Goal: Task Accomplishment & Management: Manage account settings

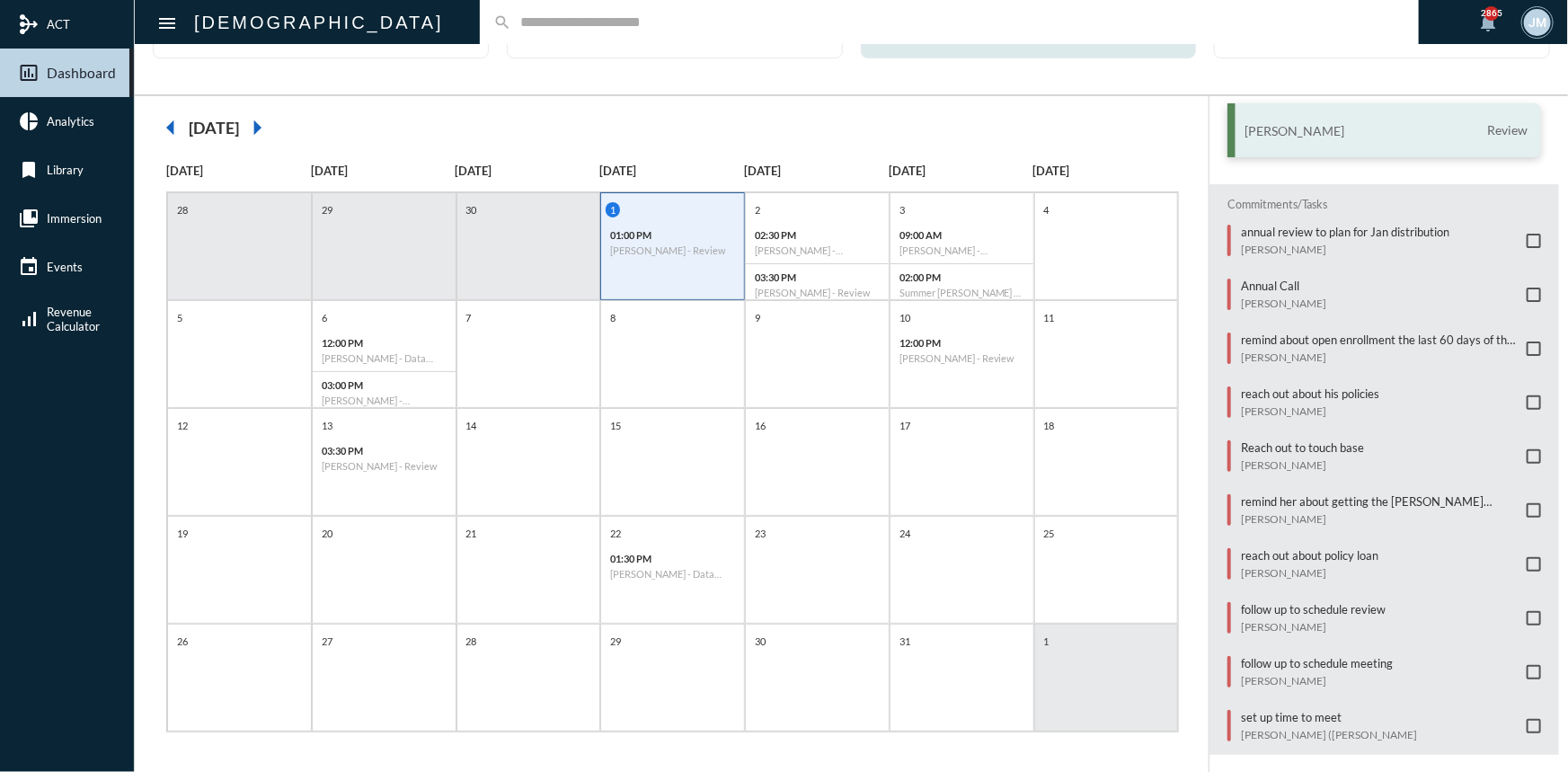
scroll to position [93, 0]
click at [1531, 716] on span at bounding box center [1533, 722] width 14 height 14
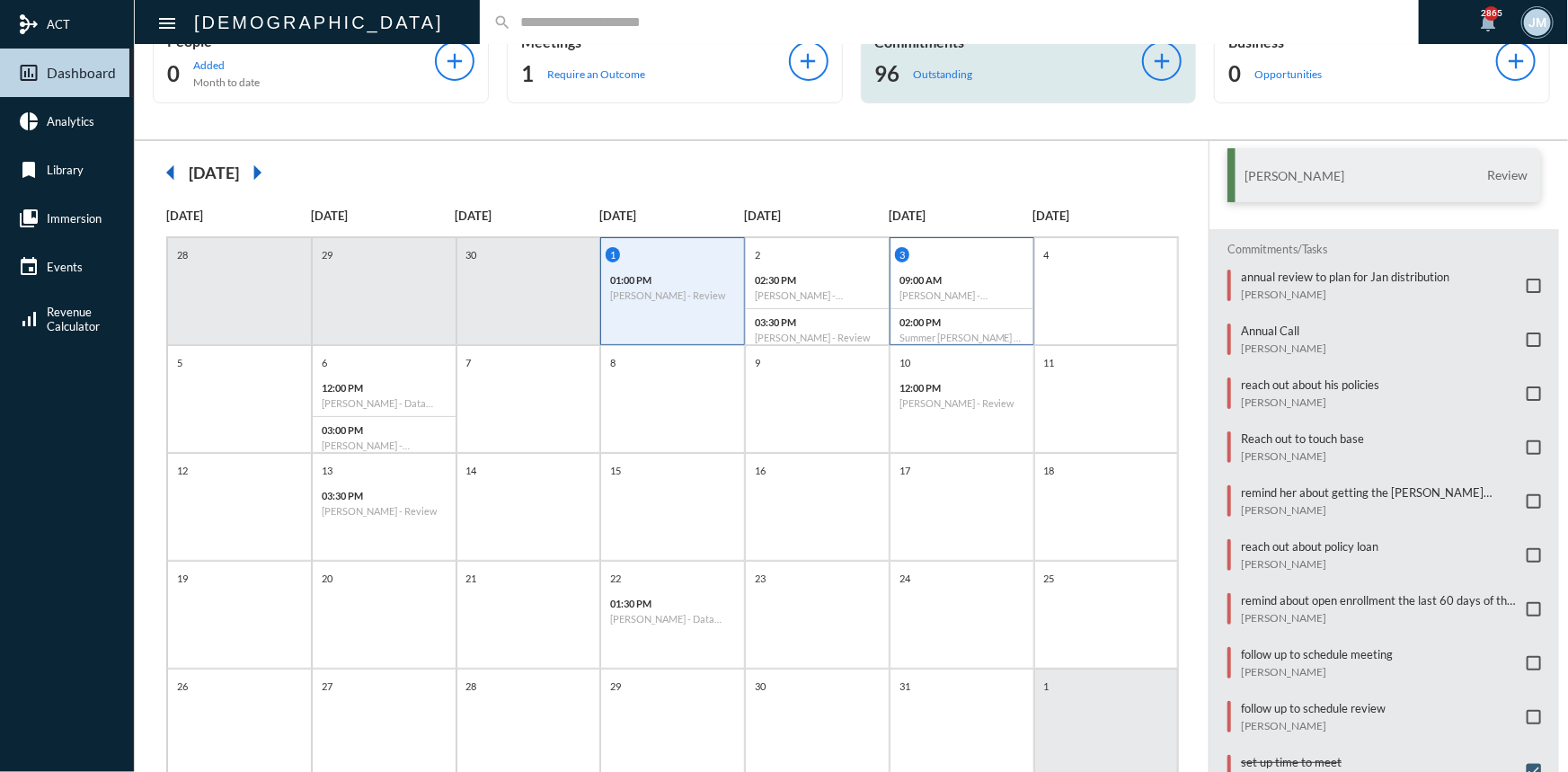
scroll to position [0, 0]
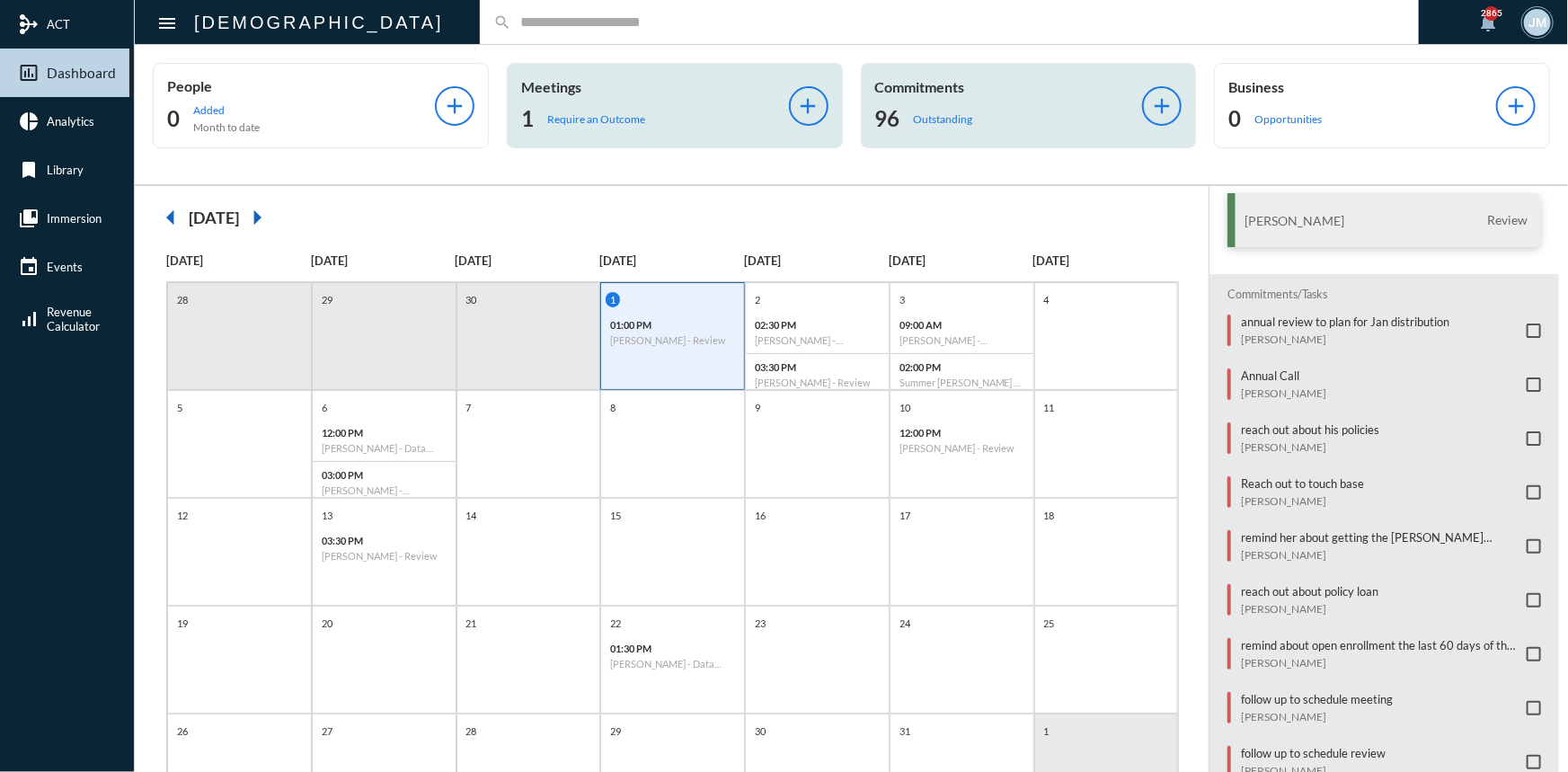
click at [557, 82] on p "Meetings" at bounding box center [655, 87] width 268 height 17
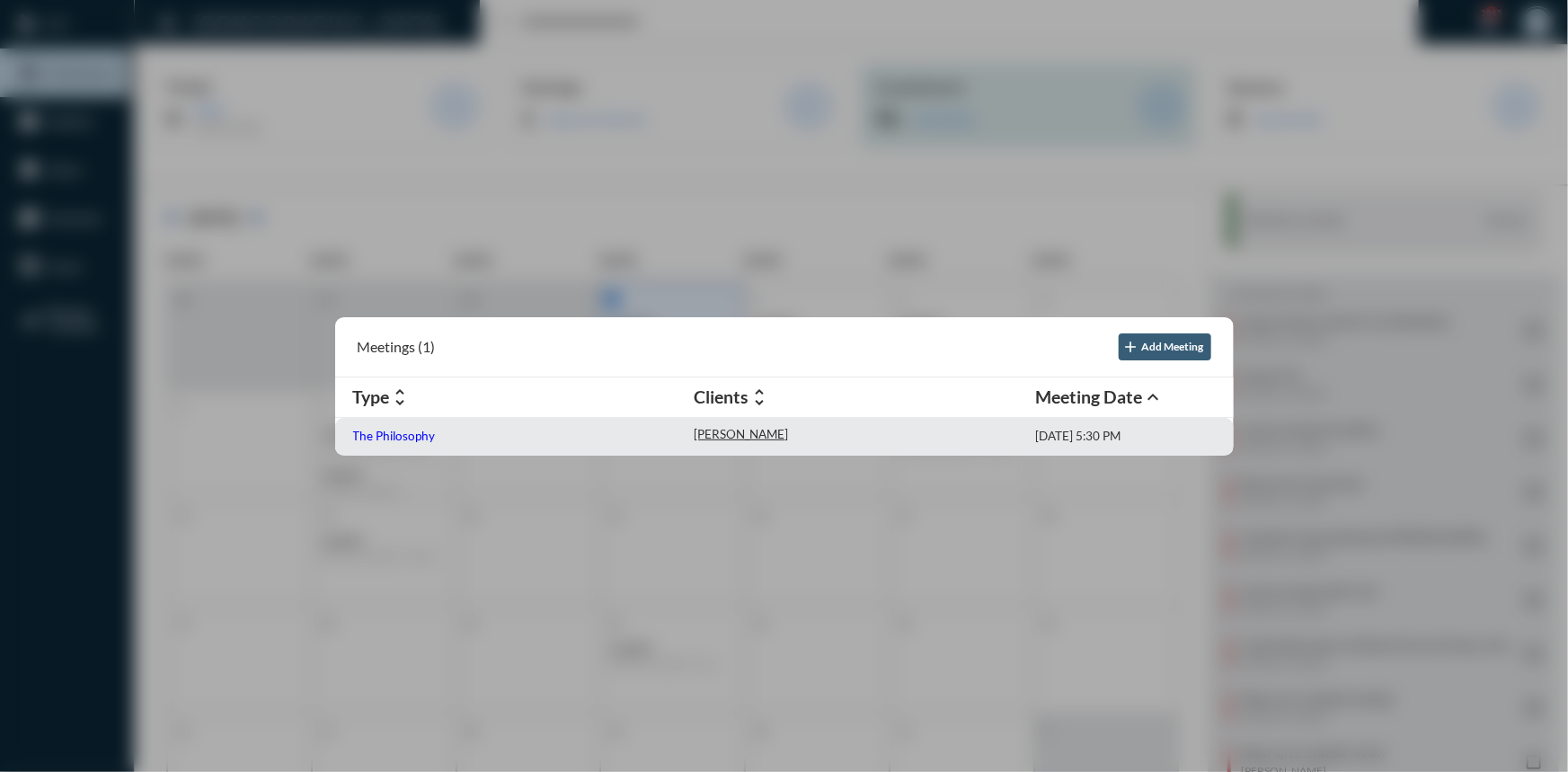
click at [413, 429] on p "The Philosophy" at bounding box center [394, 435] width 82 height 14
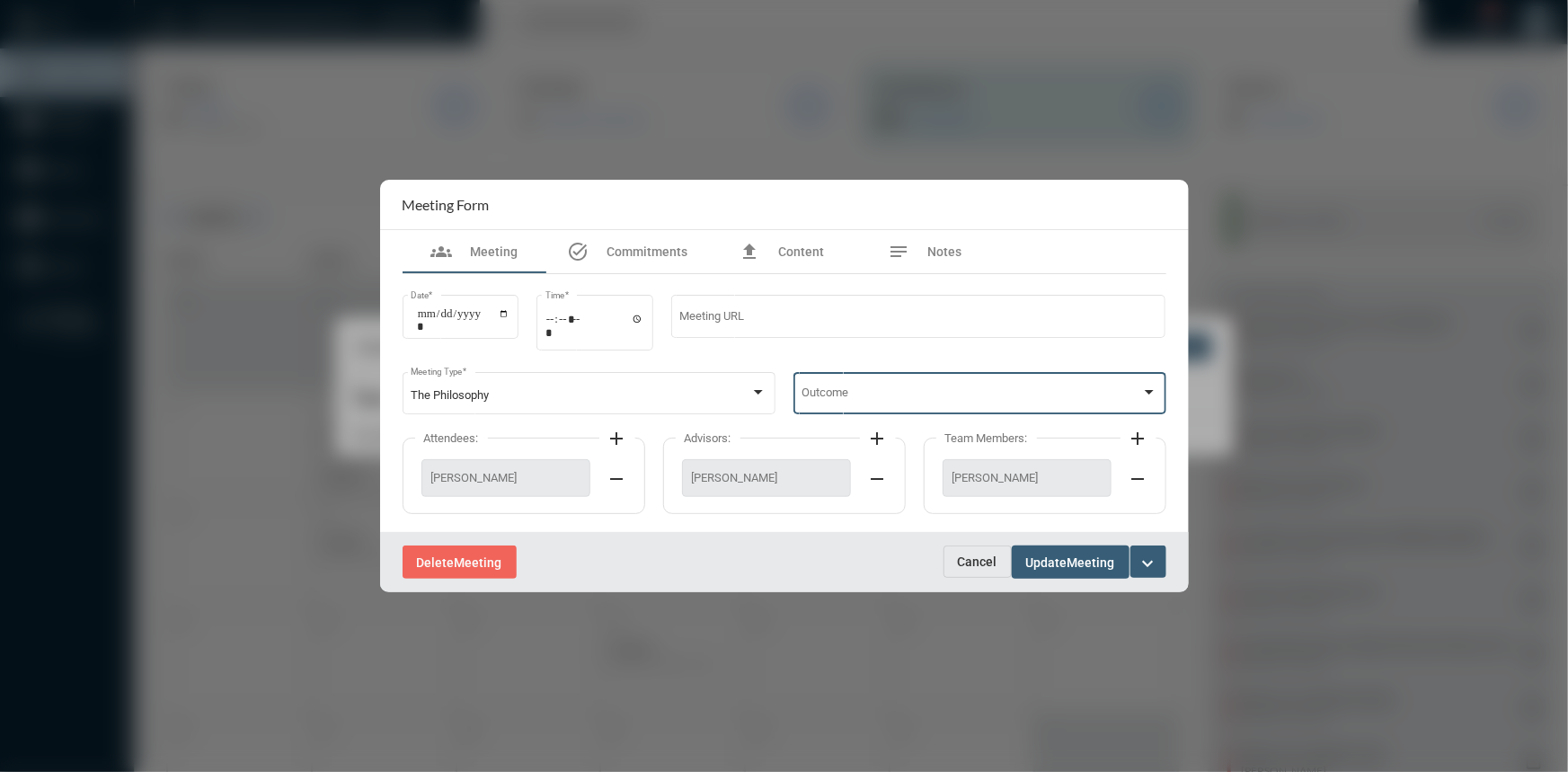
click at [1153, 388] on div at bounding box center [1149, 392] width 16 height 14
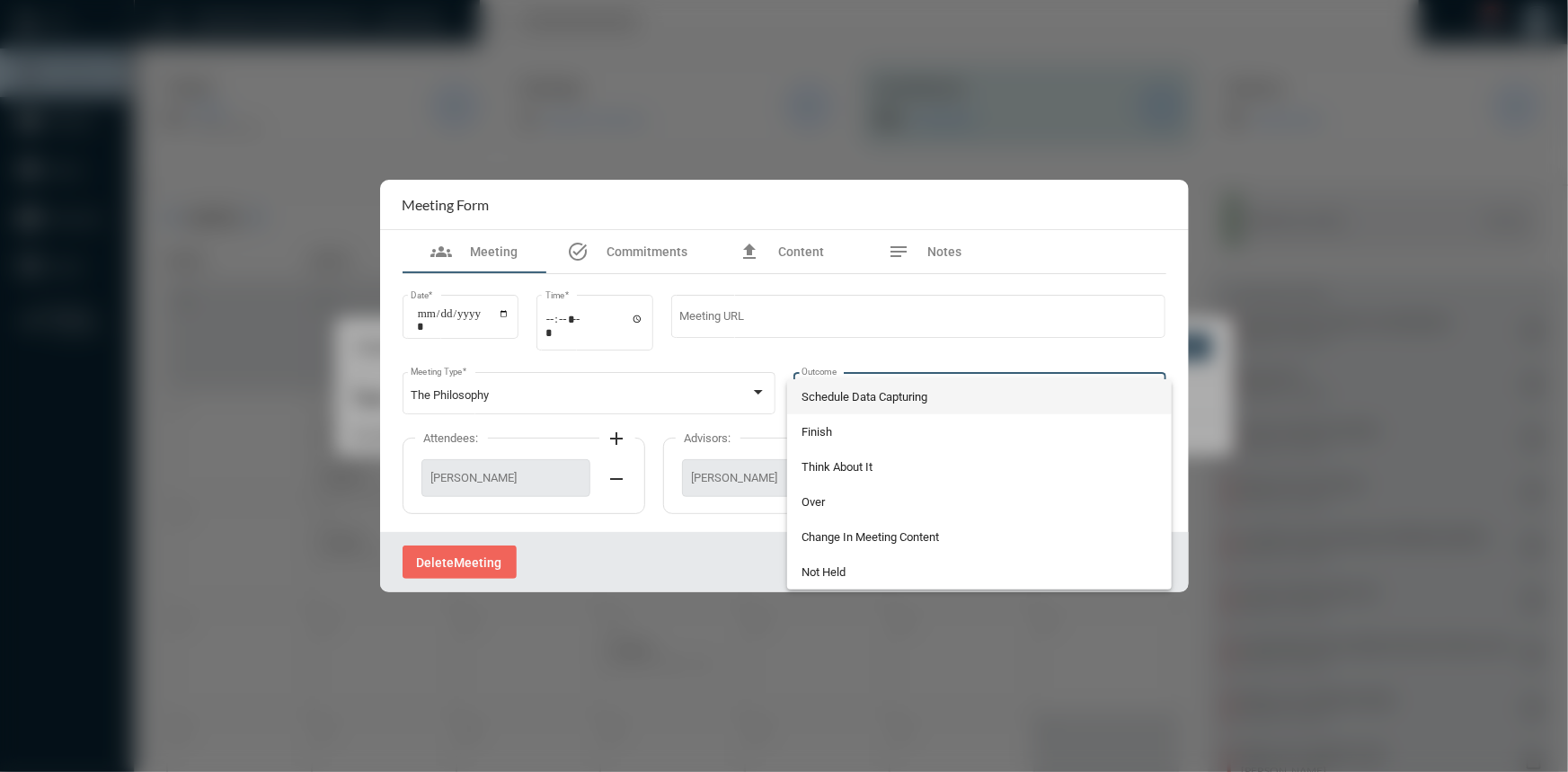
click at [866, 397] on span "Schedule Data Capturing" at bounding box center [980, 396] width 356 height 35
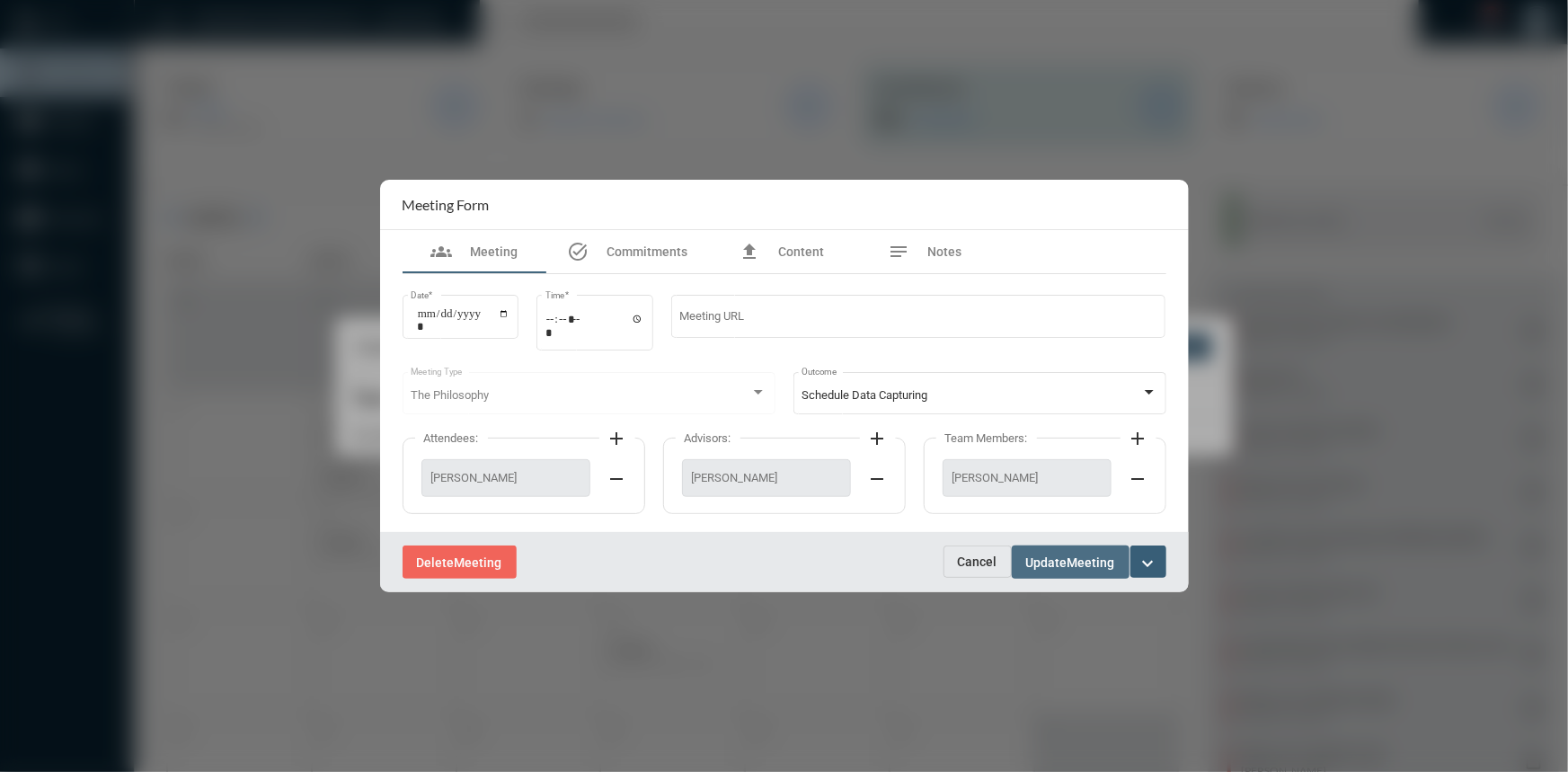
click at [1042, 567] on span "Update" at bounding box center [1047, 562] width 41 height 14
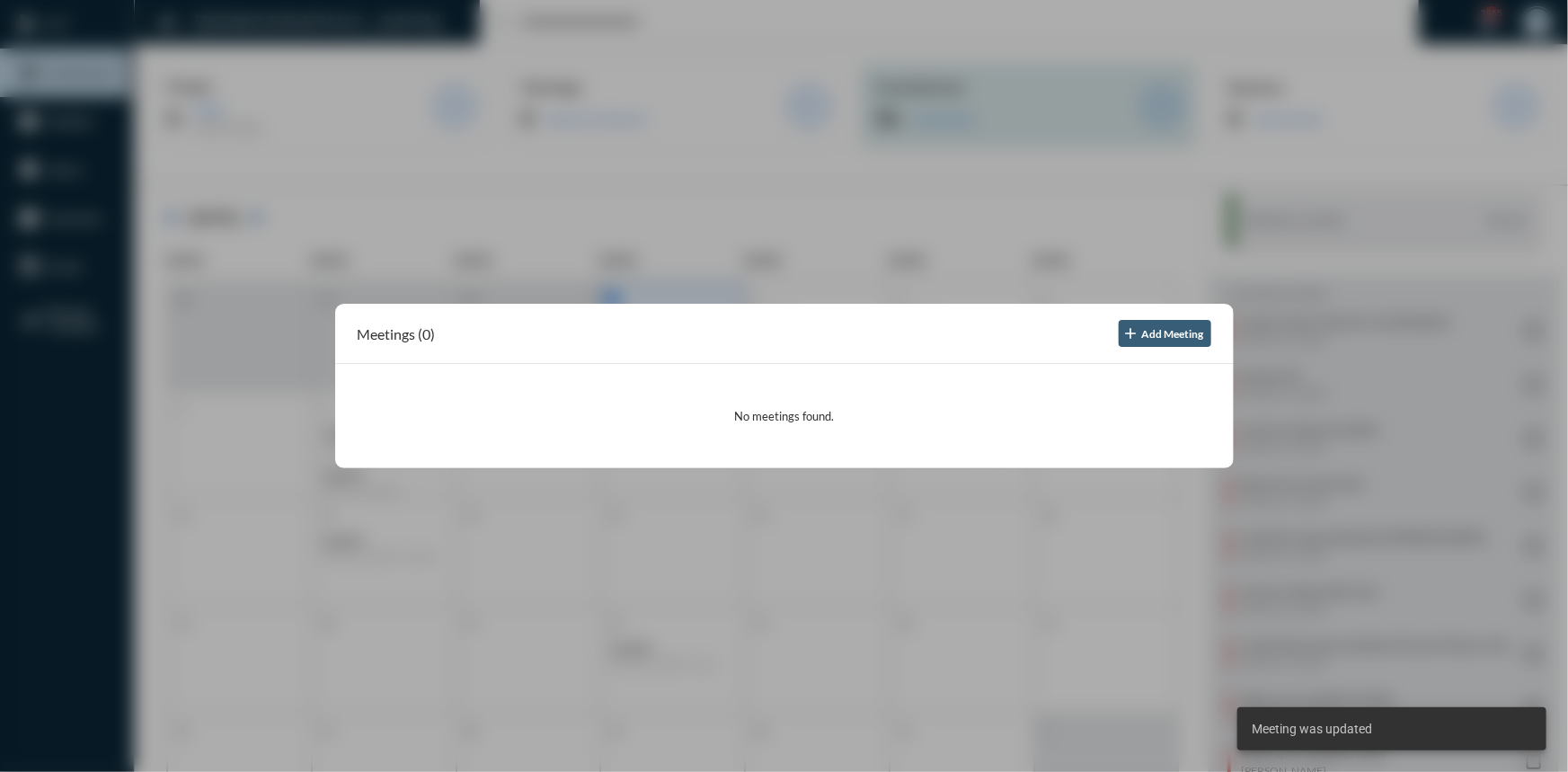
click at [701, 136] on div at bounding box center [784, 386] width 1568 height 772
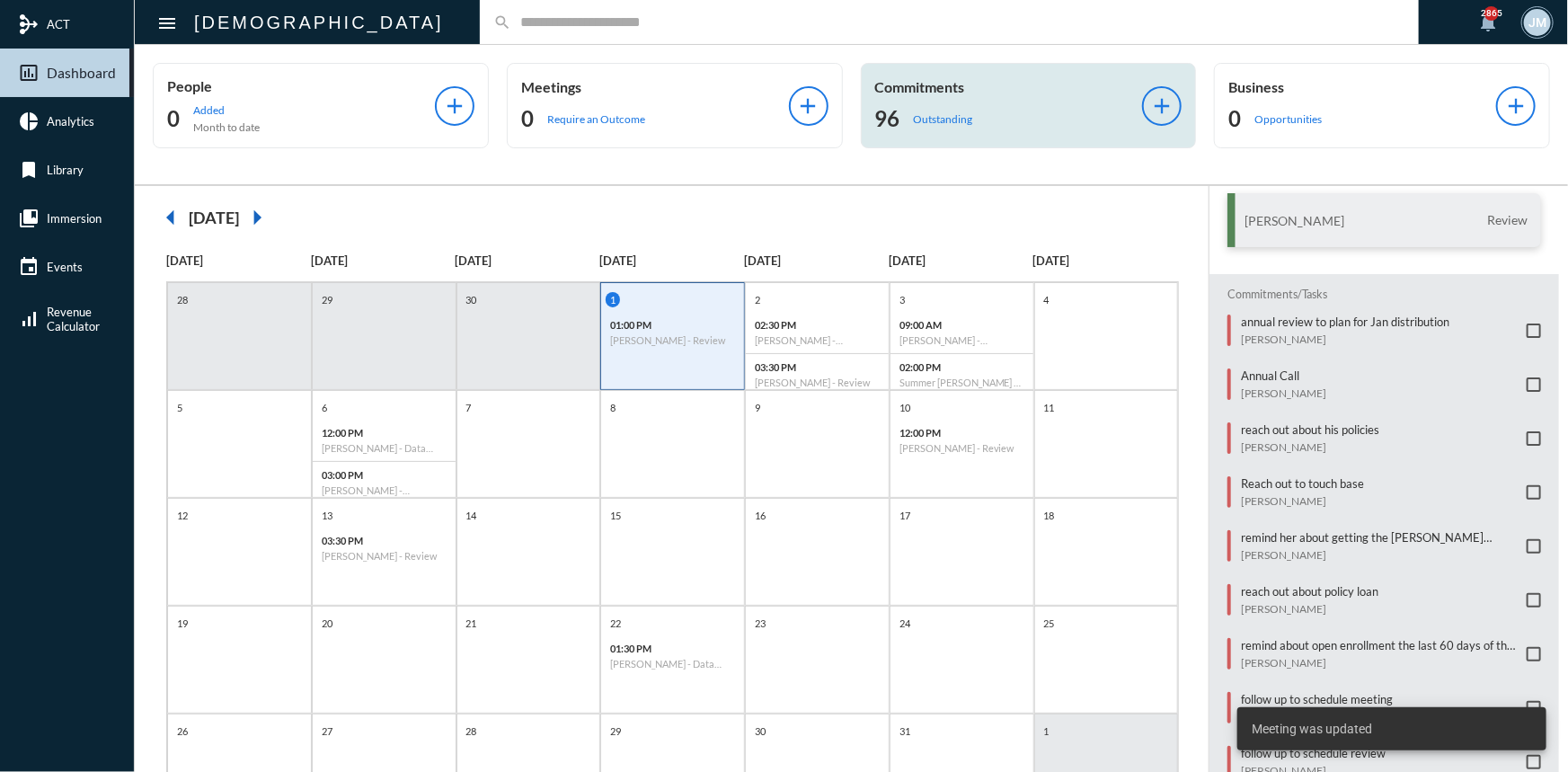
click at [511, 22] on input "text" at bounding box center [958, 22] width 894 height 15
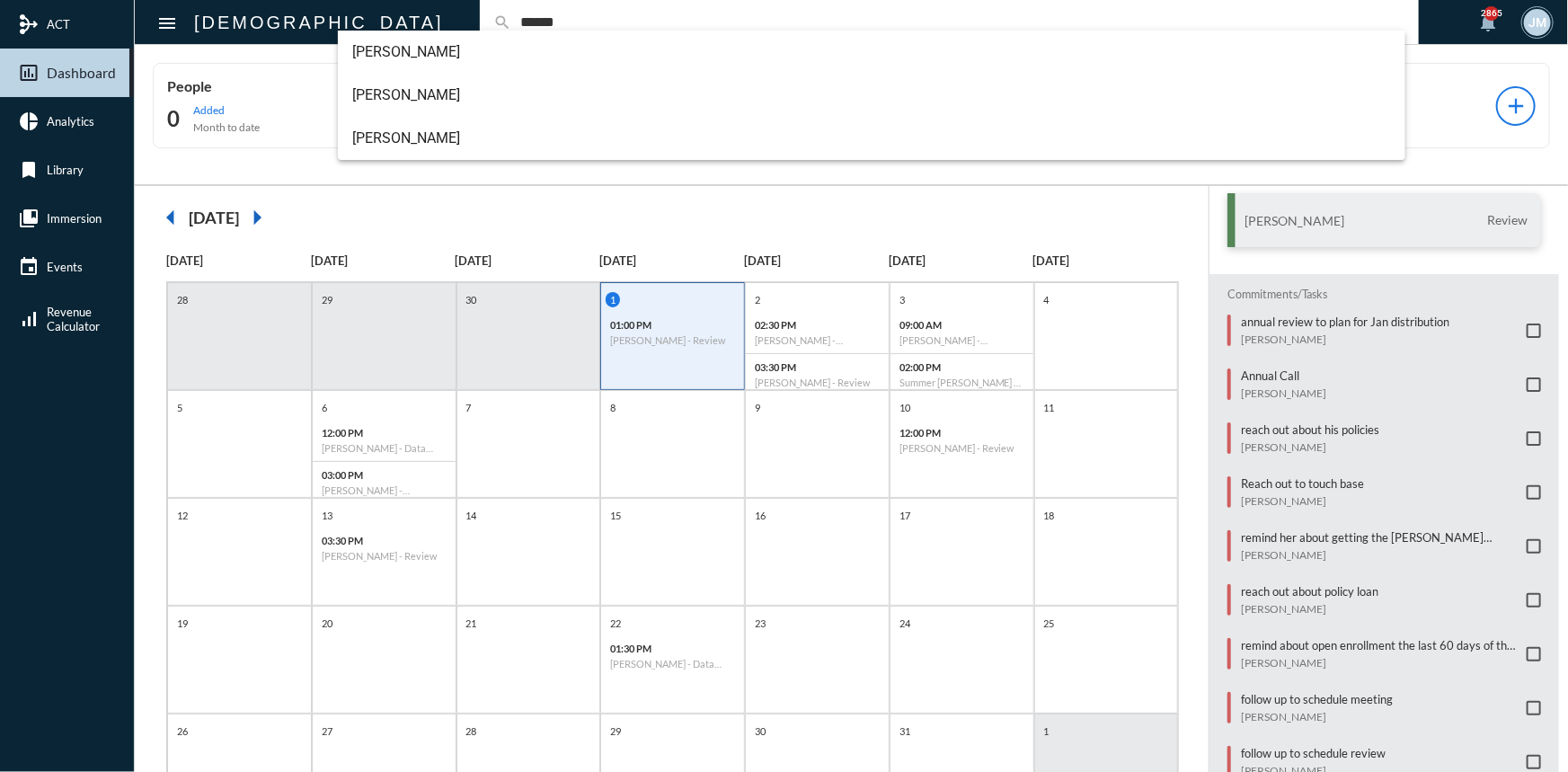
type input "******"
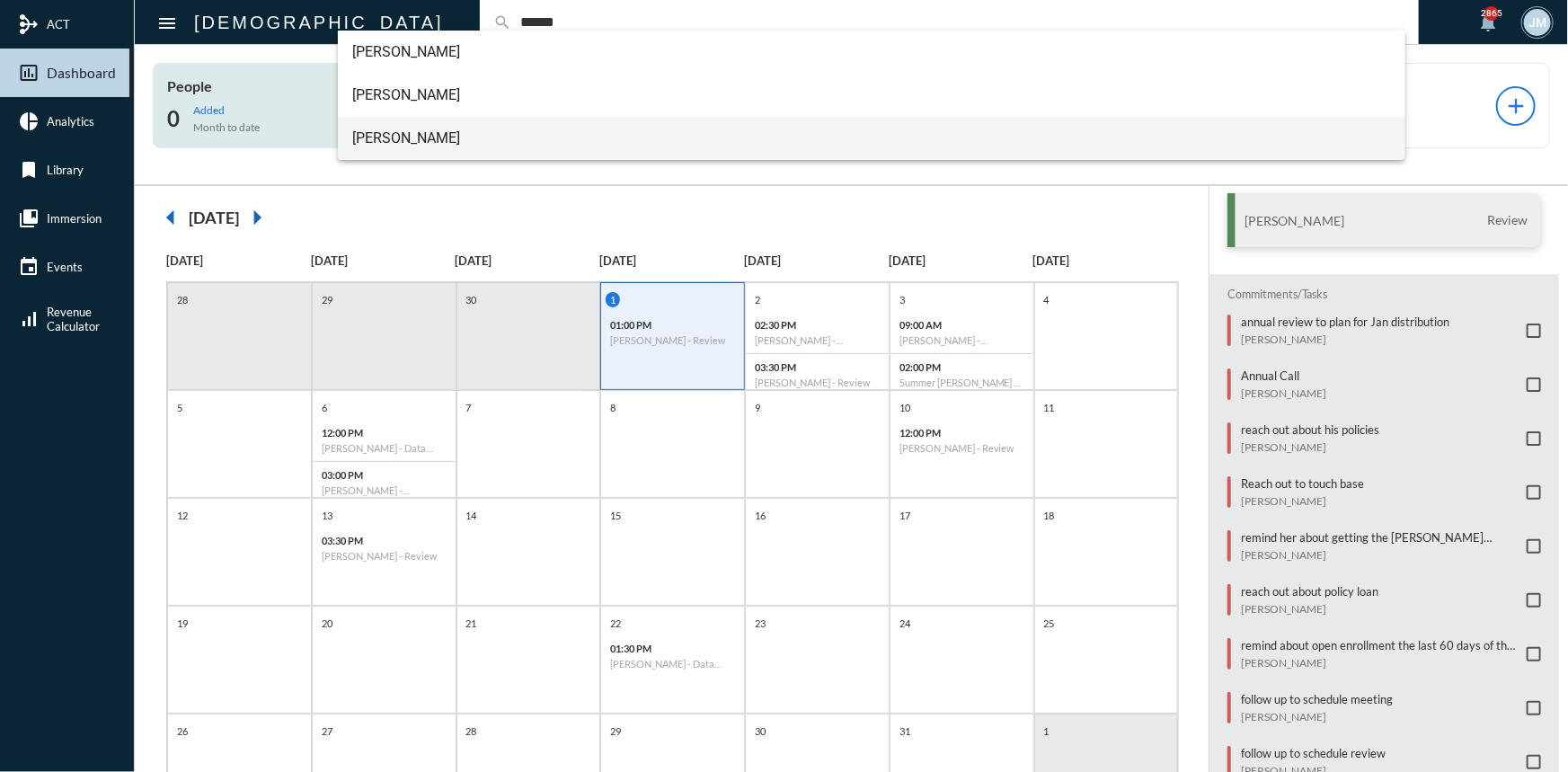
click at [369, 135] on span "[PERSON_NAME]" at bounding box center [871, 138] width 1038 height 43
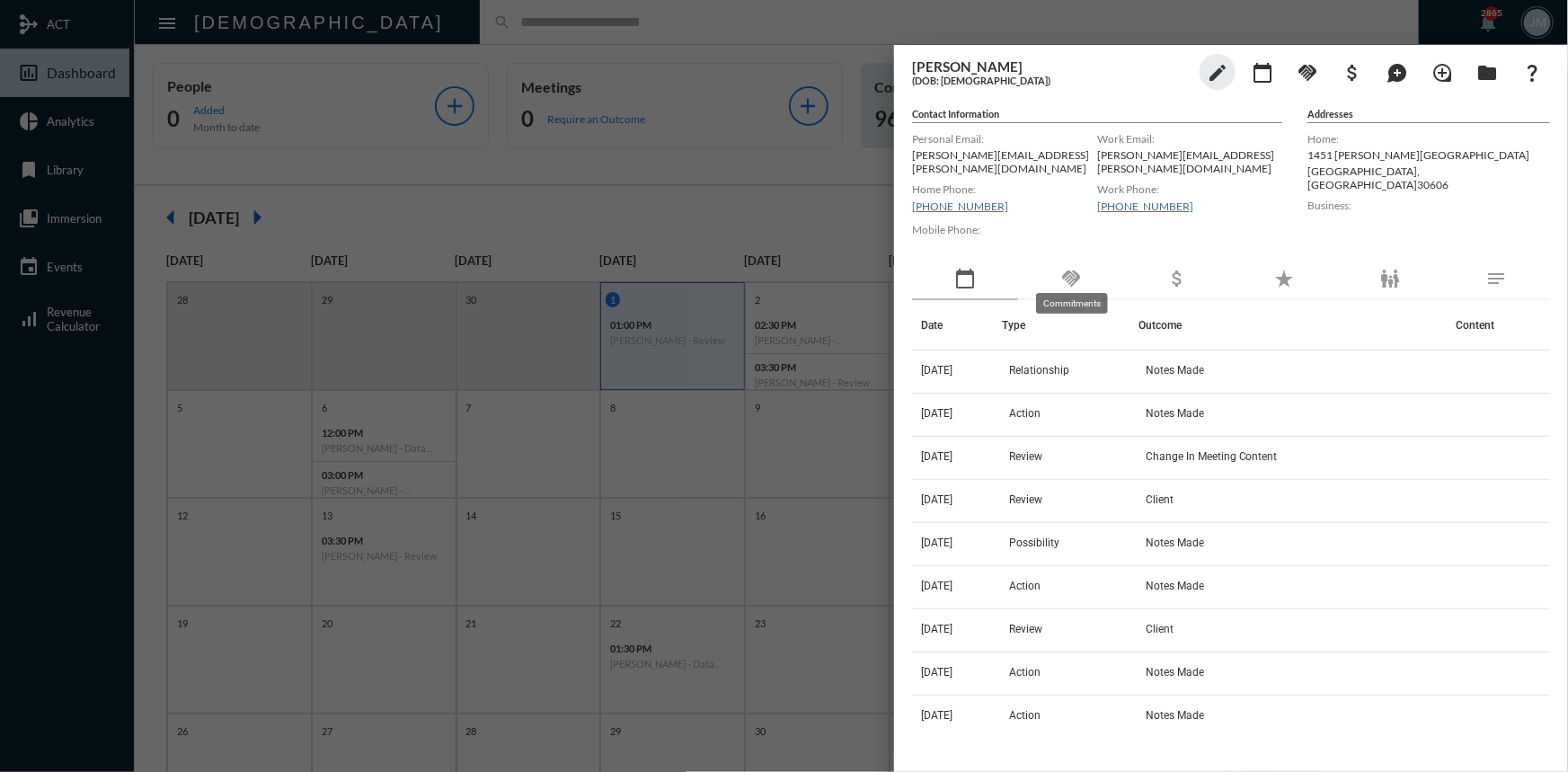
click at [1069, 268] on mat-icon "handshake" at bounding box center [1070, 278] width 22 height 22
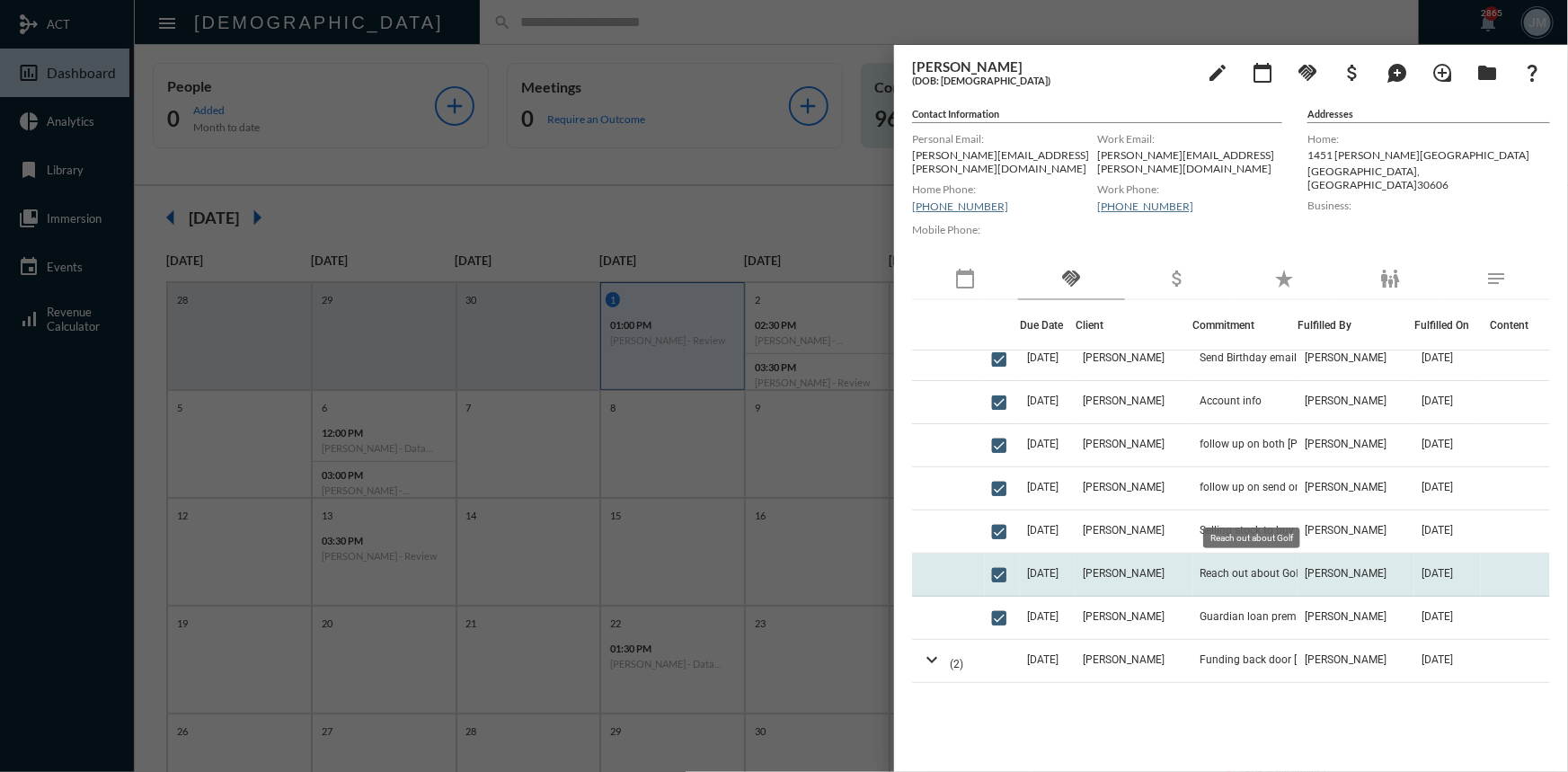
scroll to position [244, 0]
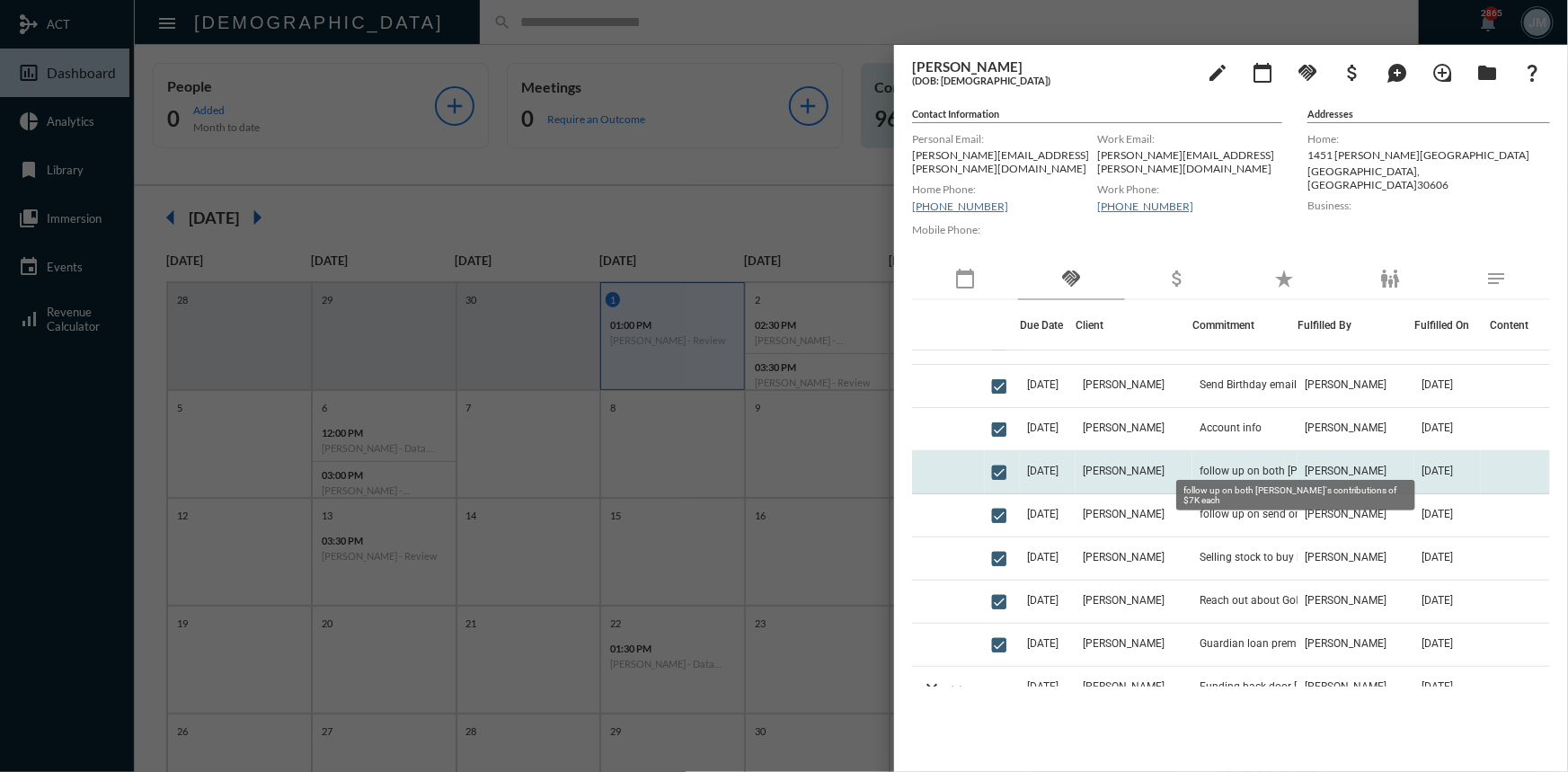
click at [1207, 465] on span "follow up on both [PERSON_NAME]'s contributions of $7K each" at bounding box center [1289, 471] width 180 height 12
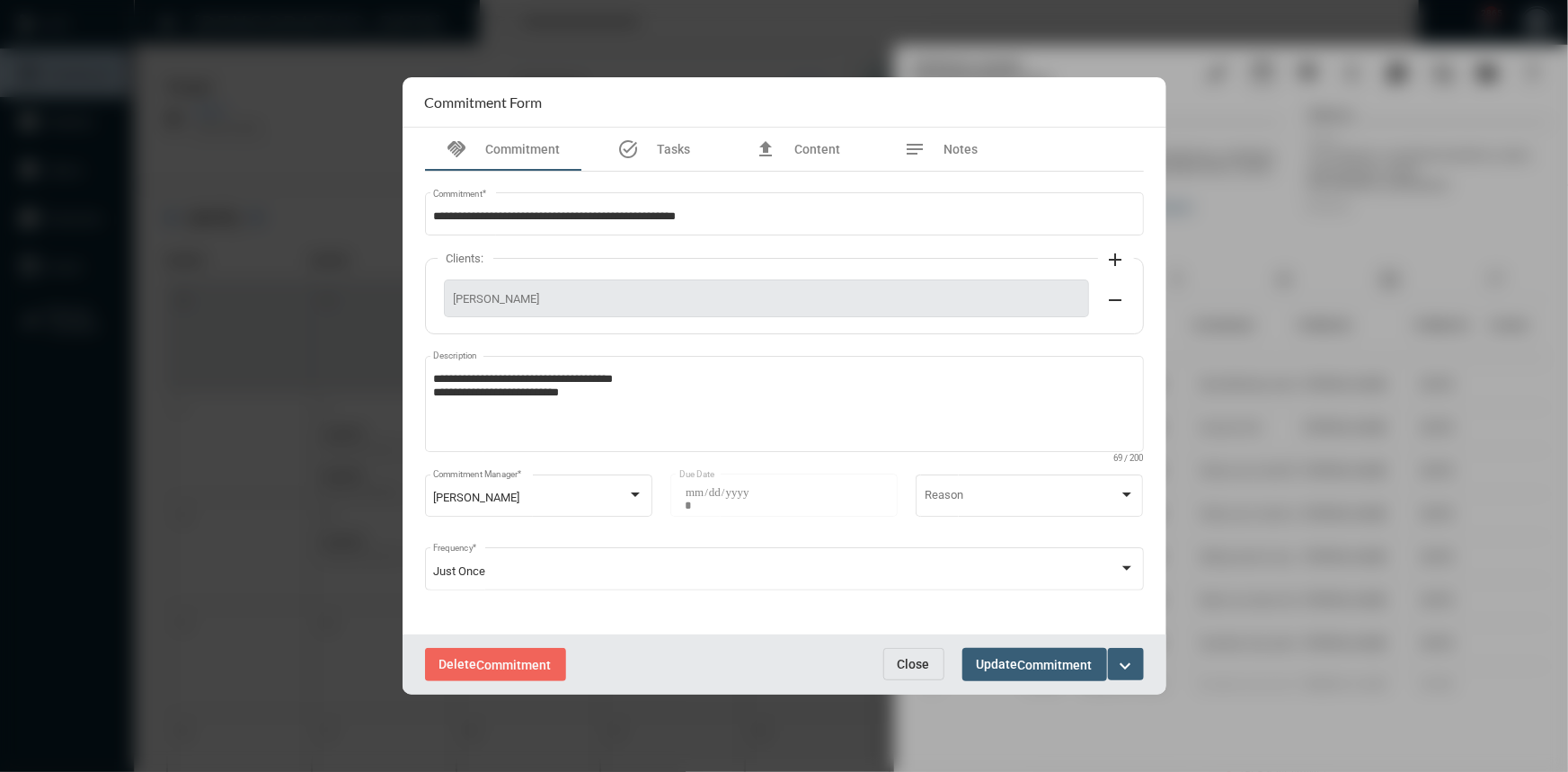
click at [909, 668] on span "Close" at bounding box center [913, 663] width 33 height 14
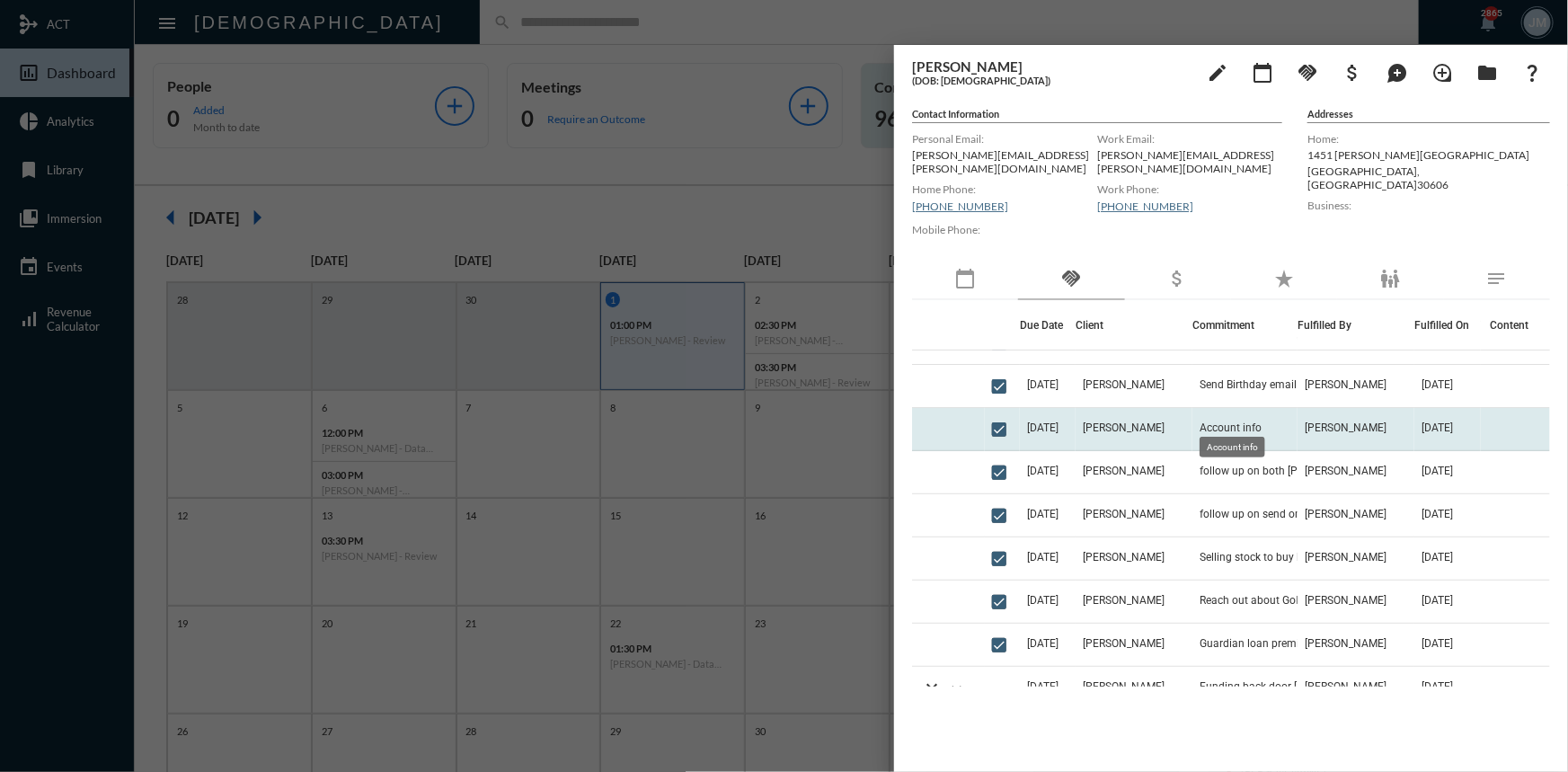
click at [1230, 421] on span "Account info" at bounding box center [1230, 427] width 62 height 12
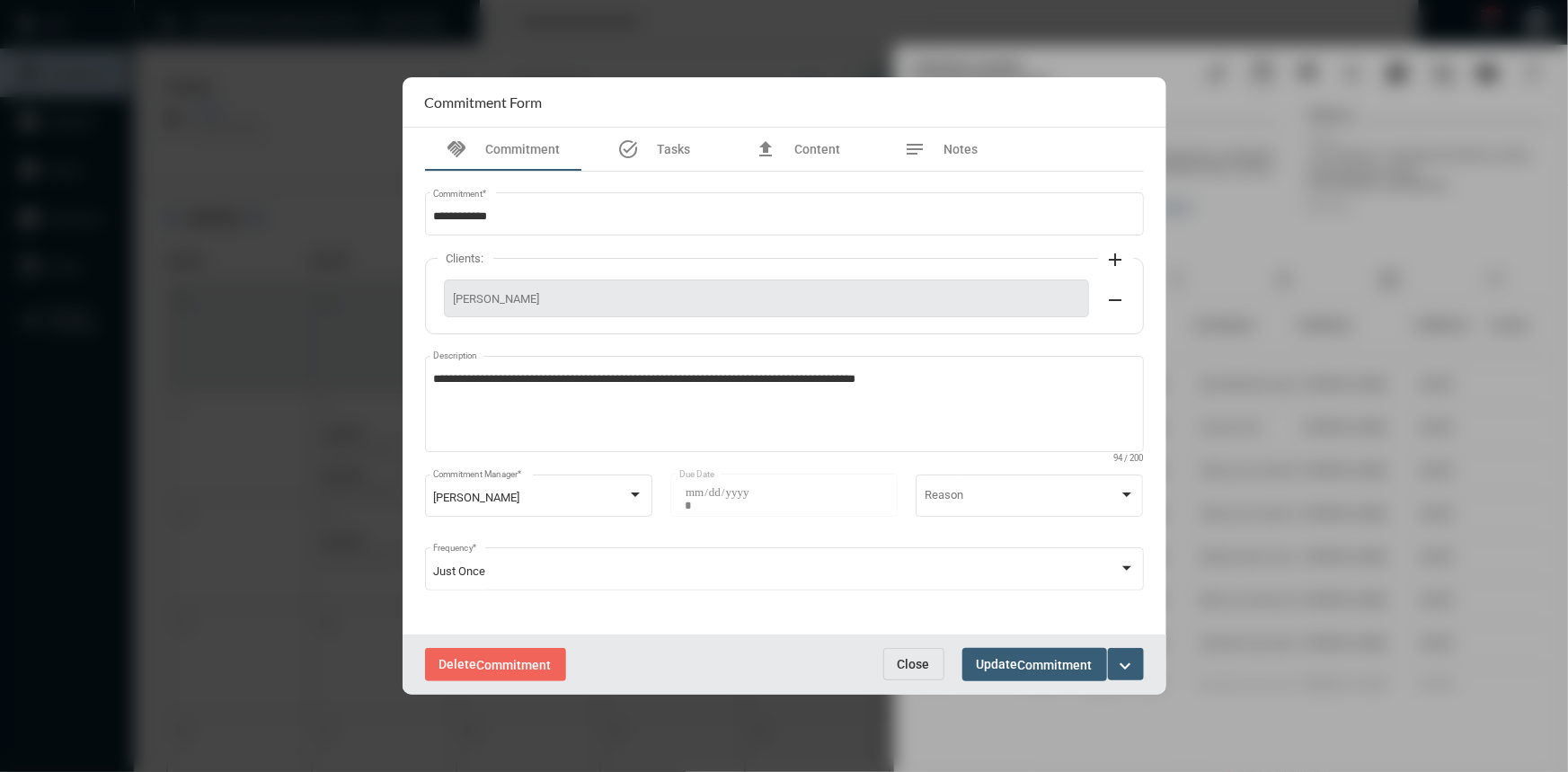
click at [935, 662] on button "Close" at bounding box center [913, 663] width 61 height 33
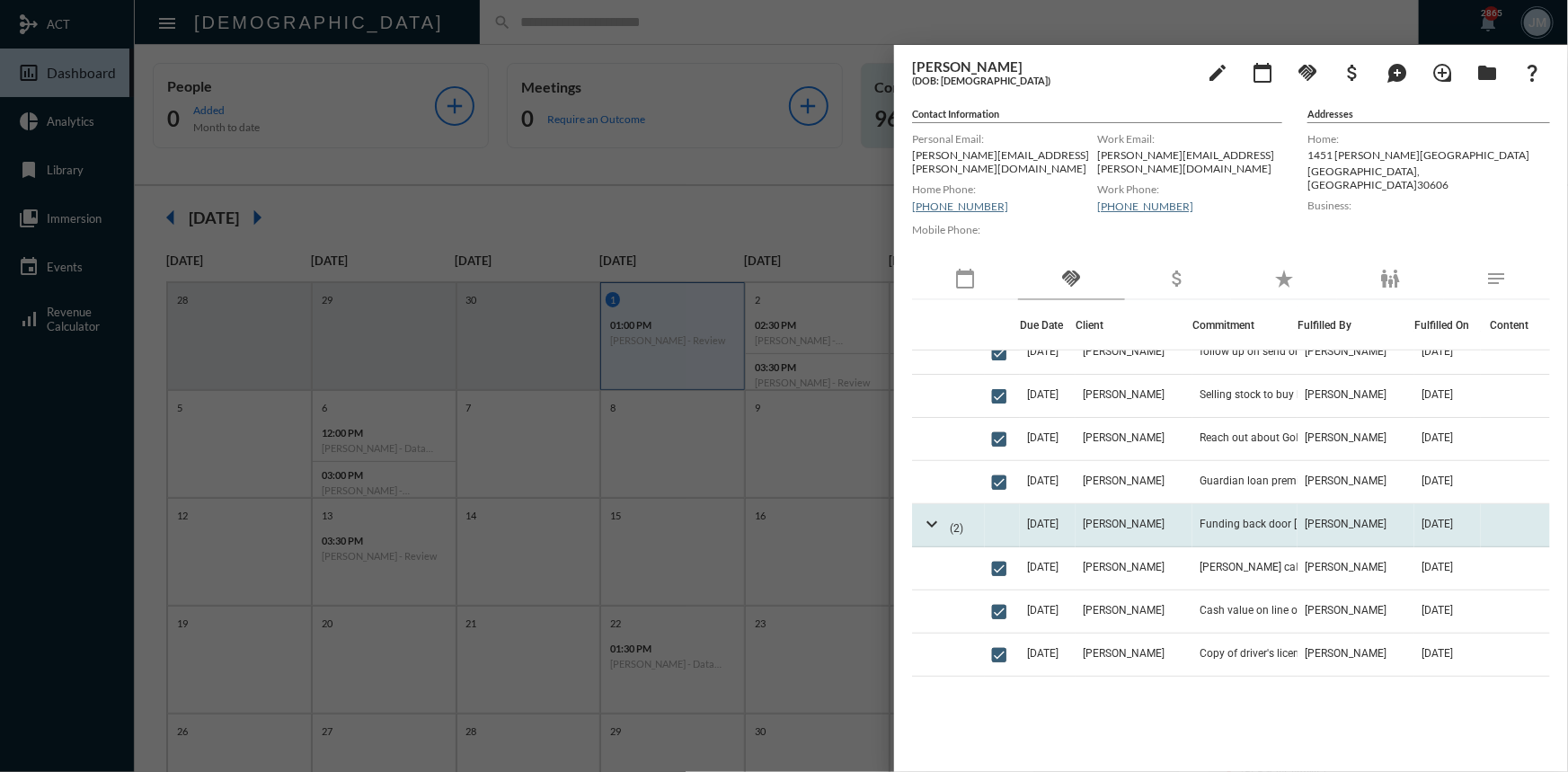
scroll to position [408, 0]
click at [1223, 517] on span "Funding back door [PERSON_NAME]'s" at bounding box center [1289, 522] width 180 height 12
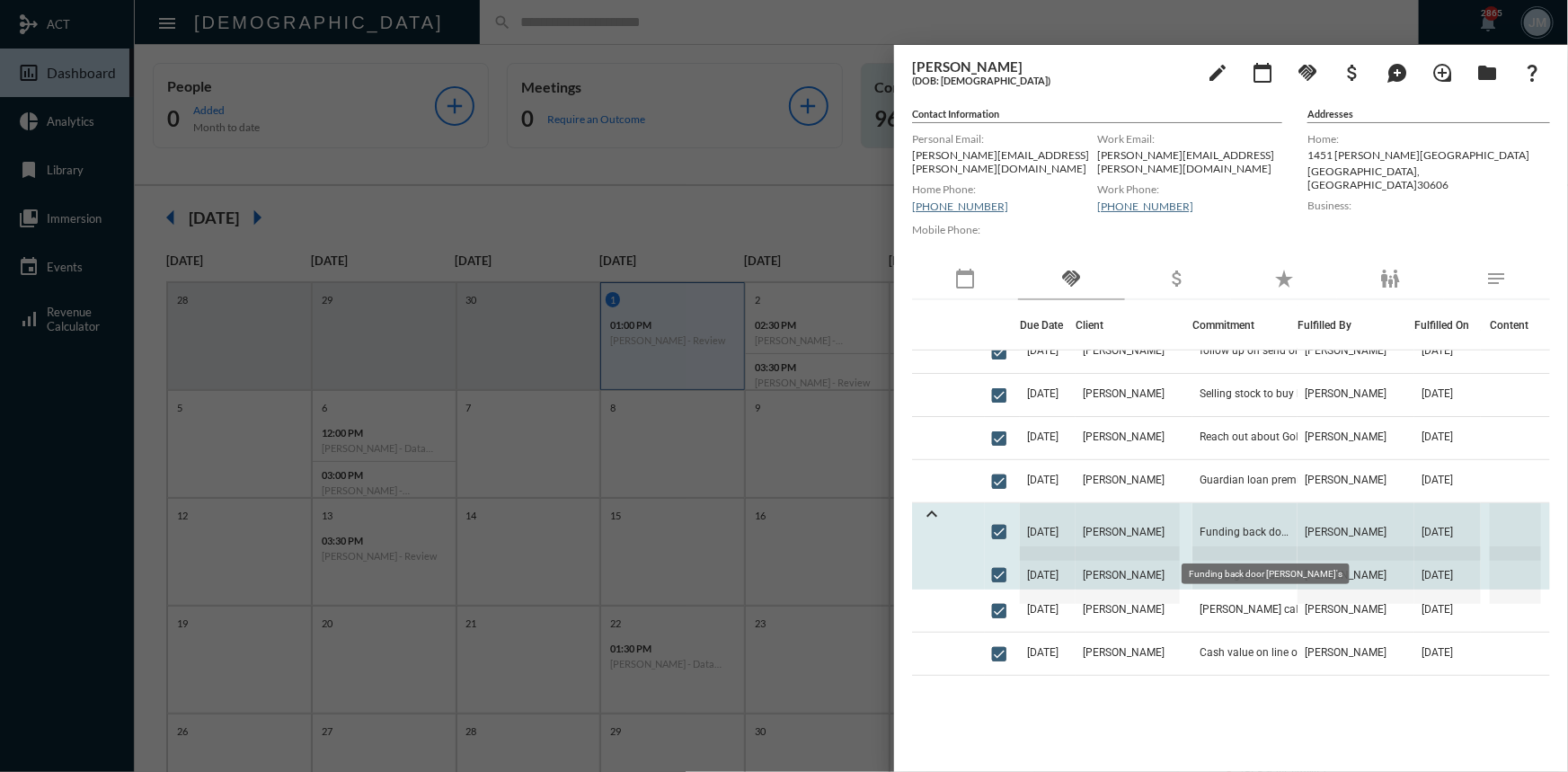
click at [1218, 520] on span "Funding back door [PERSON_NAME]'s" at bounding box center [1244, 532] width 105 height 57
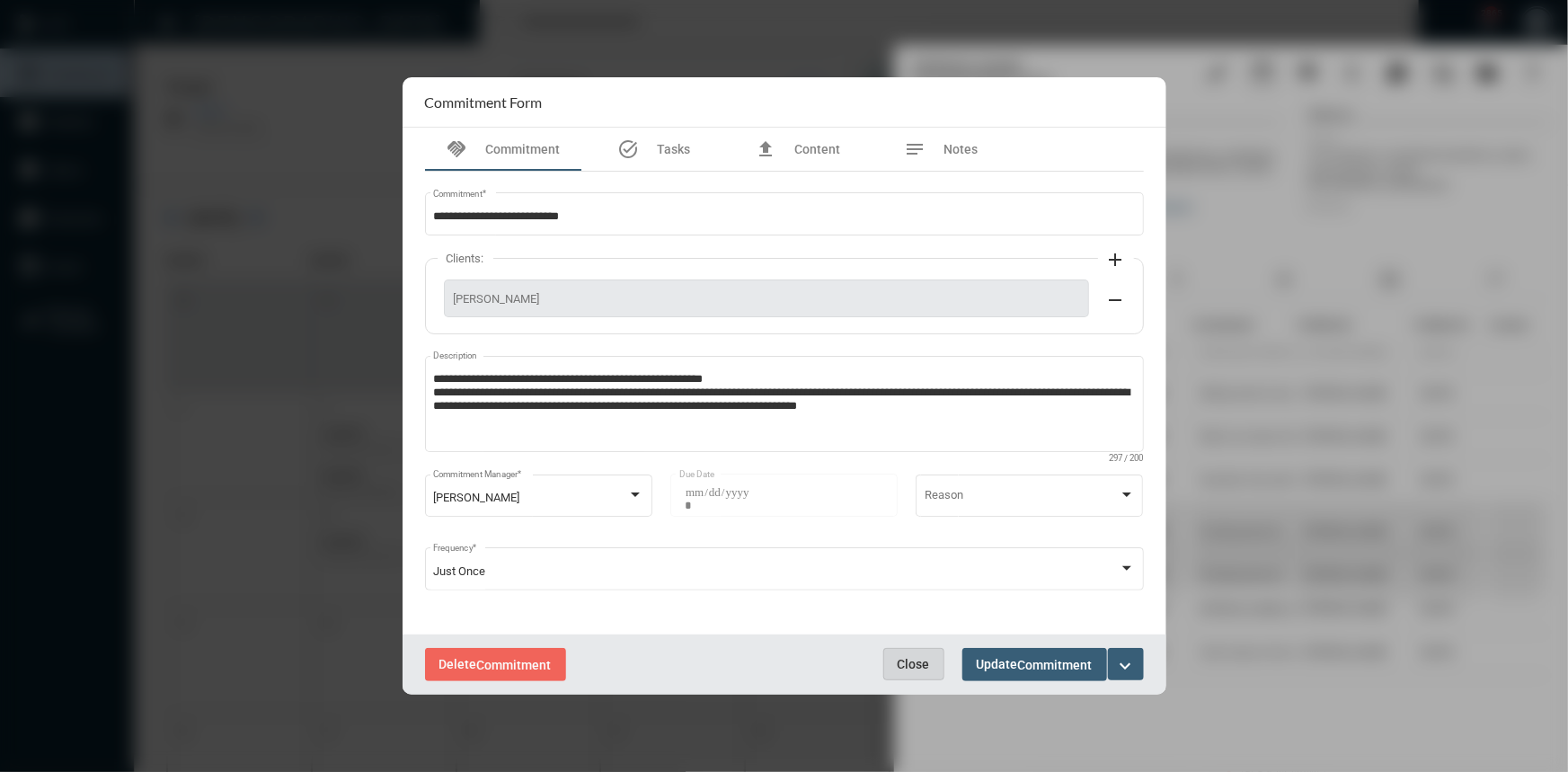
click at [914, 653] on button "Close" at bounding box center [913, 663] width 61 height 33
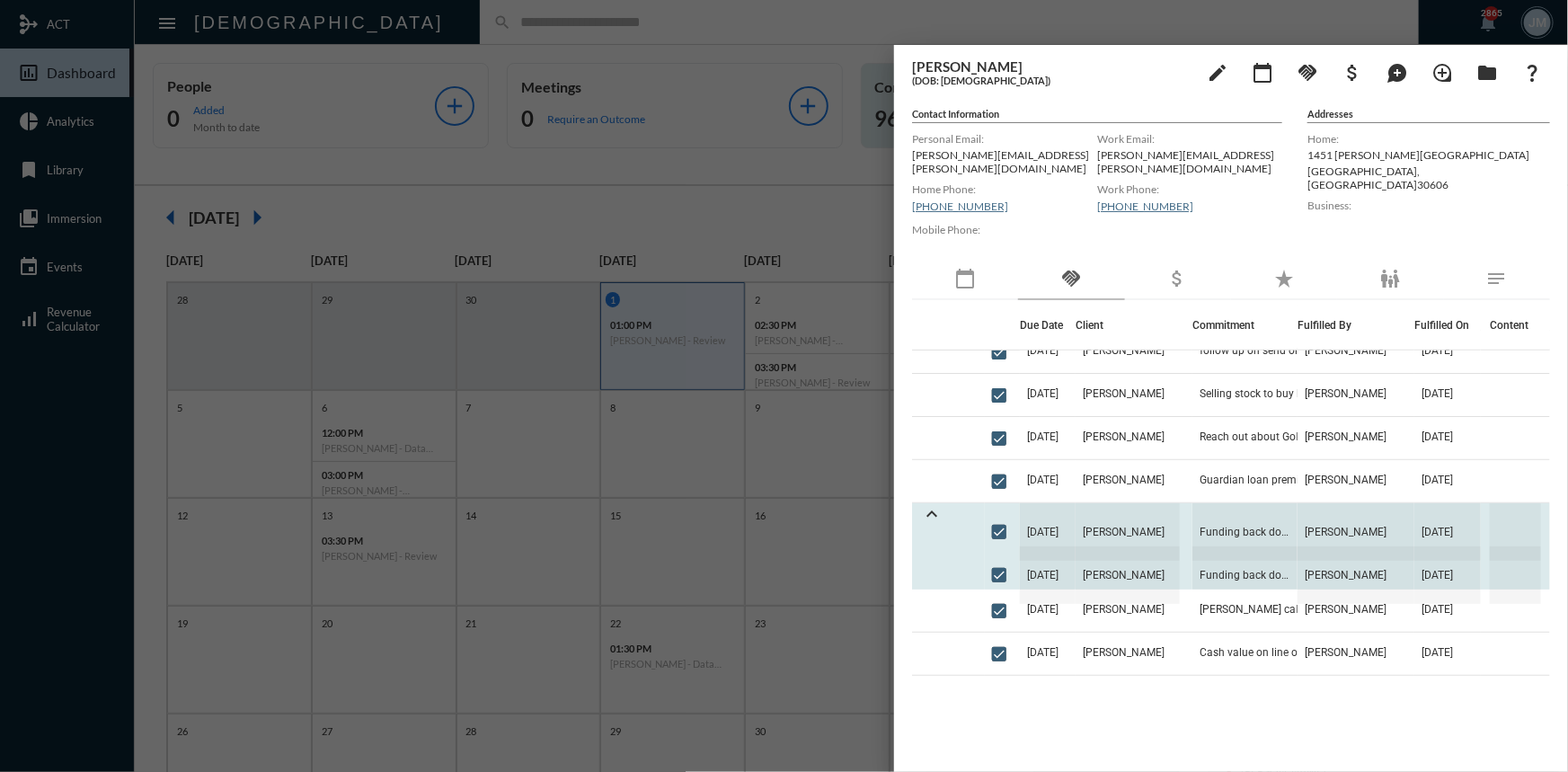
click at [1064, 521] on span "[DATE]" at bounding box center [1048, 532] width 56 height 57
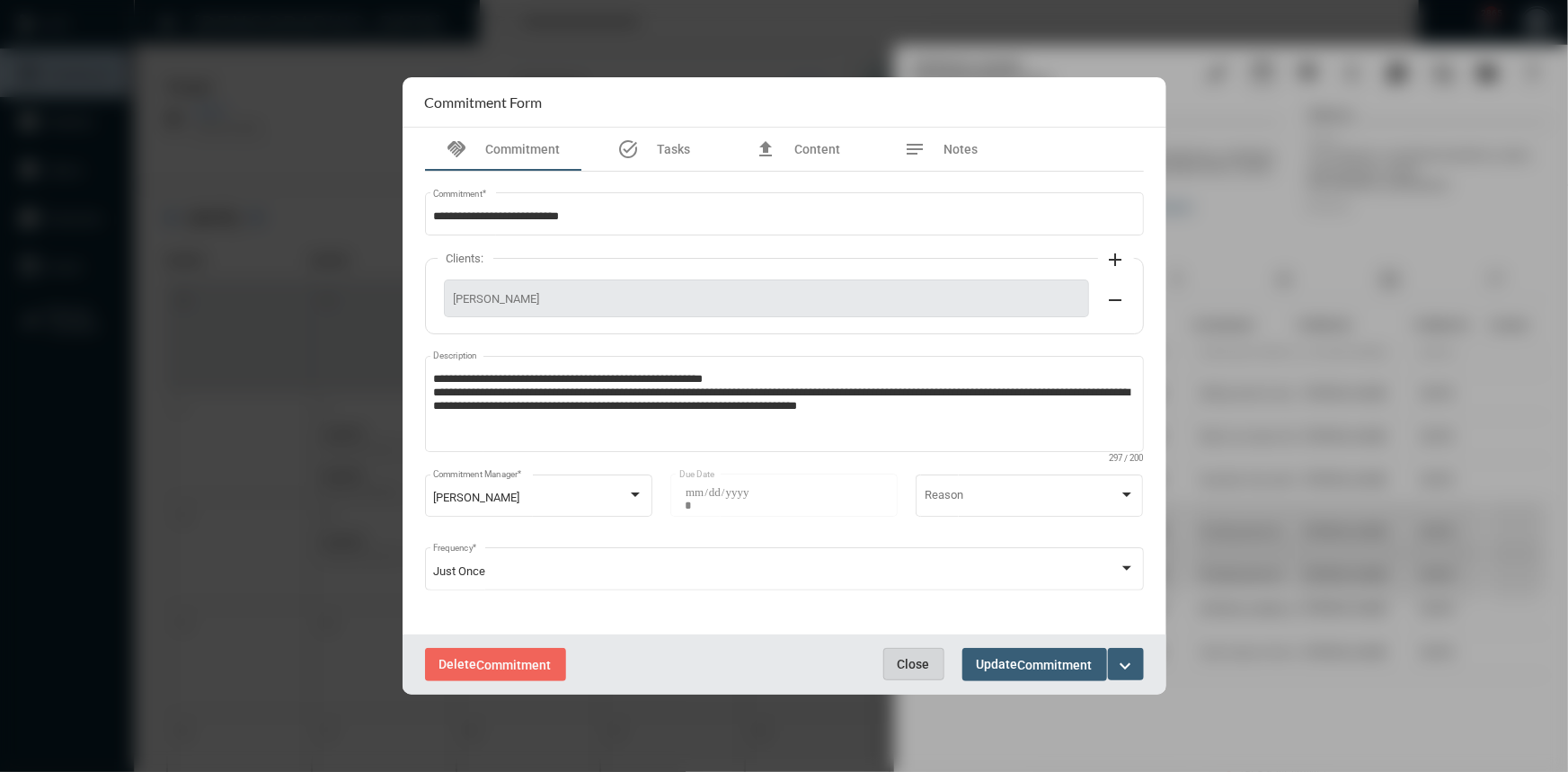
click at [934, 667] on button "Close" at bounding box center [913, 663] width 61 height 33
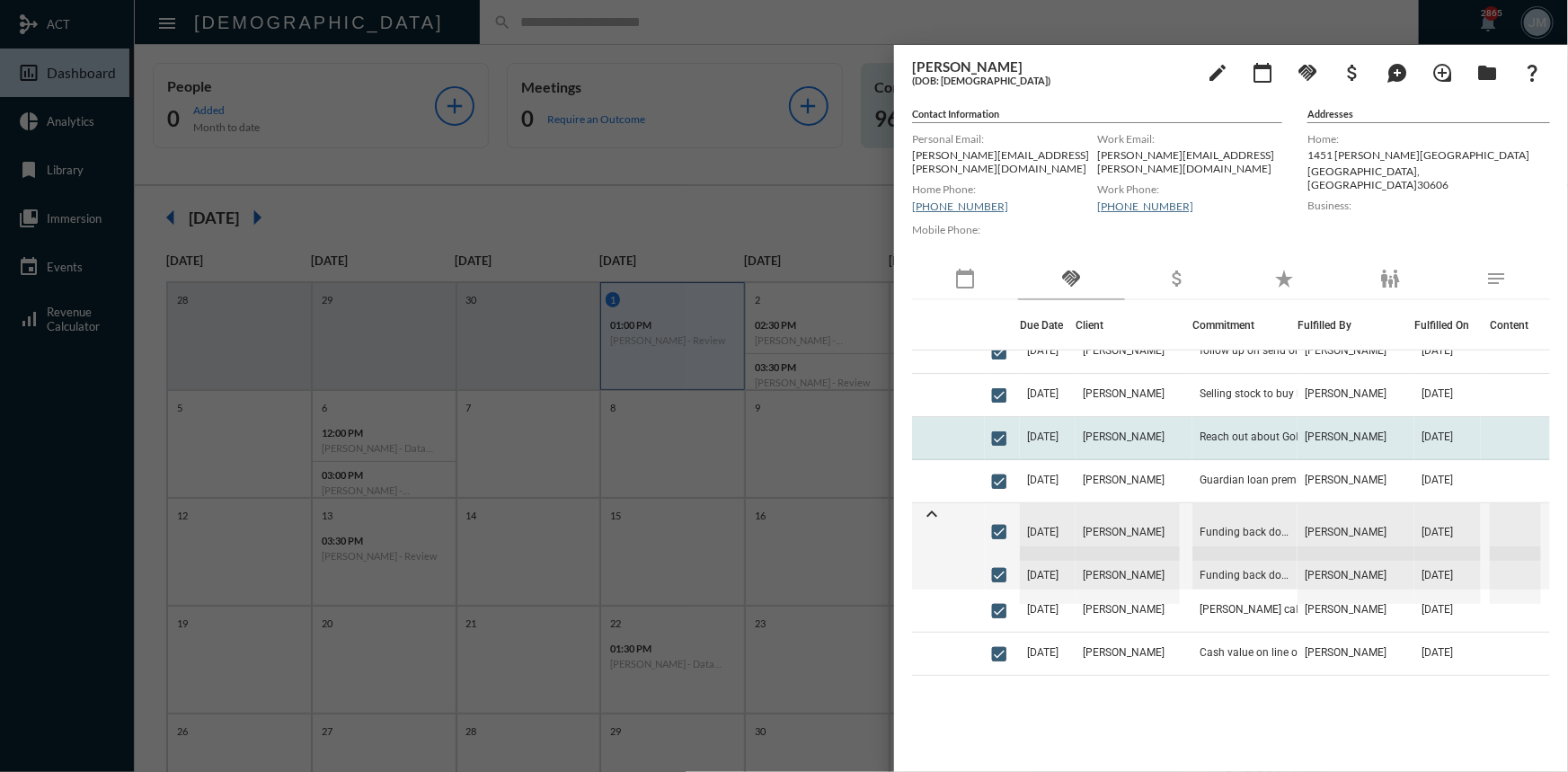
click at [1196, 427] on td "Reach out about Golf" at bounding box center [1244, 439] width 105 height 43
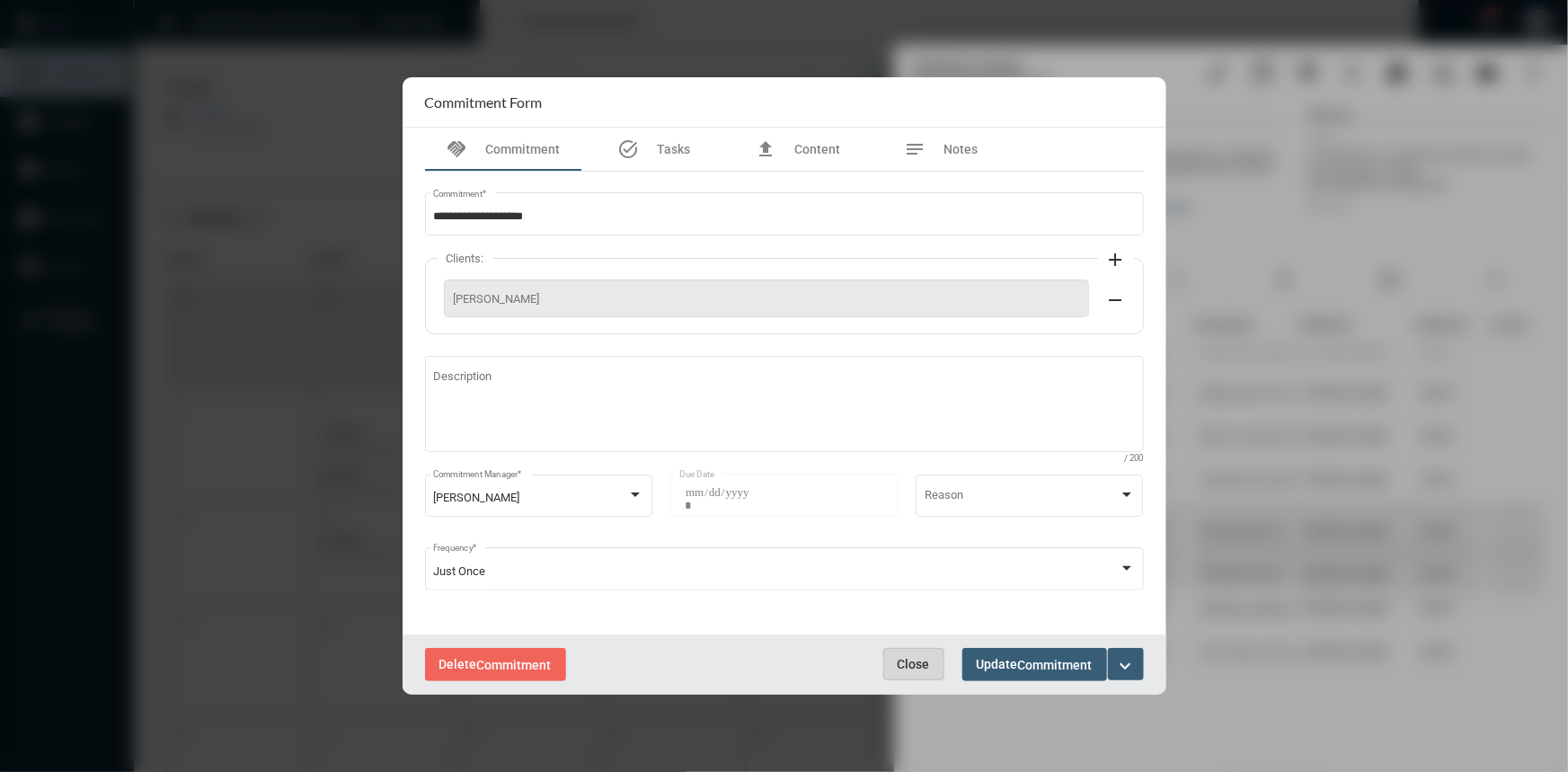
click at [919, 672] on button "Close" at bounding box center [913, 663] width 61 height 33
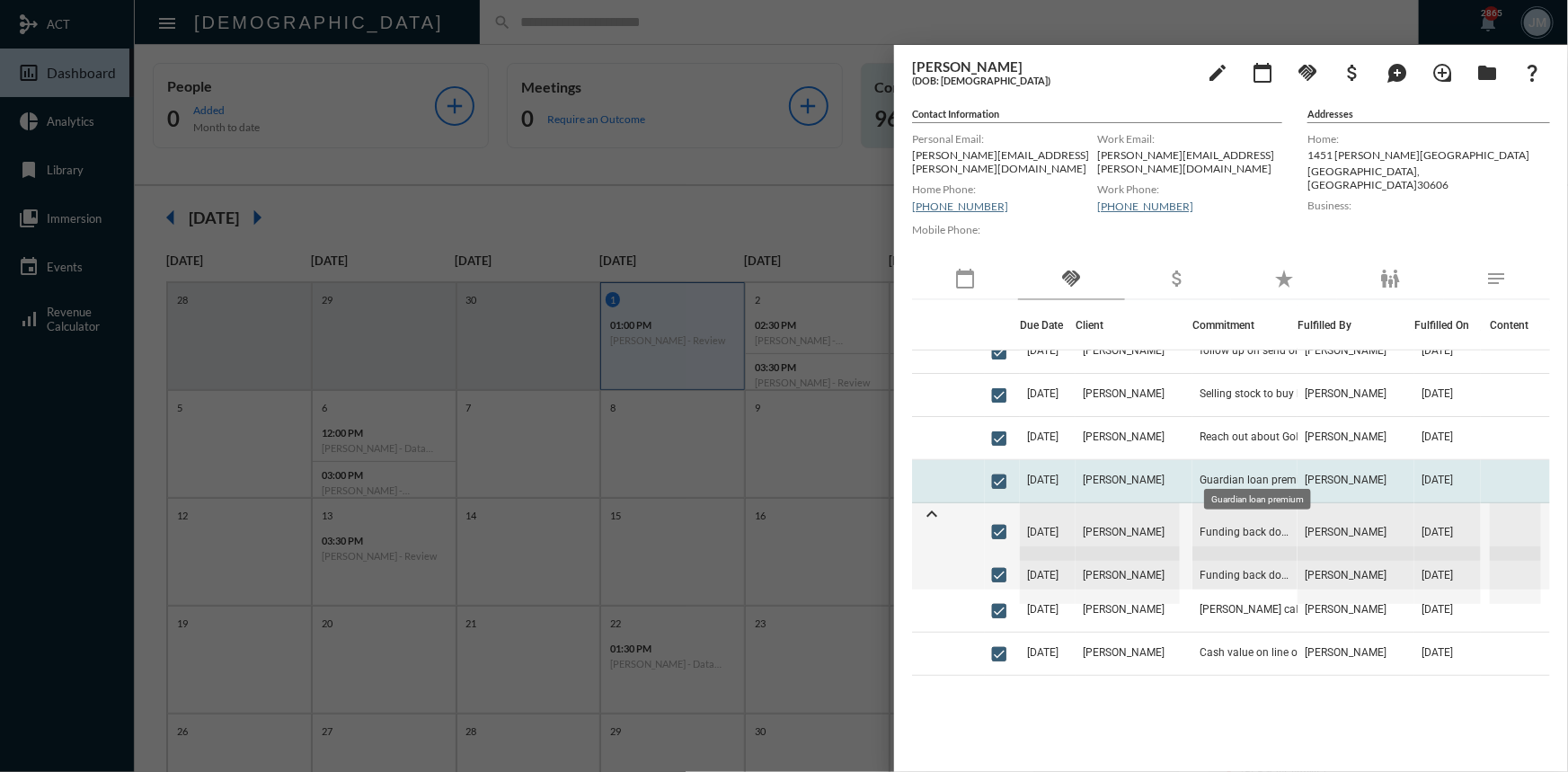
click at [1217, 473] on span "Guardian loan premium" at bounding box center [1257, 479] width 116 height 12
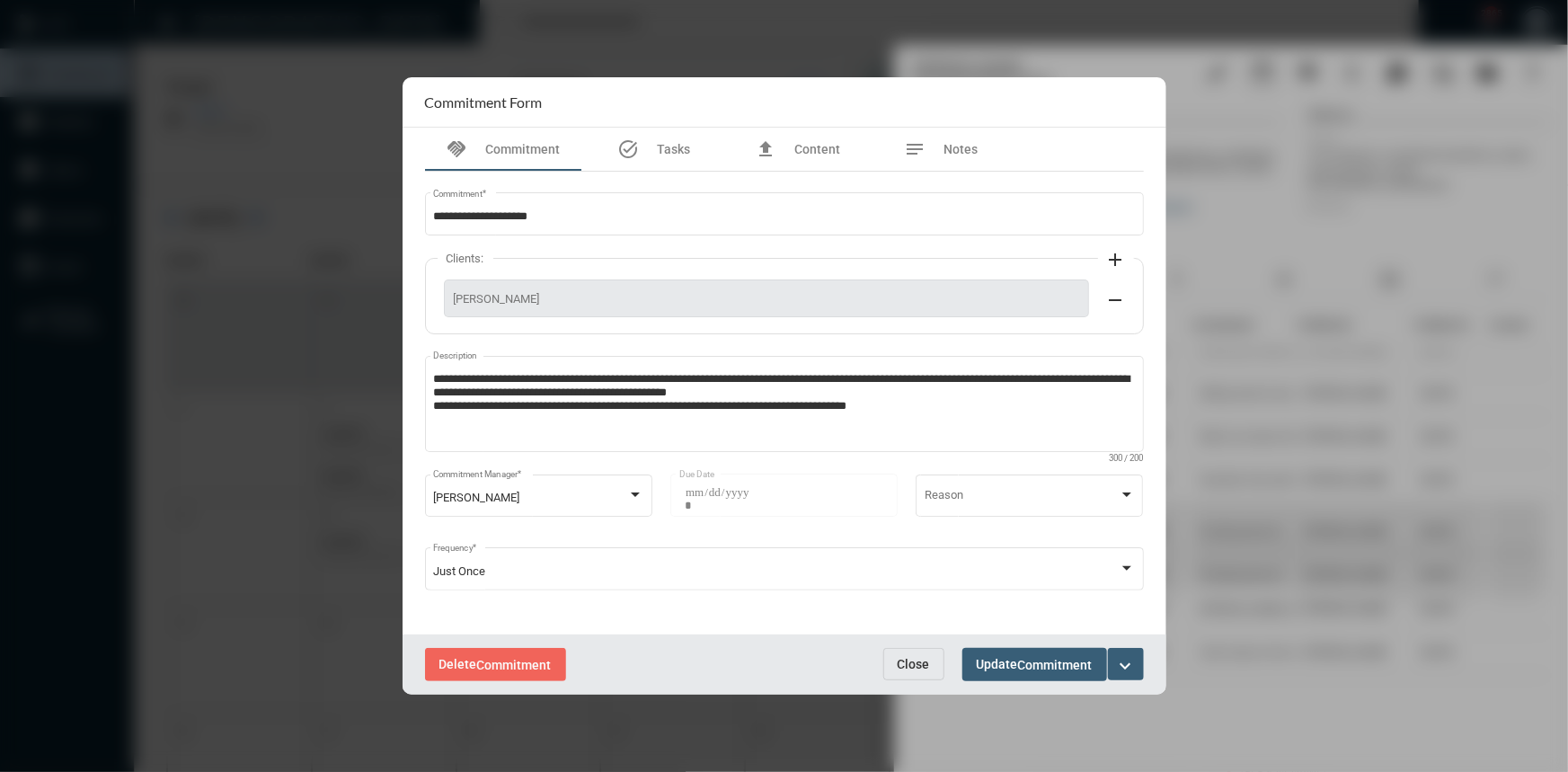
click at [919, 664] on span "Close" at bounding box center [913, 663] width 33 height 14
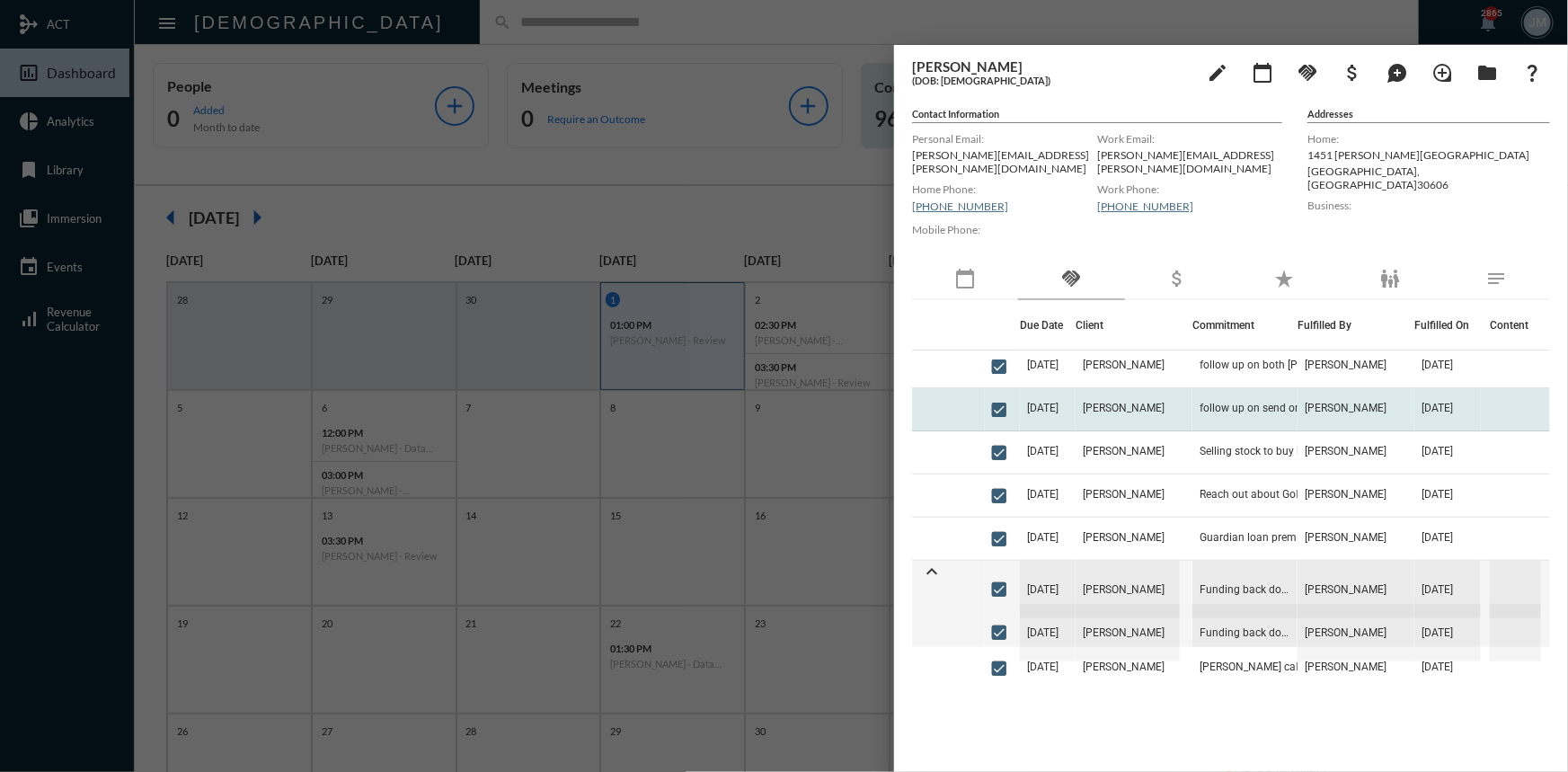
scroll to position [327, 0]
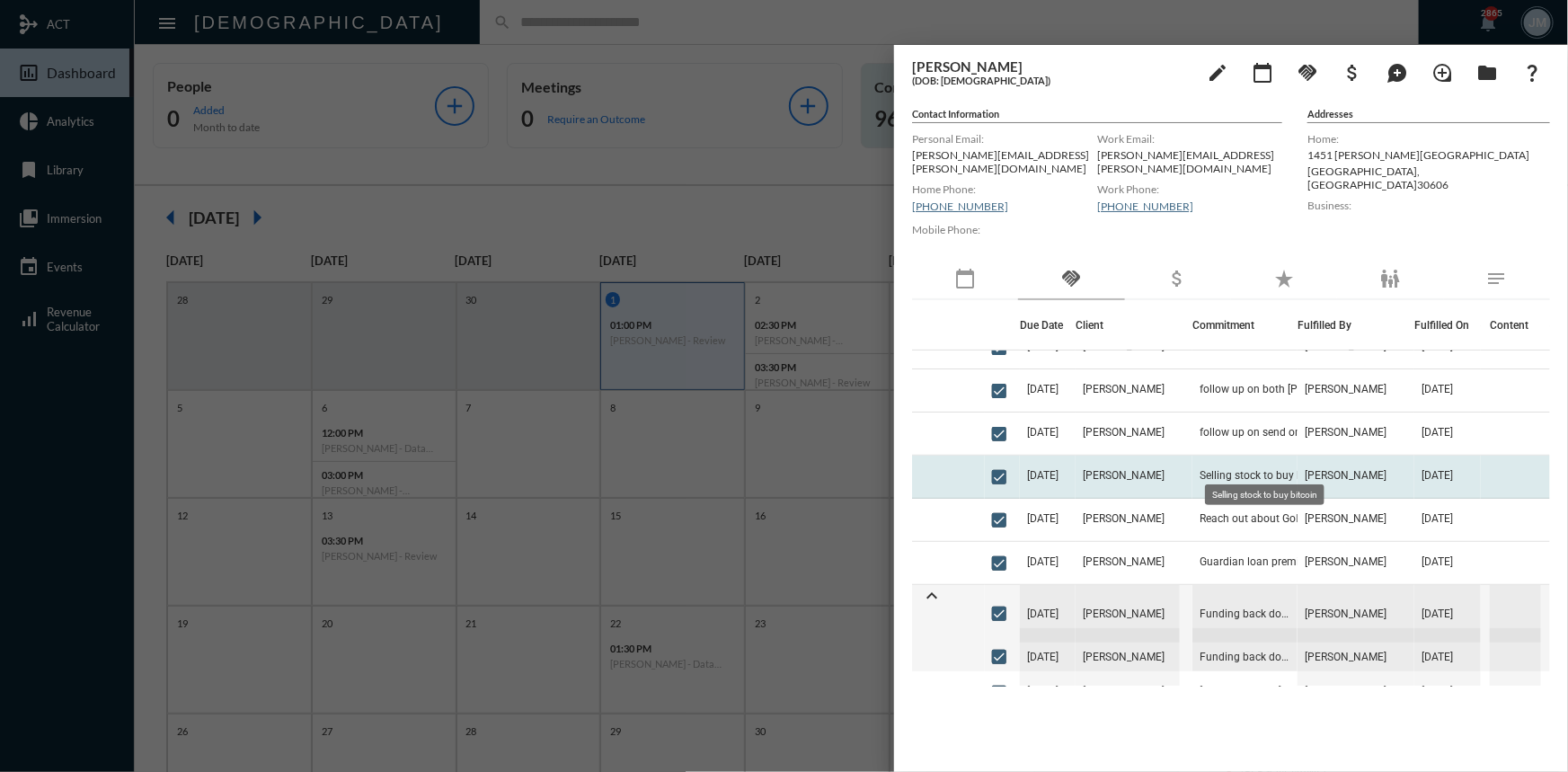
click at [1214, 469] on span "Selling stock to buy bitcoin" at bounding box center [1264, 474] width 130 height 12
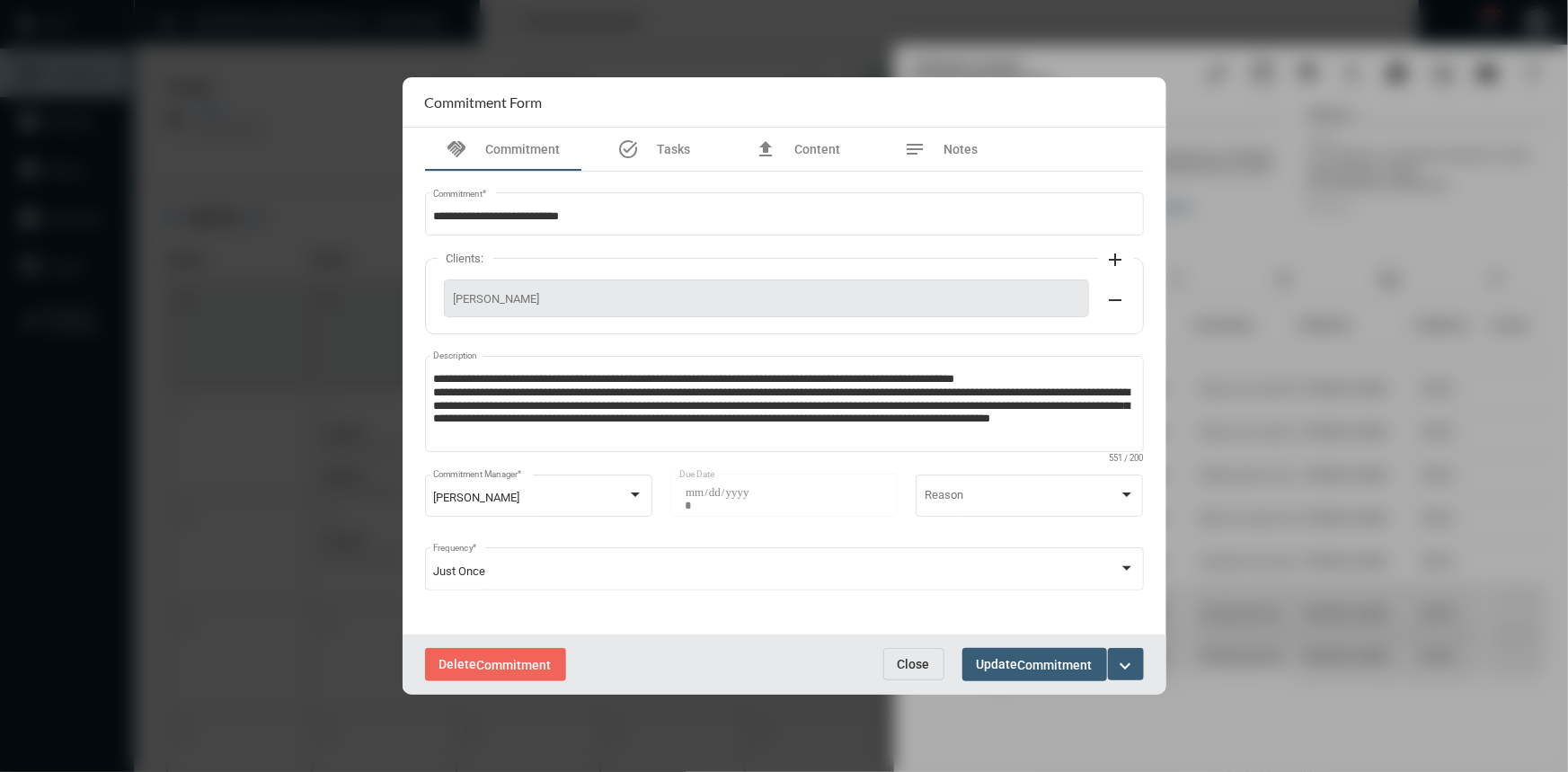
click at [897, 663] on span "Close" at bounding box center [913, 663] width 33 height 14
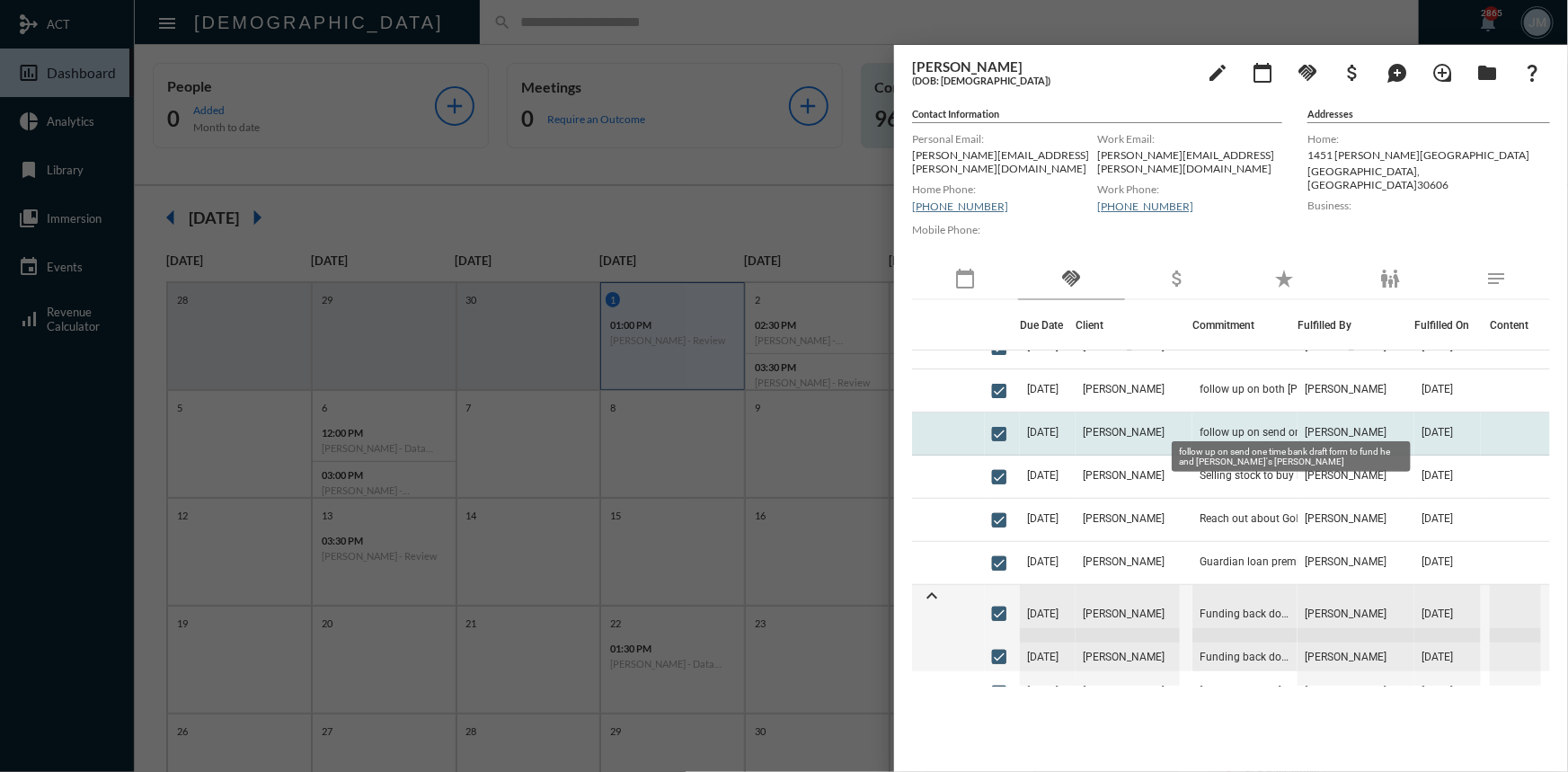
click at [1206, 426] on span "follow up on send one time bank draft form to fund he and [PERSON_NAME]'s [PERS…" at bounding box center [1289, 431] width 180 height 12
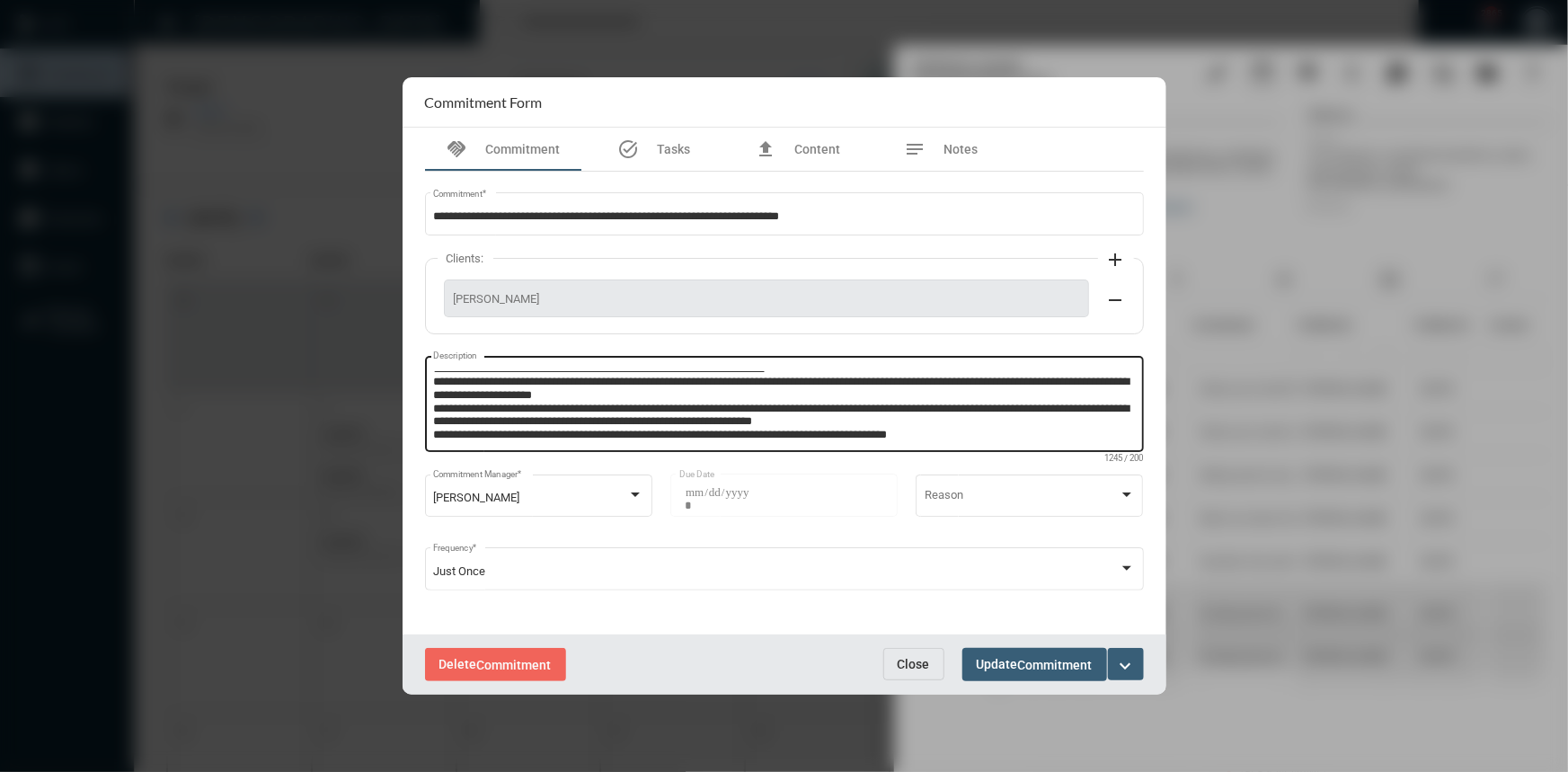
scroll to position [7, 0]
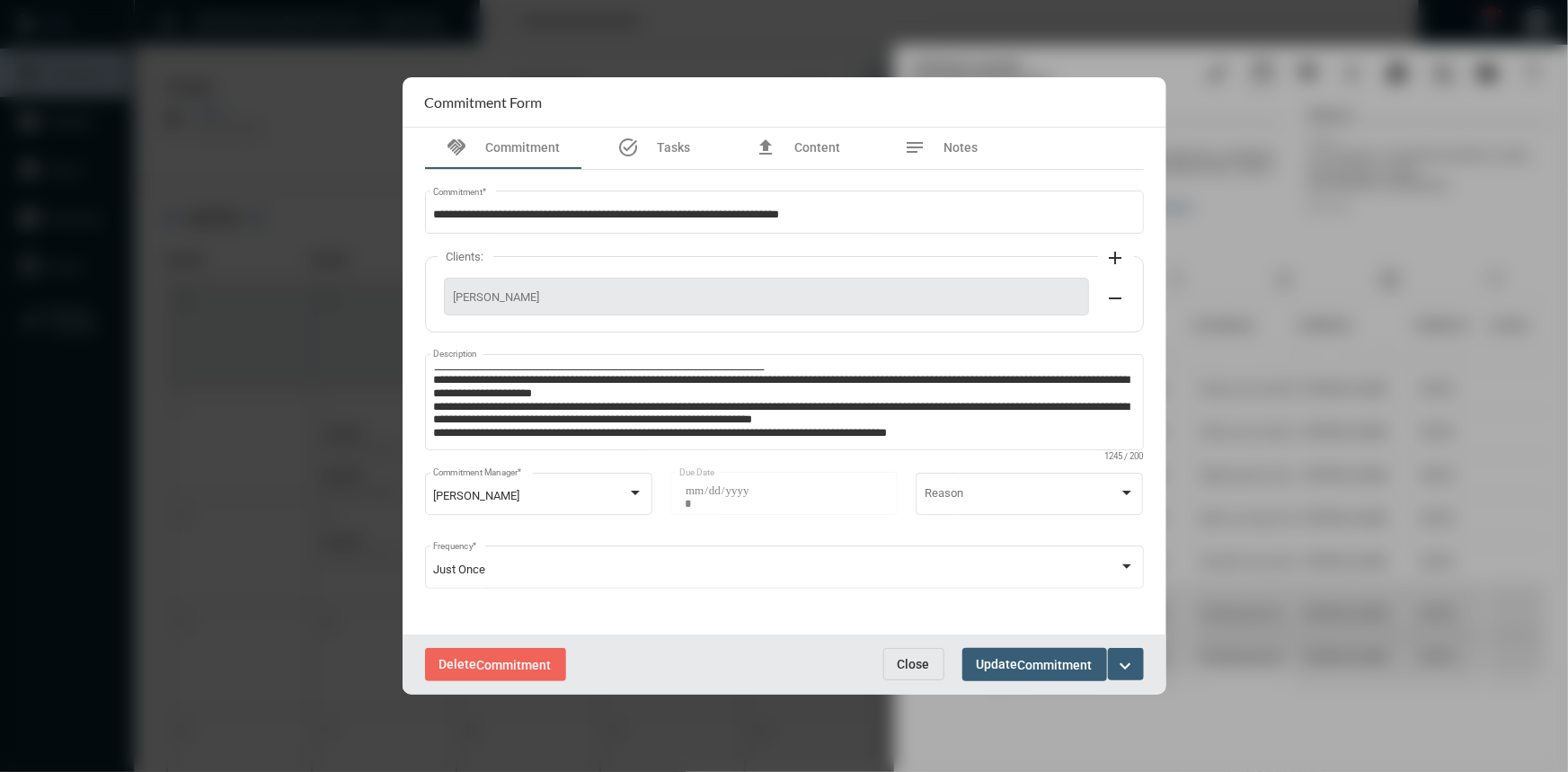
click at [917, 665] on span "Close" at bounding box center [913, 663] width 33 height 14
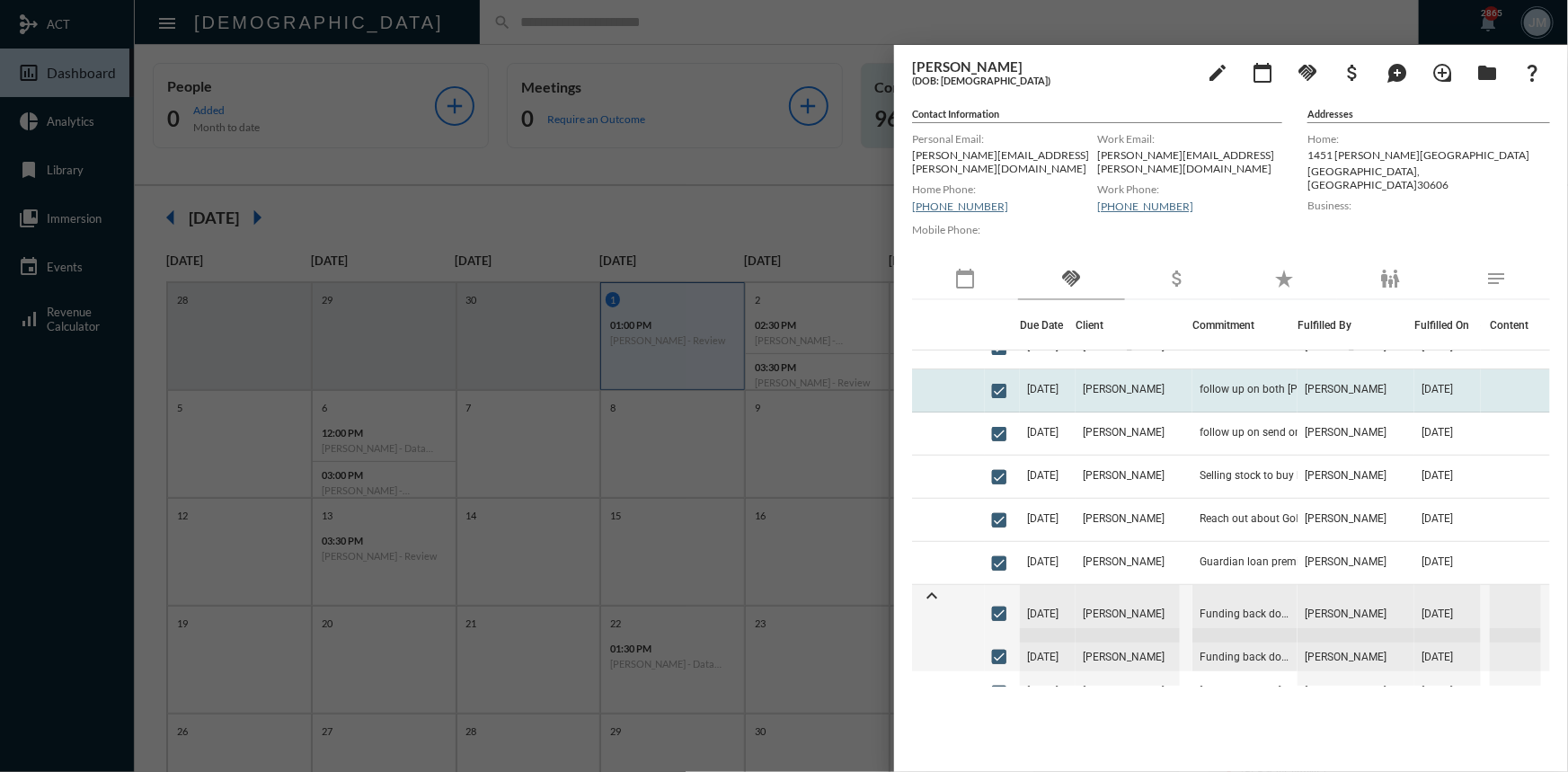
click at [1198, 374] on td "follow up on both [PERSON_NAME]'s contributions of $7K each" at bounding box center [1244, 391] width 105 height 43
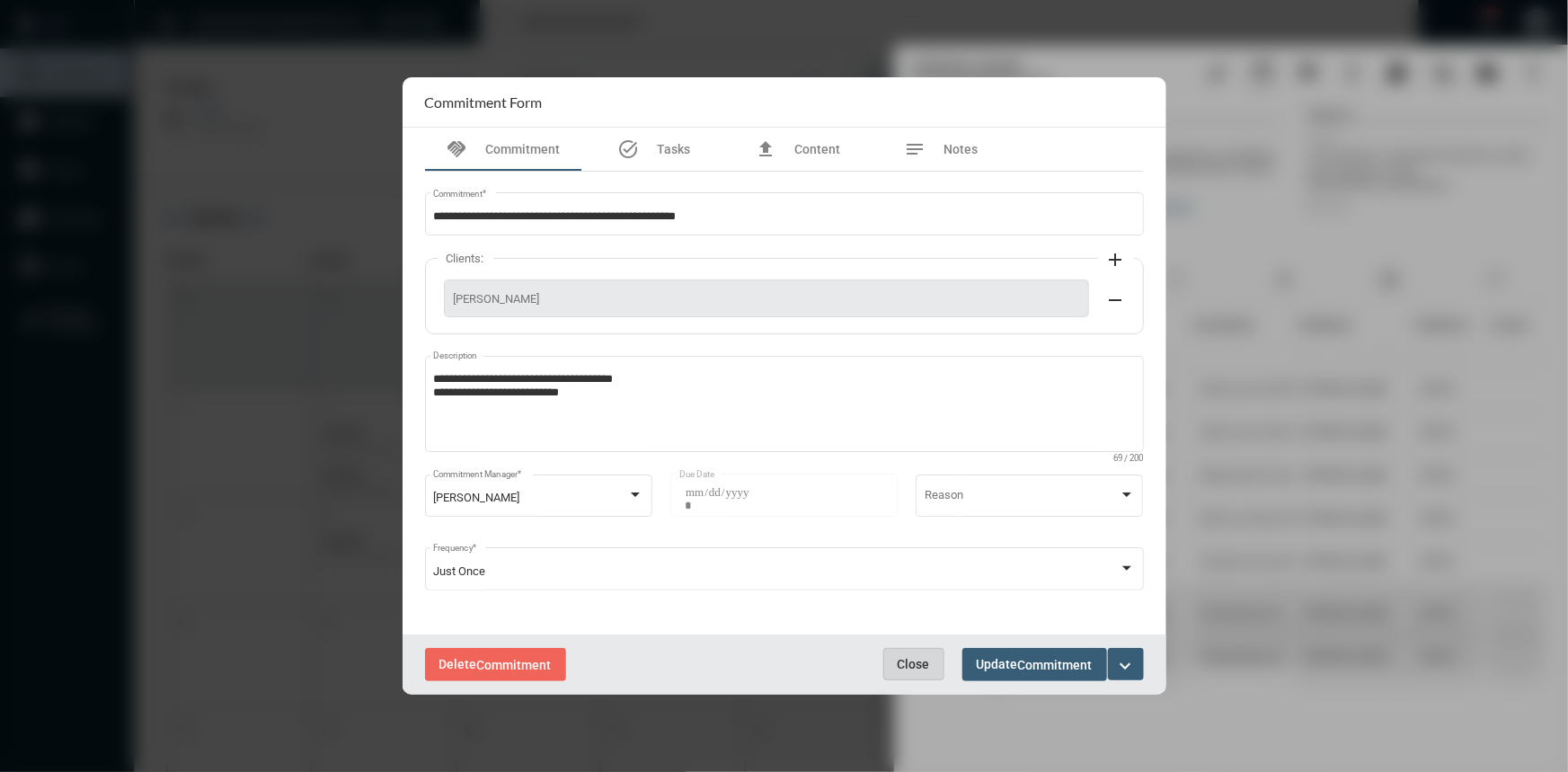
click at [909, 669] on span "Close" at bounding box center [913, 663] width 33 height 14
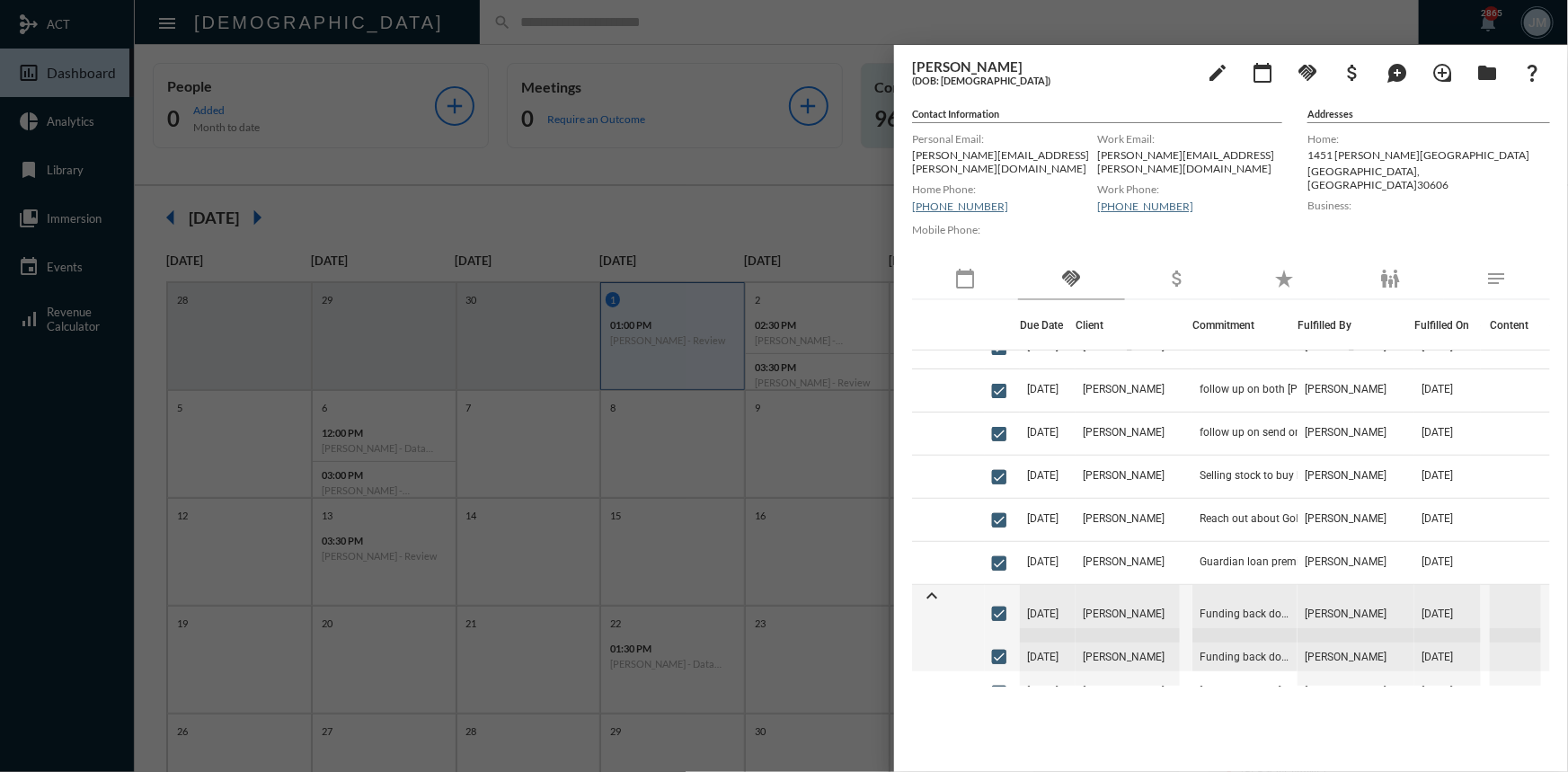
click at [864, 194] on div at bounding box center [784, 386] width 1568 height 772
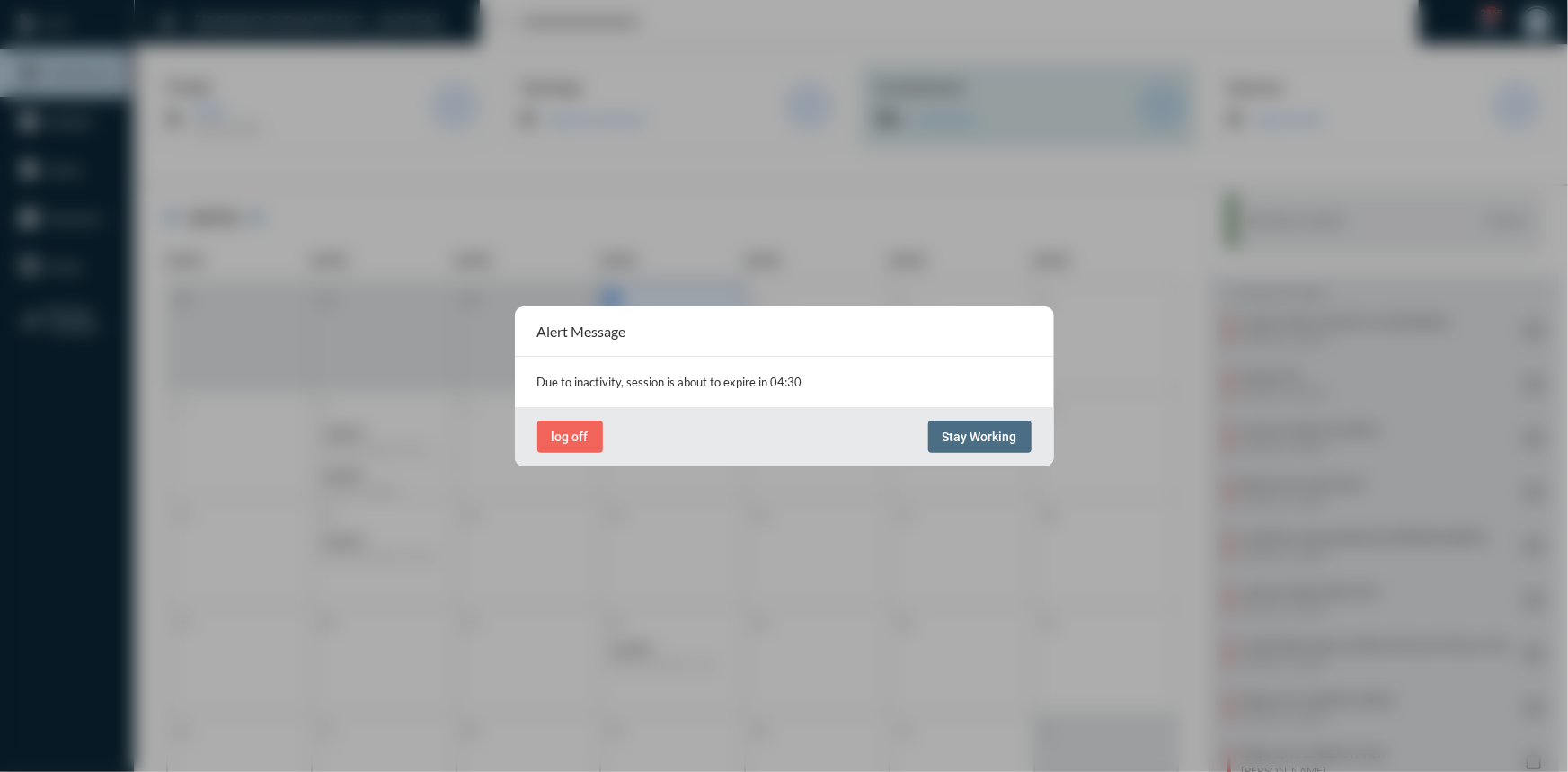
click at [984, 430] on span "Stay Working" at bounding box center [980, 436] width 75 height 14
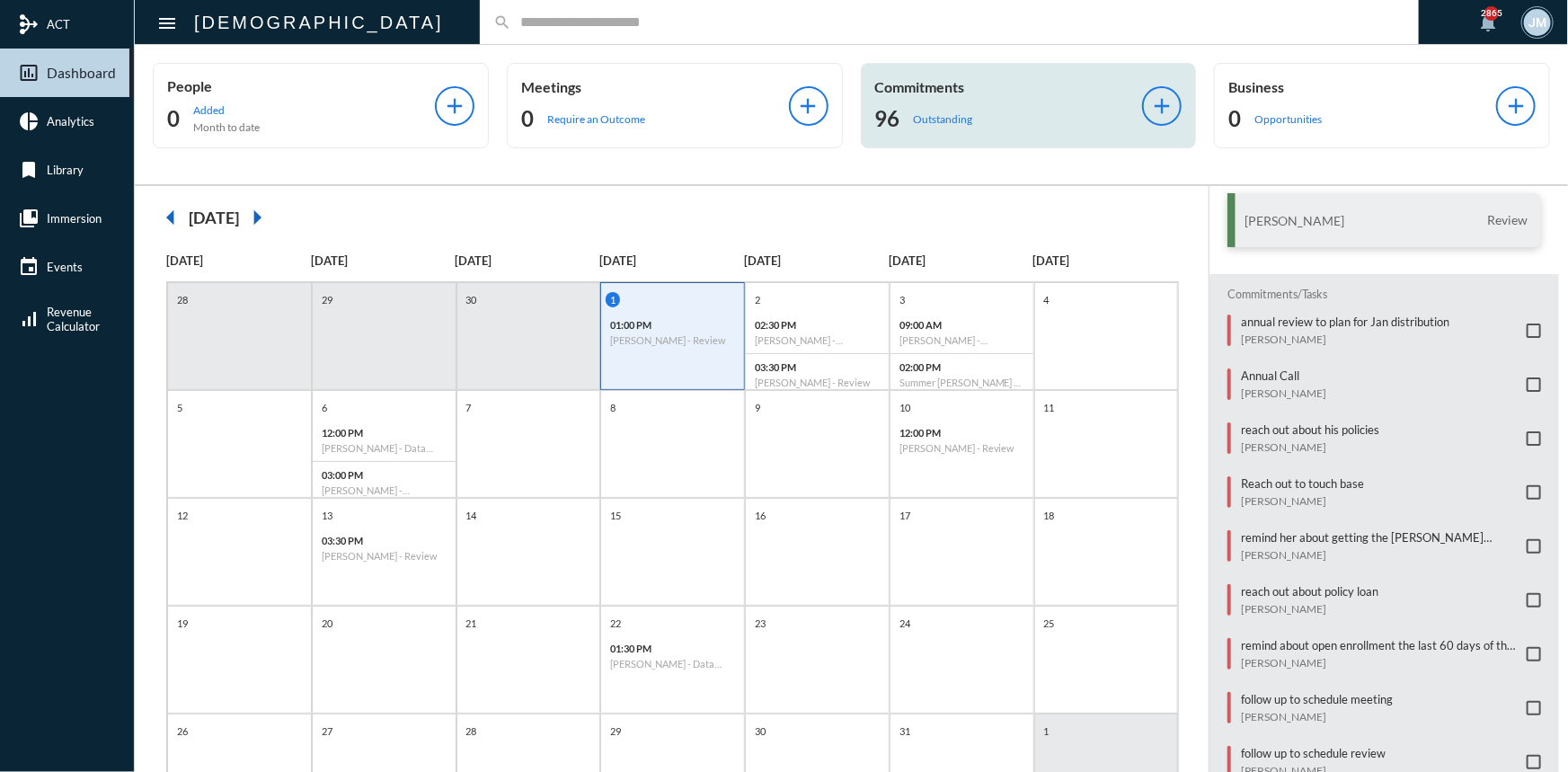
click at [511, 14] on input "text" at bounding box center [958, 22] width 894 height 15
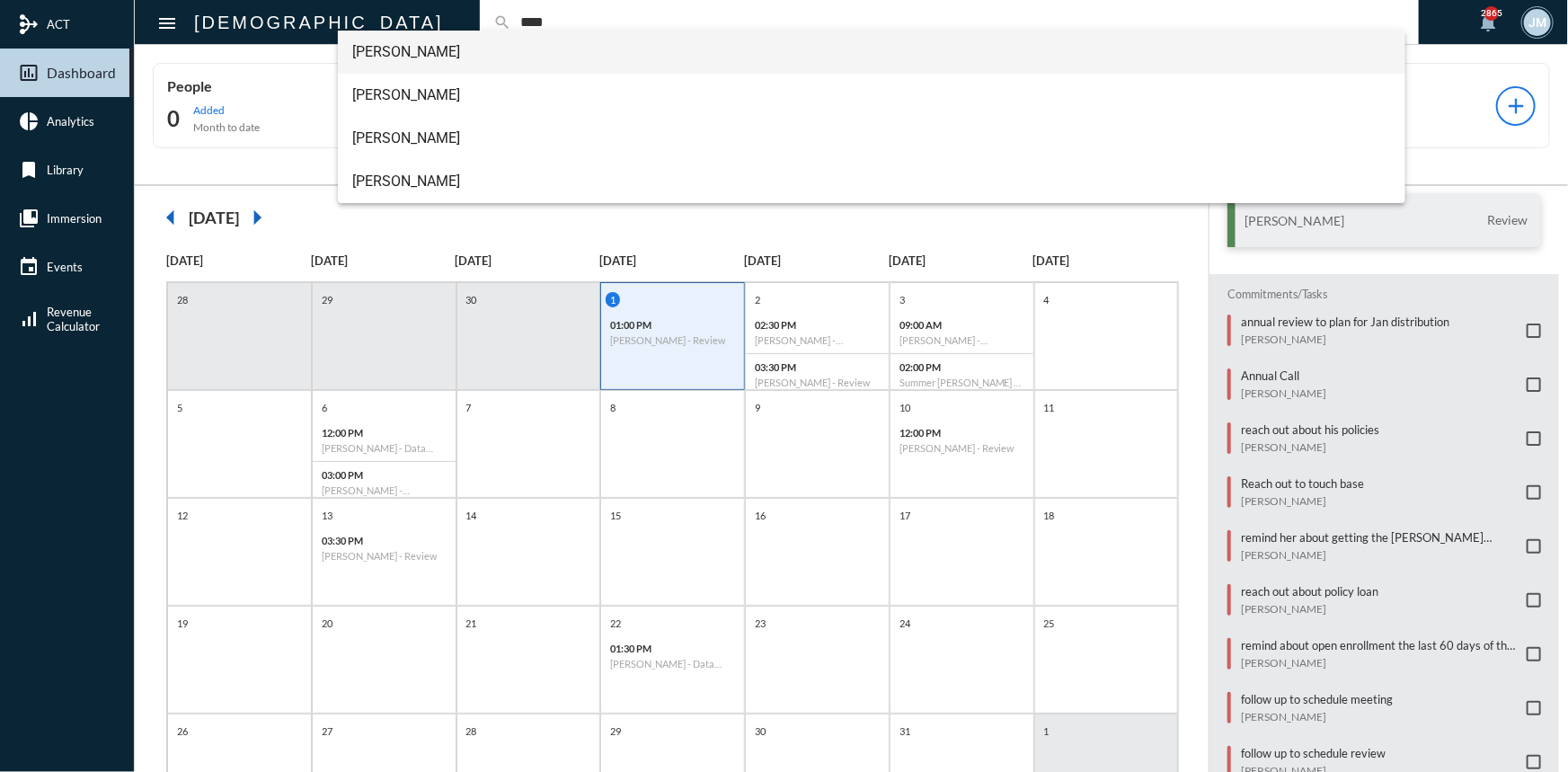
type input "****"
click at [416, 49] on span "[PERSON_NAME]" at bounding box center [871, 52] width 1038 height 43
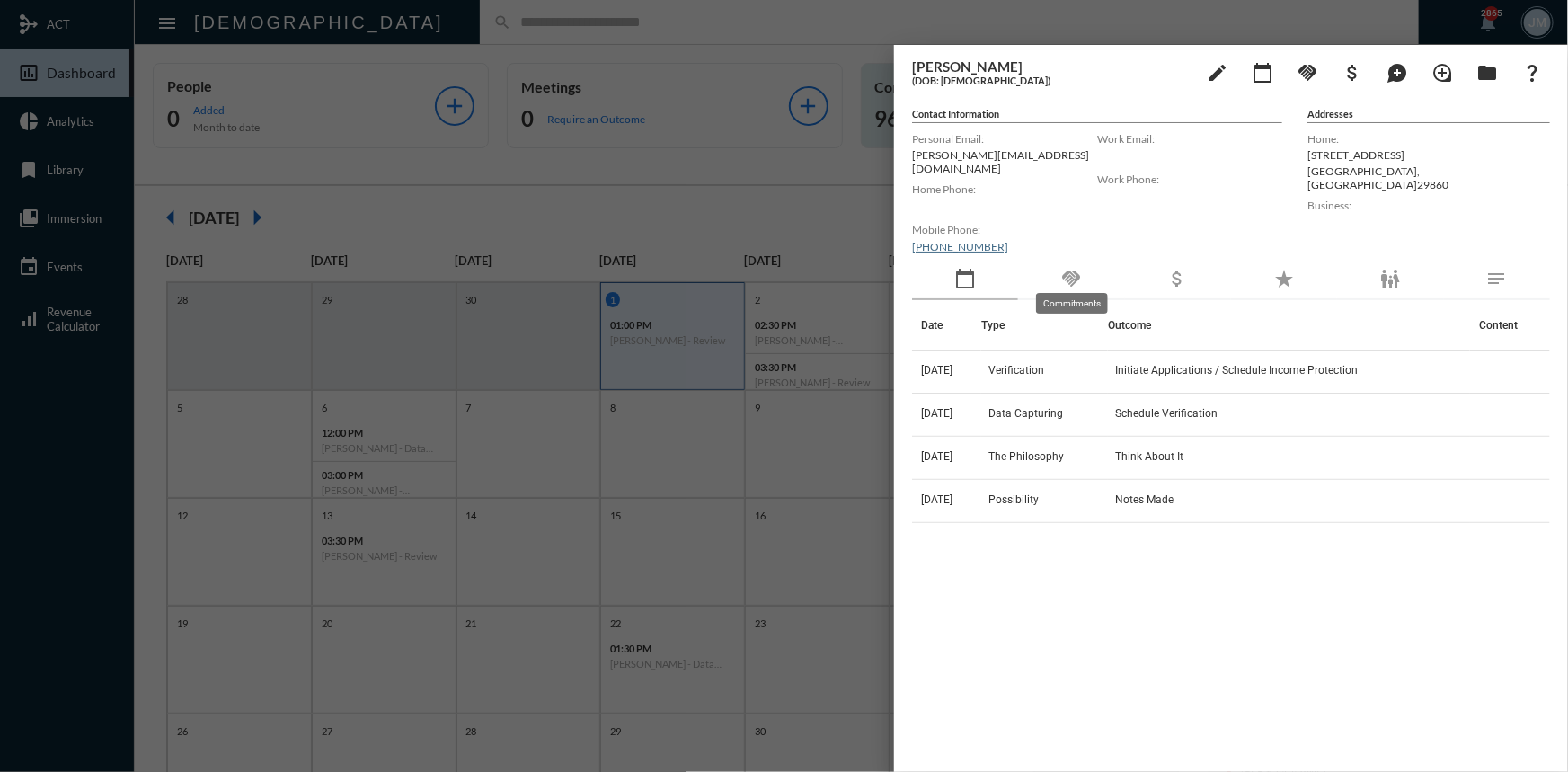
click at [1069, 268] on mat-icon "handshake" at bounding box center [1070, 278] width 22 height 22
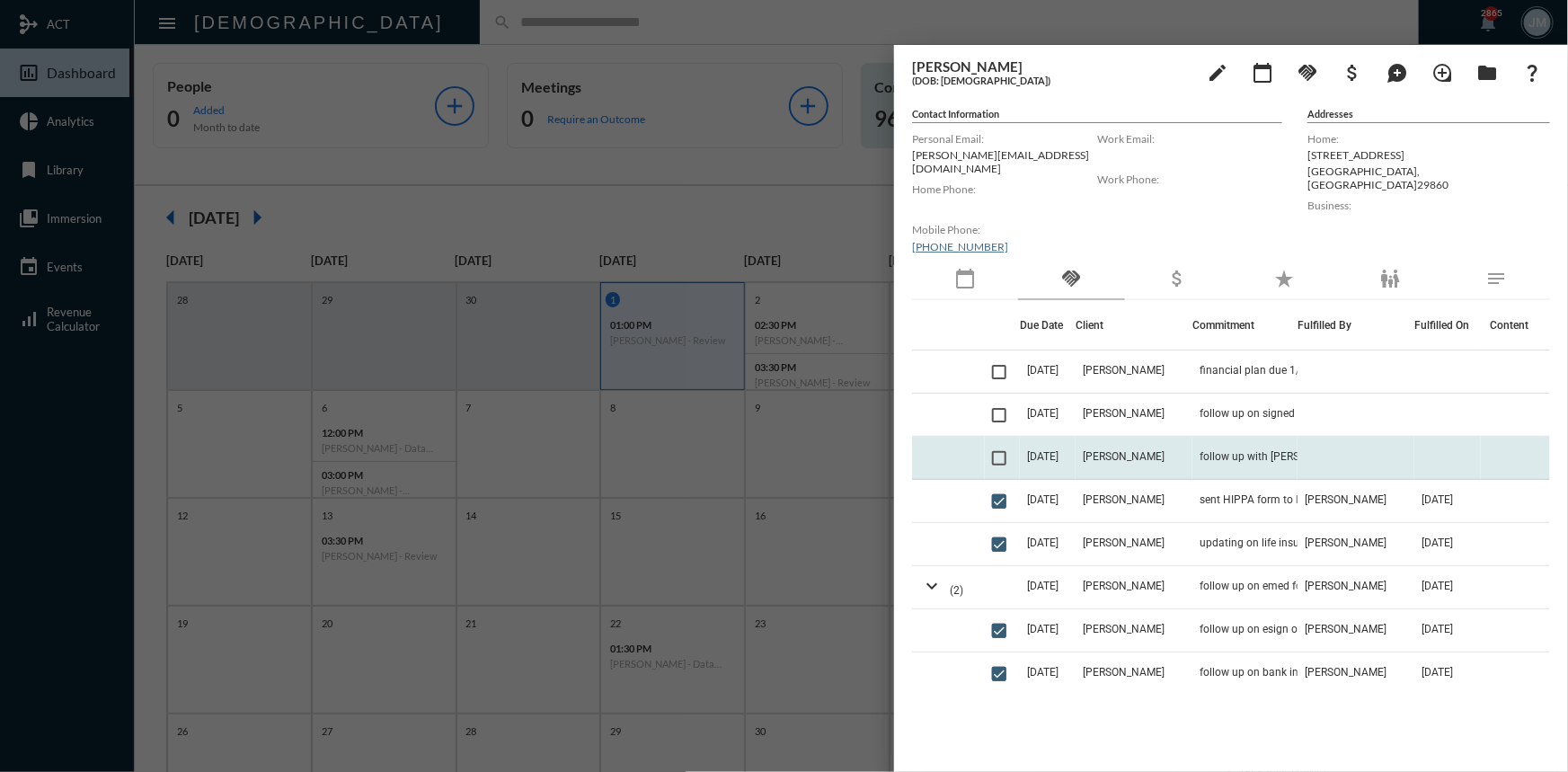
click at [1075, 444] on td "[DATE]" at bounding box center [1048, 459] width 56 height 43
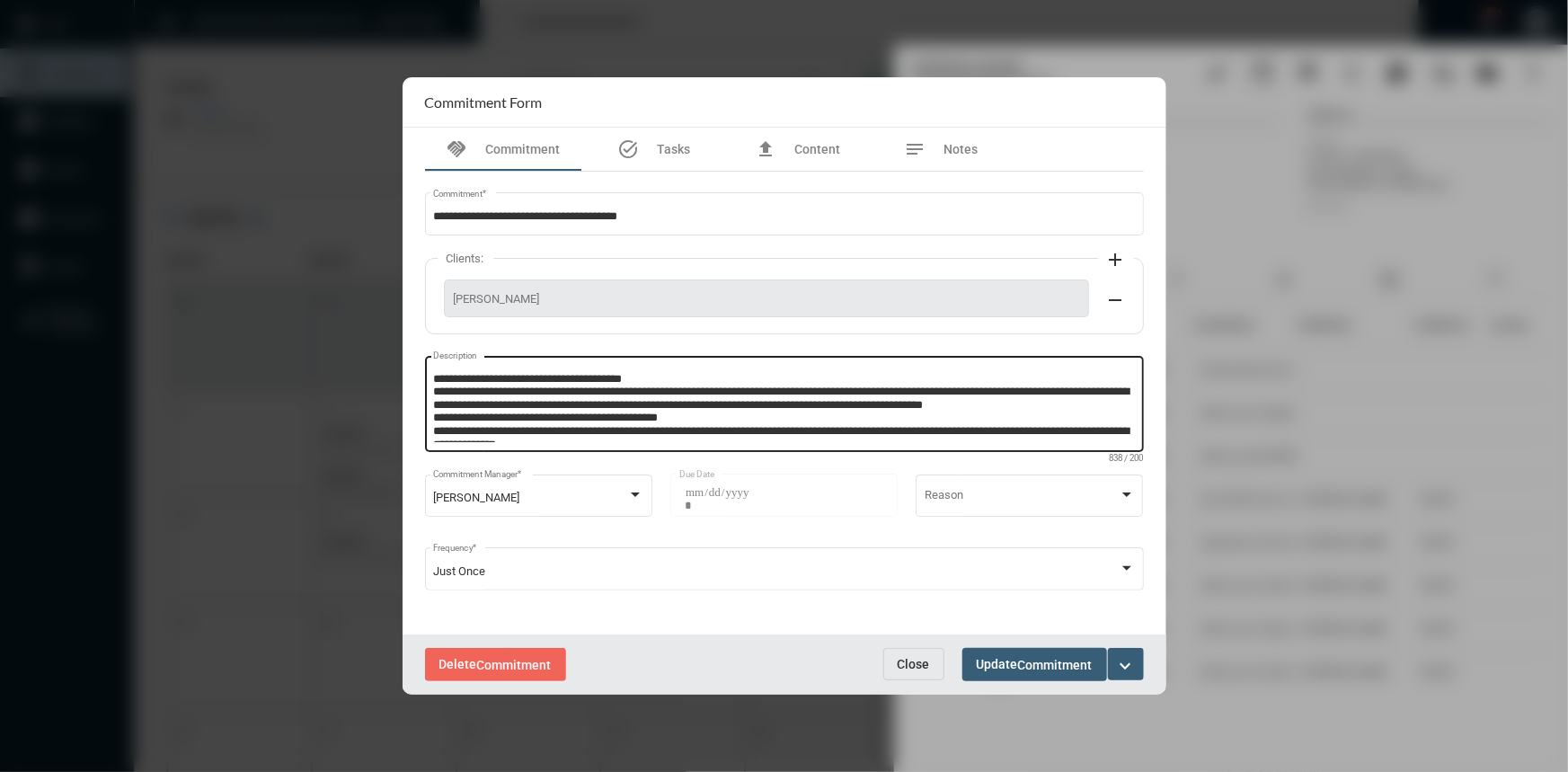
scroll to position [51, 0]
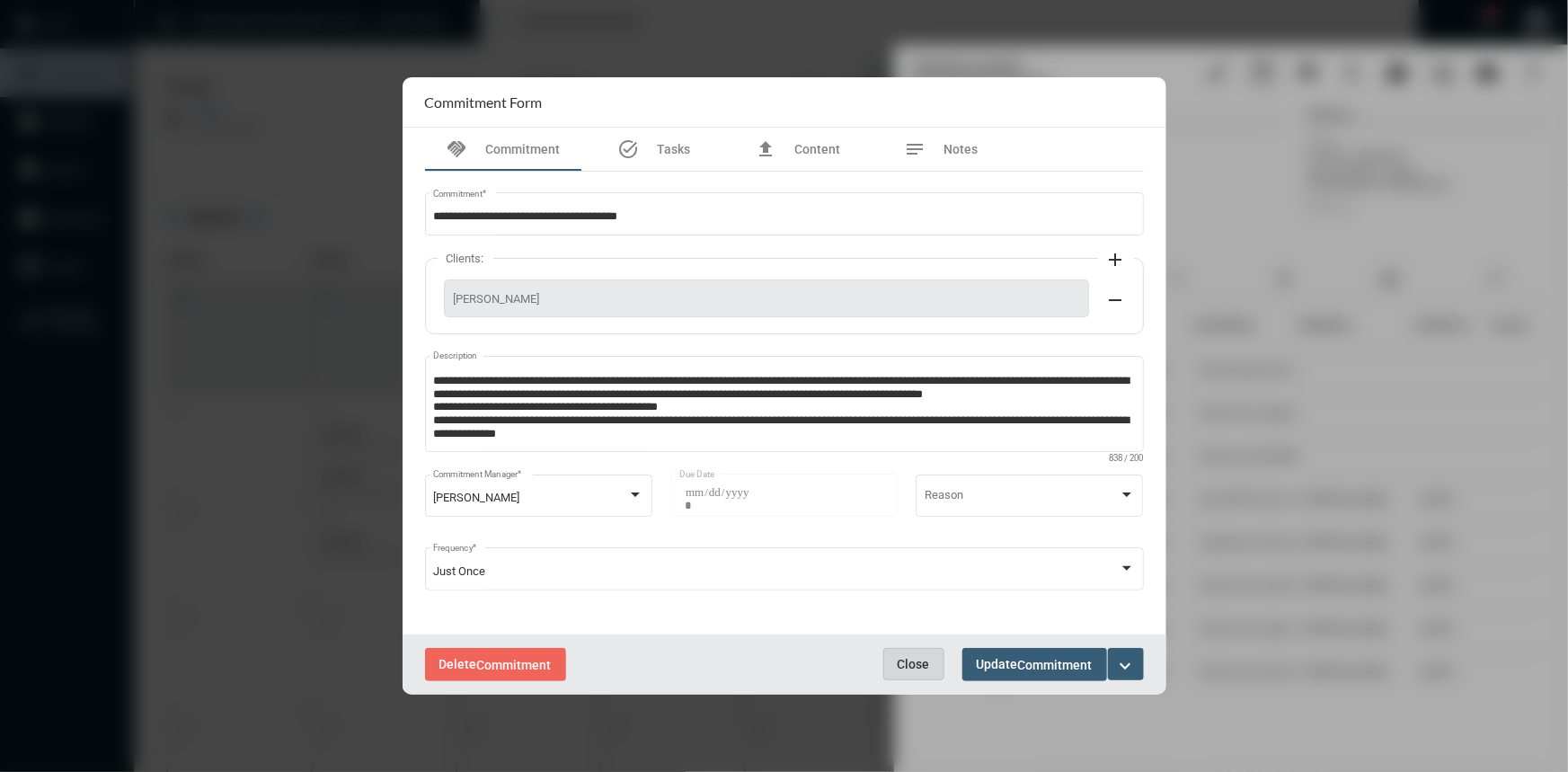
click at [922, 668] on span "Close" at bounding box center [913, 663] width 33 height 14
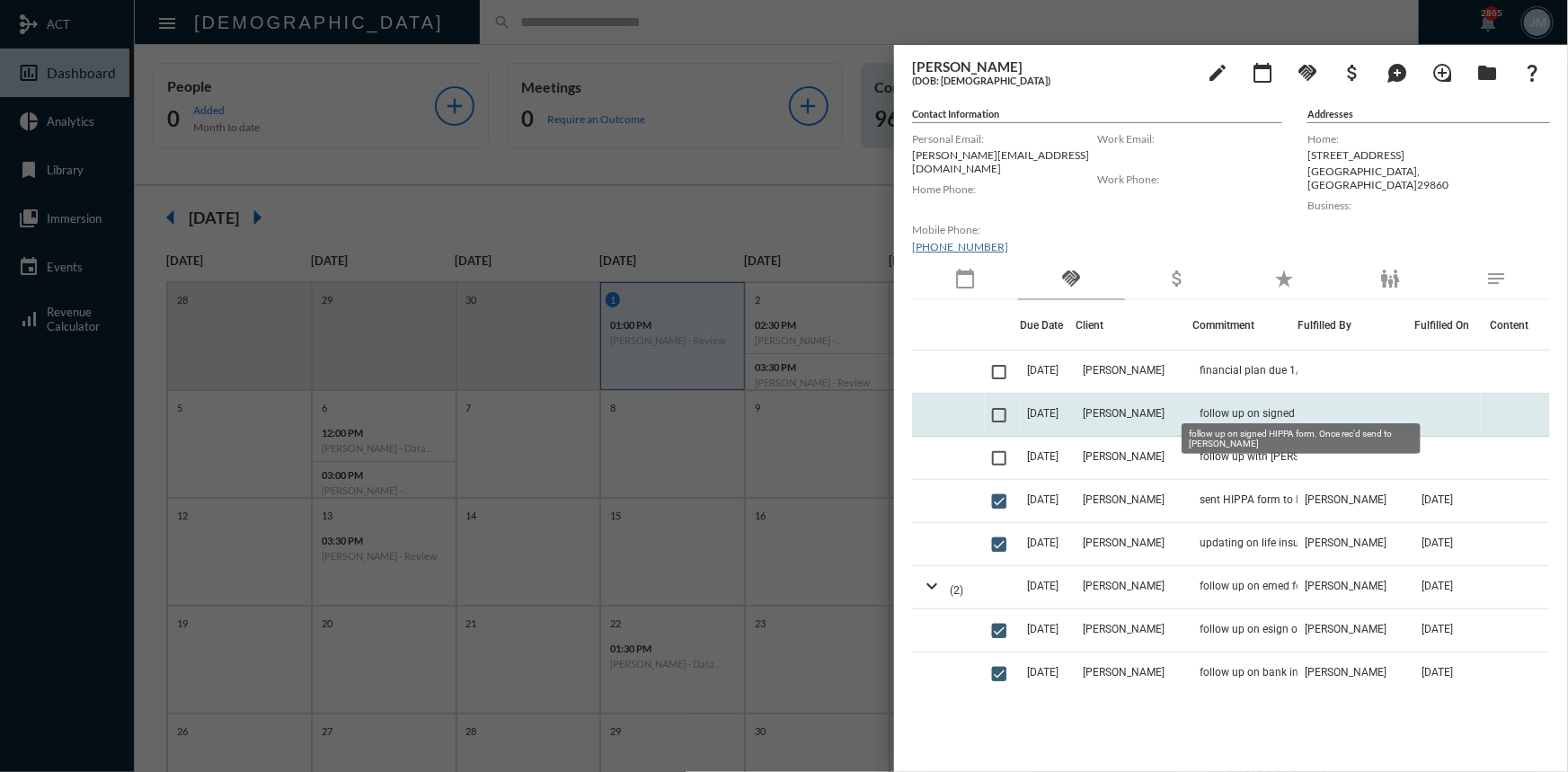
click at [1214, 407] on span "follow up on signed HIPPA form. Once rec'd send to [PERSON_NAME]" at bounding box center [1289, 413] width 180 height 12
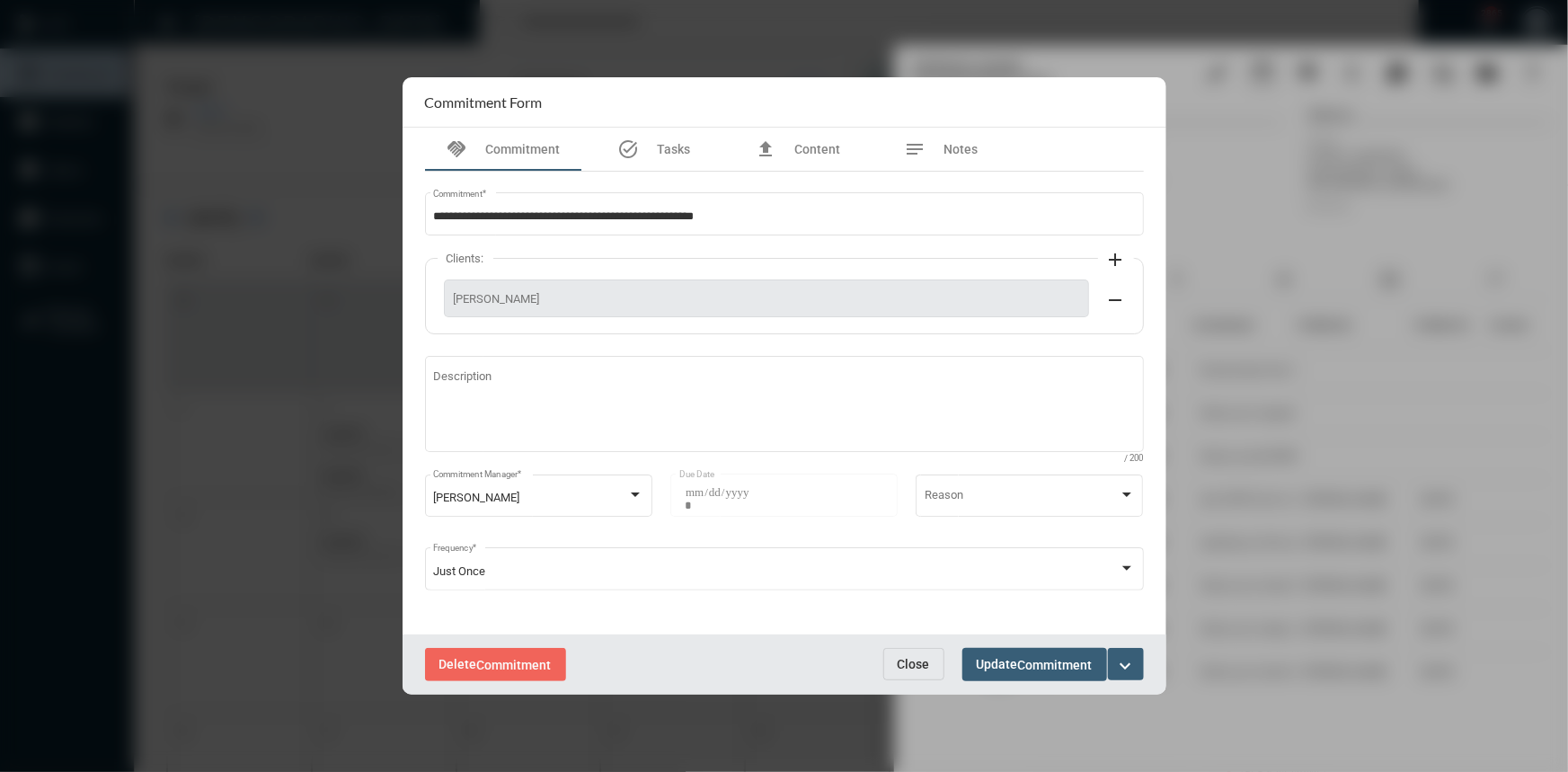
click at [909, 669] on span "Close" at bounding box center [913, 663] width 33 height 14
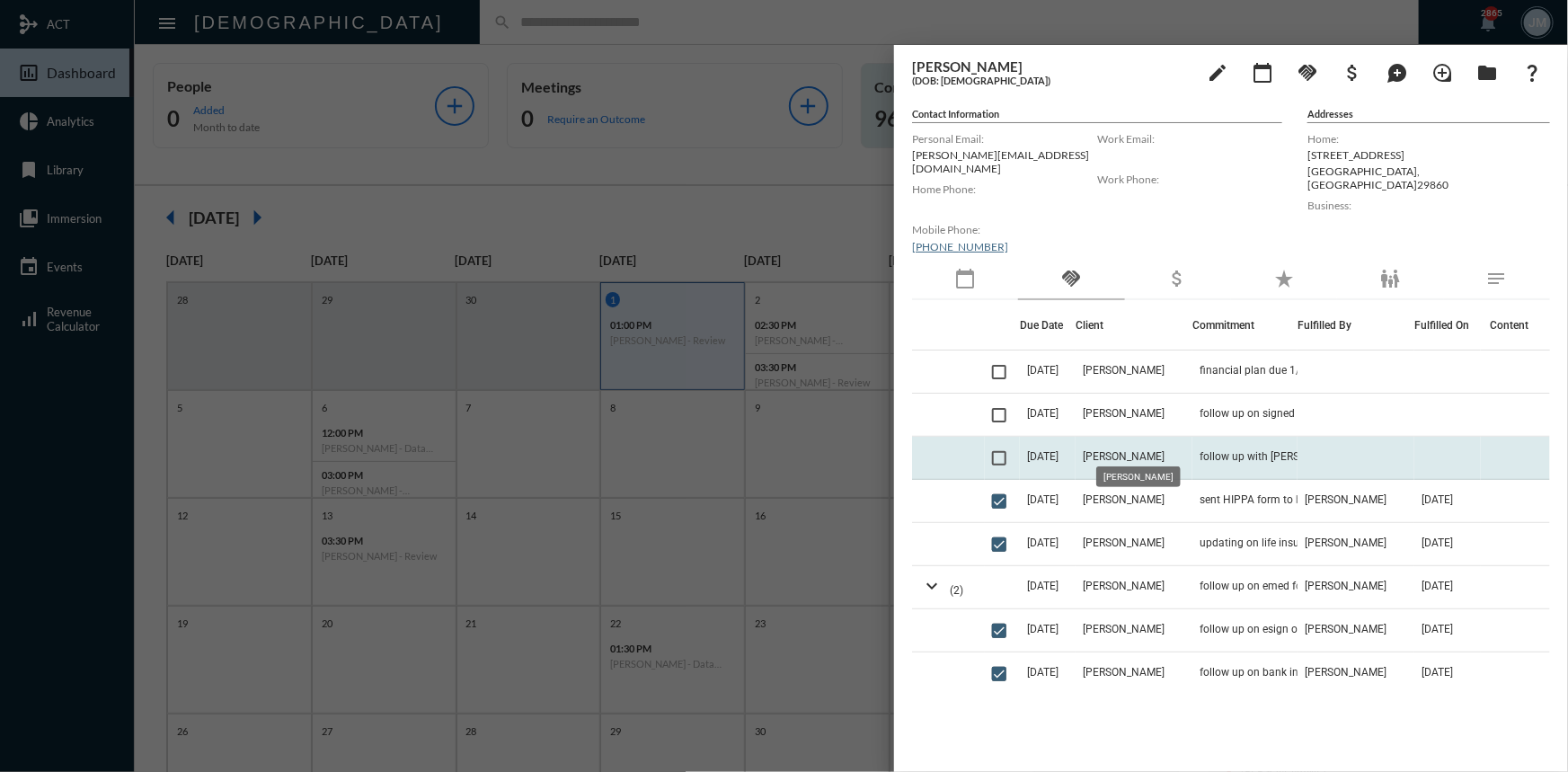
click at [1135, 450] on span "[PERSON_NAME]" at bounding box center [1123, 456] width 81 height 12
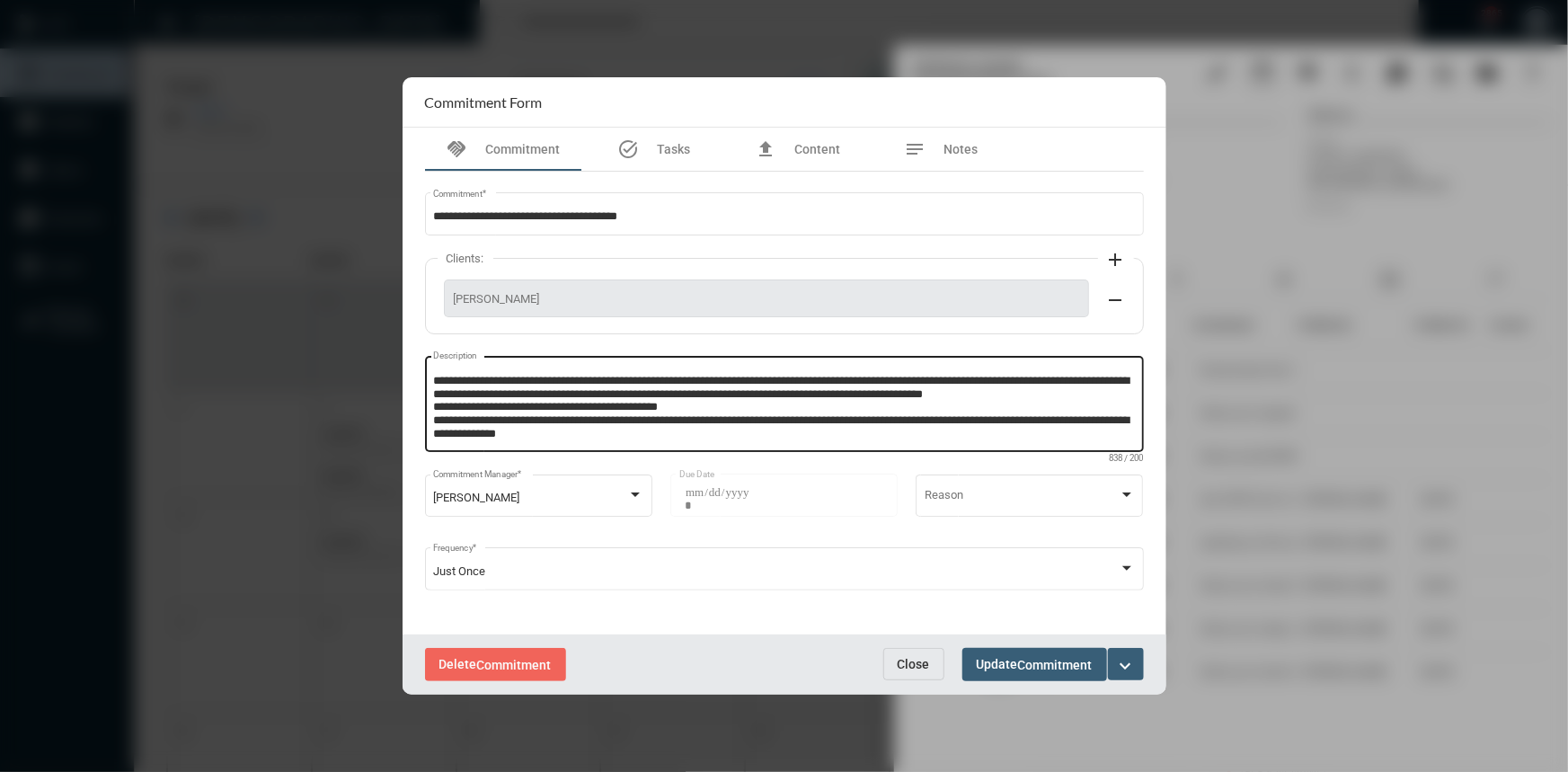
scroll to position [7, 0]
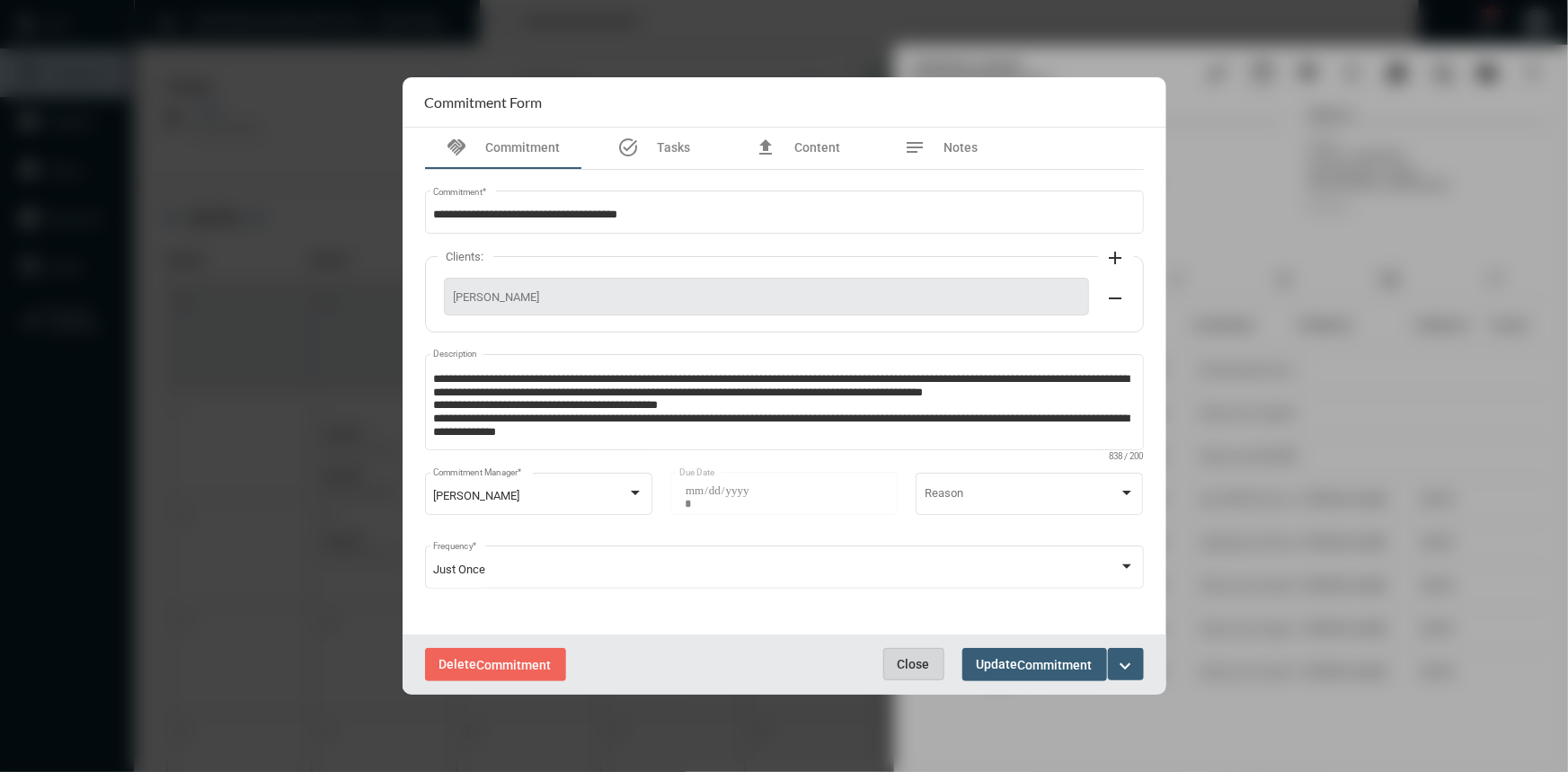
click at [919, 657] on span "Close" at bounding box center [913, 663] width 33 height 14
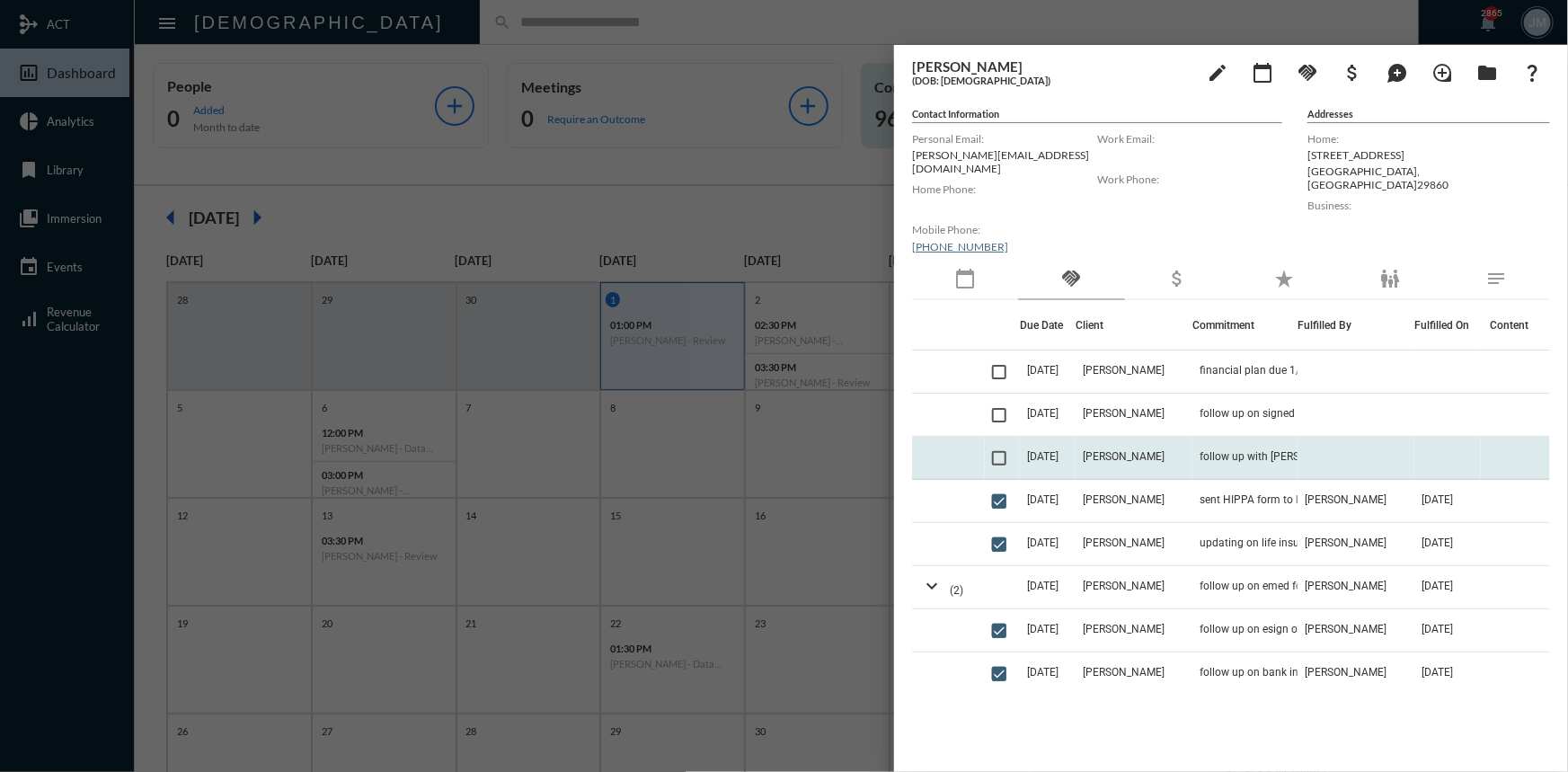
click at [1005, 451] on span at bounding box center [998, 458] width 14 height 14
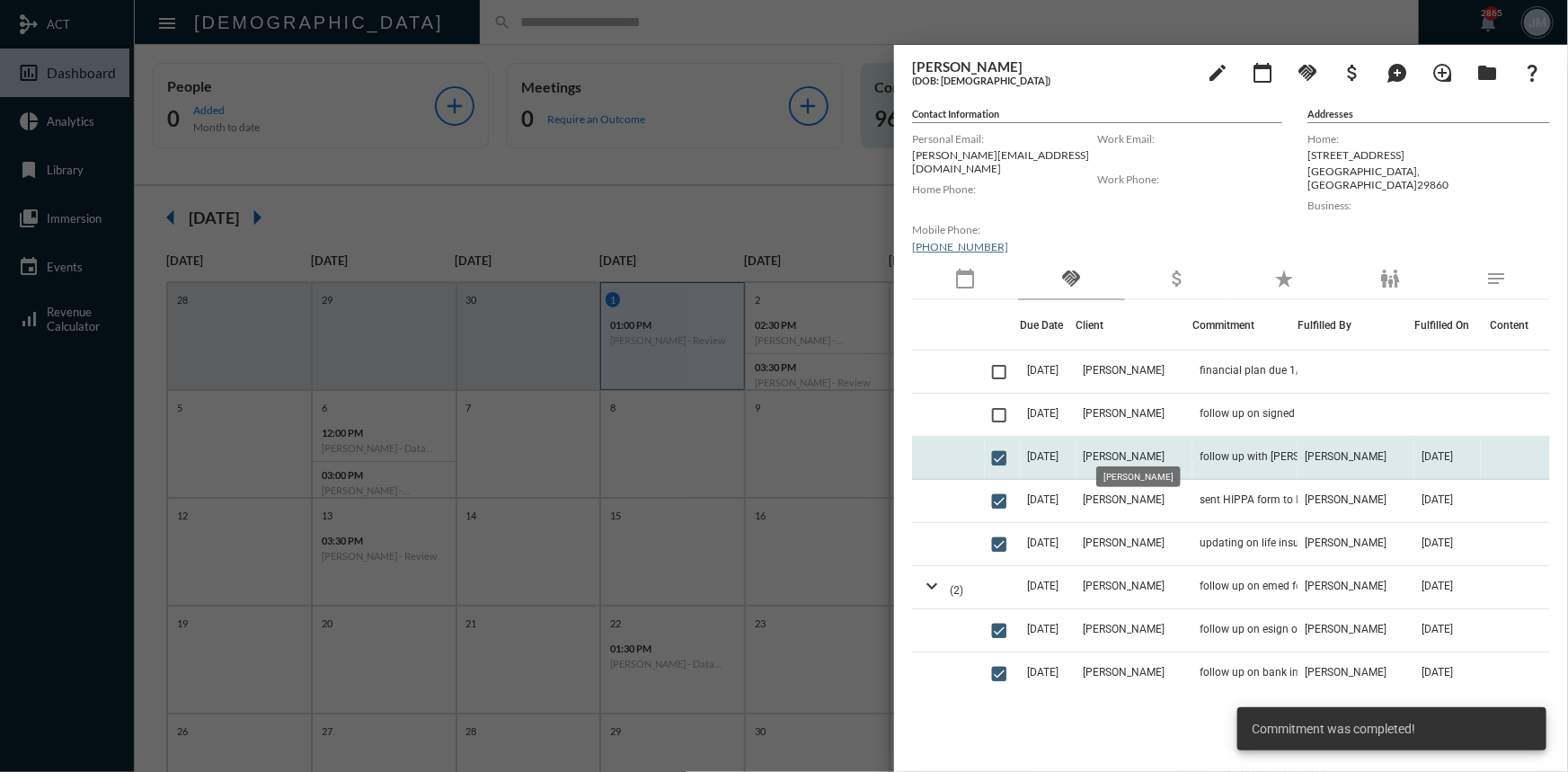
click at [1165, 450] on span "[PERSON_NAME]" at bounding box center [1123, 456] width 81 height 12
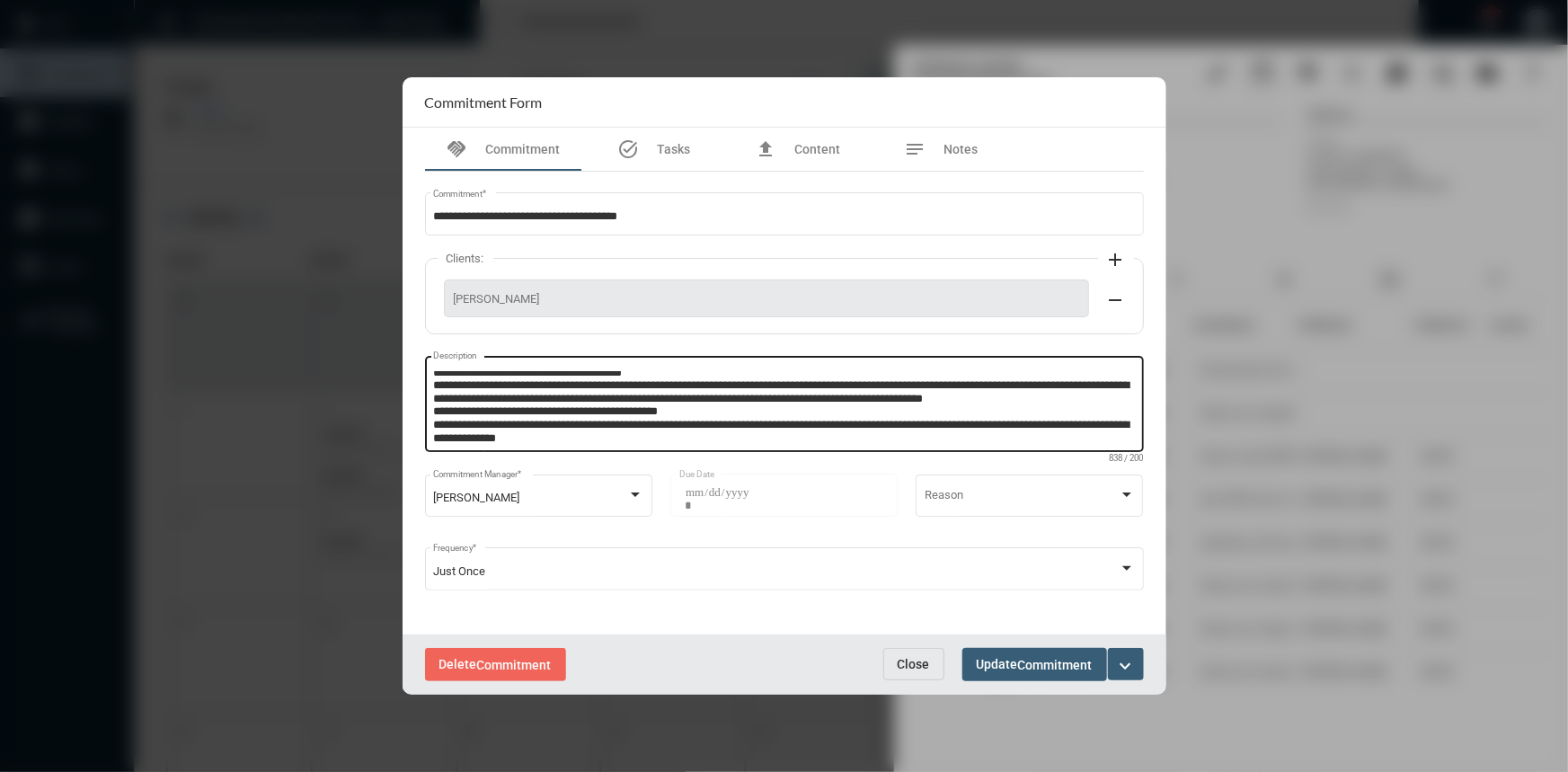
scroll to position [51, 0]
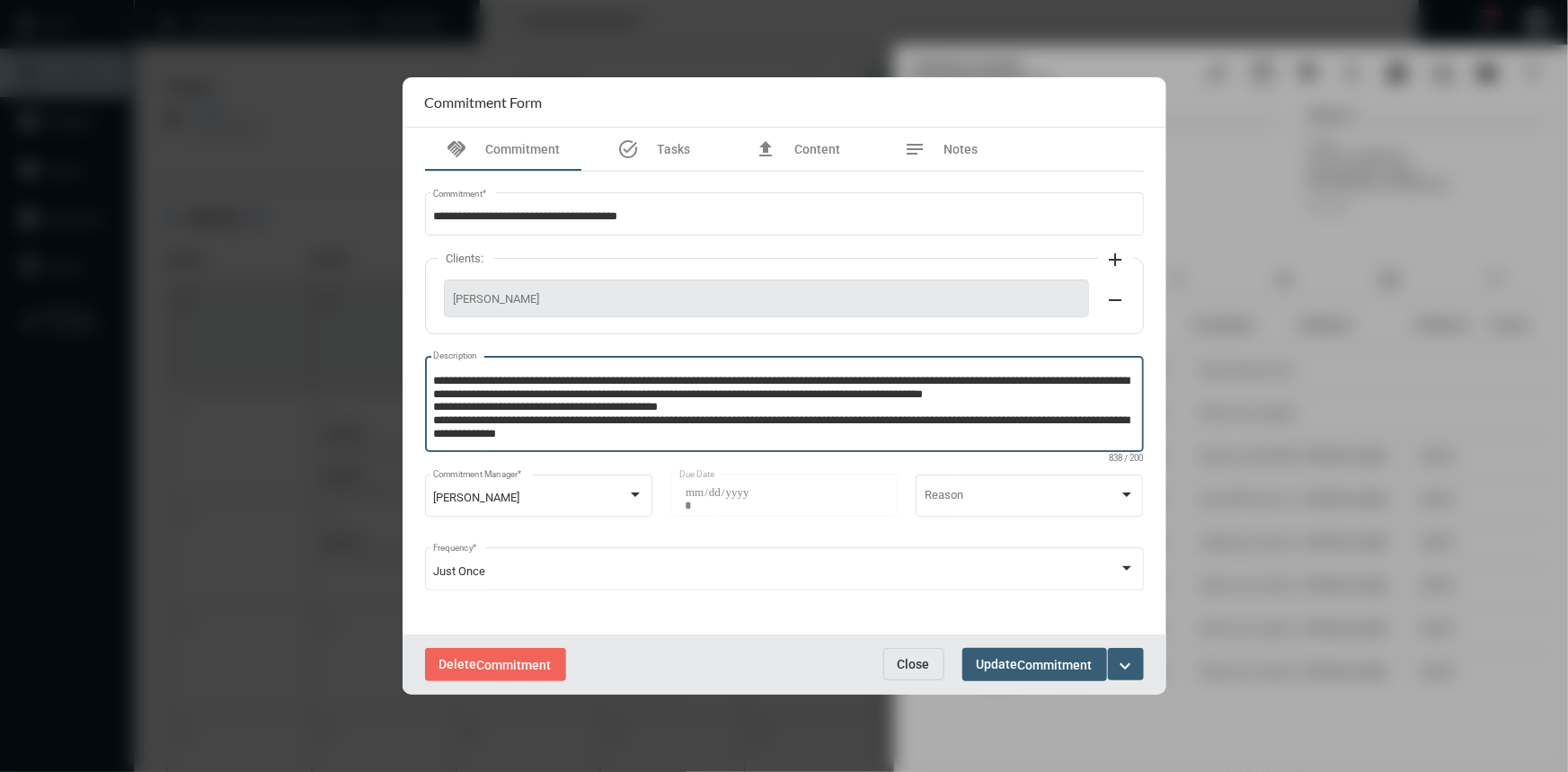
click at [685, 425] on textarea "**********" at bounding box center [781, 407] width 697 height 71
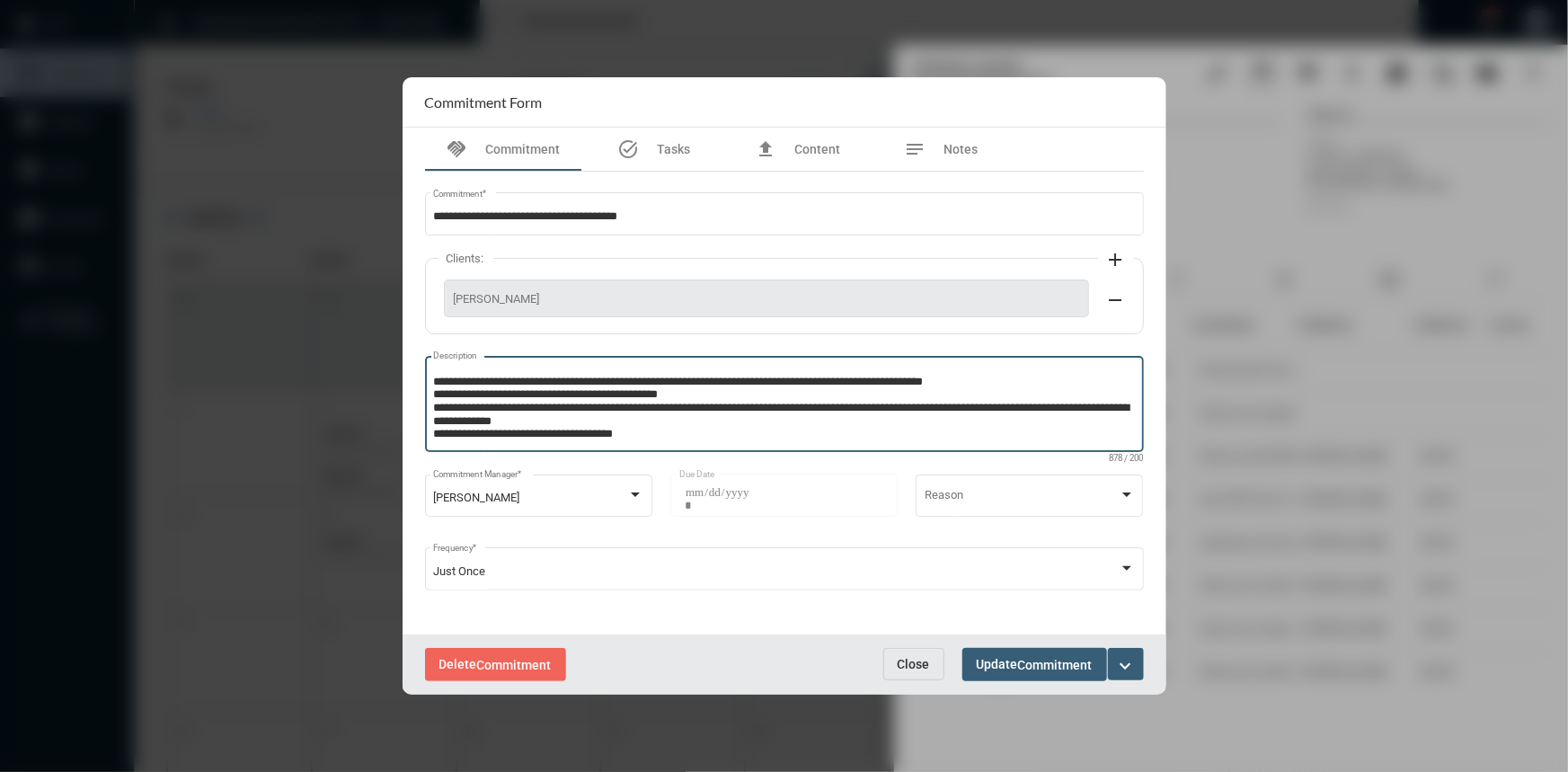
type textarea "**********"
click at [1024, 660] on span "Commitment" at bounding box center [1055, 664] width 75 height 14
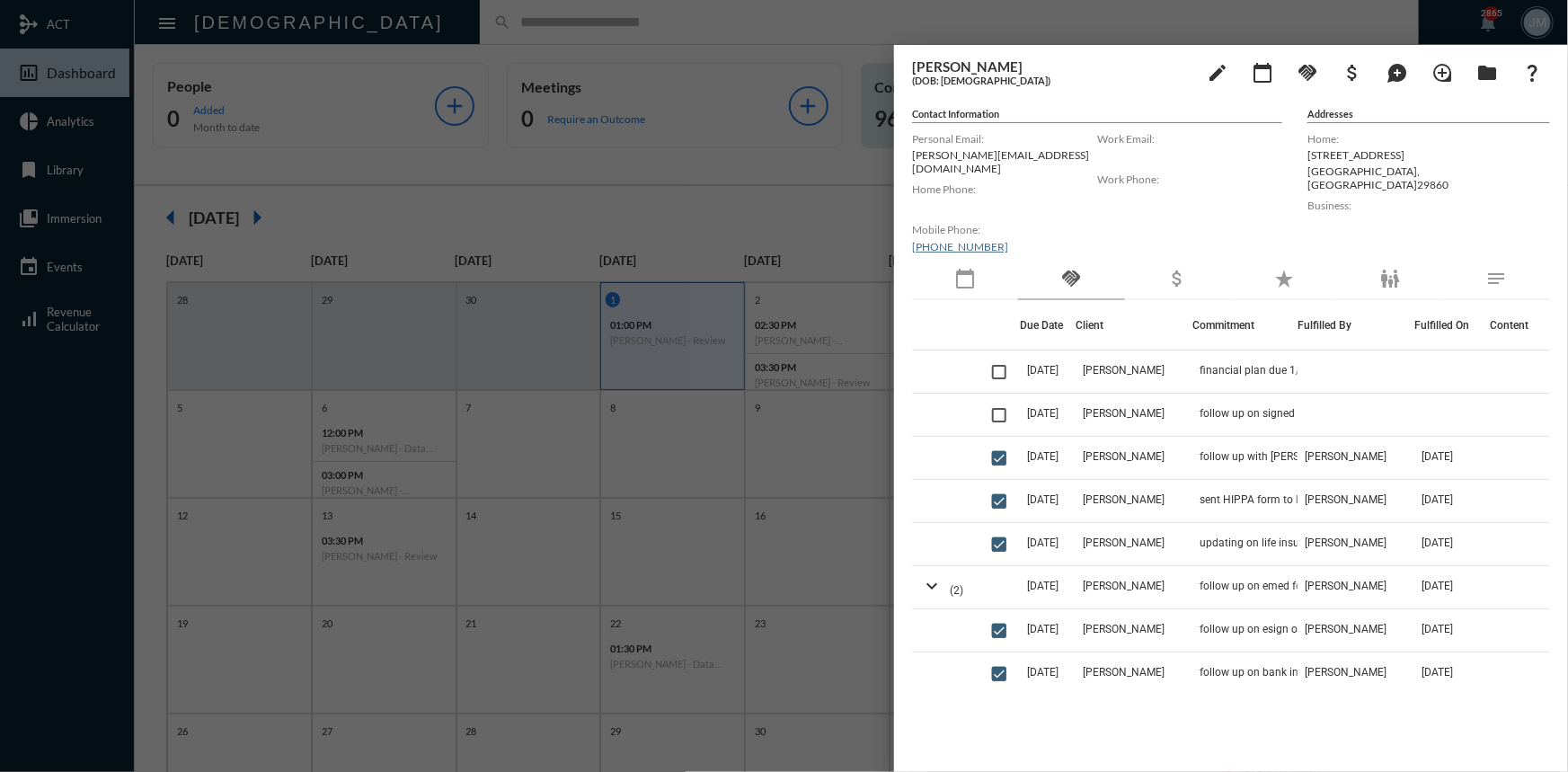
click at [850, 185] on div at bounding box center [784, 386] width 1568 height 772
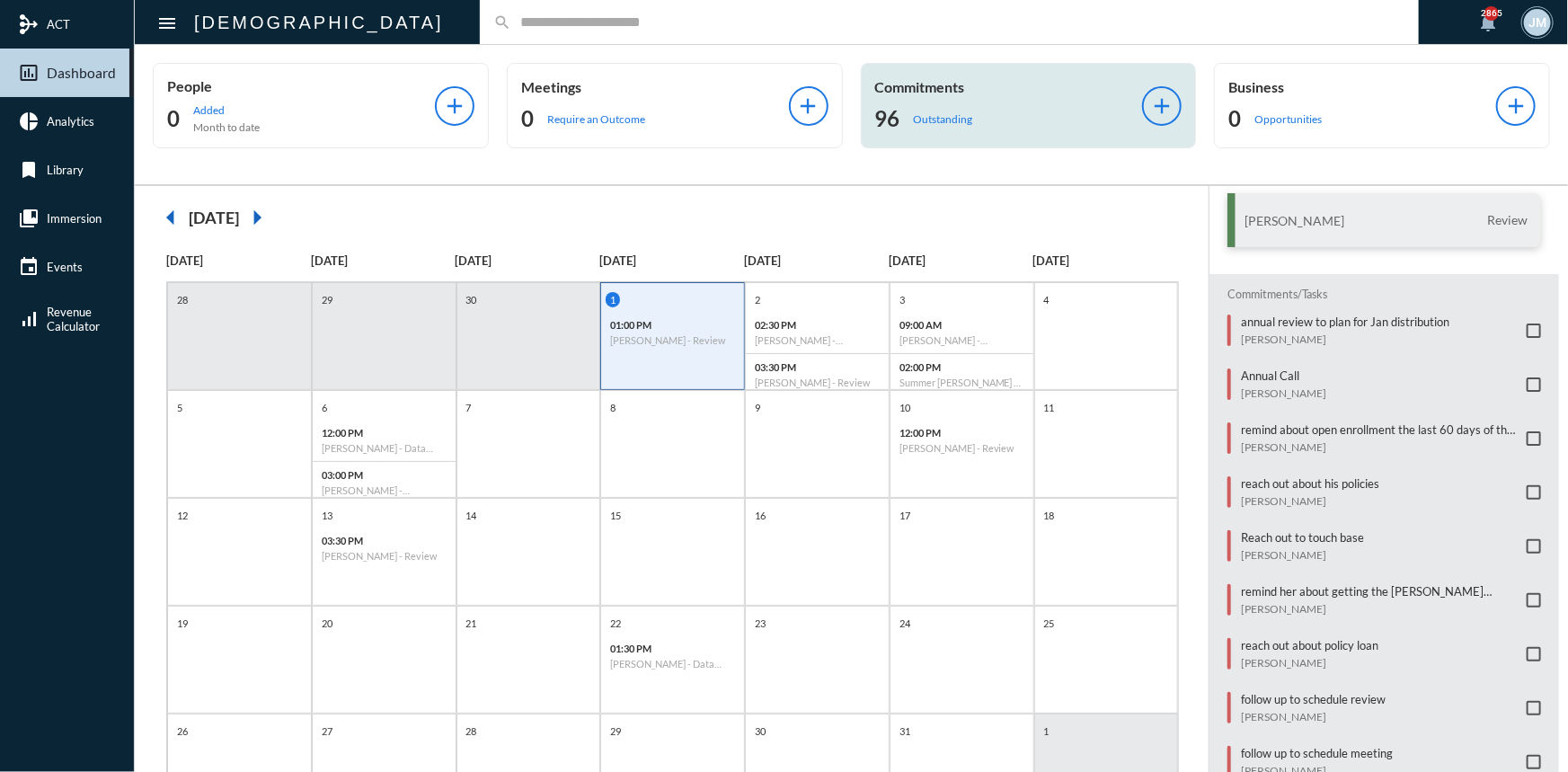
click at [511, 27] on input "text" at bounding box center [958, 22] width 894 height 15
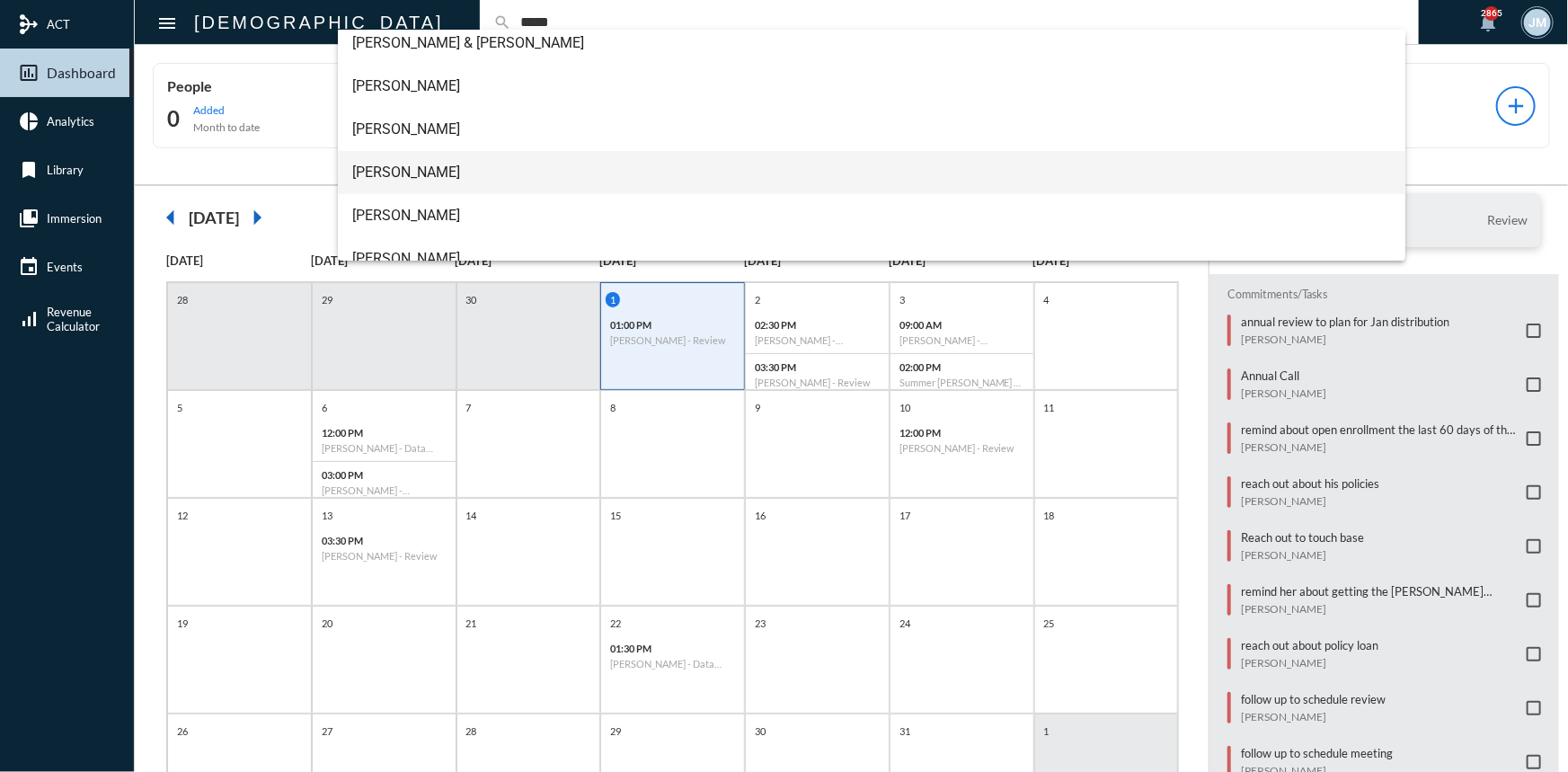
scroll to position [0, 0]
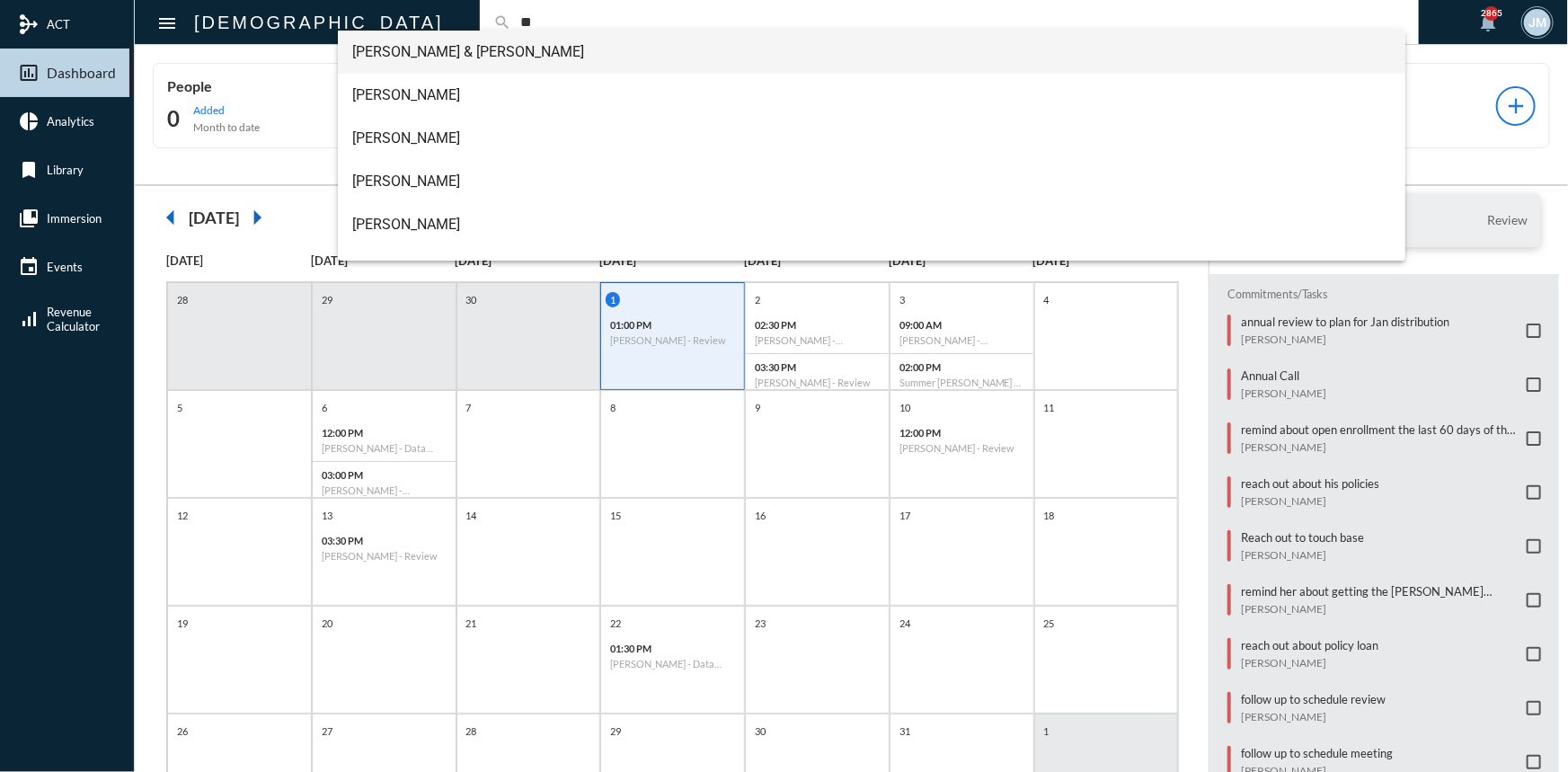
type input "*"
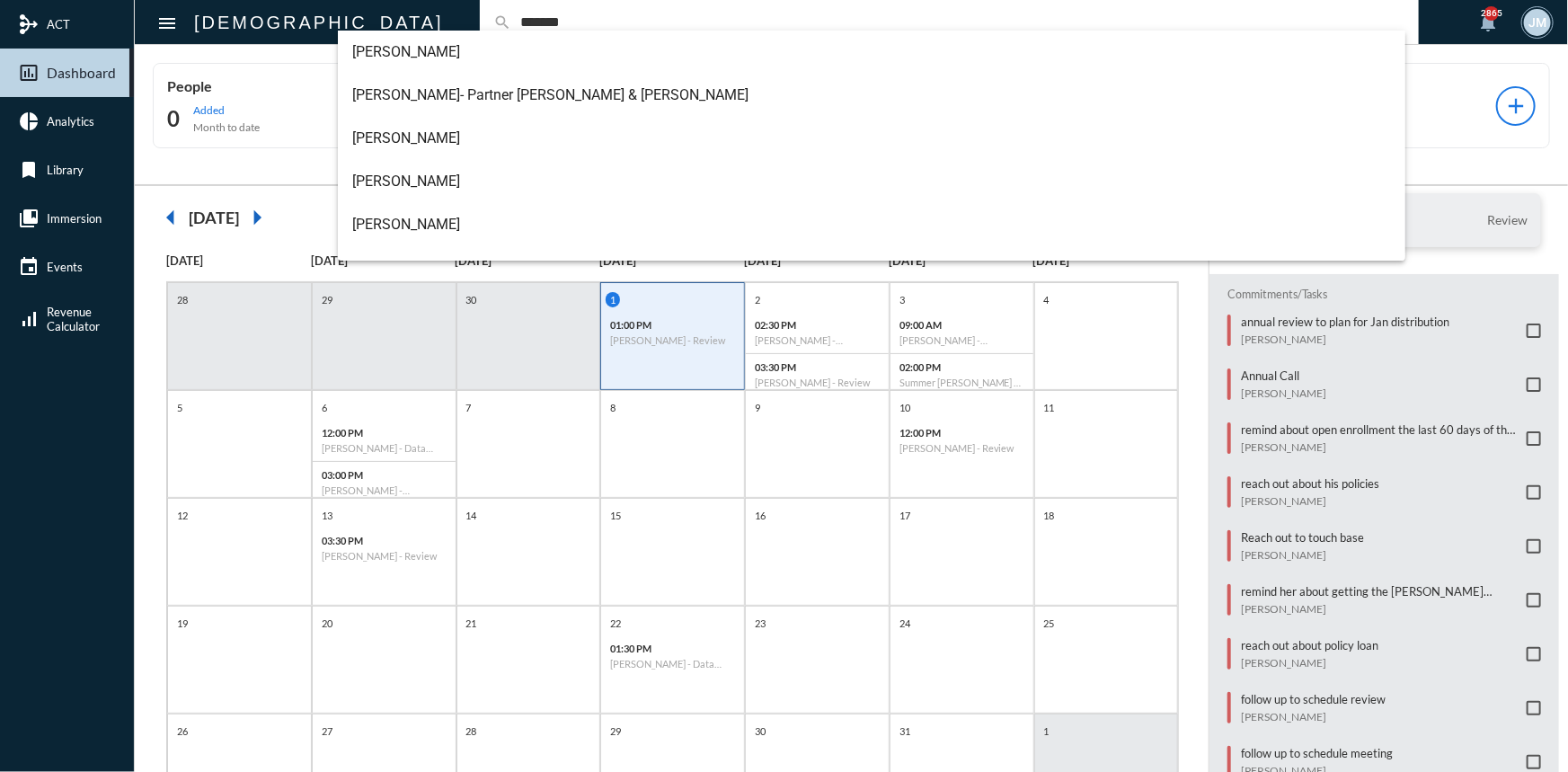
type input "*******"
click at [1213, 392] on div "Commitments/Tasks annual review to plan for Jan distribution [PERSON_NAME] Annu…" at bounding box center [1385, 560] width 350 height 571
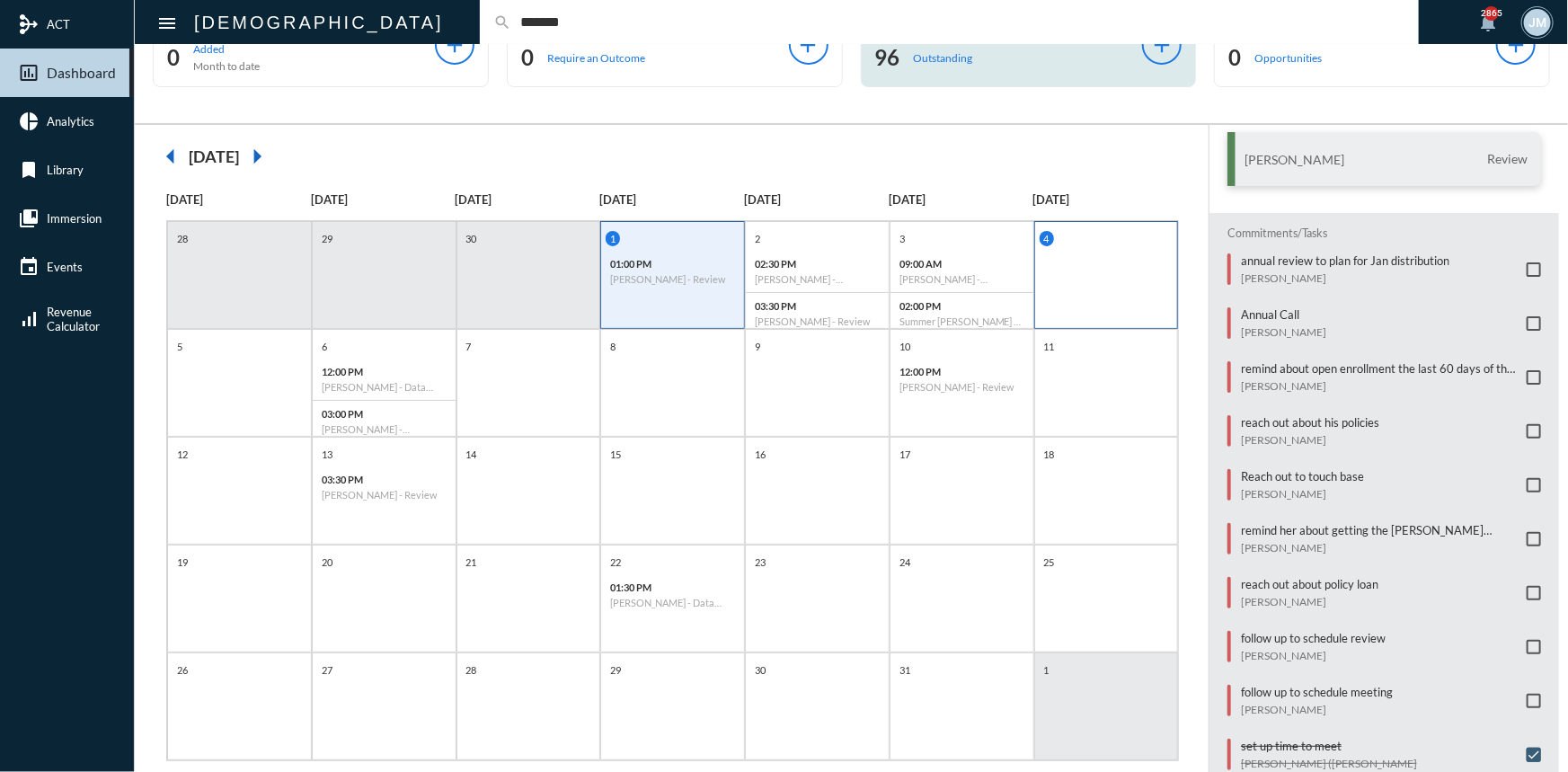
scroll to position [93, 0]
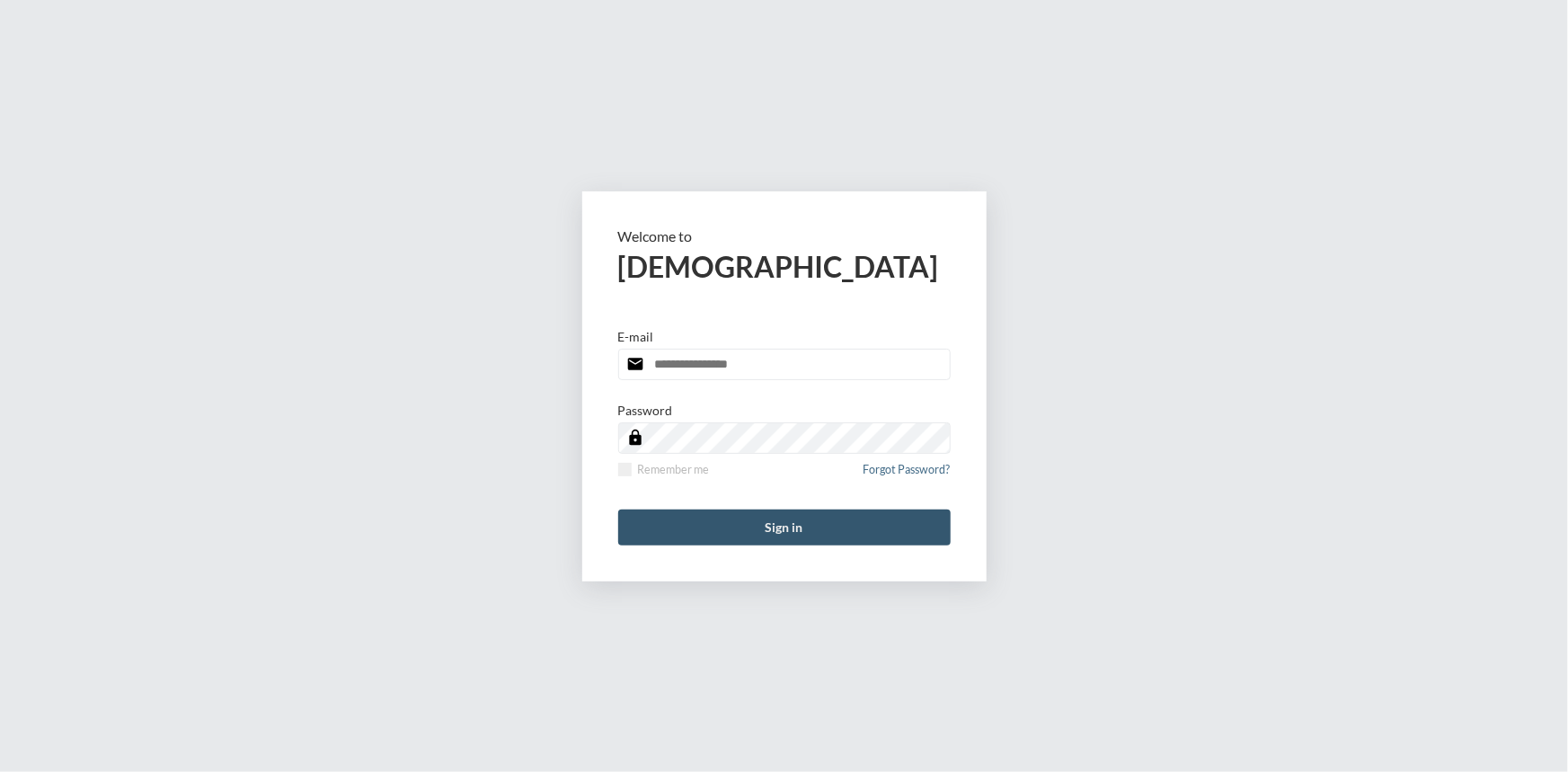
type input "**********"
click at [738, 514] on button "Sign in" at bounding box center [784, 528] width 332 height 36
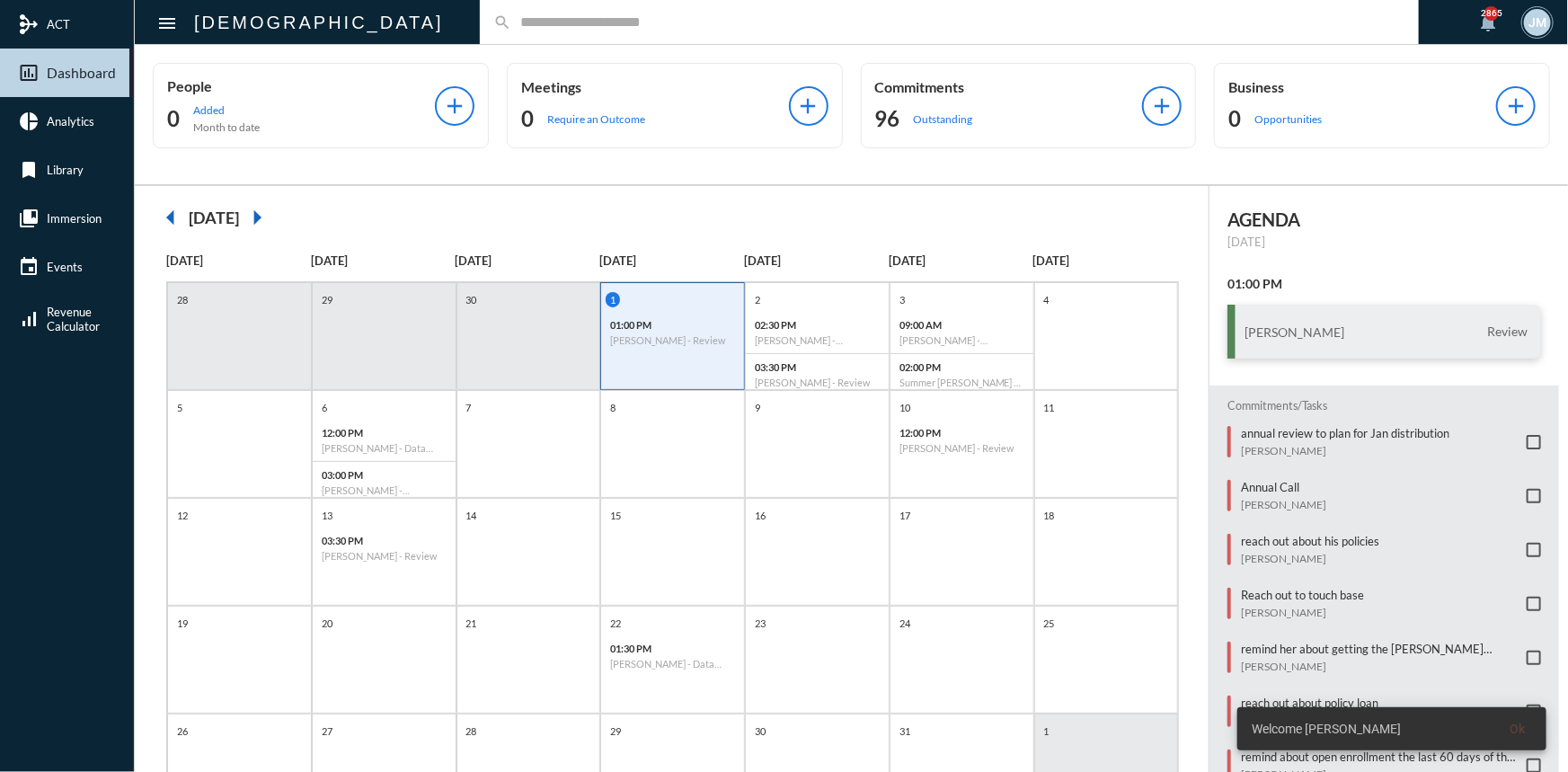
click at [511, 20] on input "text" at bounding box center [958, 22] width 894 height 15
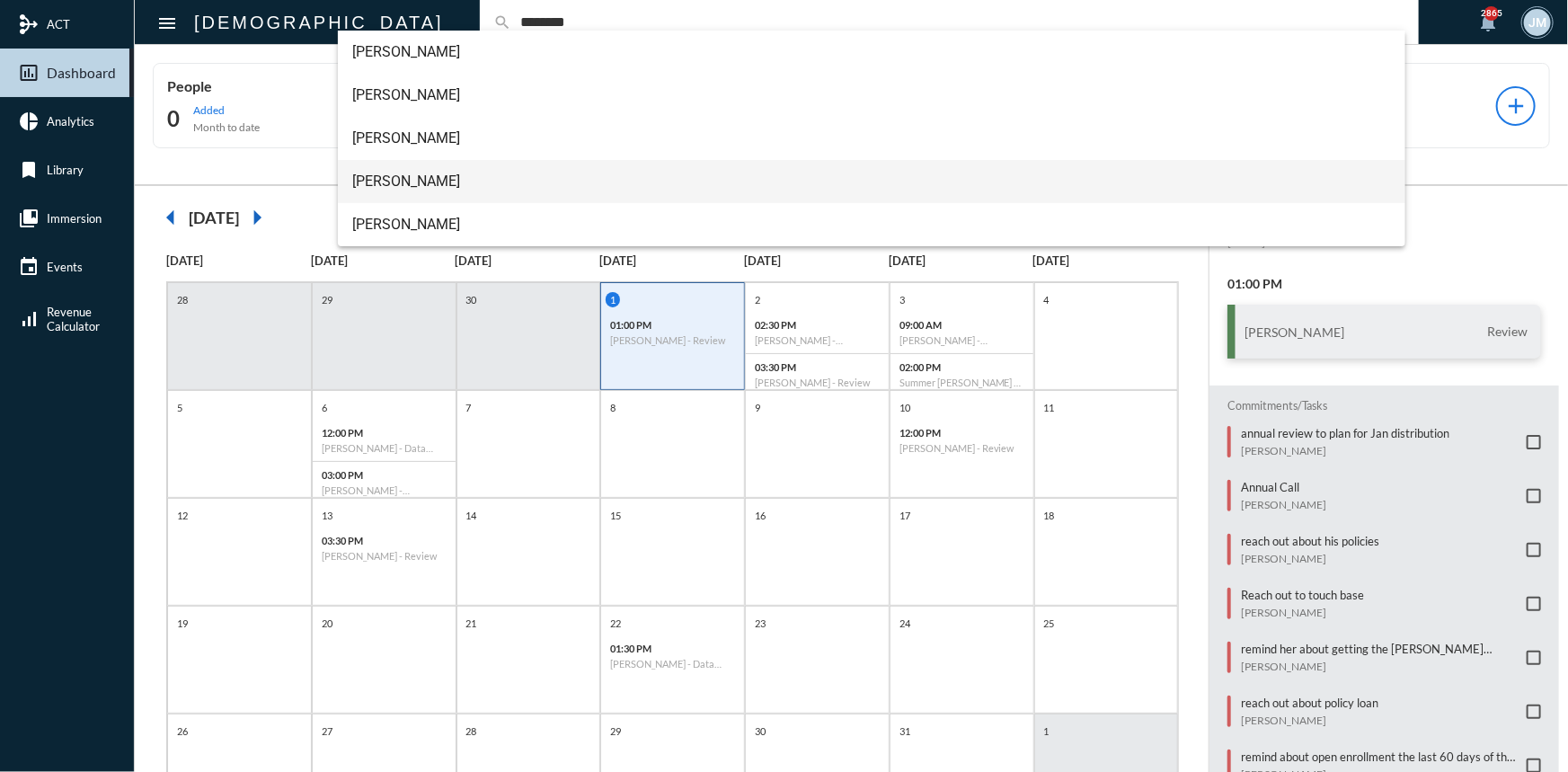
type input "********"
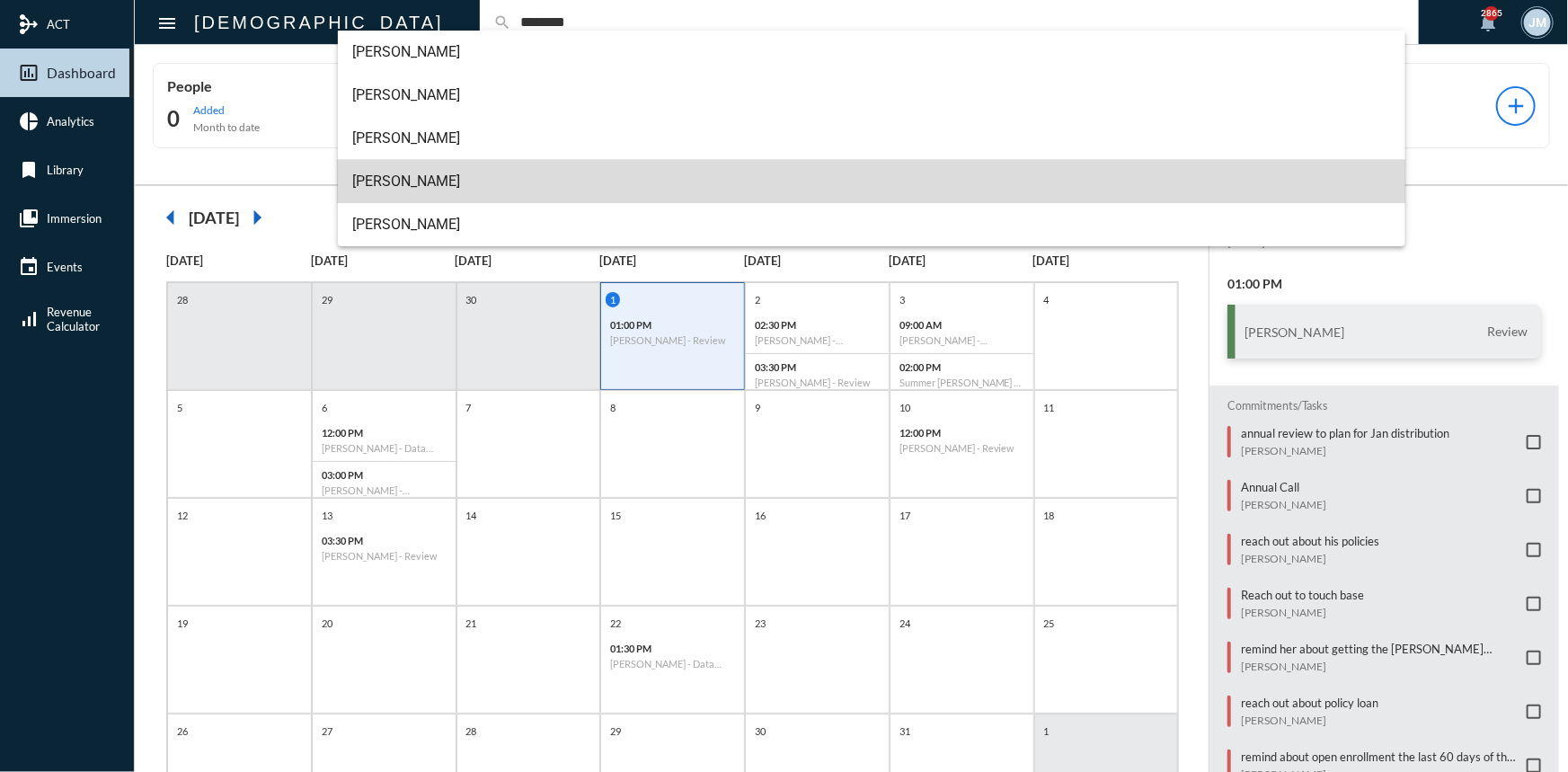
click at [404, 189] on span "Steven Durocher" at bounding box center [871, 182] width 1038 height 43
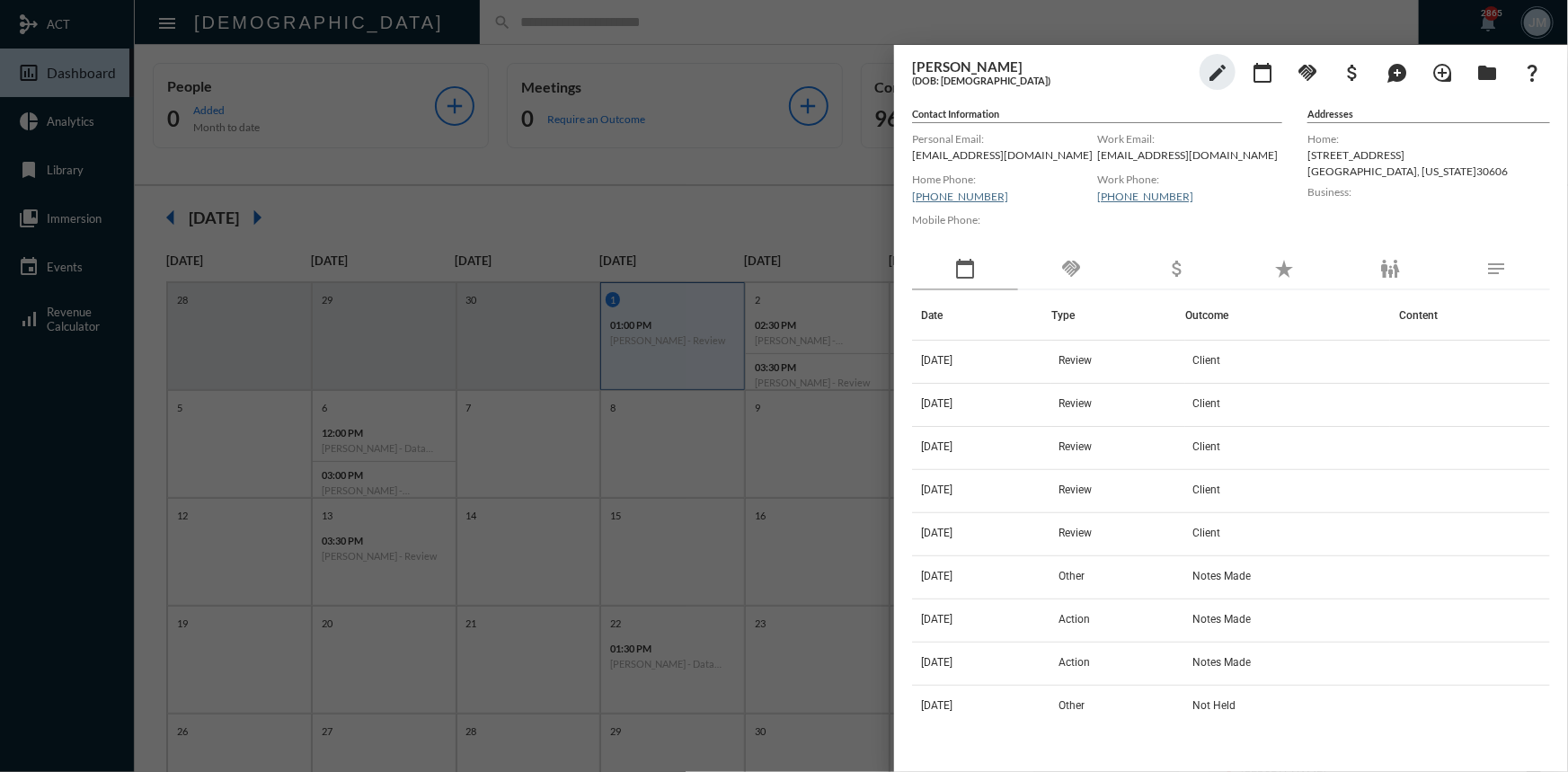
click at [719, 114] on div at bounding box center [784, 386] width 1568 height 772
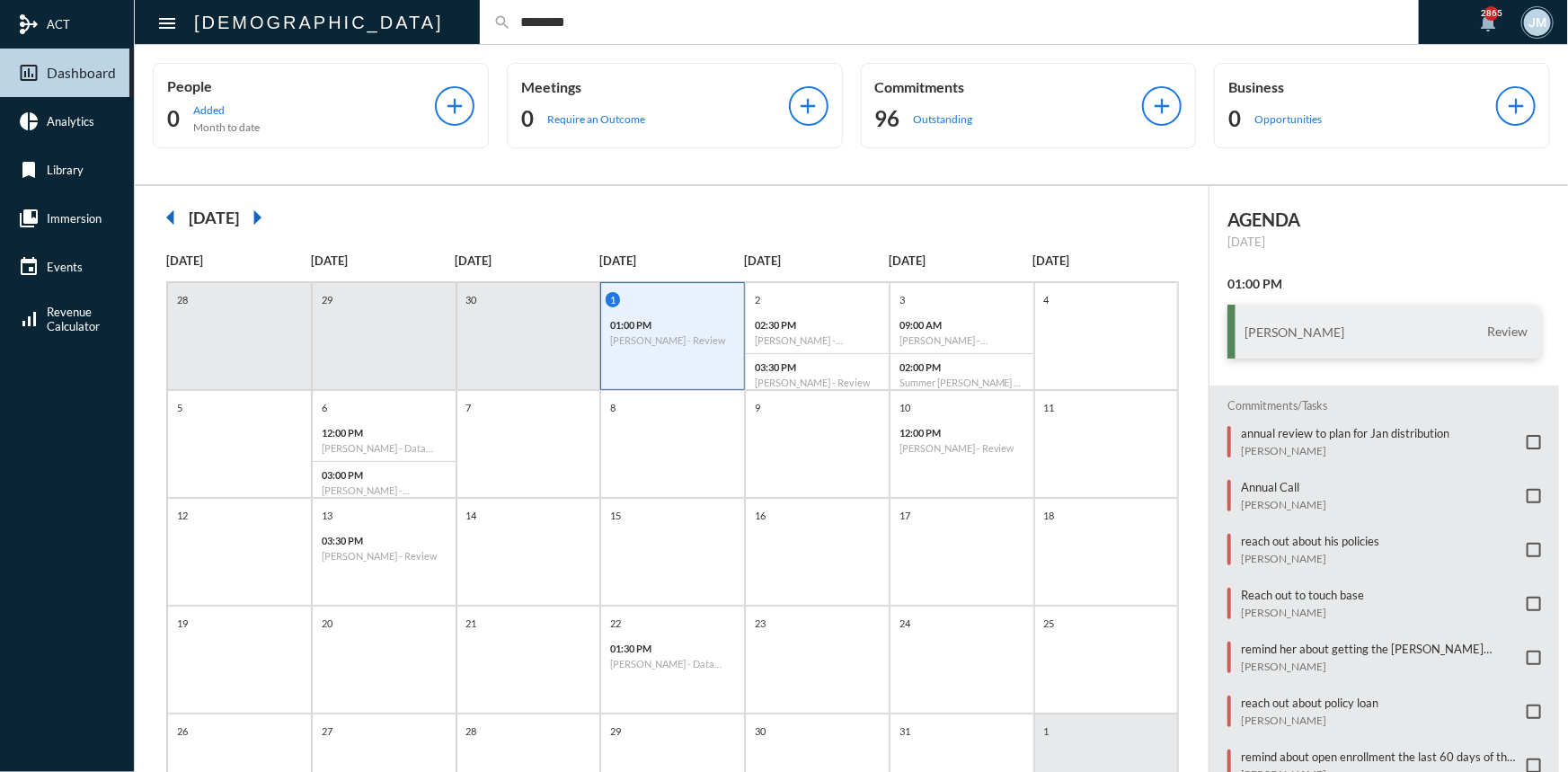
type input "********"
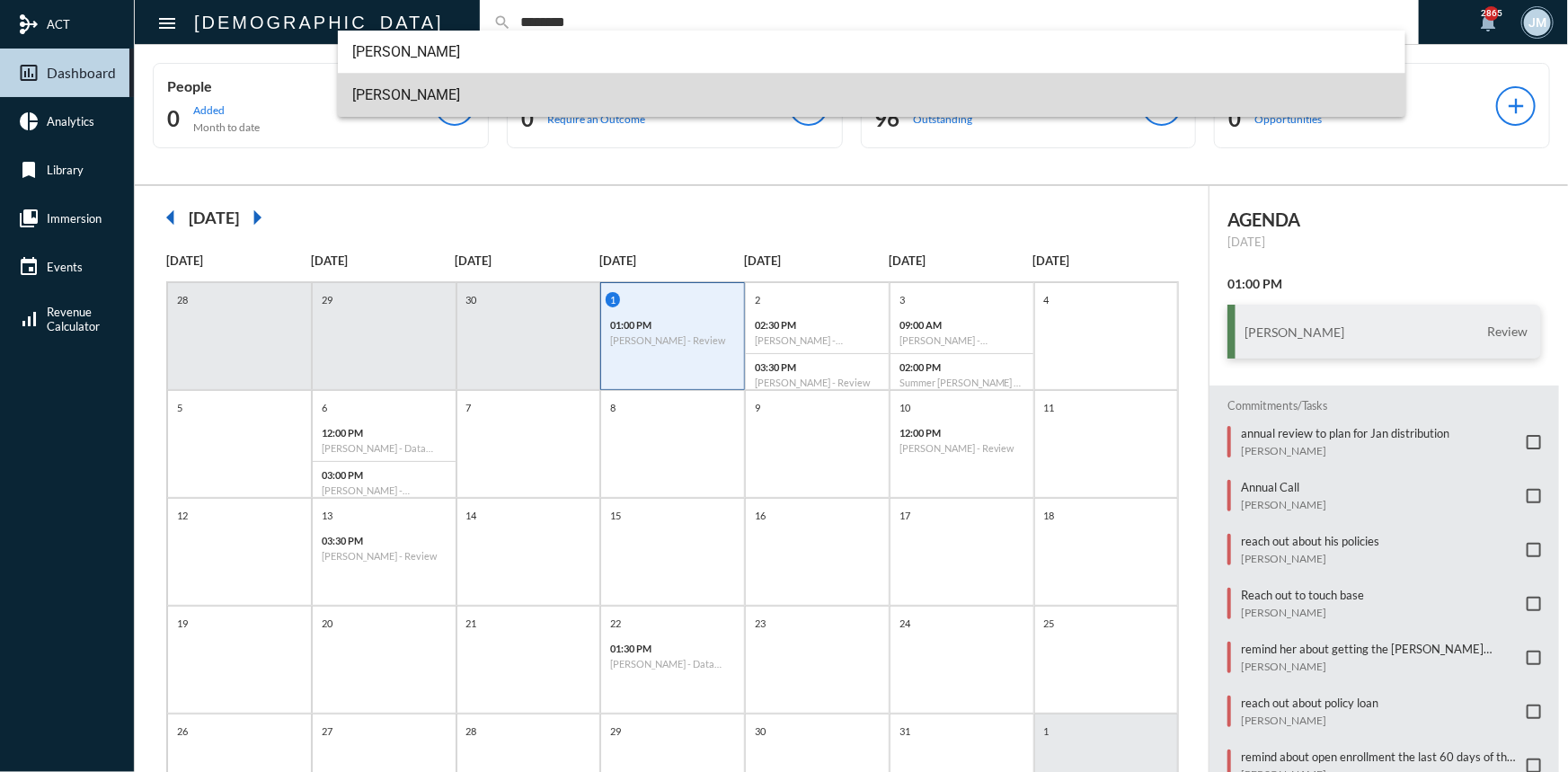
click at [402, 95] on span "Erik Stuckart" at bounding box center [871, 95] width 1038 height 43
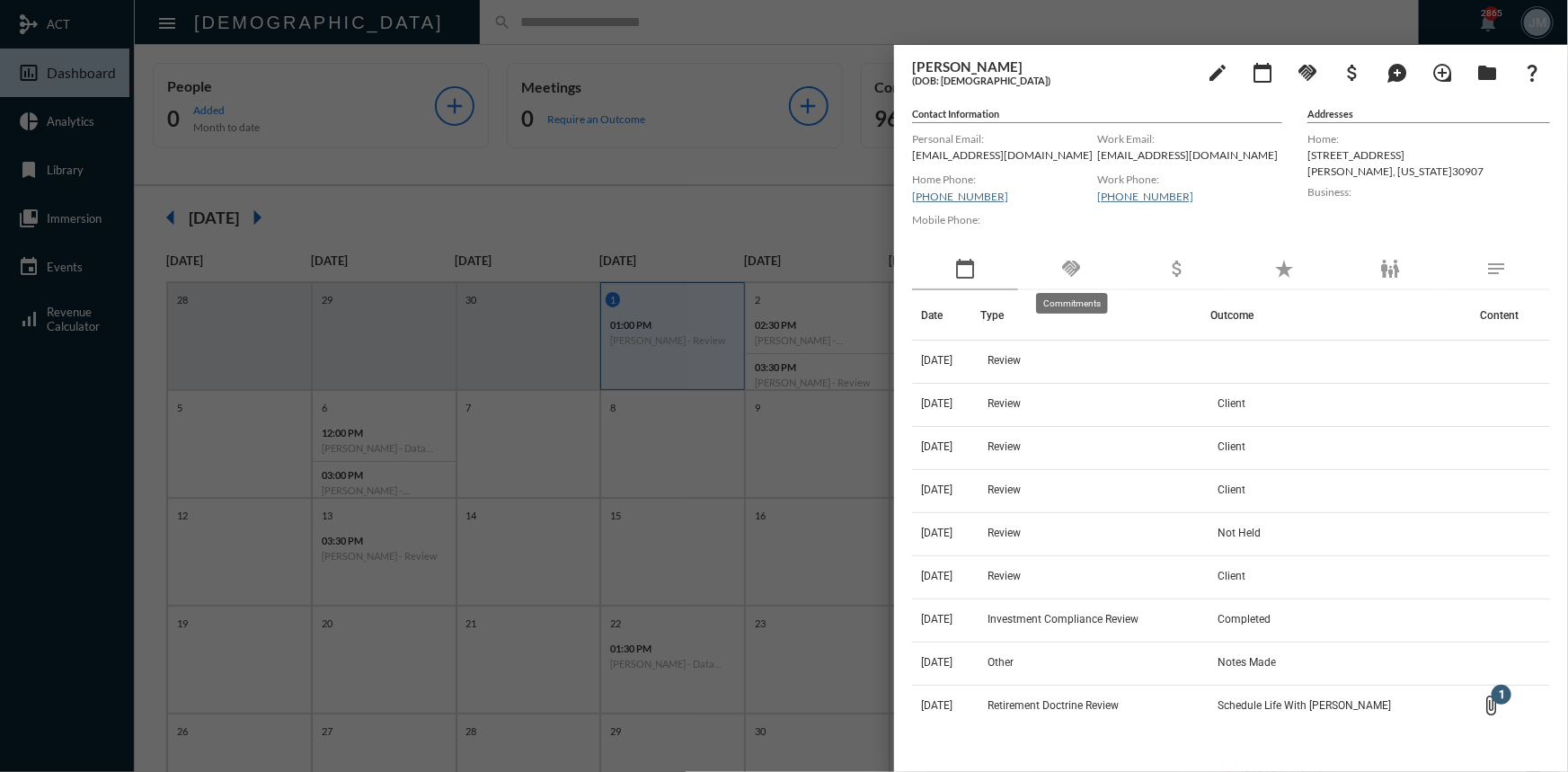
click at [1069, 266] on mat-icon "handshake" at bounding box center [1070, 269] width 22 height 22
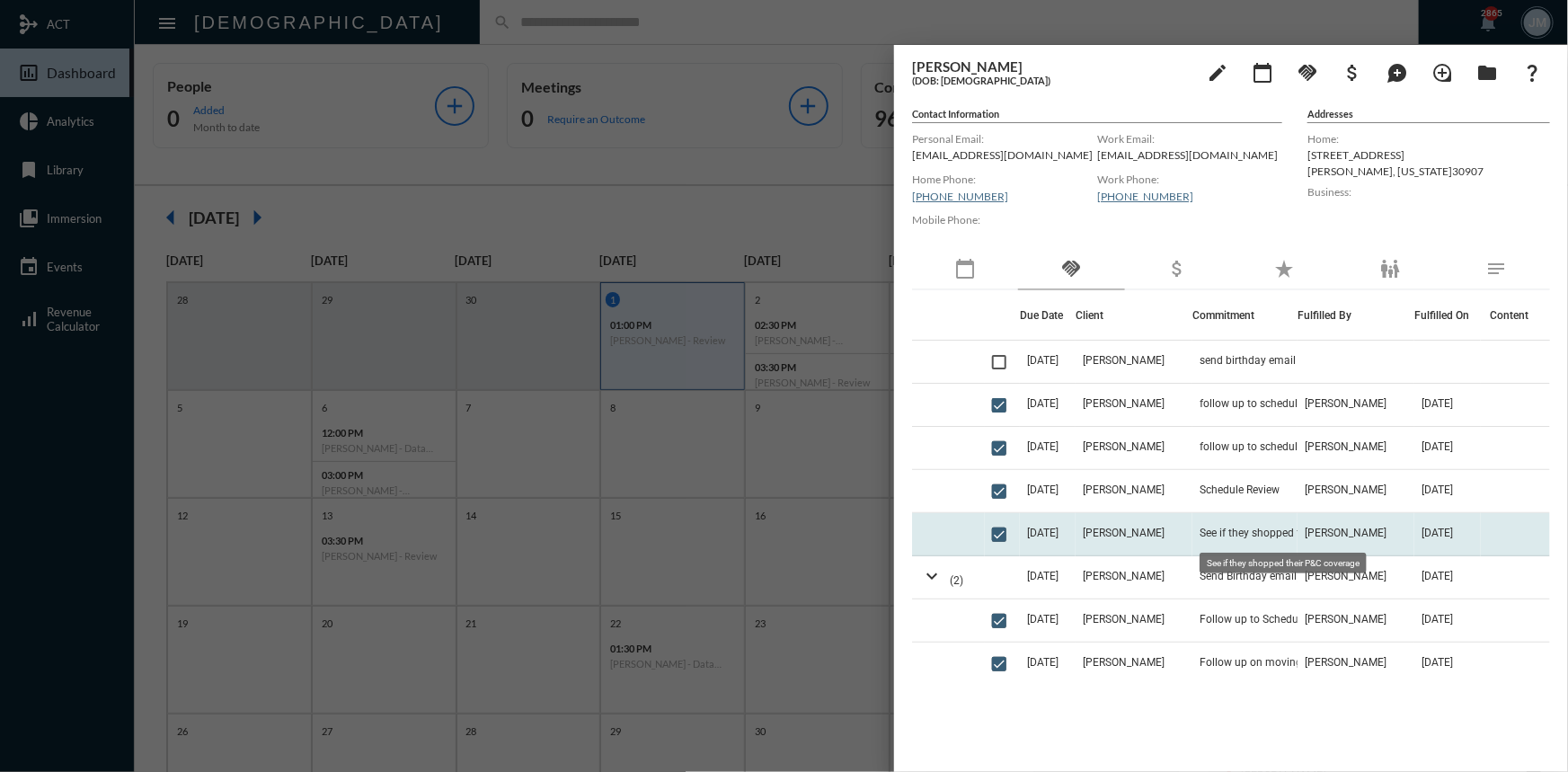
click at [1248, 534] on span "See if they shopped their P&C coverage" at bounding box center [1289, 532] width 180 height 12
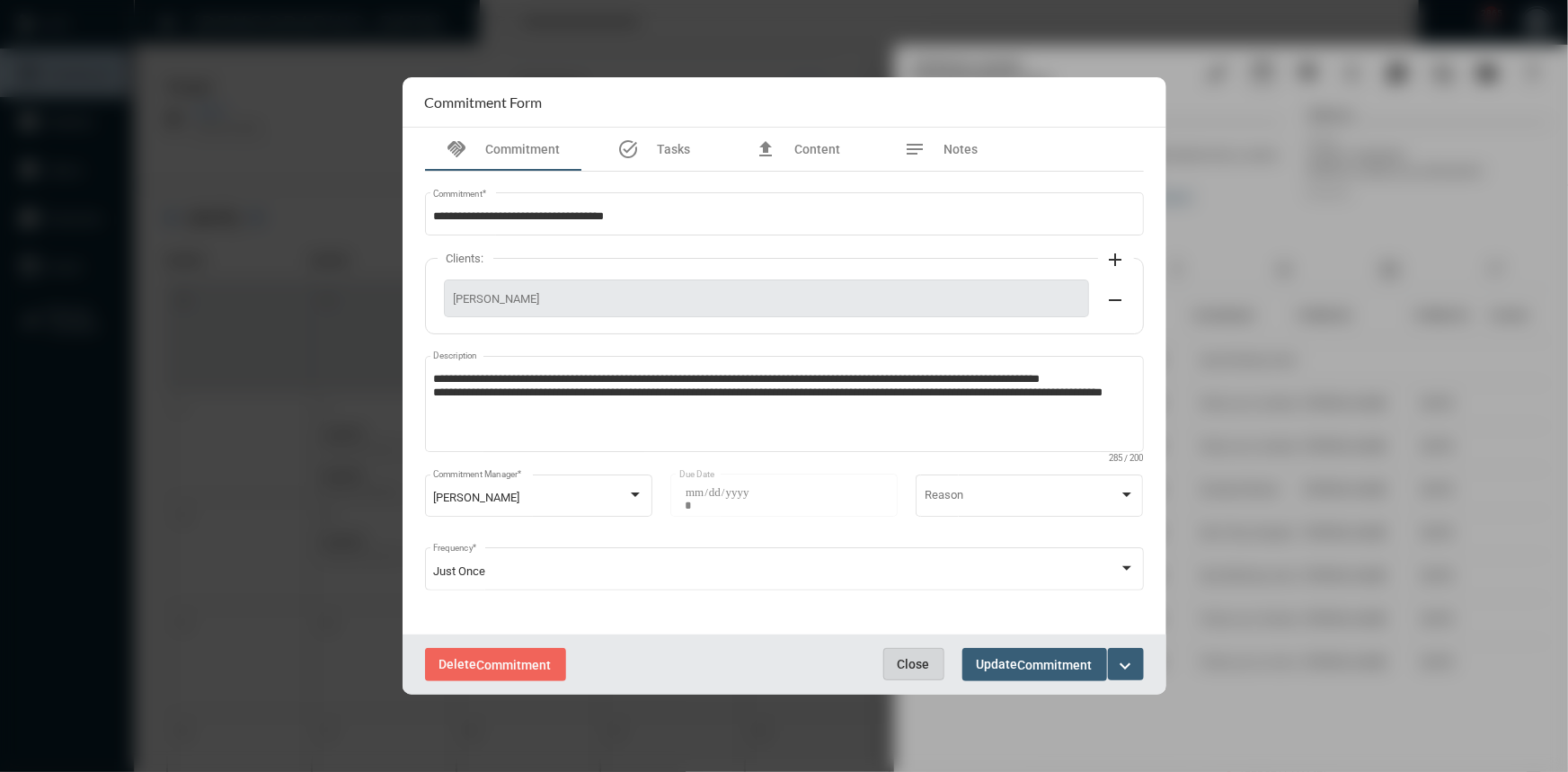
click at [919, 665] on span "Close" at bounding box center [913, 663] width 33 height 14
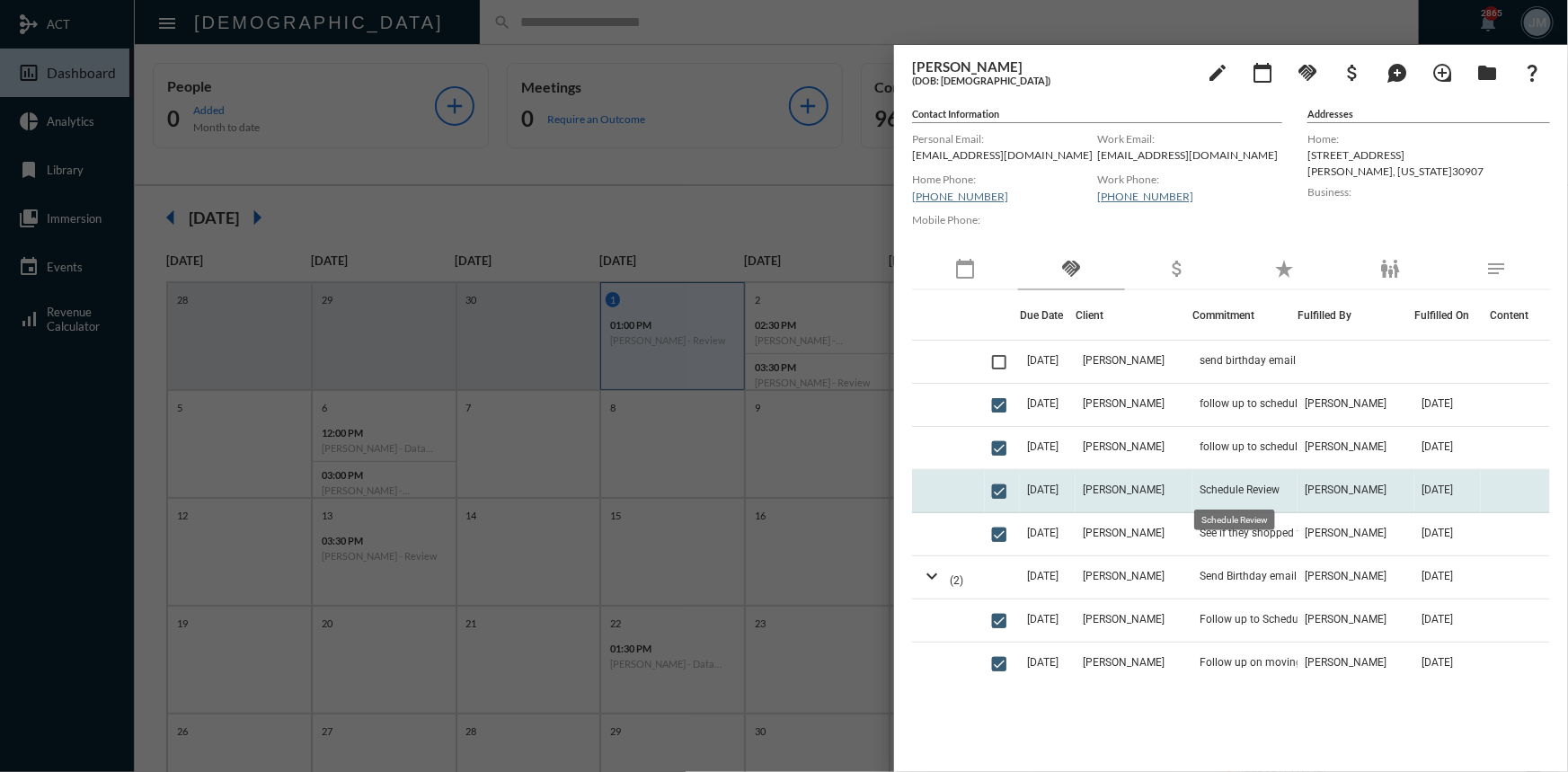
click at [1247, 487] on span "Schedule Review" at bounding box center [1239, 489] width 80 height 12
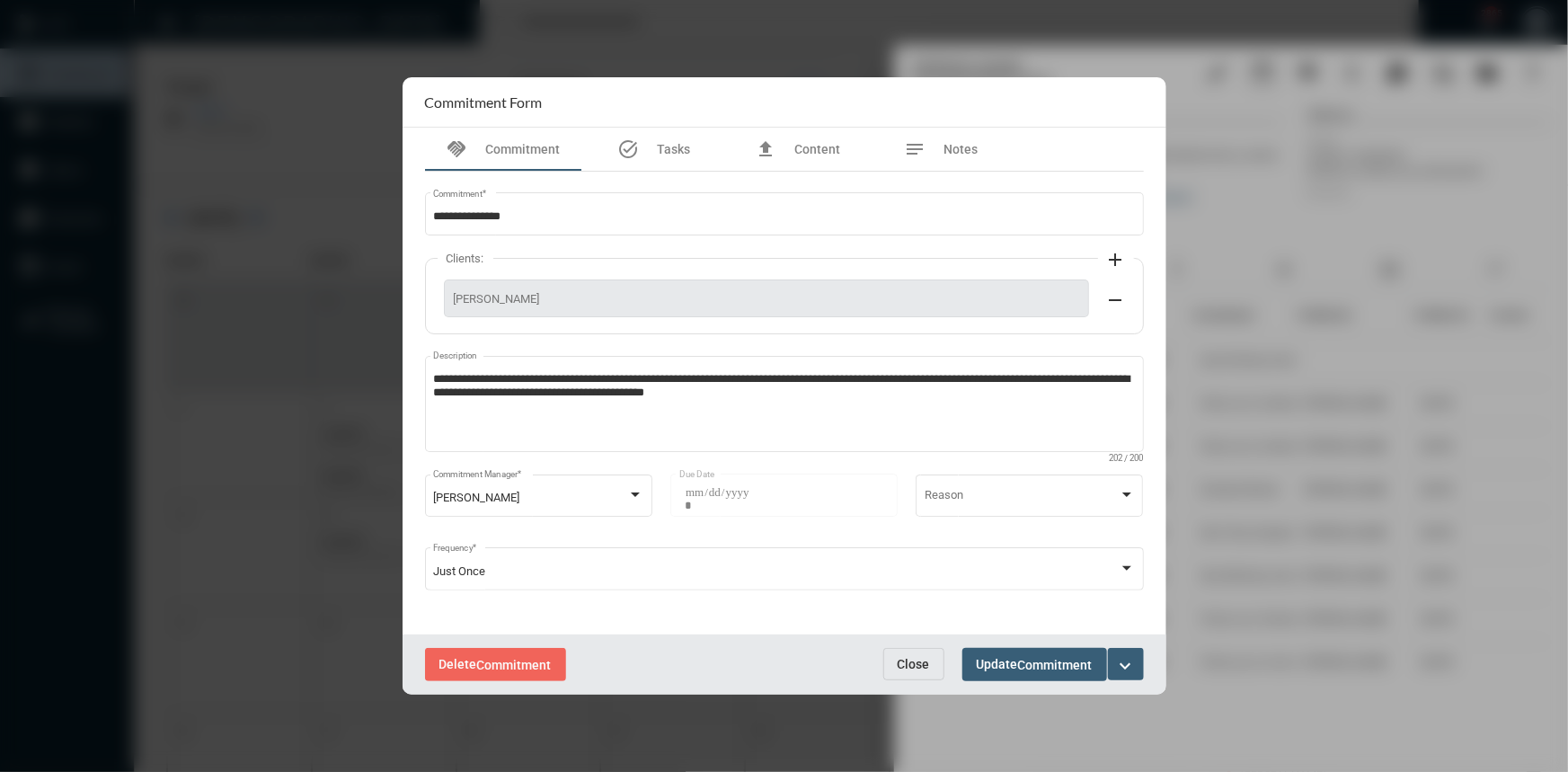
click at [925, 674] on button "Close" at bounding box center [913, 663] width 61 height 33
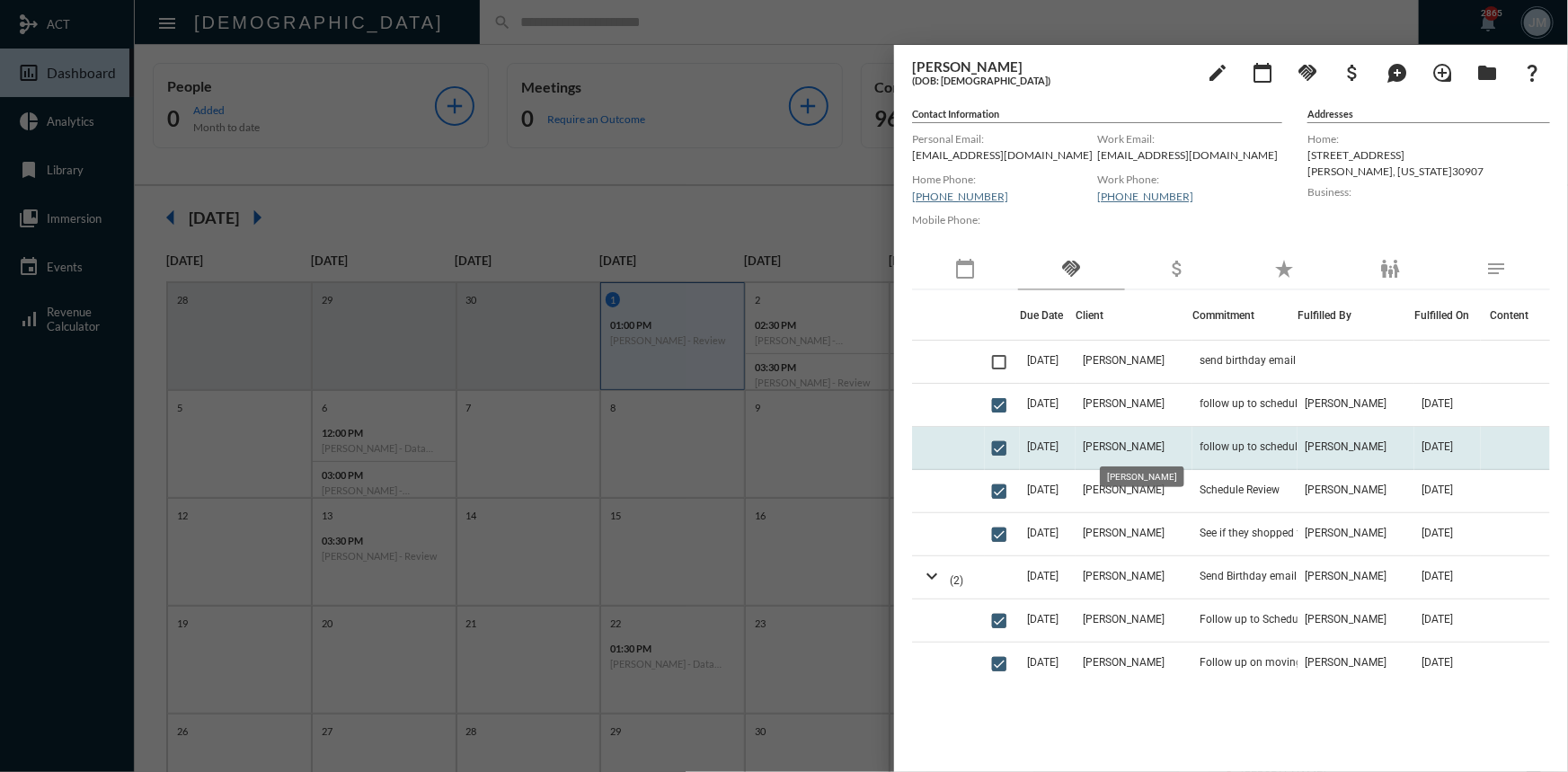
click at [1145, 443] on span "Erik Stuckart" at bounding box center [1123, 446] width 81 height 12
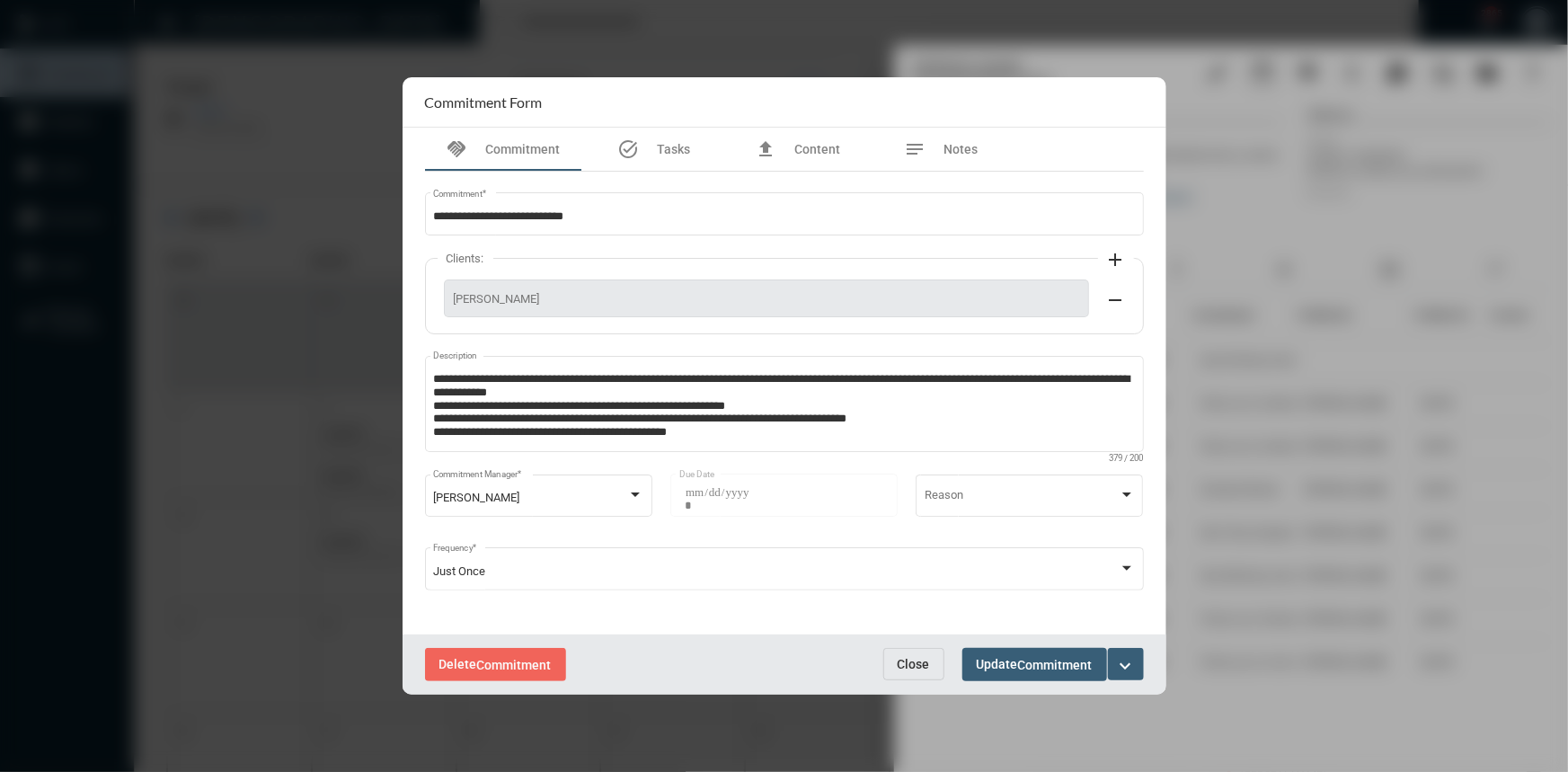
click at [928, 667] on span "Close" at bounding box center [913, 663] width 33 height 14
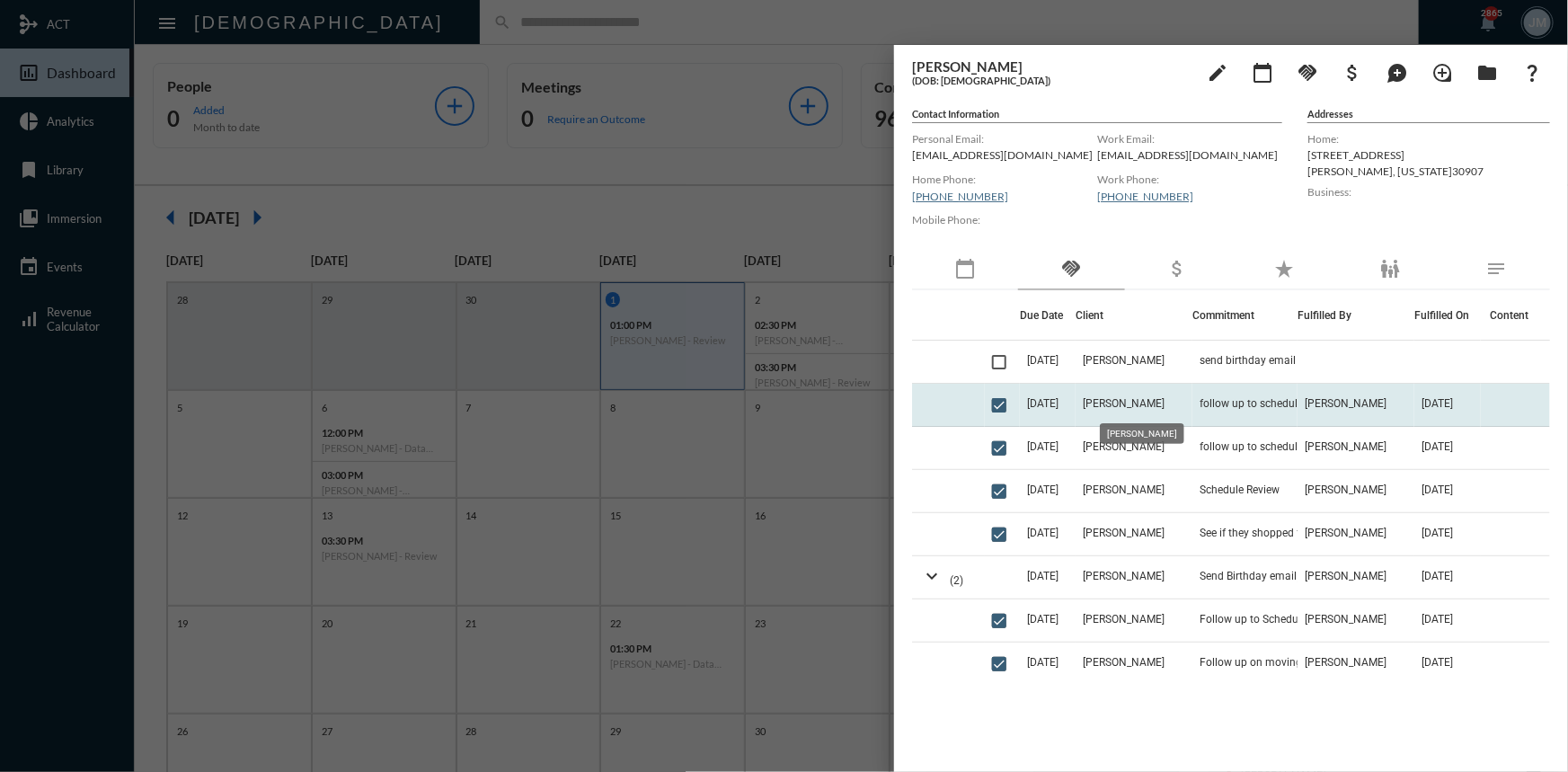
click at [1134, 401] on span "Erik Stuckart" at bounding box center [1123, 402] width 81 height 12
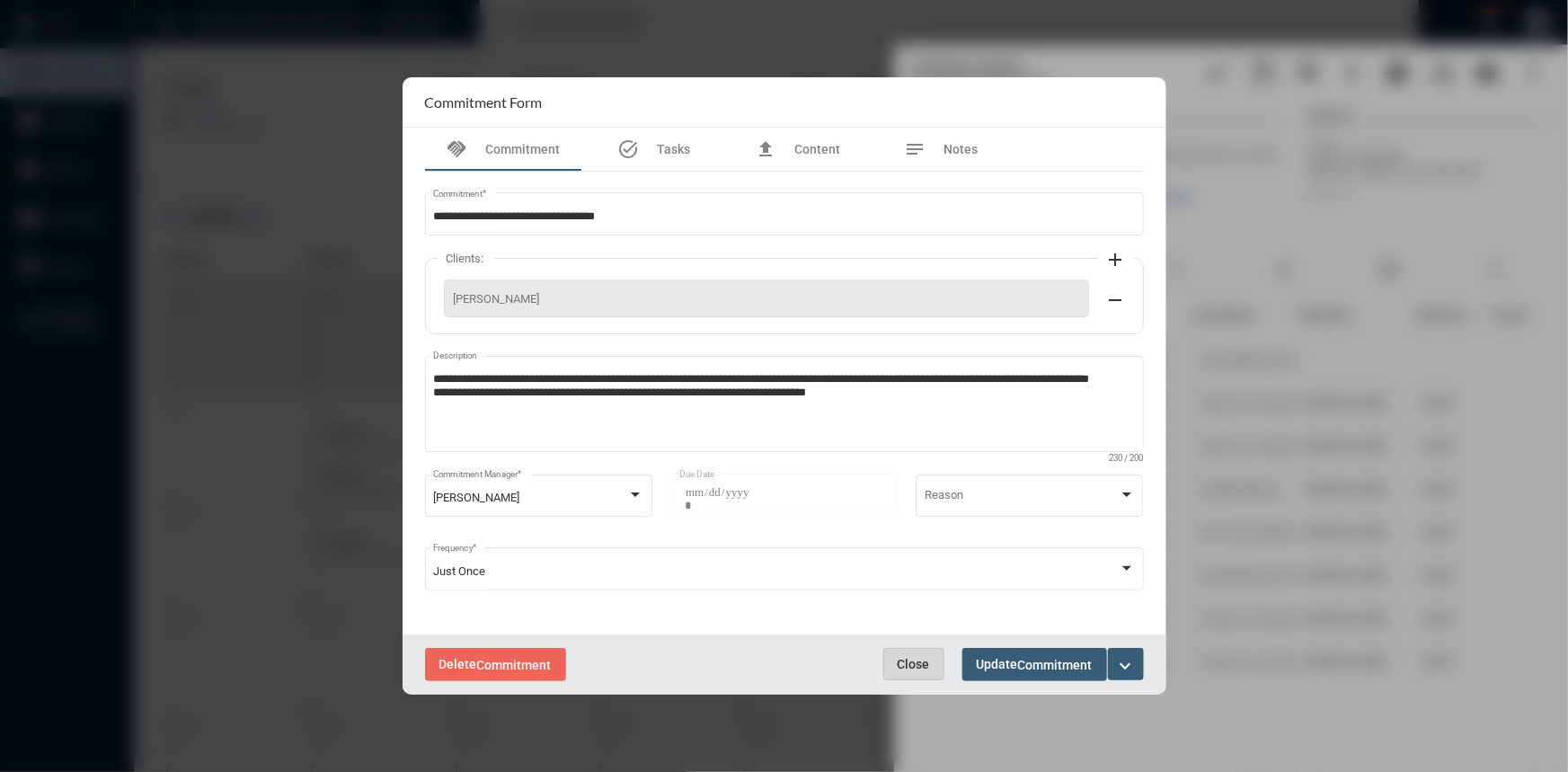
click at [904, 663] on span "Close" at bounding box center [913, 663] width 33 height 14
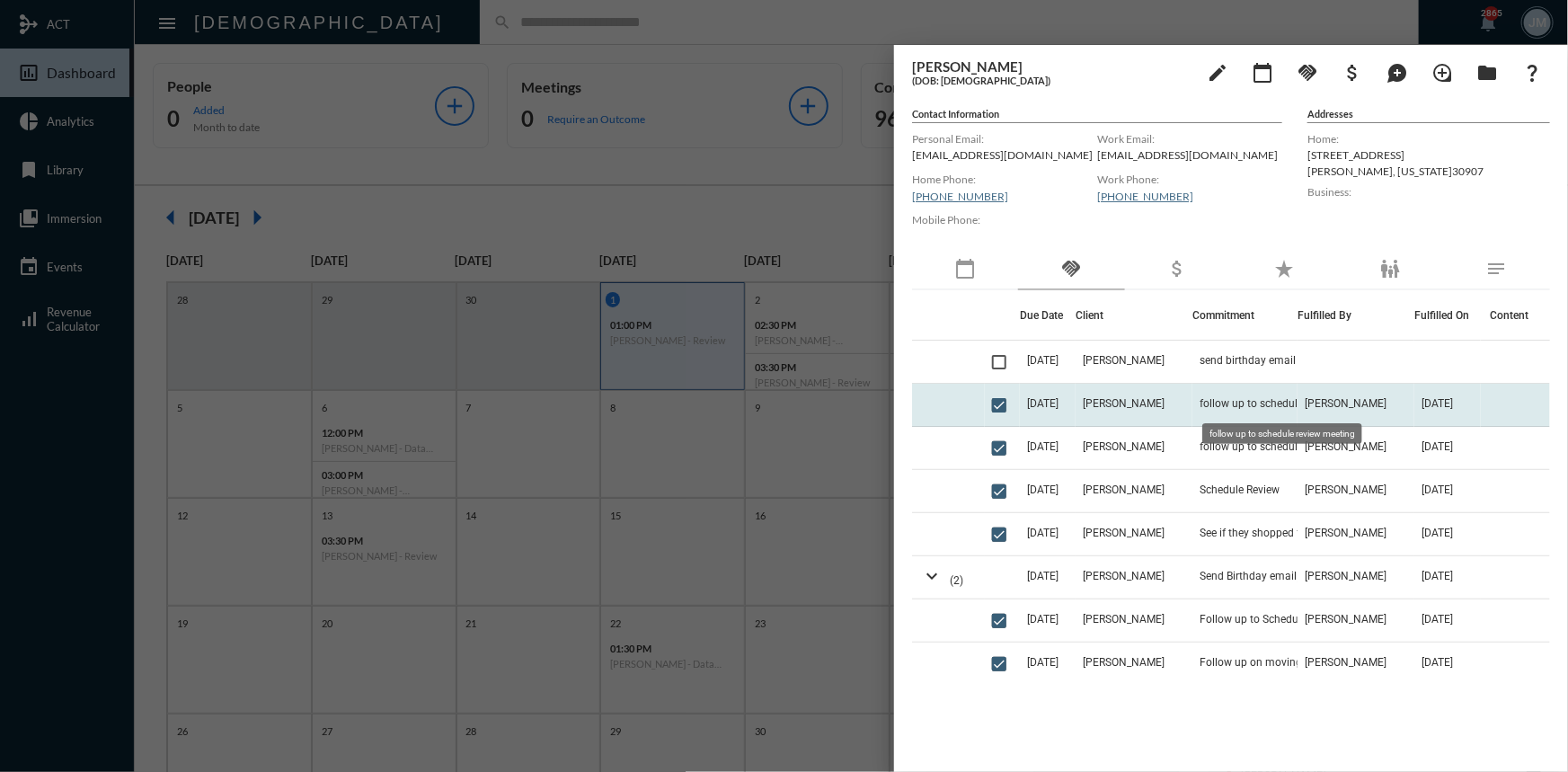
click at [1228, 403] on span "follow up to schedule review meeting" at bounding box center [1288, 402] width 179 height 12
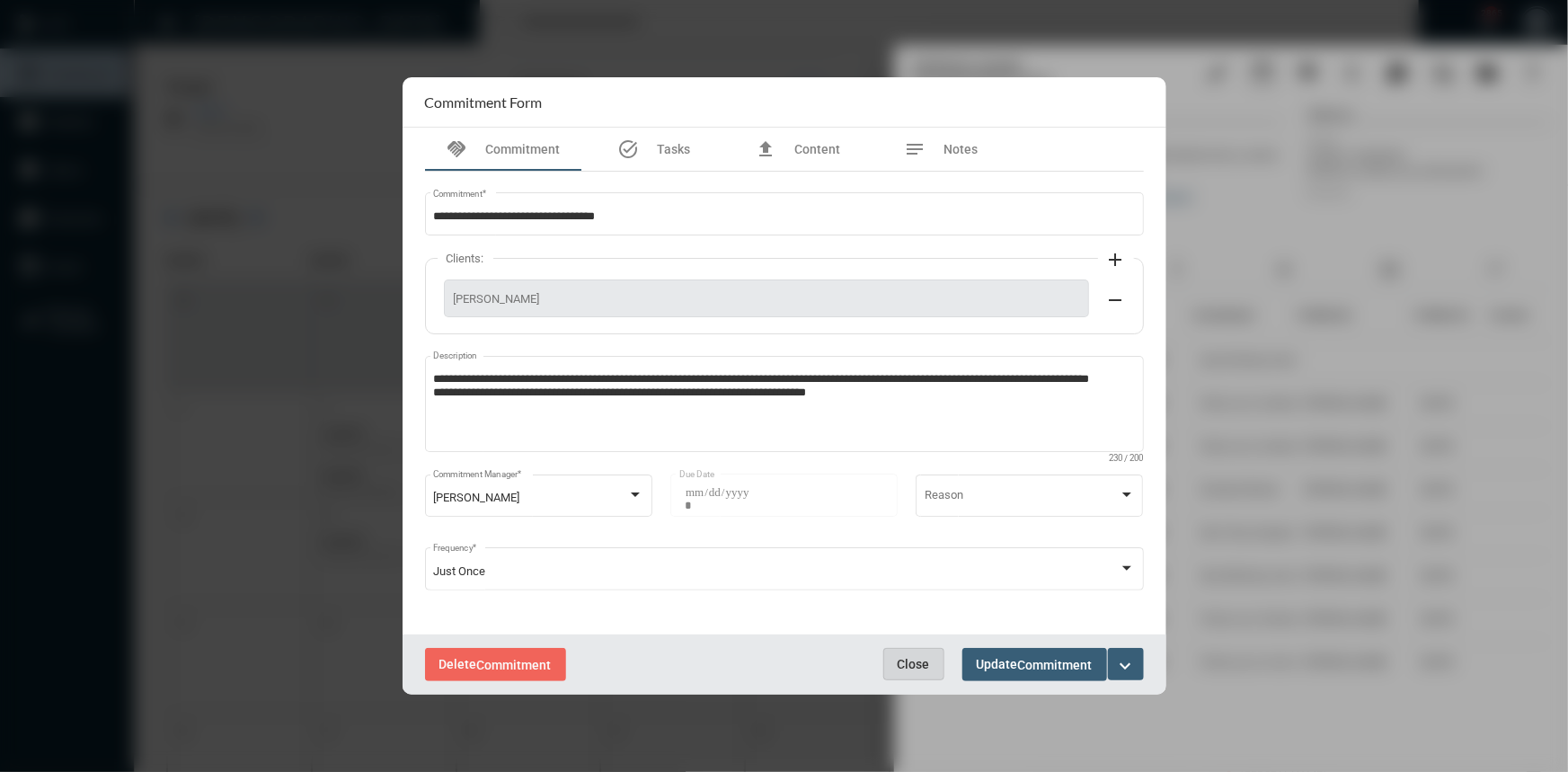
click at [899, 651] on button "Close" at bounding box center [913, 663] width 61 height 33
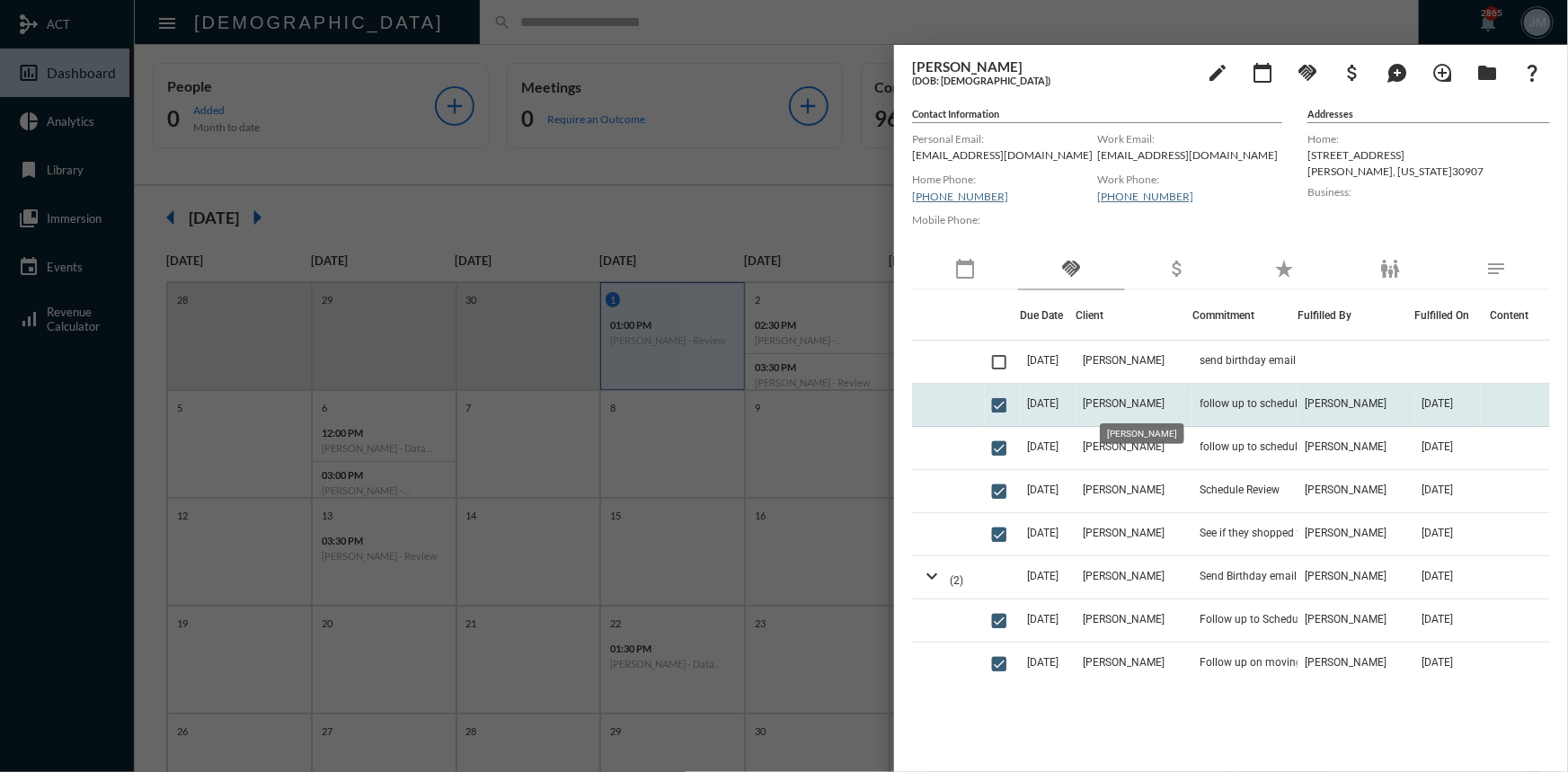
click at [1148, 403] on span "Erik Stuckart" at bounding box center [1123, 402] width 81 height 12
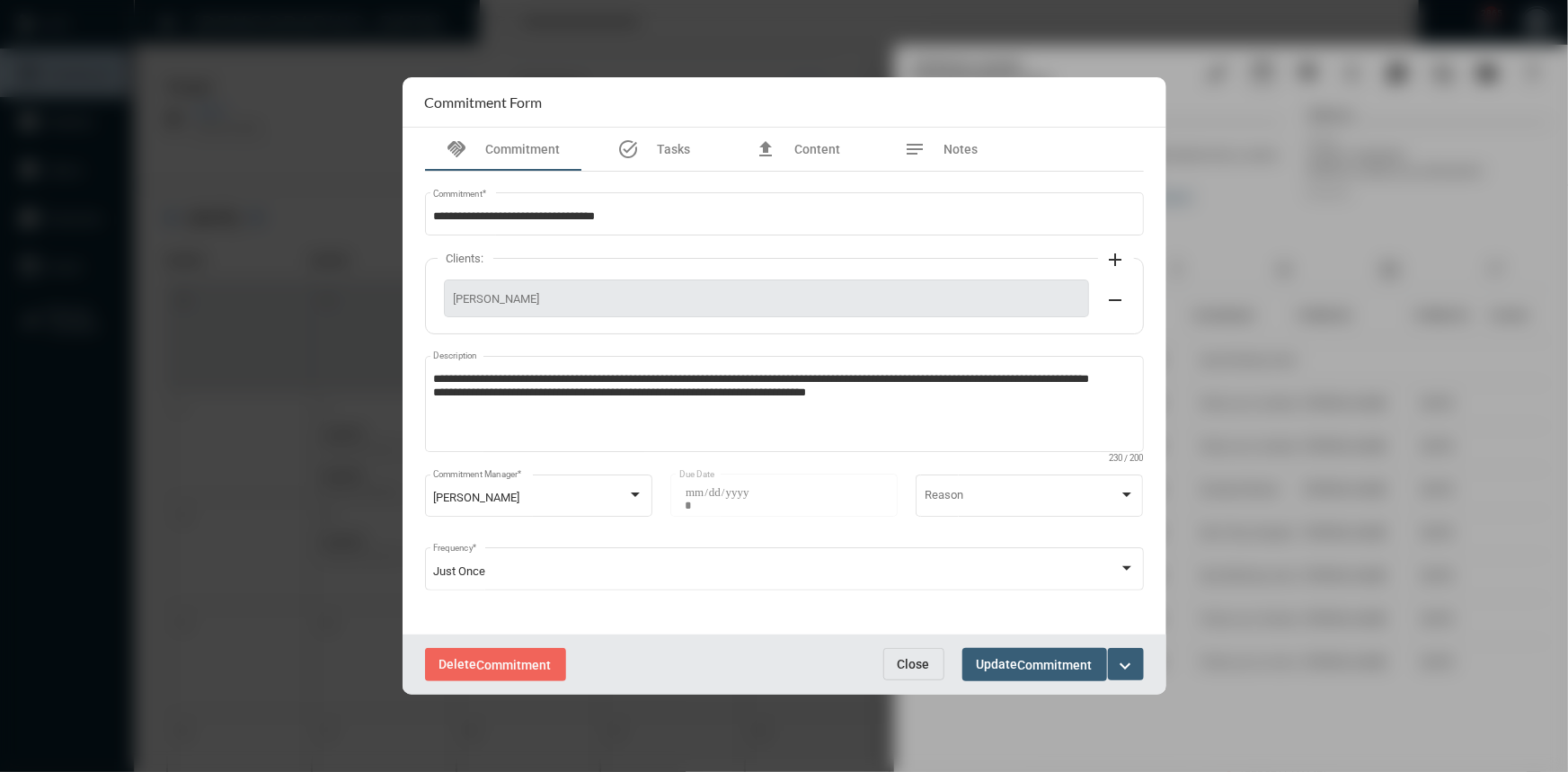
click at [923, 666] on span "Close" at bounding box center [913, 663] width 33 height 14
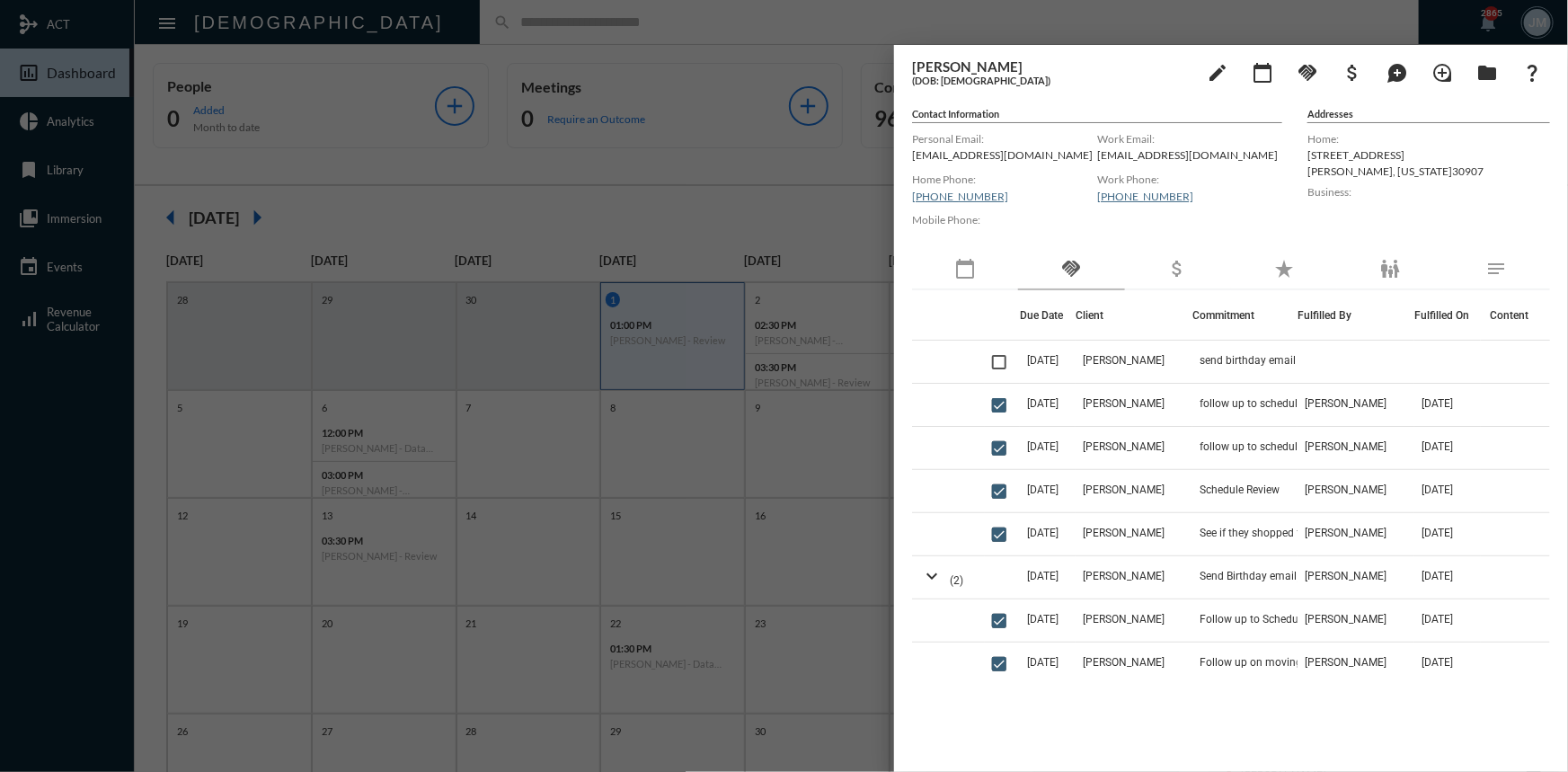
click at [731, 154] on div at bounding box center [784, 386] width 1568 height 772
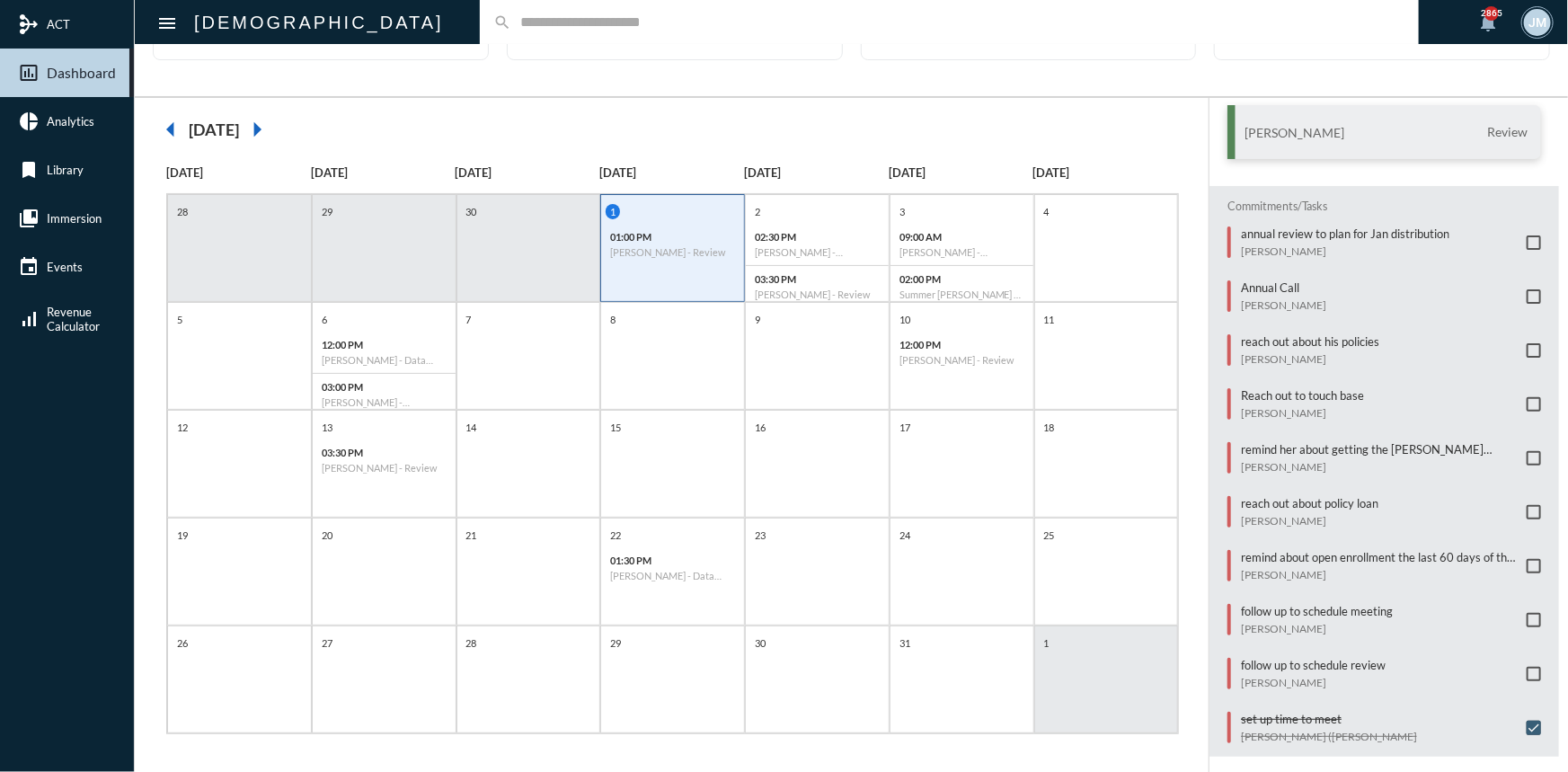
scroll to position [93, 0]
click at [1527, 608] on span at bounding box center [1533, 615] width 14 height 14
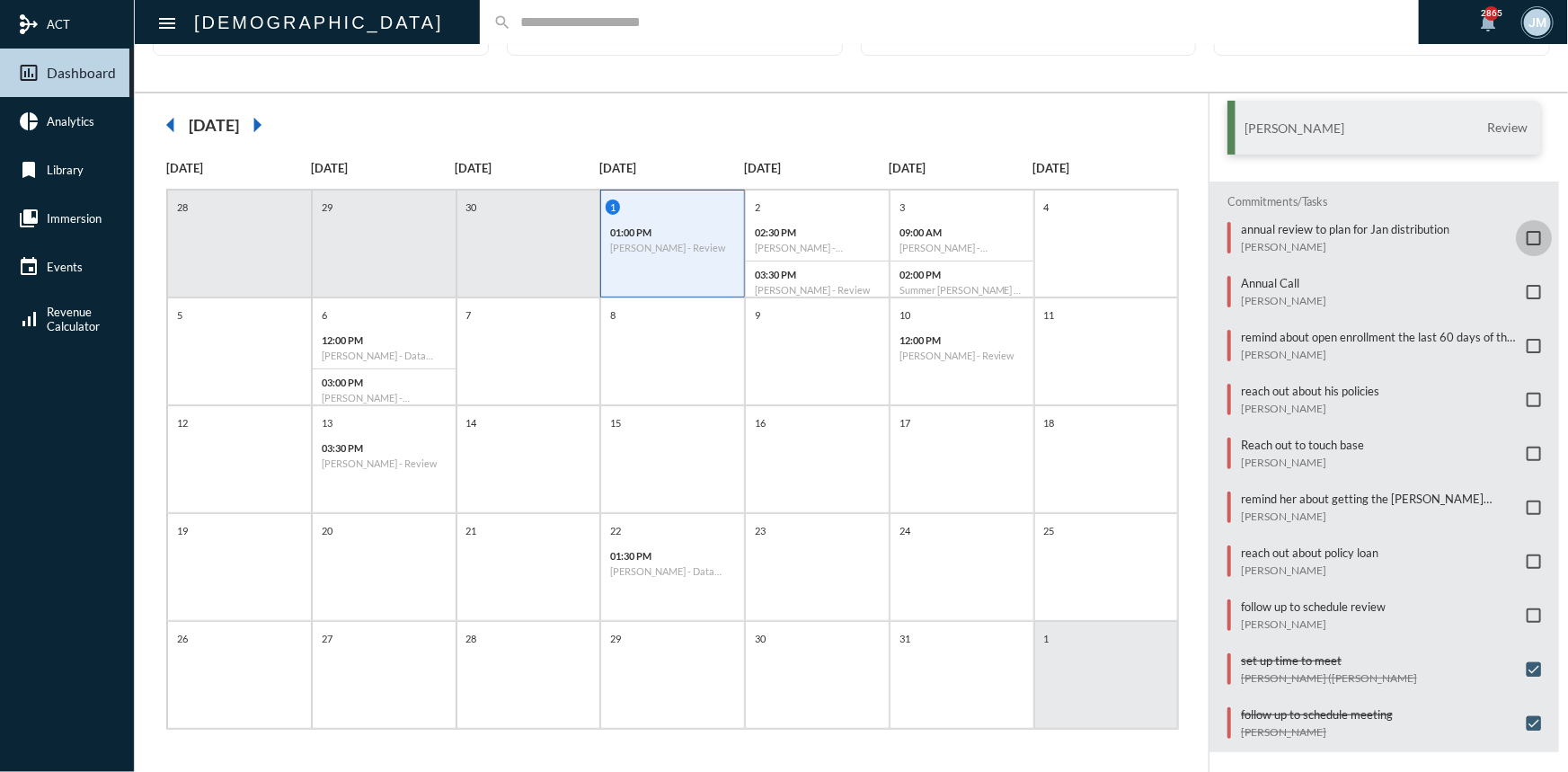
click at [1531, 231] on span at bounding box center [1533, 238] width 14 height 14
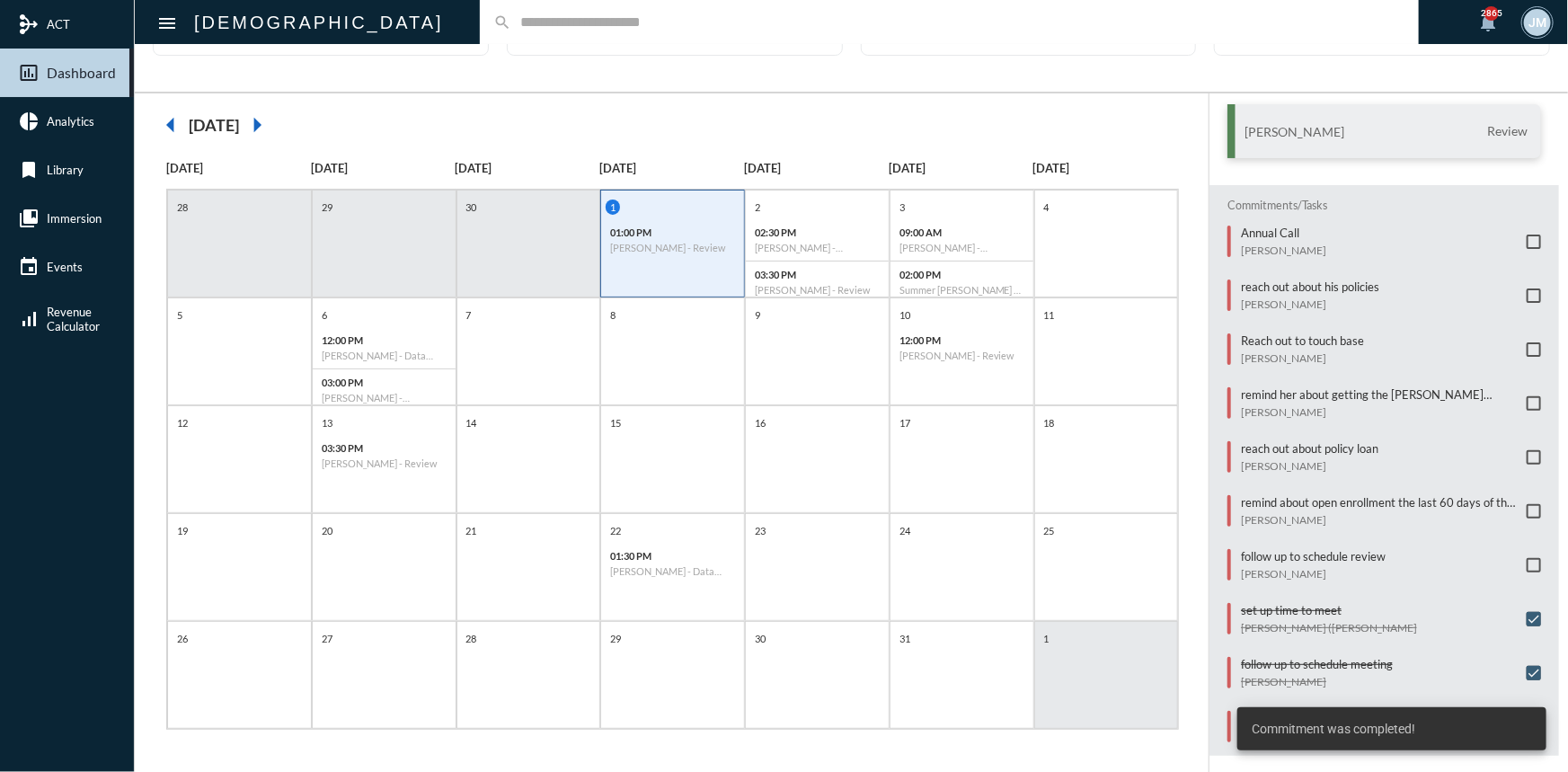
scroll to position [111, 0]
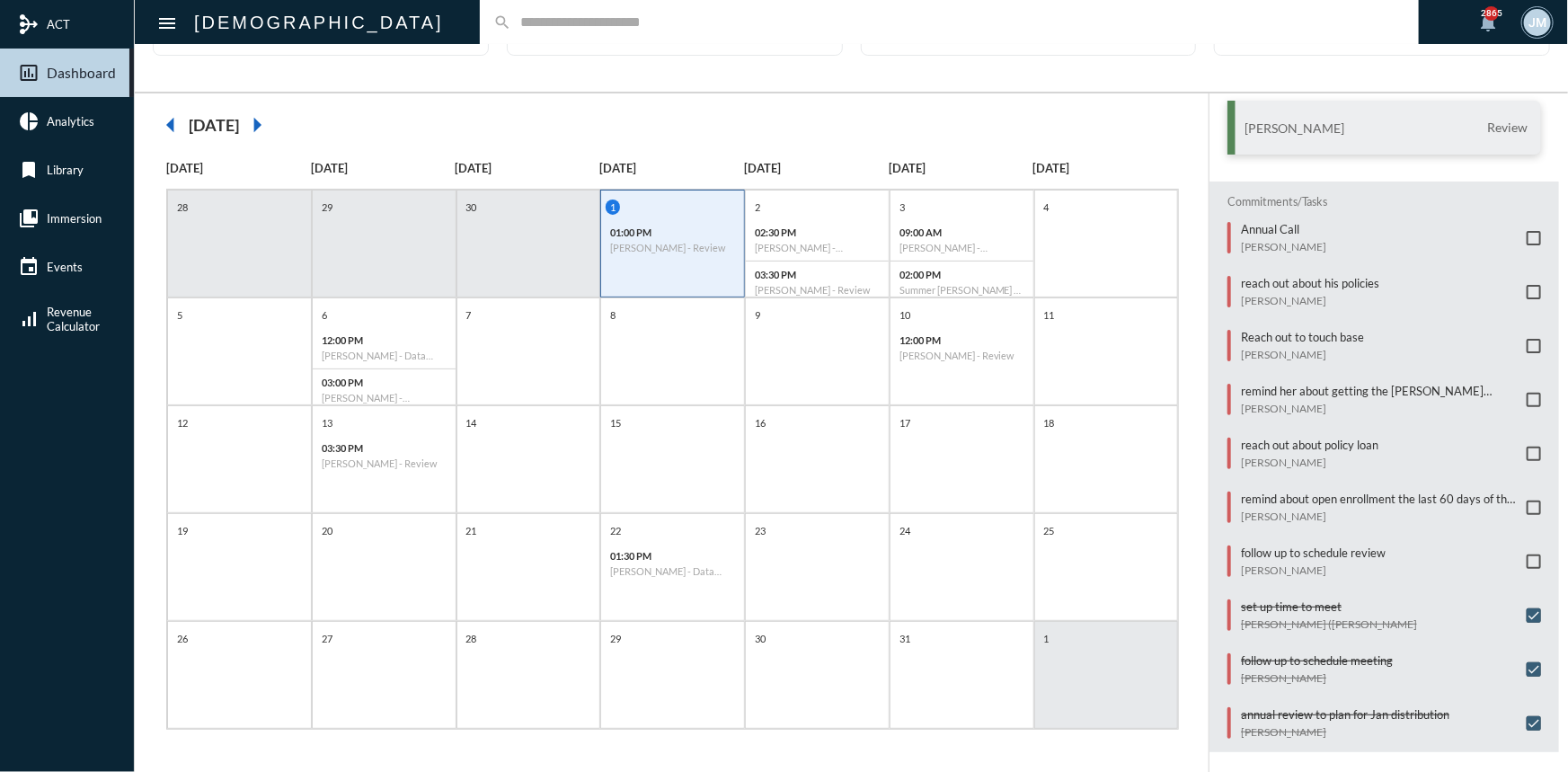
click at [1527, 501] on span at bounding box center [1533, 507] width 14 height 14
click at [1327, 493] on p "follow up to schedule review" at bounding box center [1313, 498] width 145 height 14
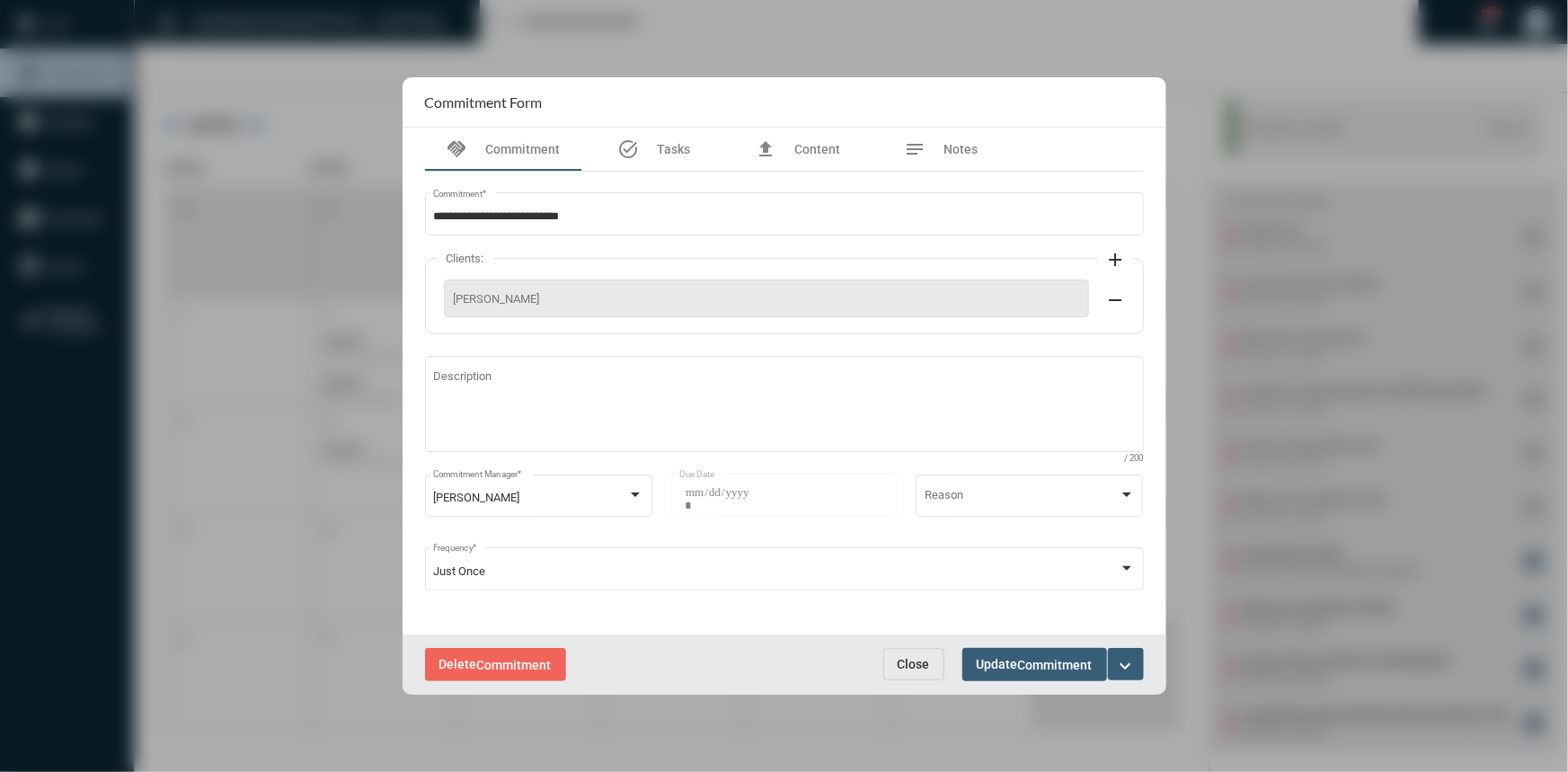
click at [1128, 657] on mat-icon "expand_more" at bounding box center [1125, 665] width 22 height 22
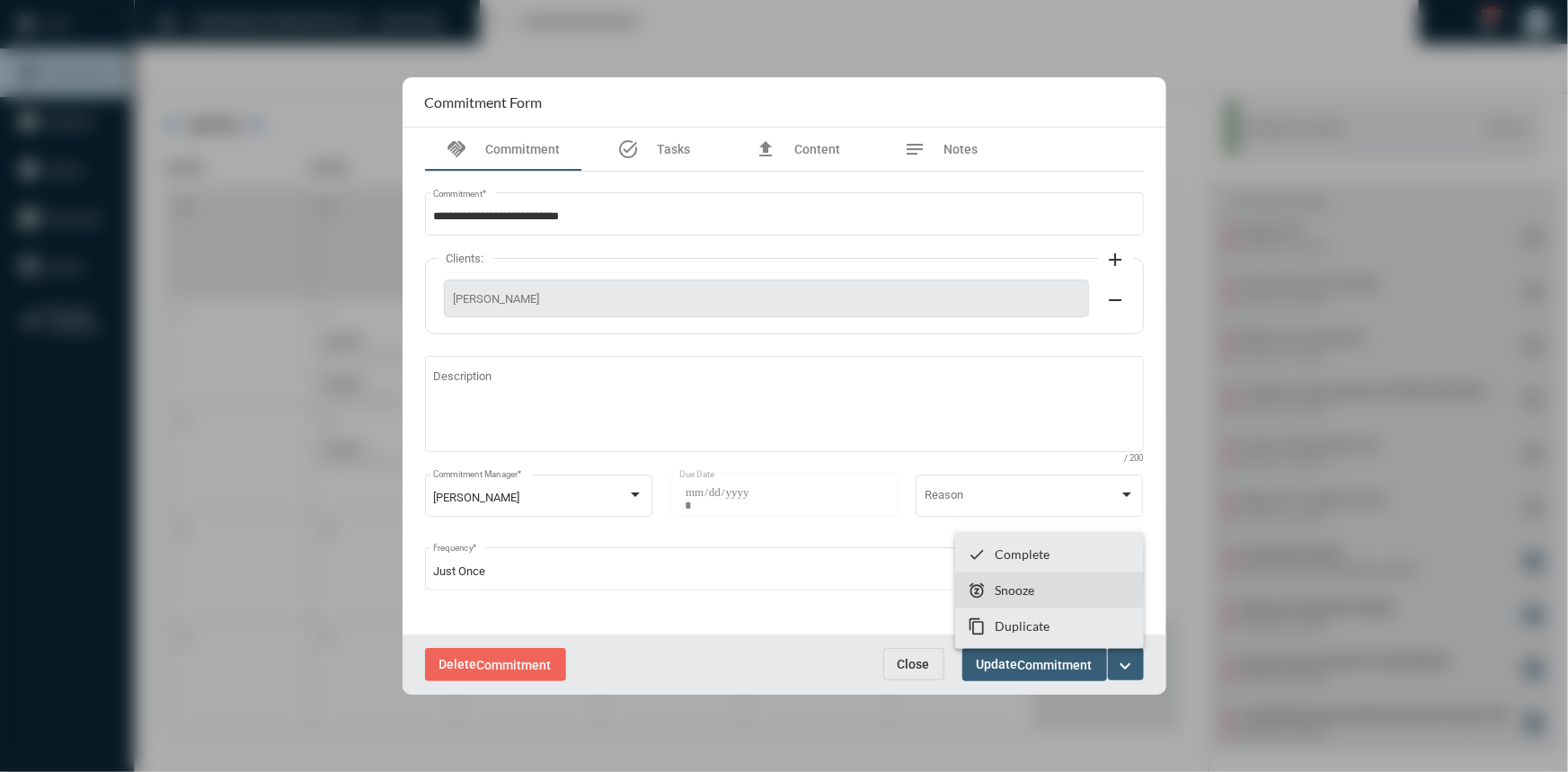
click at [1043, 590] on section "snooze Snooze" at bounding box center [1050, 590] width 189 height 36
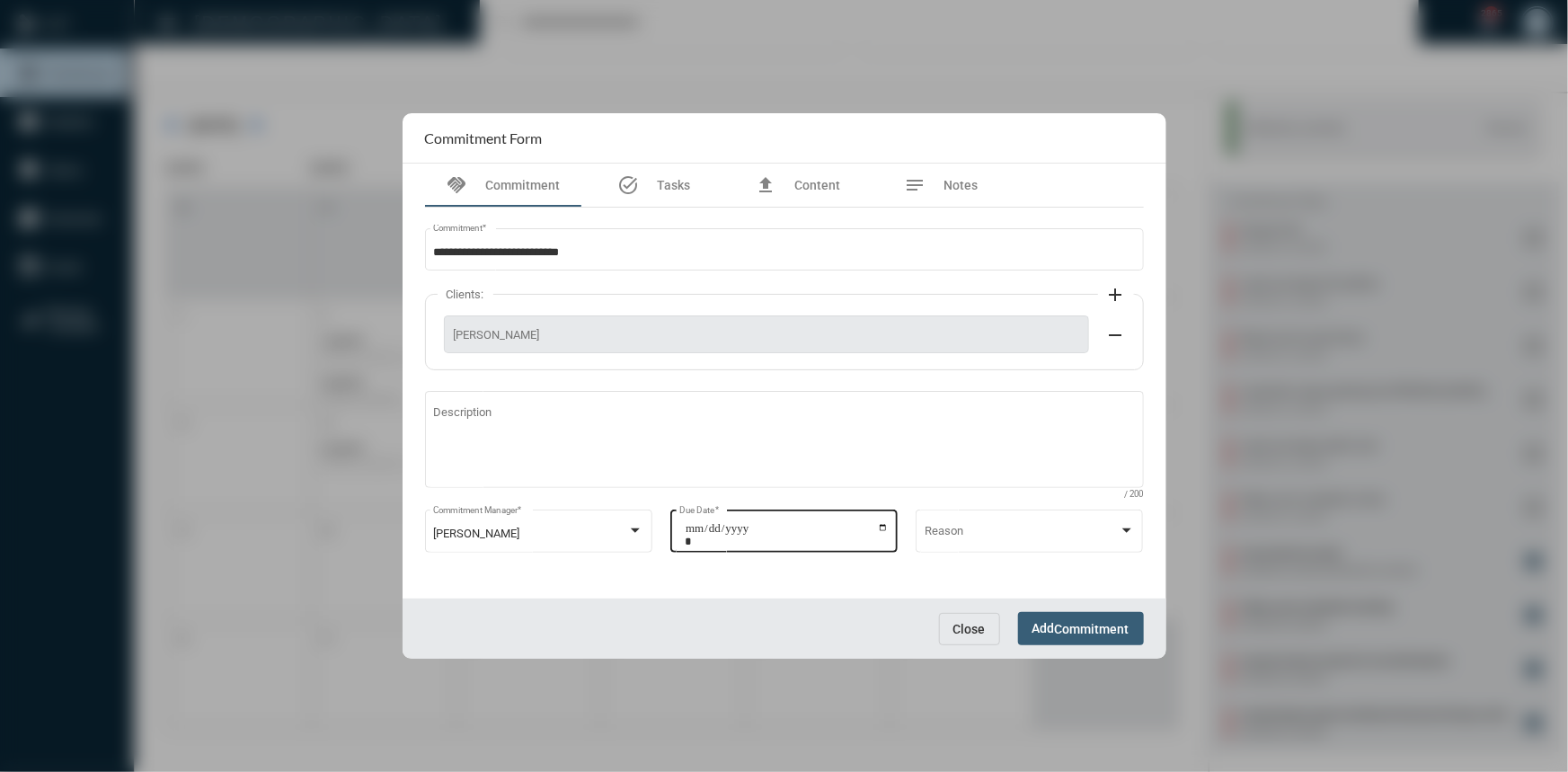
click at [879, 526] on input "**********" at bounding box center [787, 534] width 204 height 25
type input "**********"
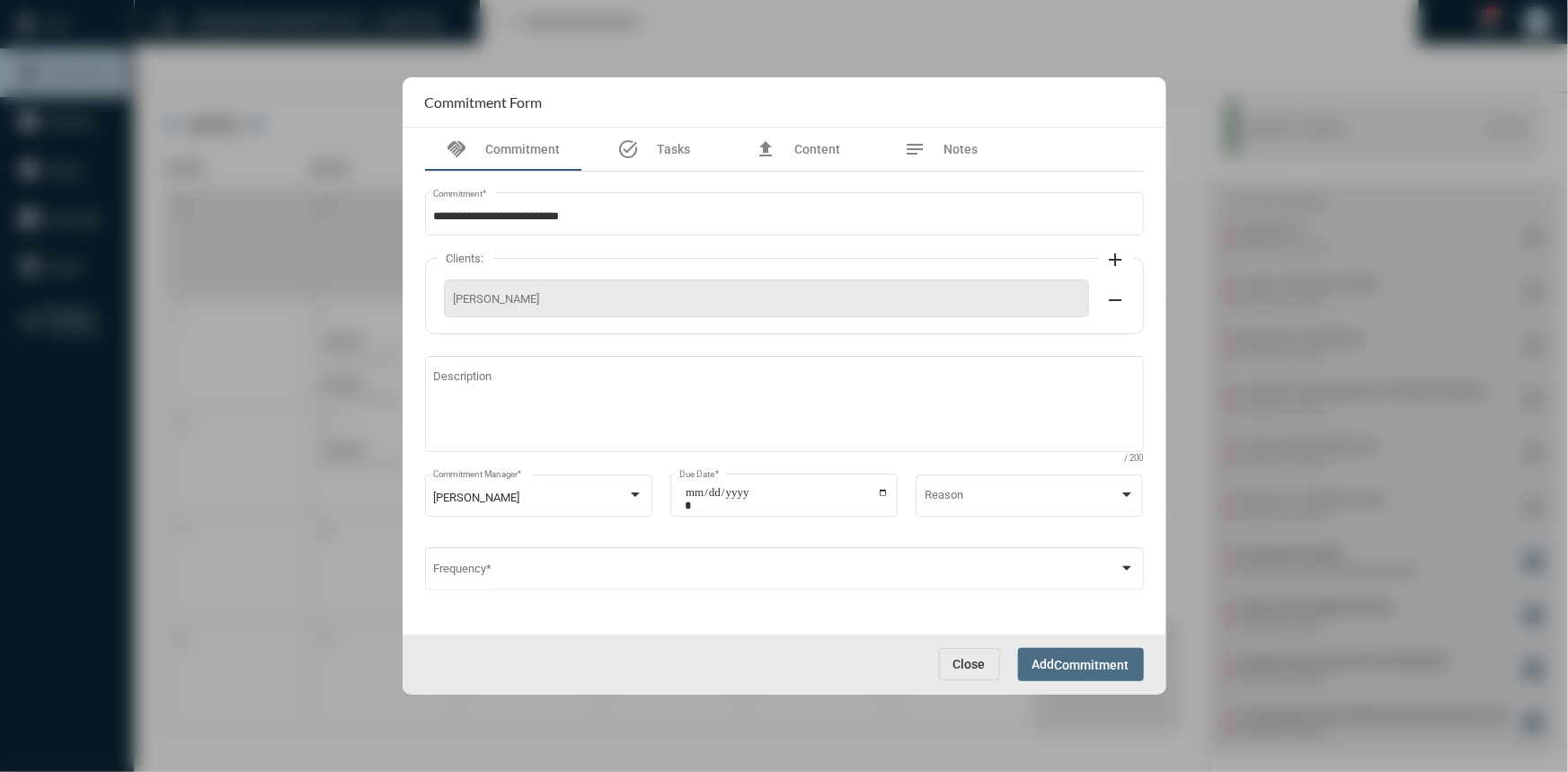
click at [1104, 658] on span "Commitment" at bounding box center [1092, 664] width 75 height 14
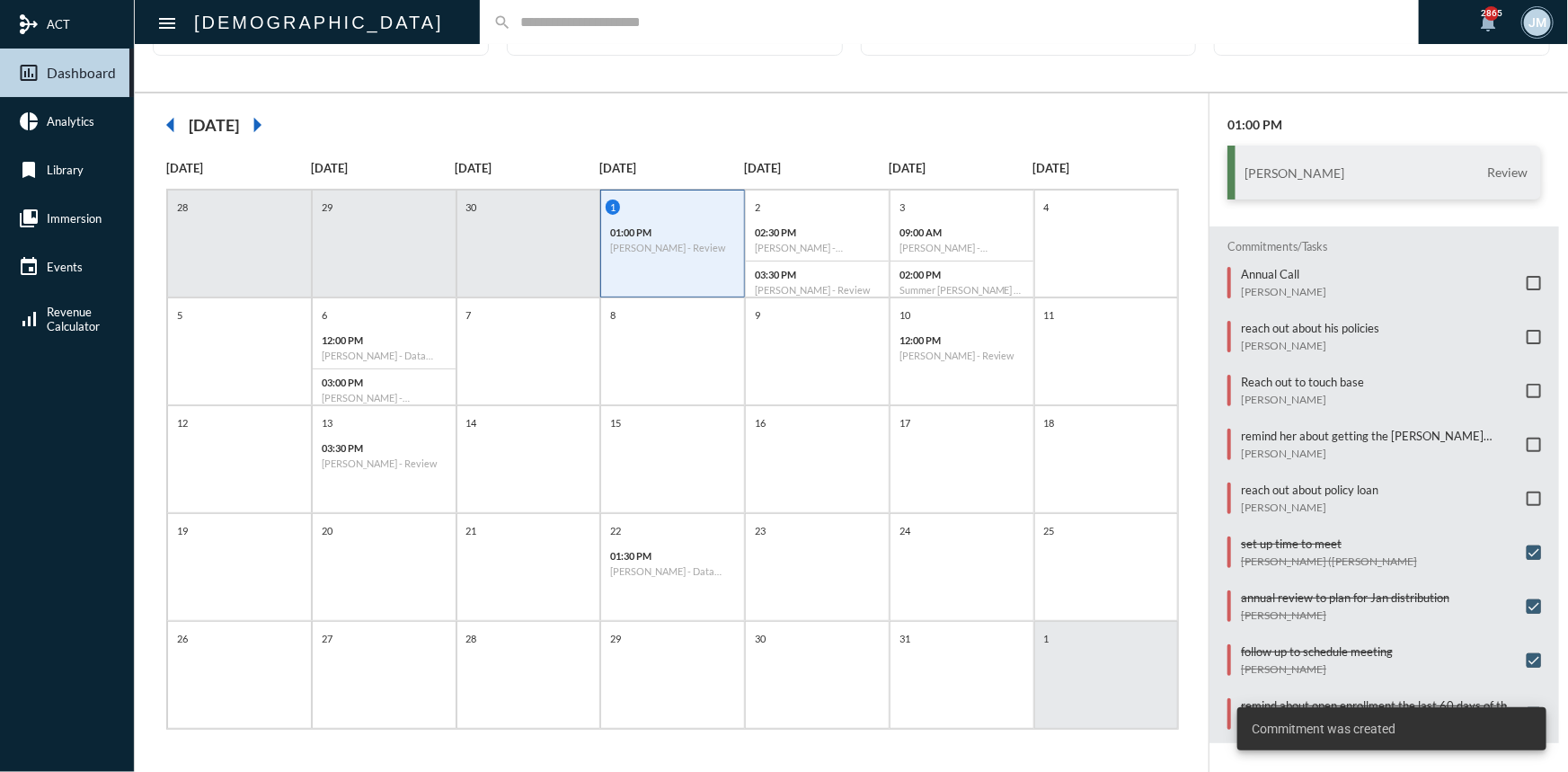
scroll to position [58, 0]
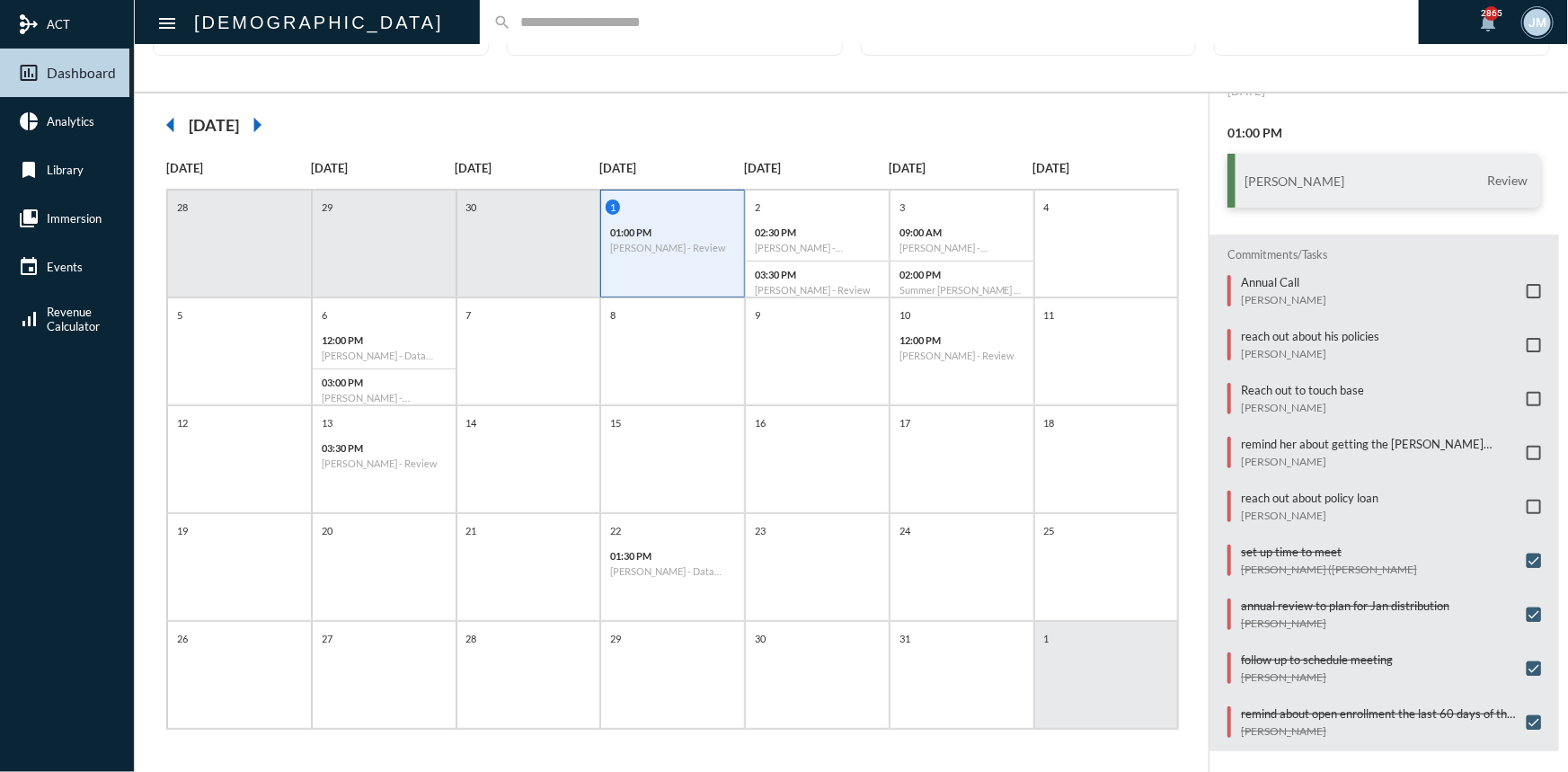
click at [531, 20] on input "text" at bounding box center [958, 22] width 894 height 15
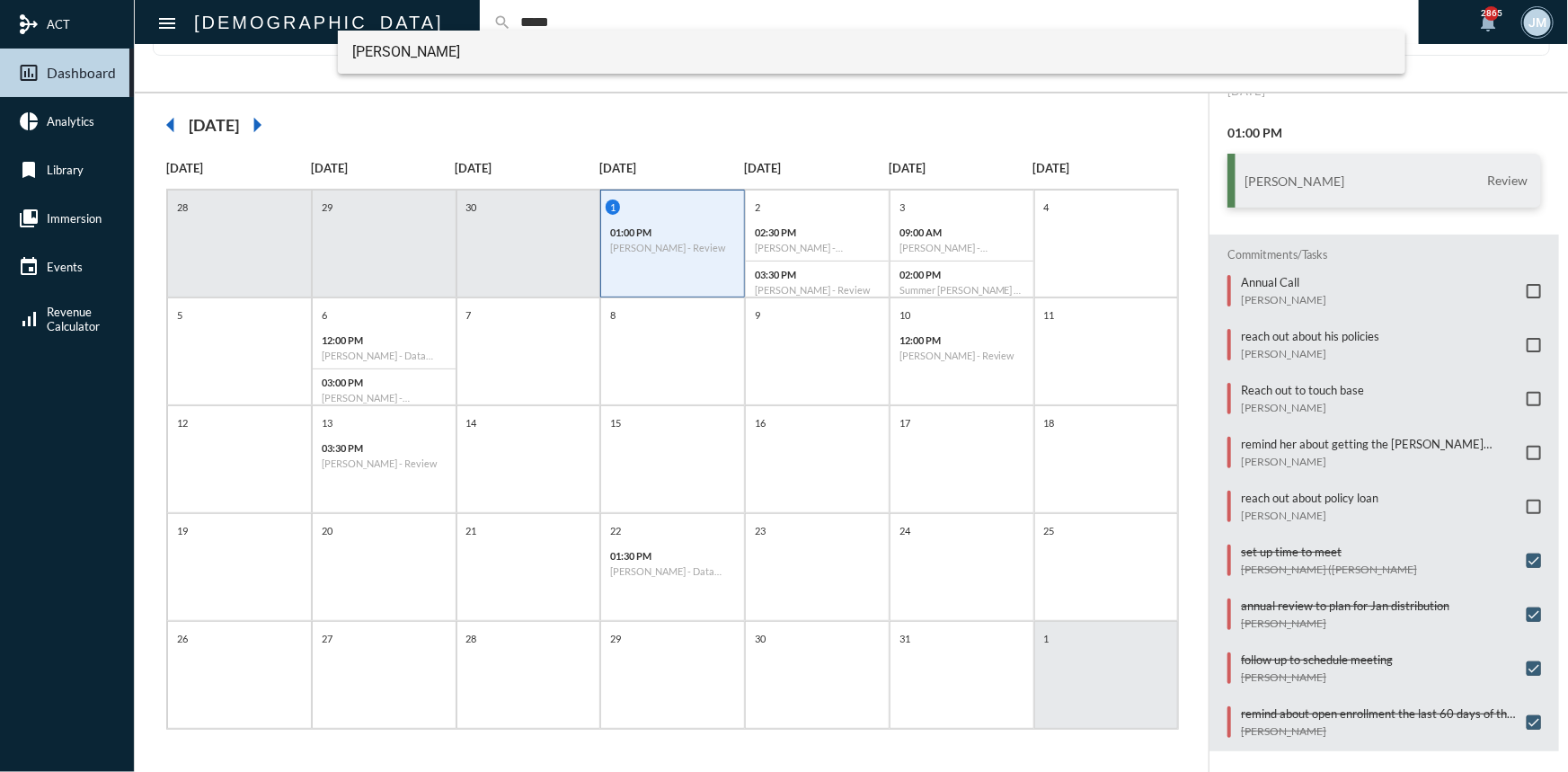
type input "*****"
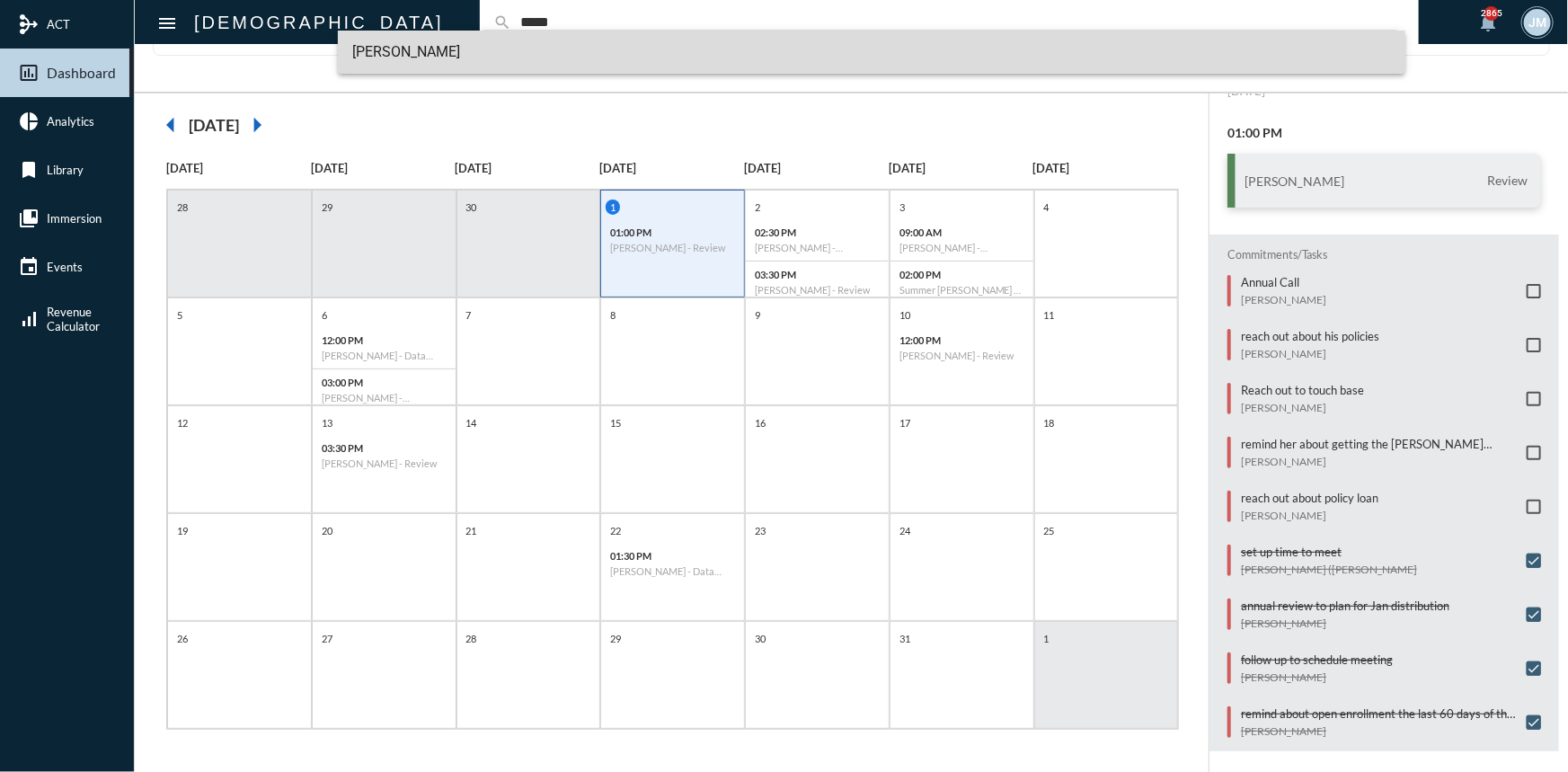
click at [374, 44] on span "Edgar Bello" at bounding box center [871, 52] width 1038 height 43
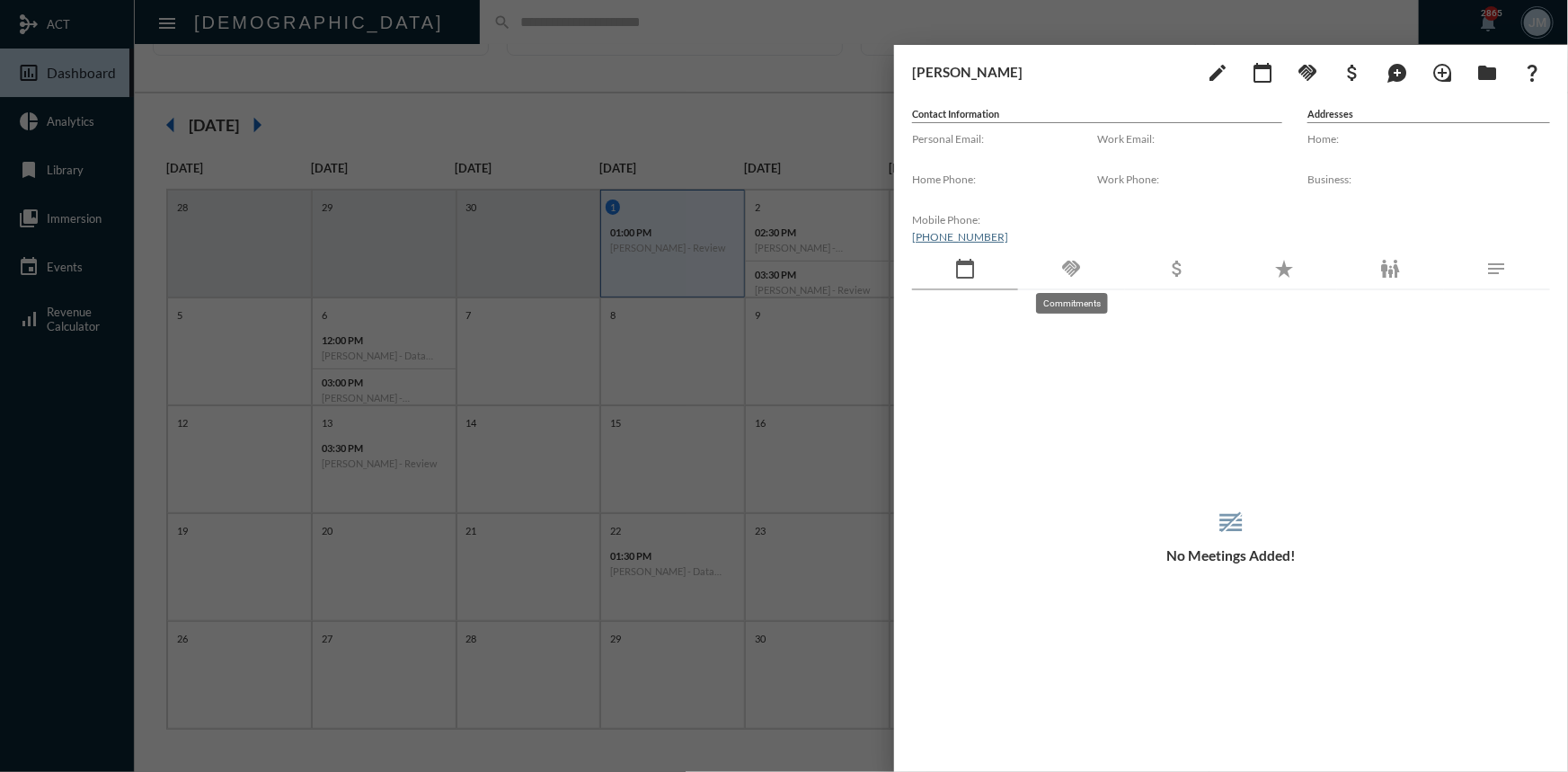
click at [1066, 265] on mat-icon "handshake" at bounding box center [1070, 269] width 22 height 22
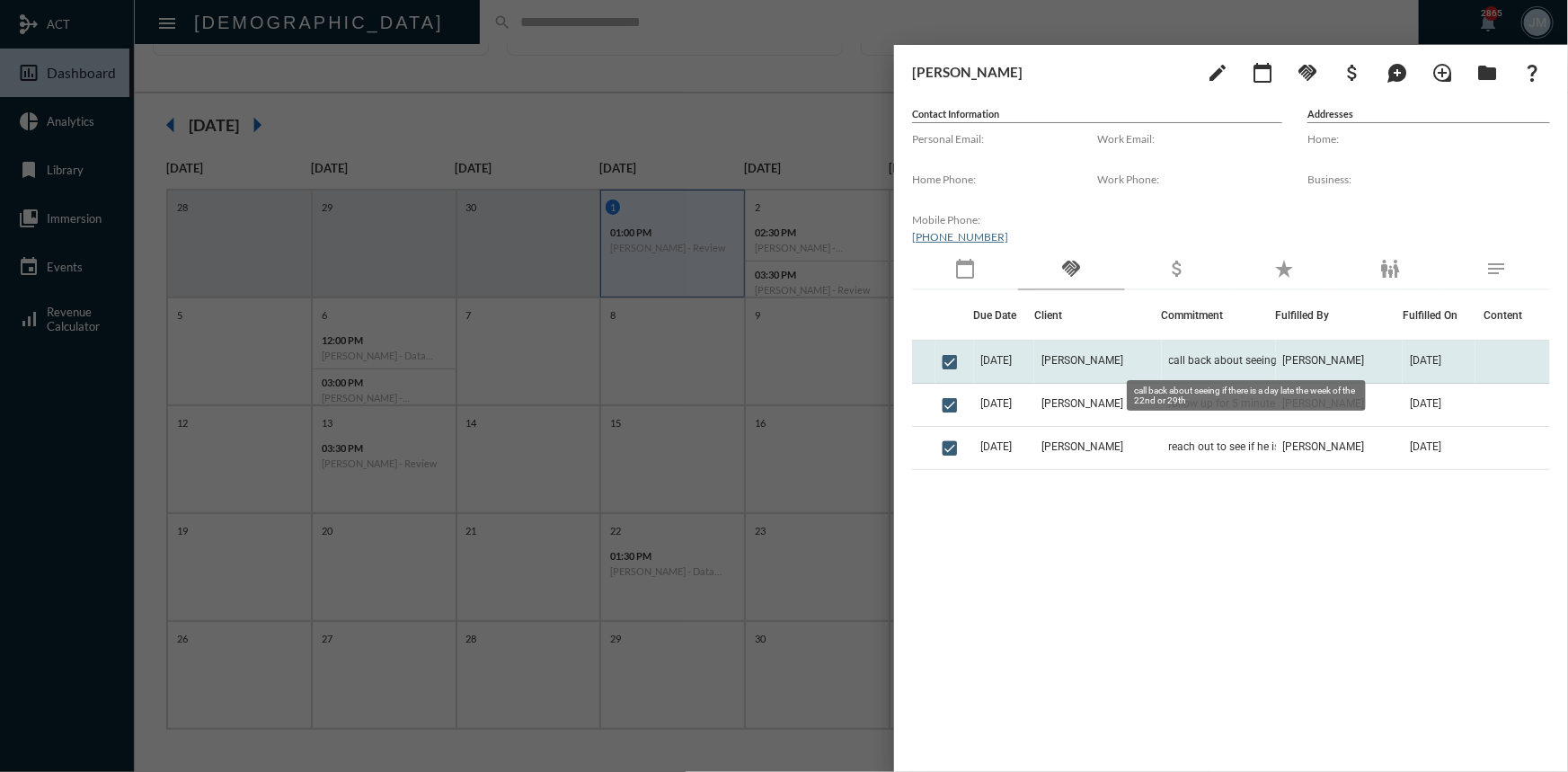
click at [1173, 356] on span "call back about seeing if there is a day late the week of the 22nd or 29th" at bounding box center [1258, 359] width 180 height 12
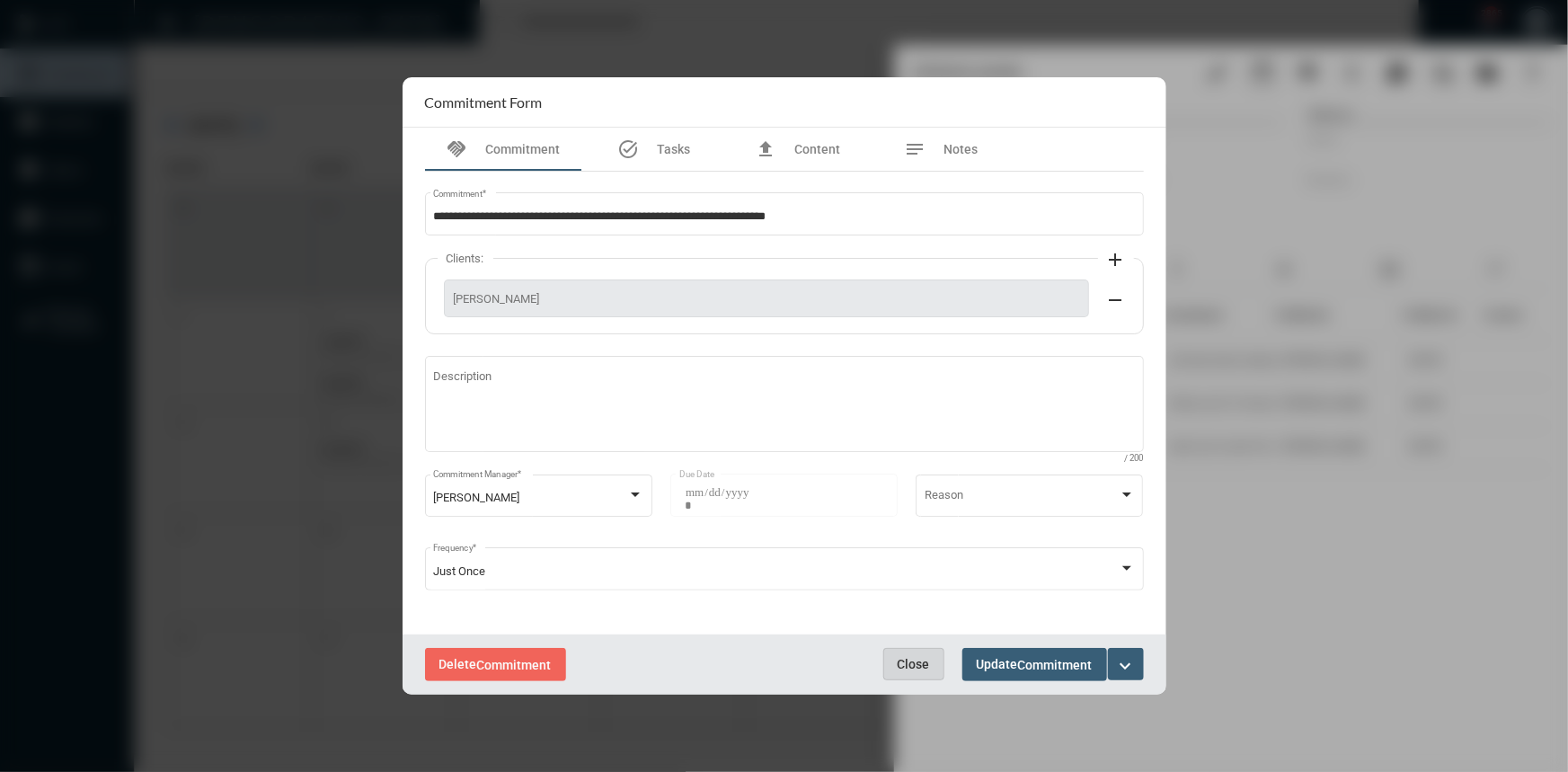
click at [904, 668] on span "Close" at bounding box center [913, 663] width 33 height 14
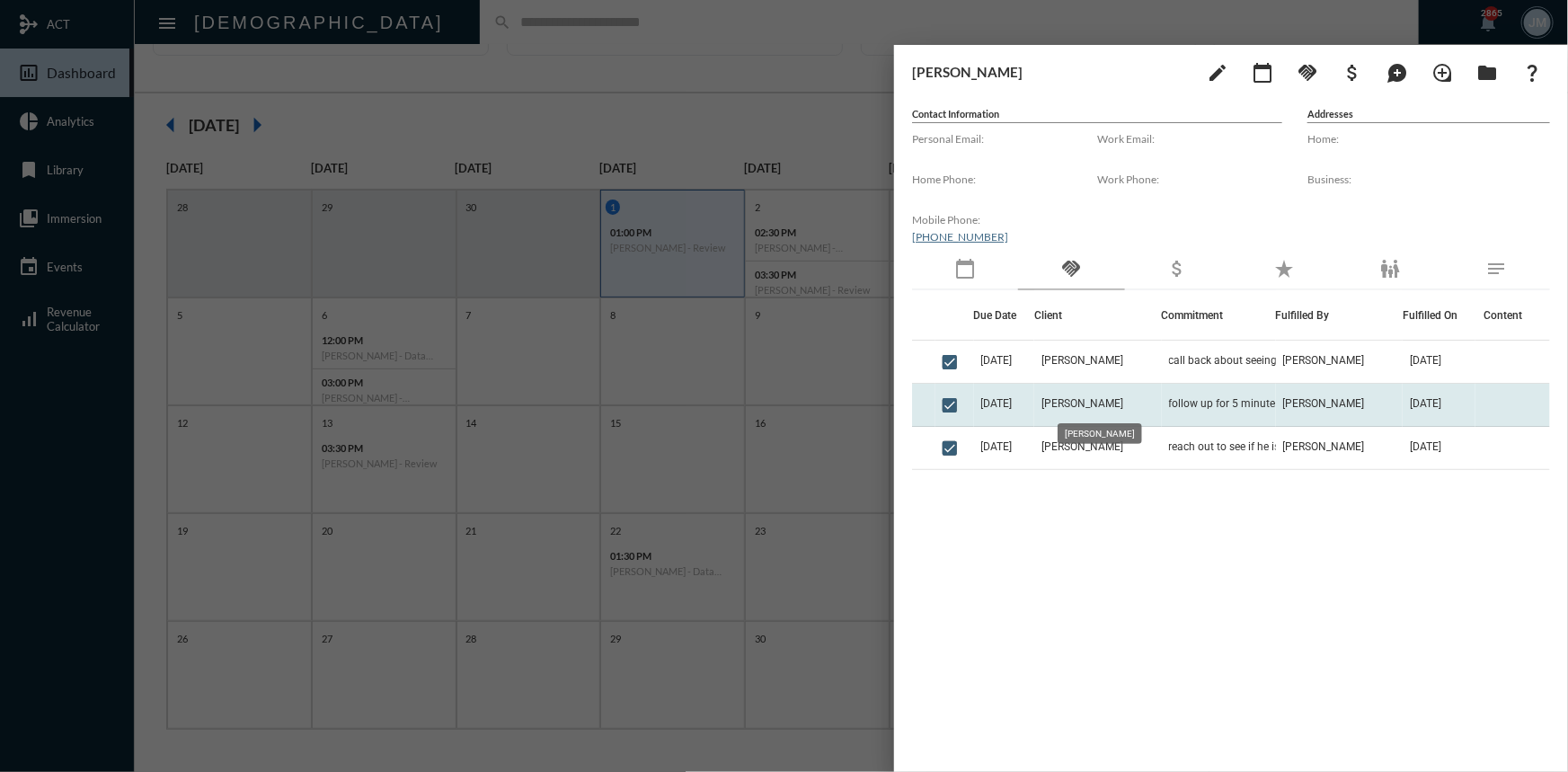
click at [1095, 401] on span "Edgar Bello" at bounding box center [1082, 402] width 81 height 12
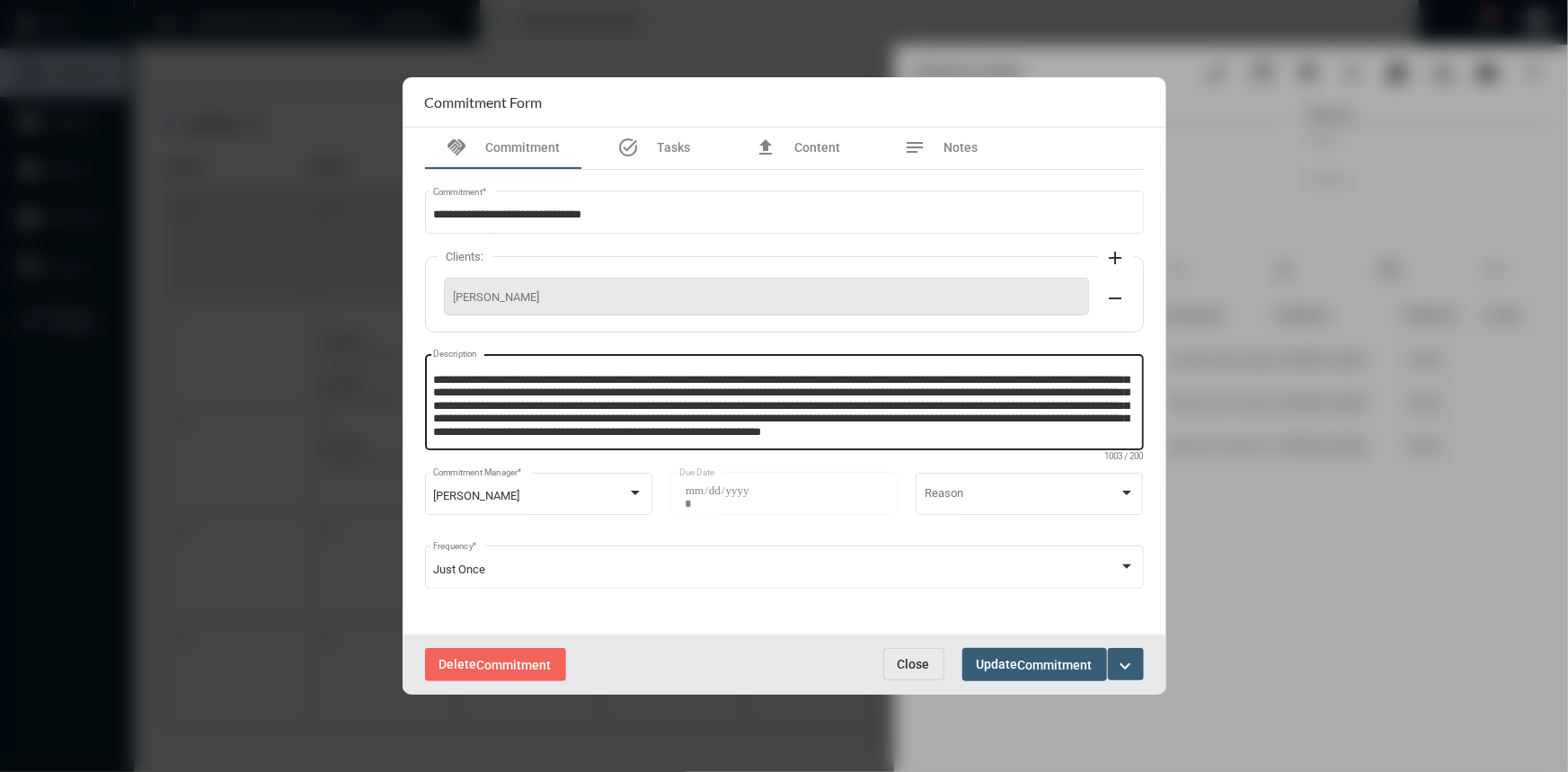
scroll to position [7, 0]
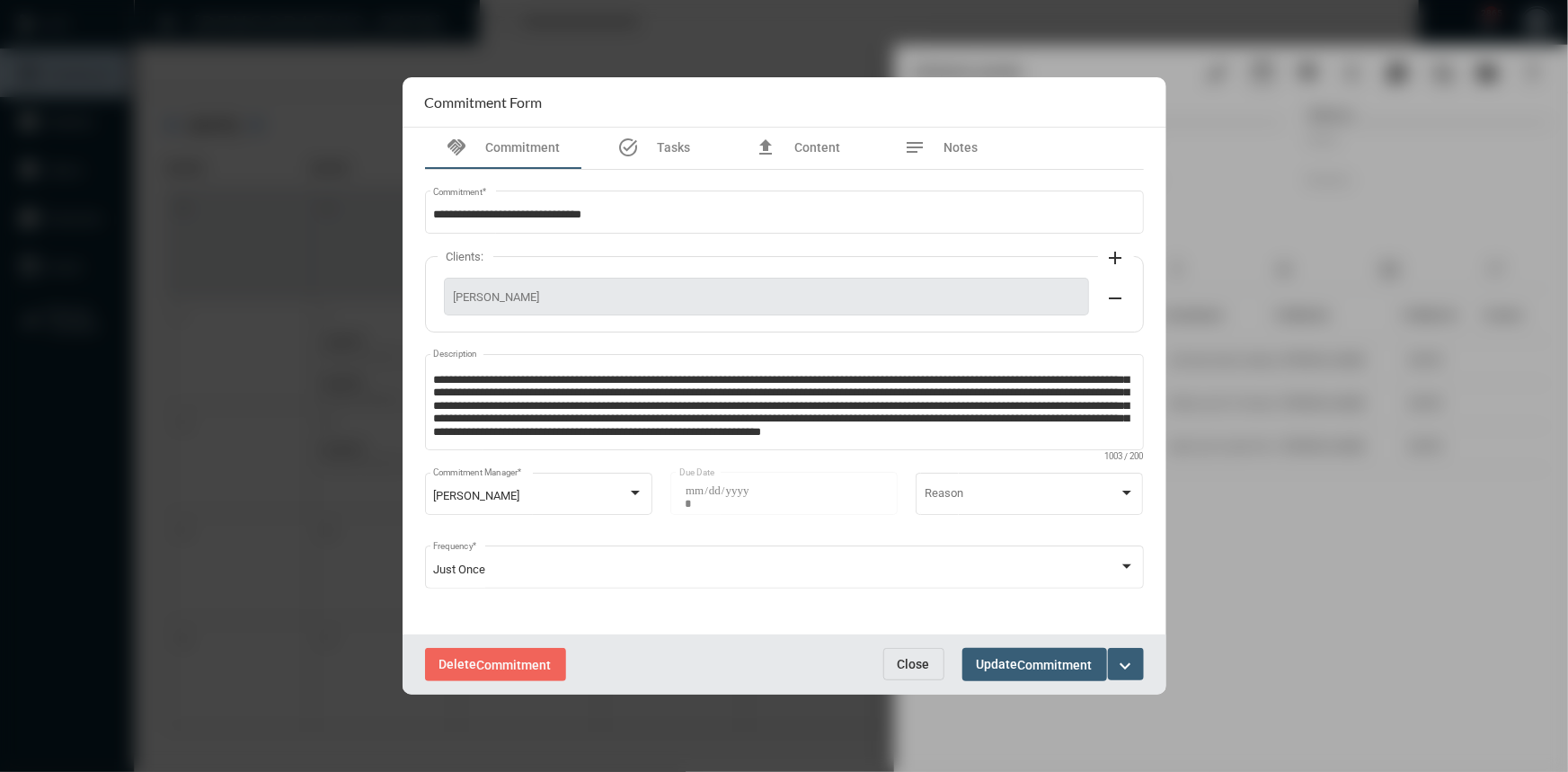
click at [917, 665] on span "Close" at bounding box center [913, 663] width 33 height 14
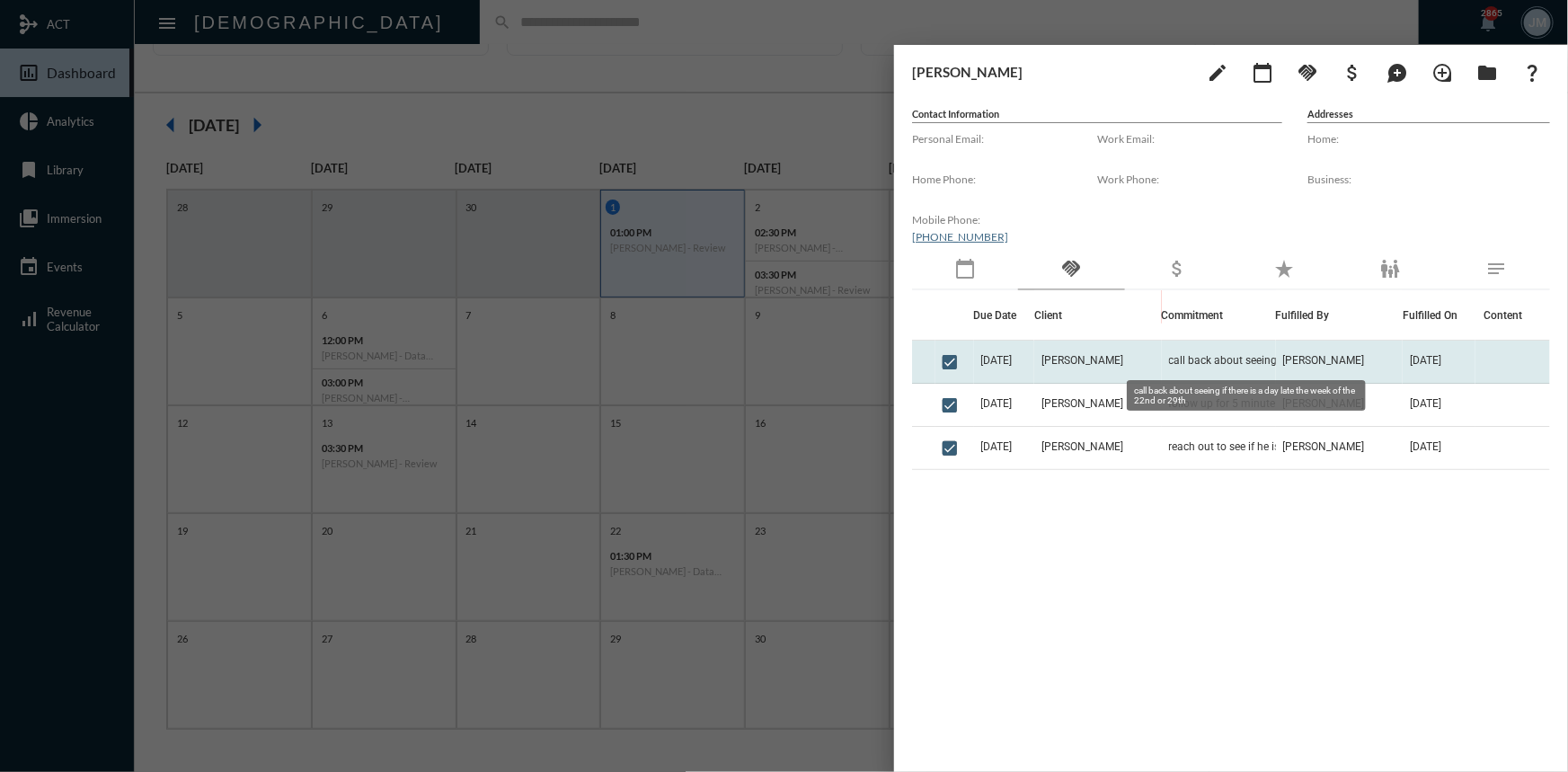
click at [1214, 358] on span "call back about seeing if there is a day late the week of the 22nd or 29th" at bounding box center [1258, 359] width 180 height 12
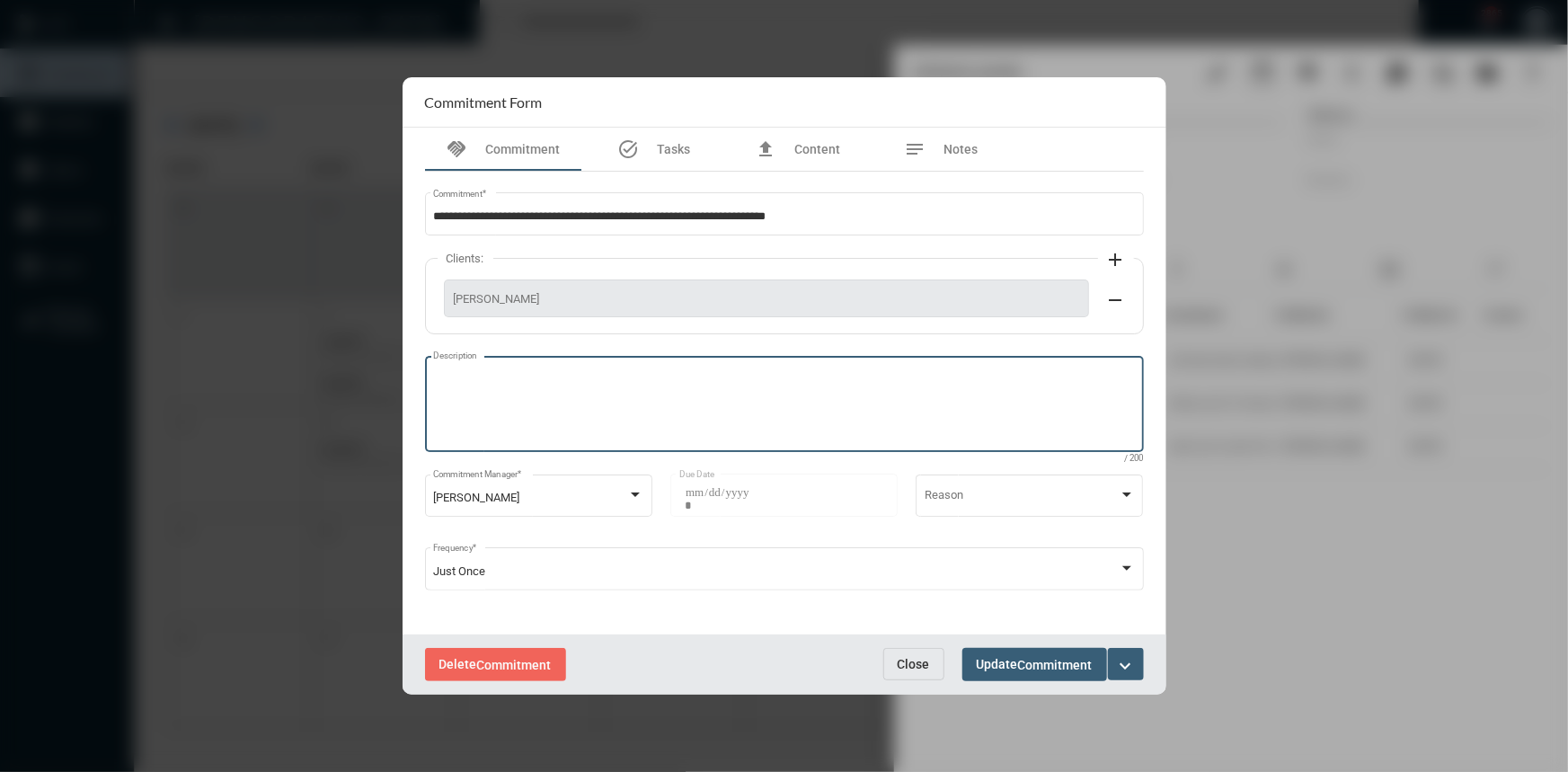
click at [531, 390] on textarea "Description" at bounding box center [784, 407] width 702 height 71
type textarea "**********"
click at [1039, 655] on button "Update Commitment" at bounding box center [1035, 664] width 145 height 34
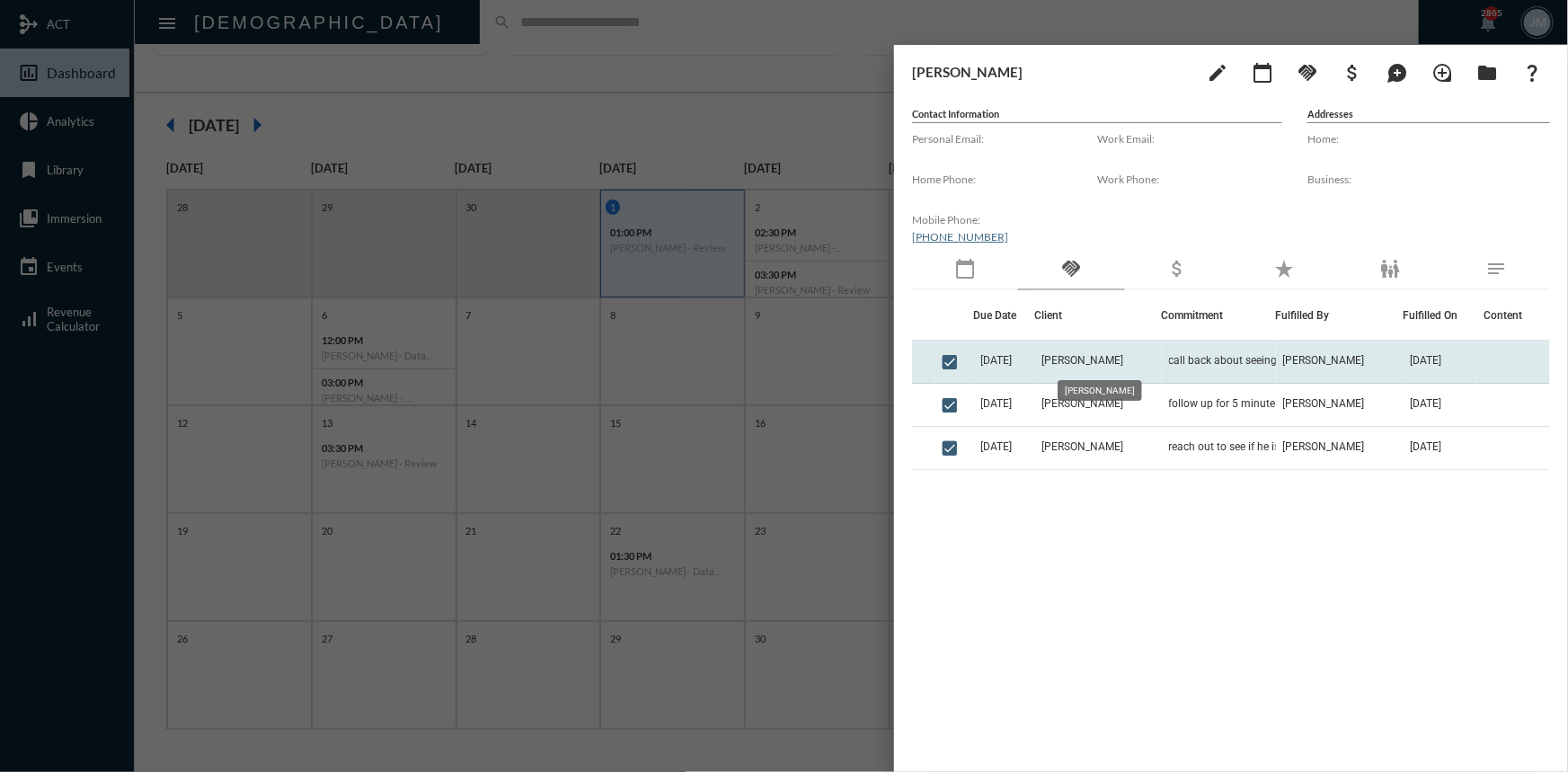
click at [1086, 358] on span "Edgar Bello" at bounding box center [1082, 359] width 81 height 12
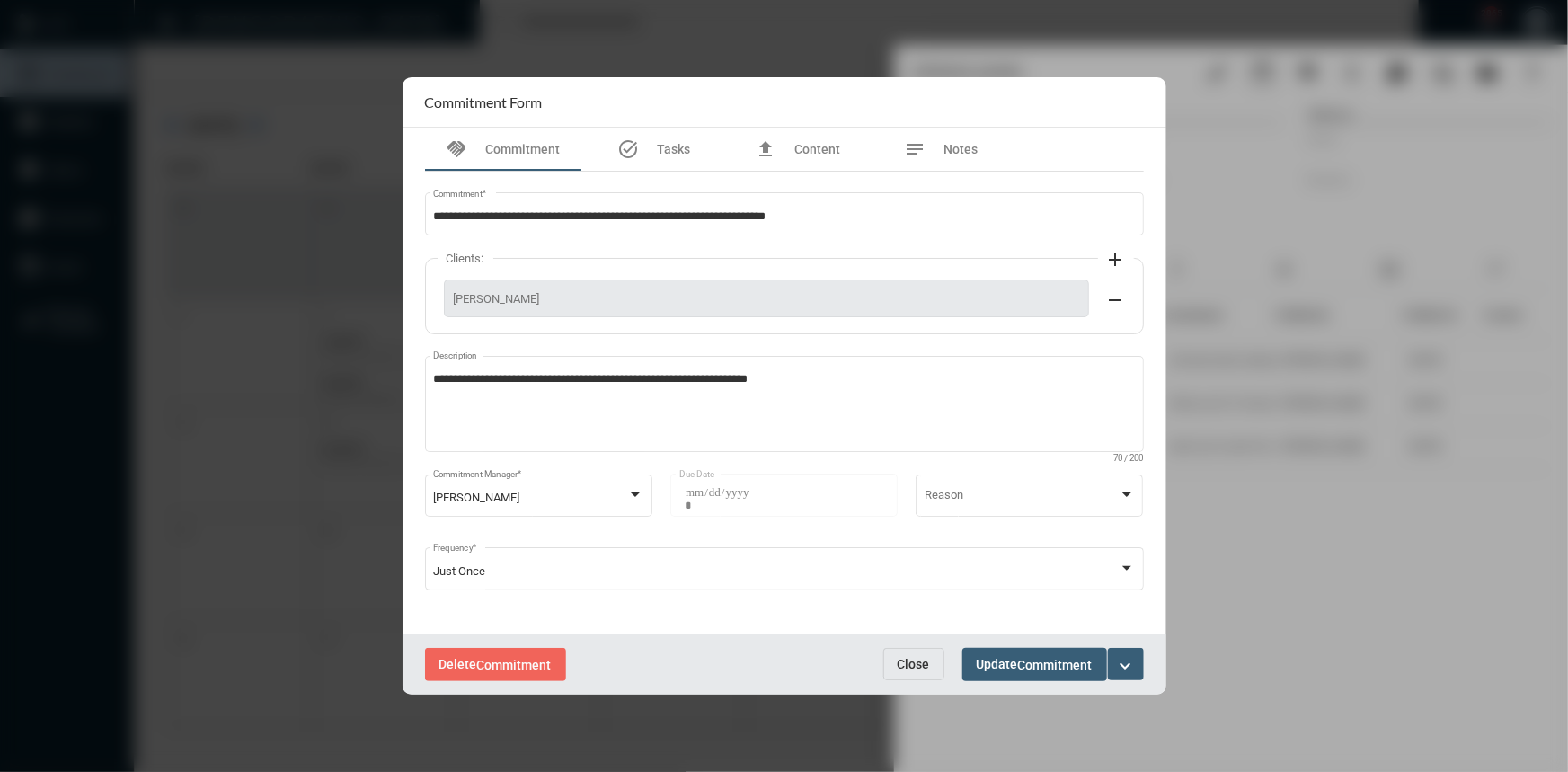
click at [908, 662] on span "Close" at bounding box center [913, 663] width 33 height 14
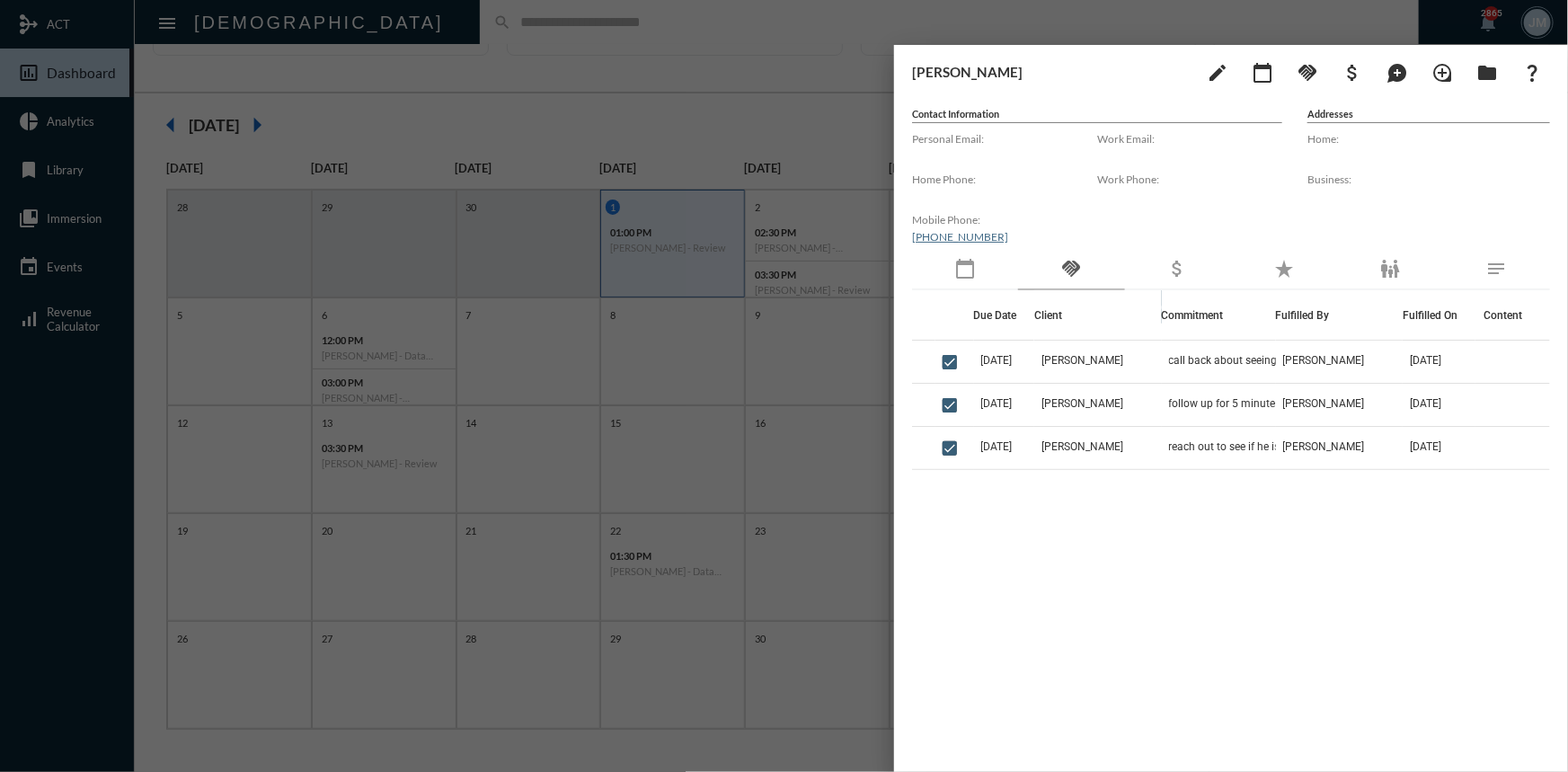
click at [777, 80] on div at bounding box center [784, 386] width 1568 height 772
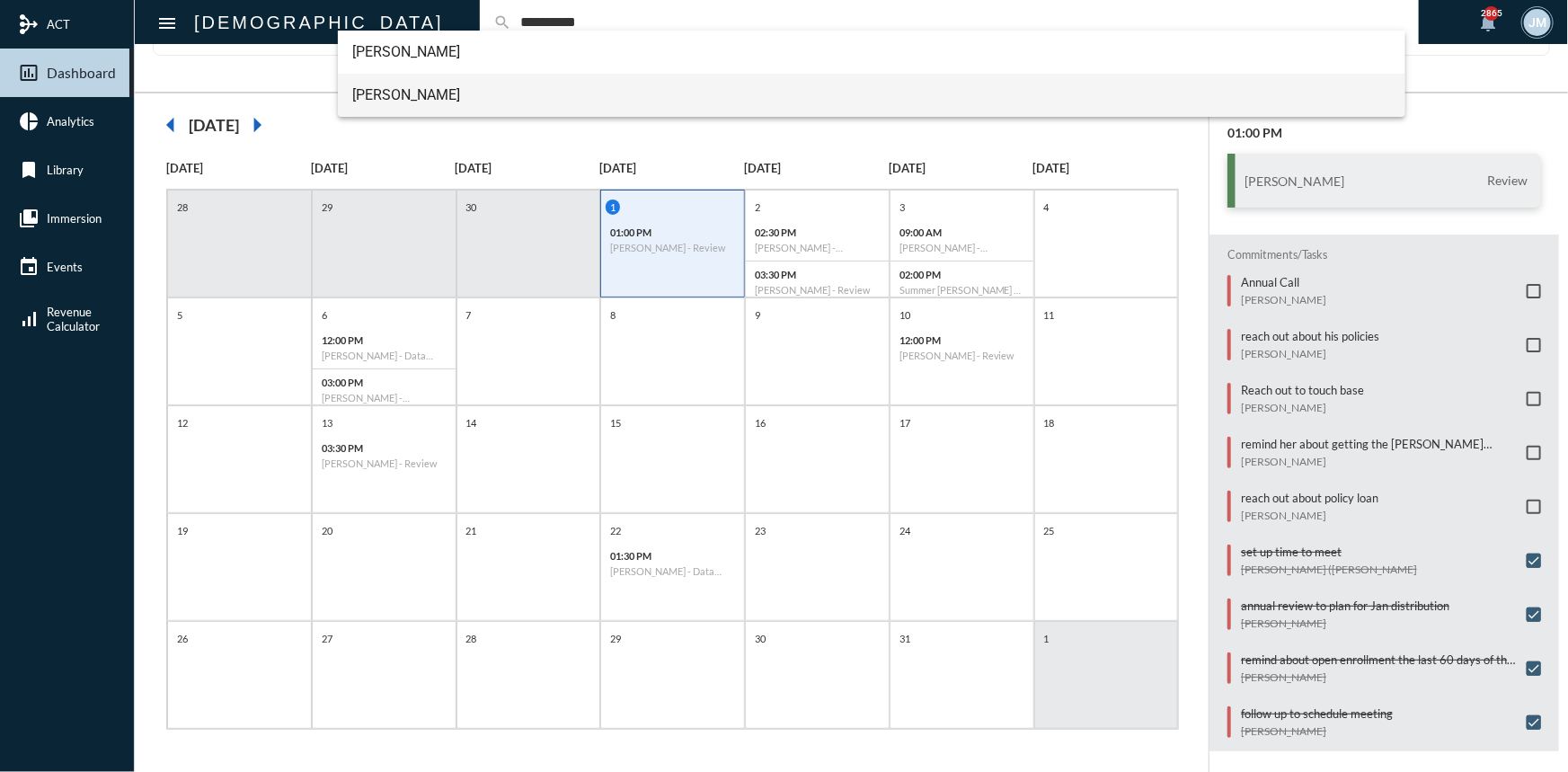
type input "**********"
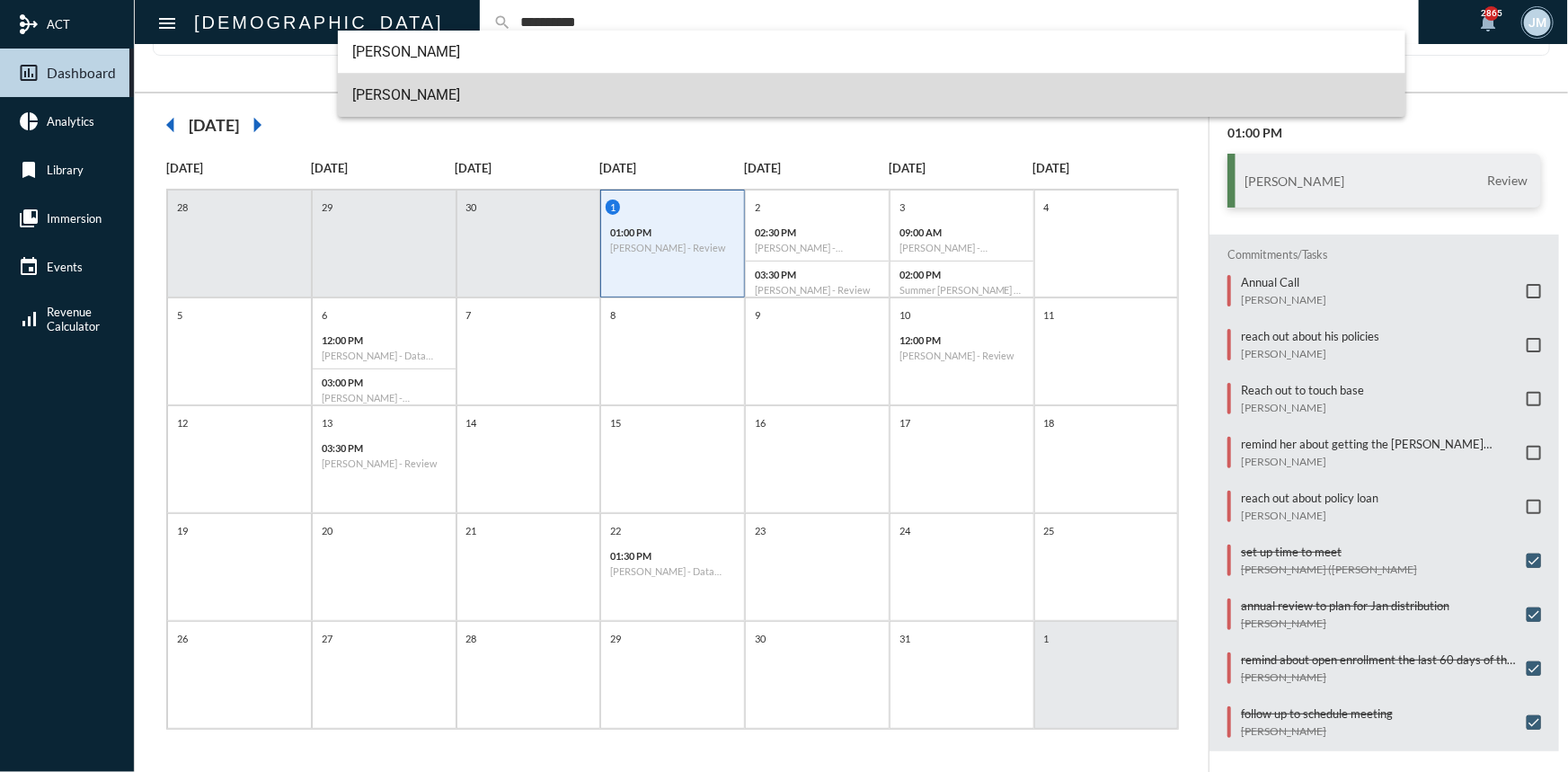
click at [399, 101] on span "Stephen Broadwater" at bounding box center [871, 95] width 1038 height 43
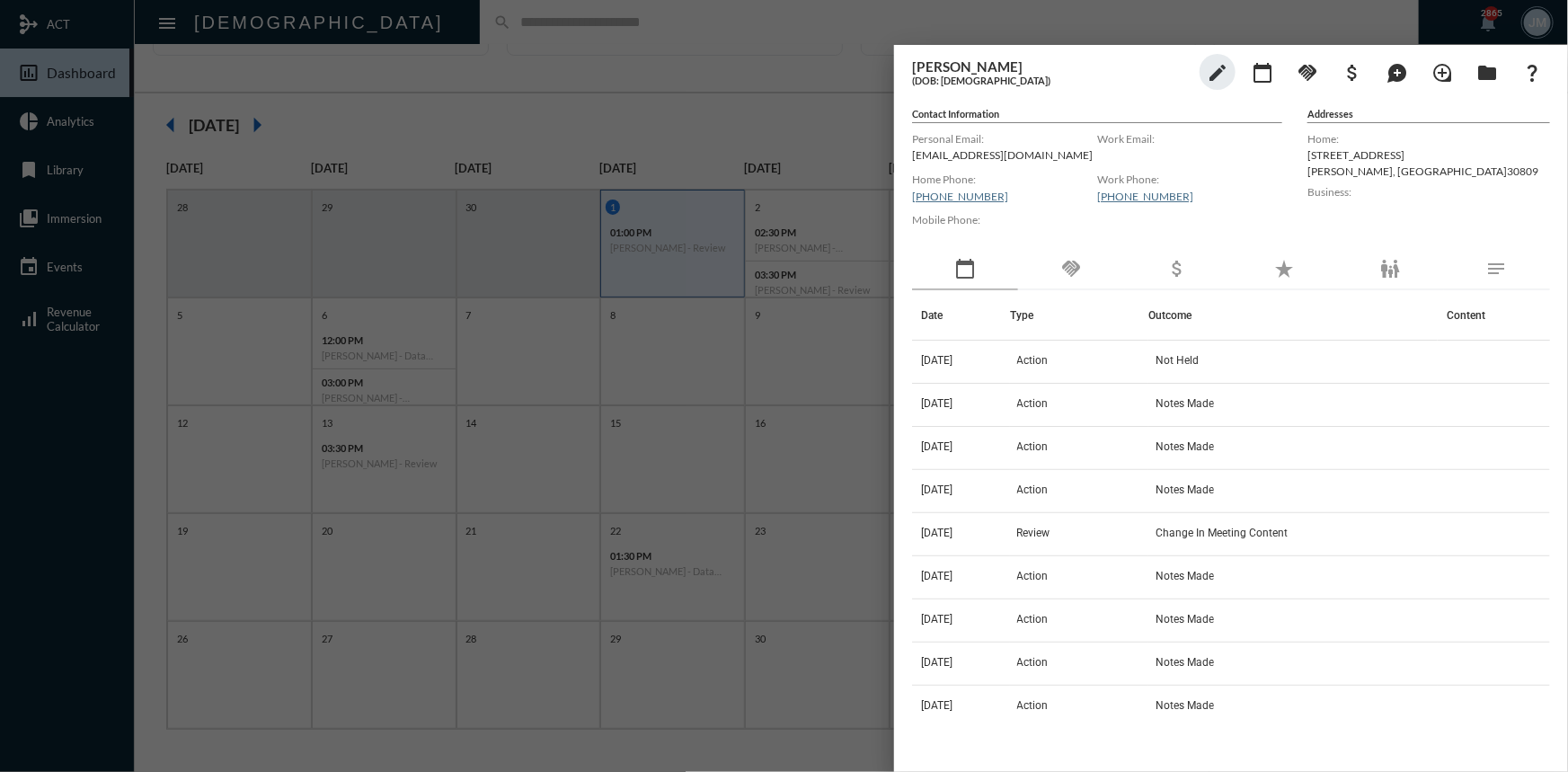
click at [1082, 262] on div "handshake" at bounding box center [1070, 269] width 106 height 41
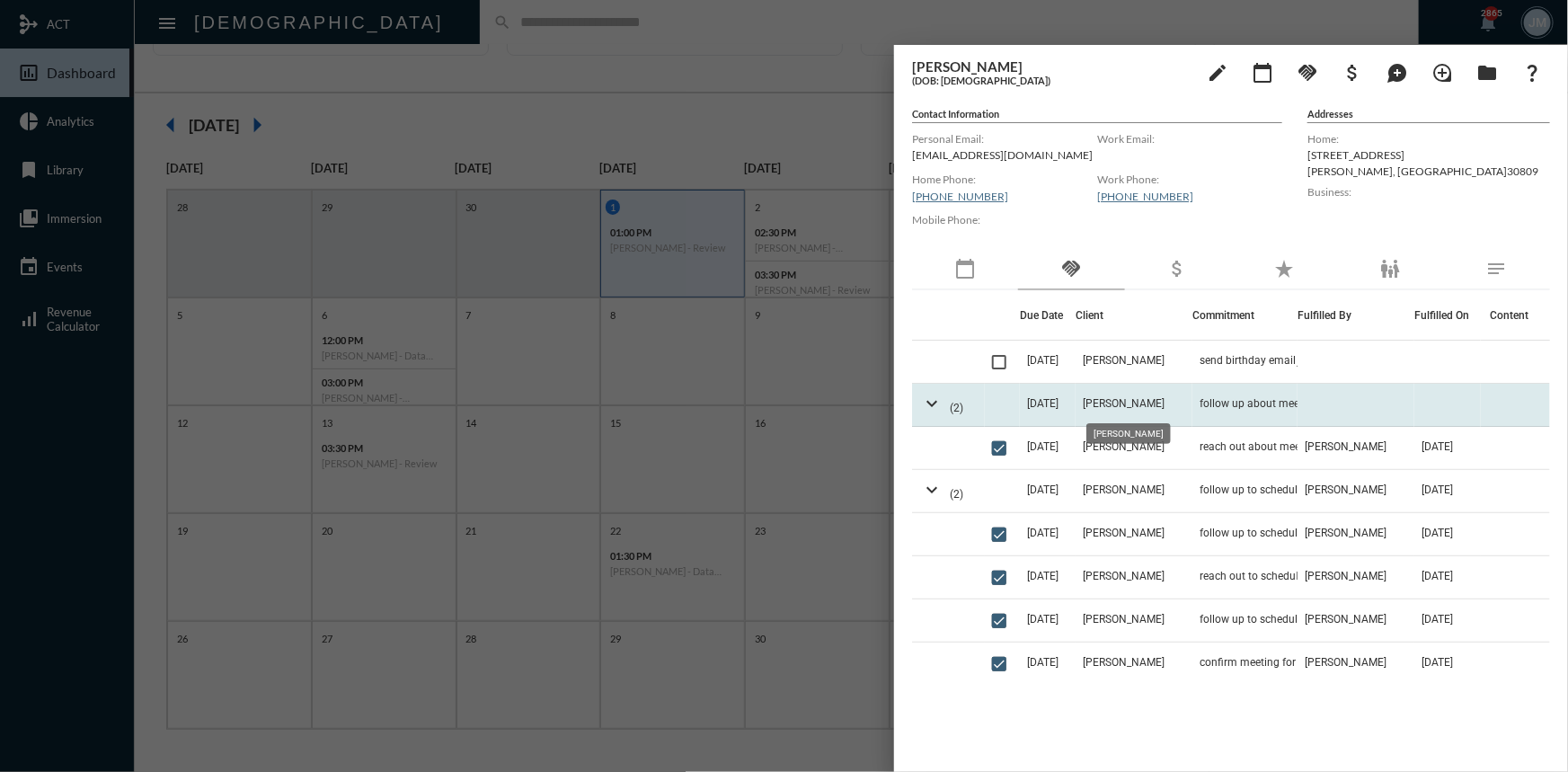
click at [1099, 403] on span "Stephen Broadwater" at bounding box center [1123, 402] width 81 height 12
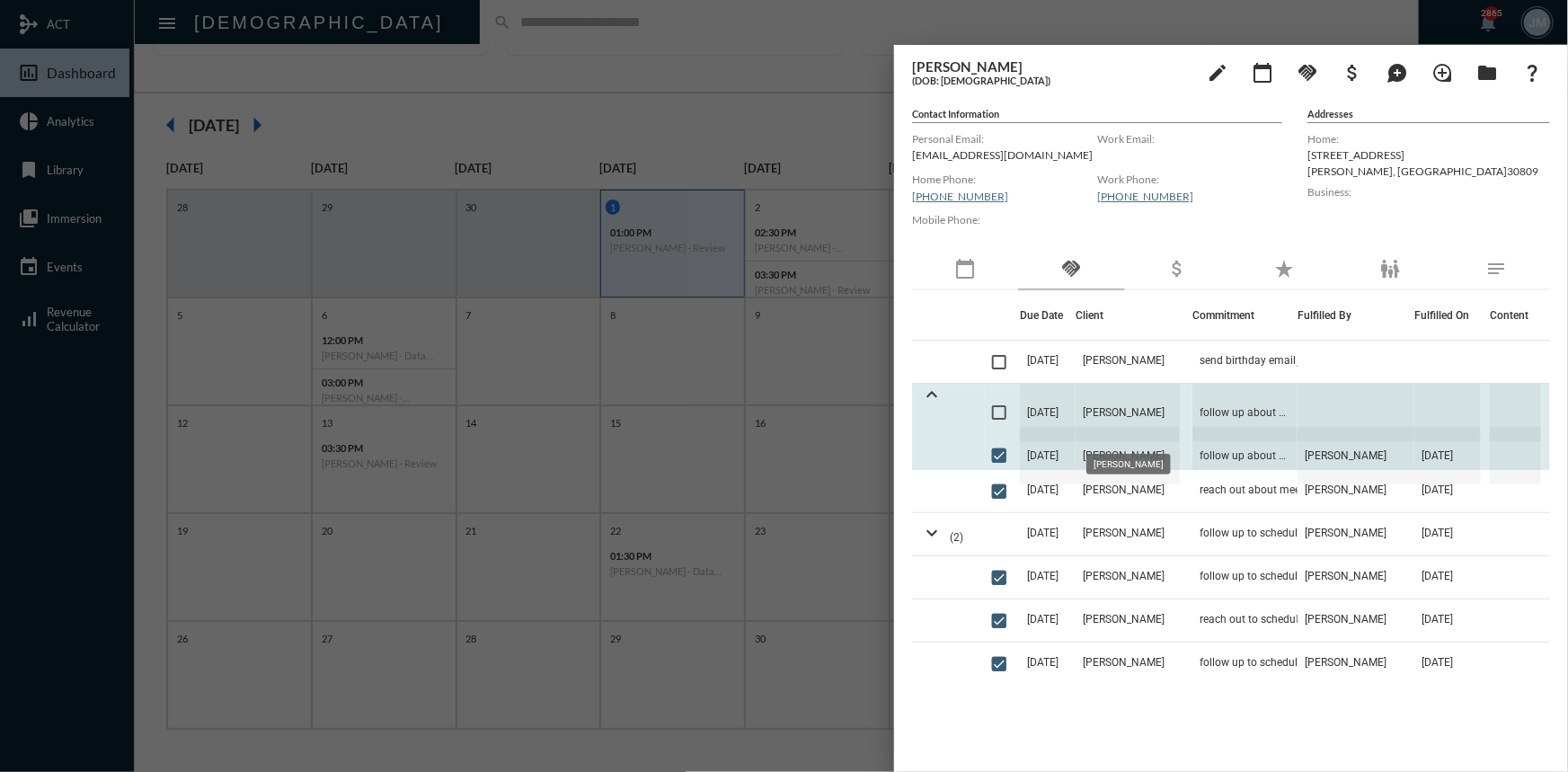
click at [1110, 416] on span "Stephen Broadwater" at bounding box center [1127, 412] width 104 height 57
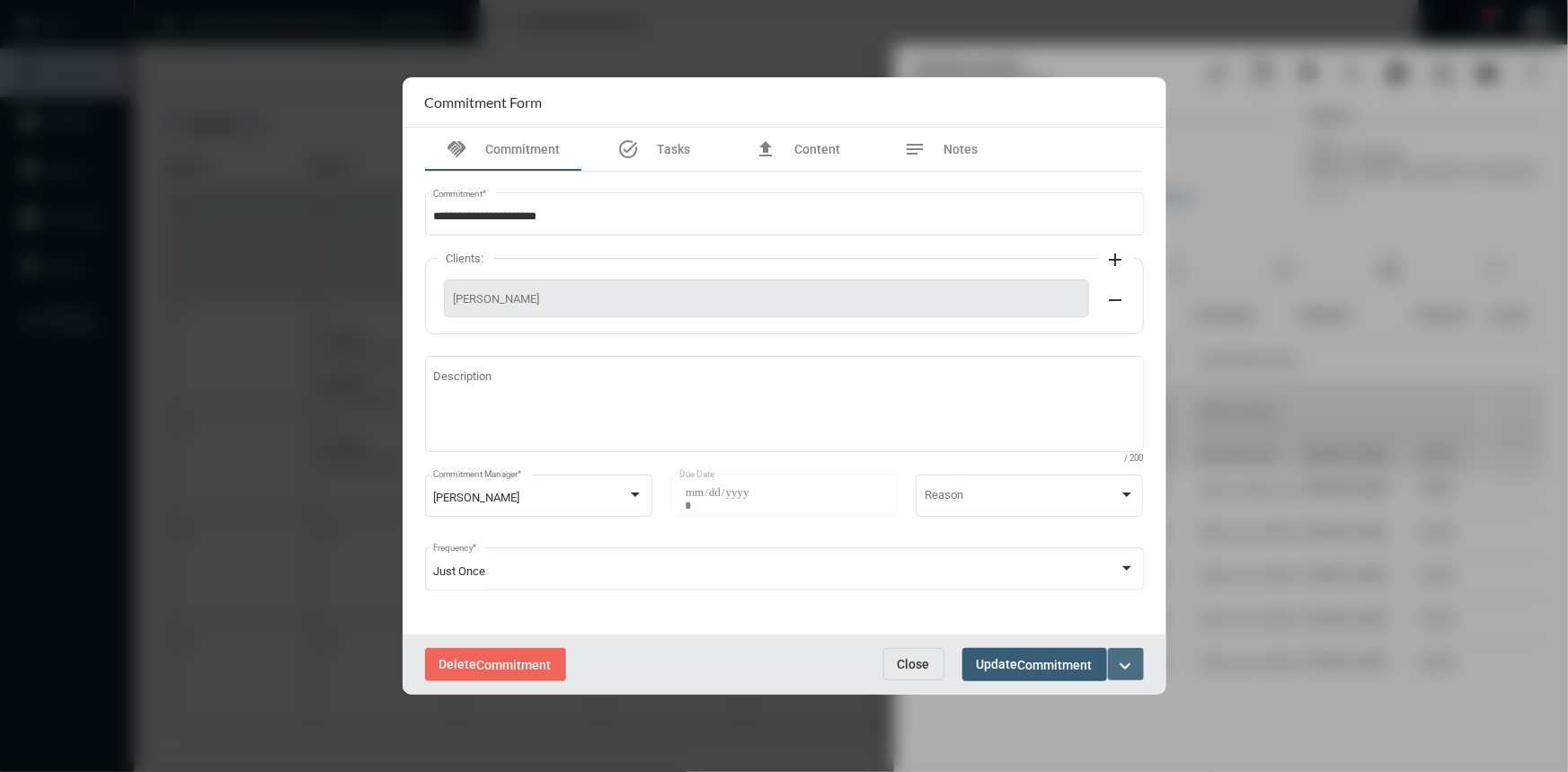
click at [1121, 656] on mat-icon "expand_more" at bounding box center [1125, 665] width 22 height 22
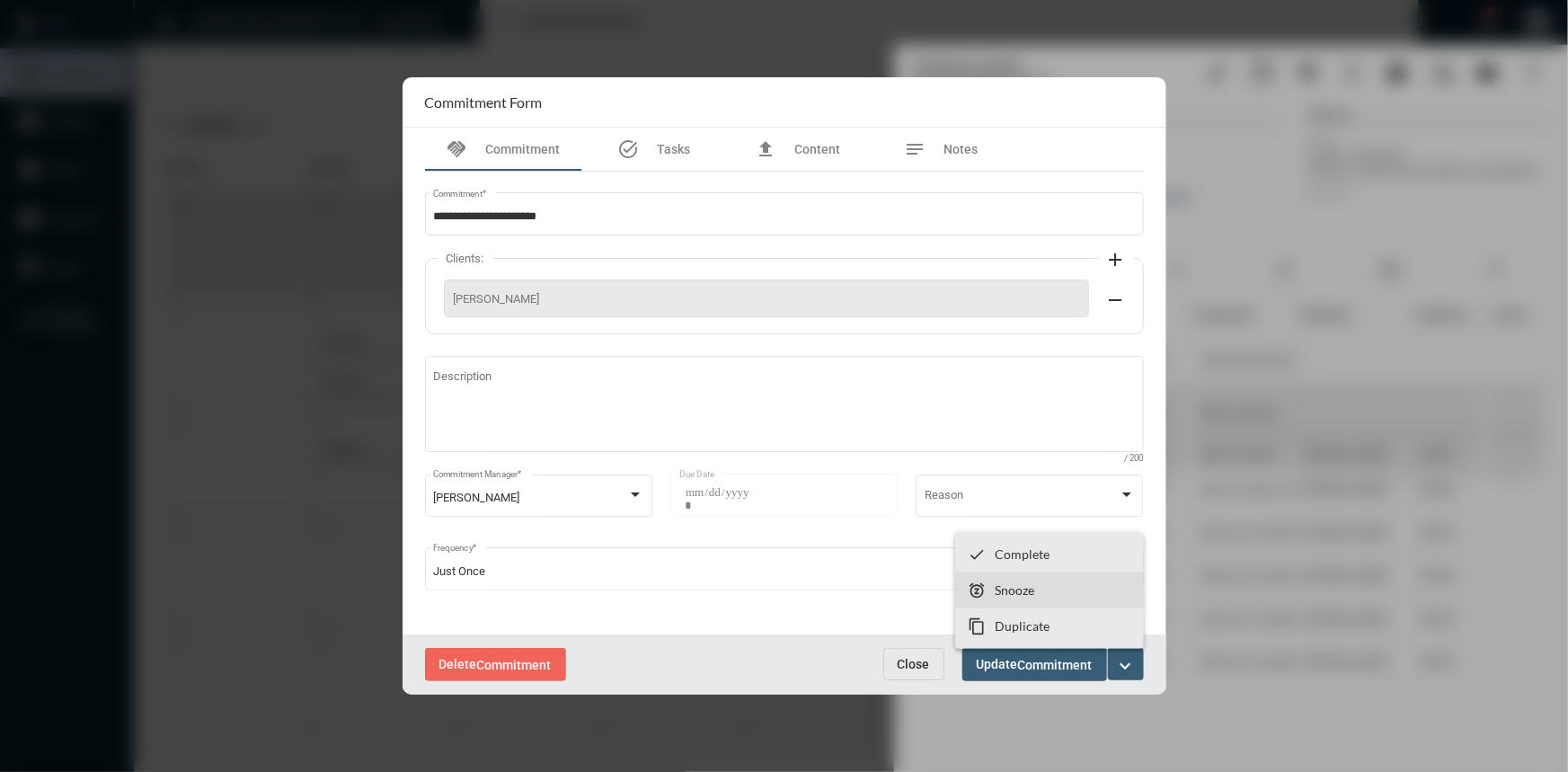
click at [1017, 581] on section "snooze Snooze" at bounding box center [1050, 590] width 189 height 36
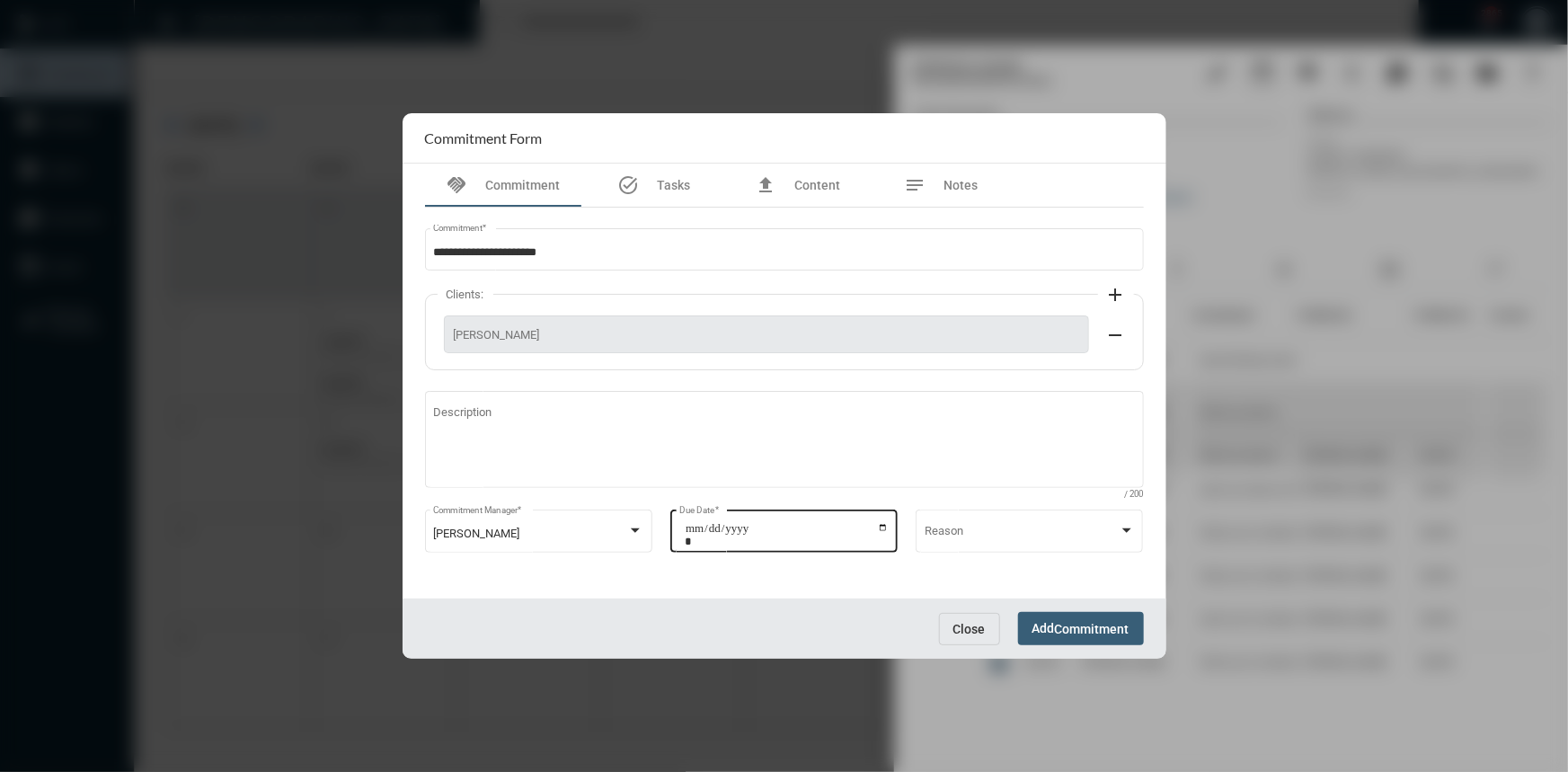
click at [882, 528] on input "**********" at bounding box center [787, 534] width 204 height 25
type input "**********"
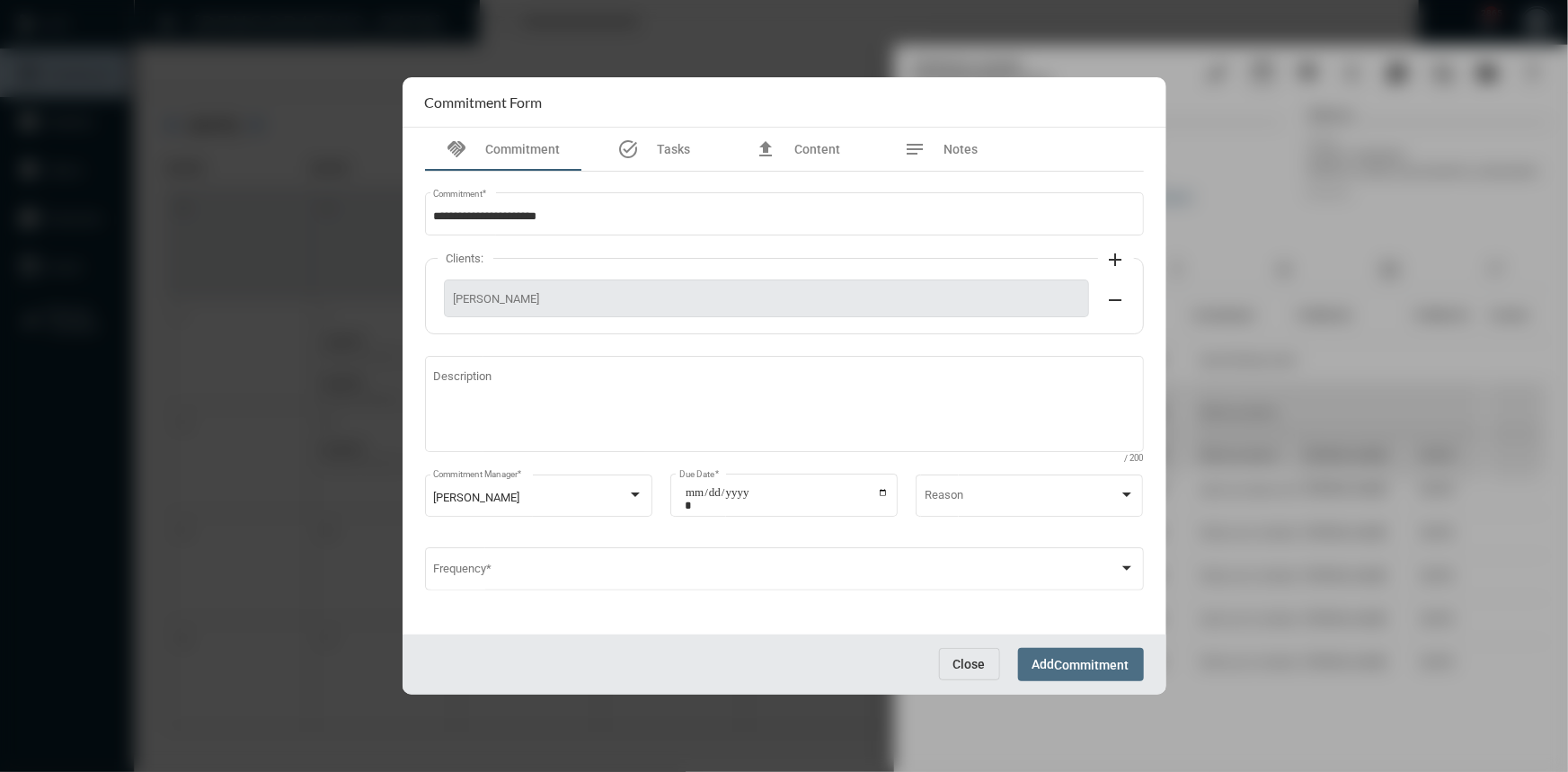
click at [1111, 660] on span "Commitment" at bounding box center [1092, 664] width 75 height 14
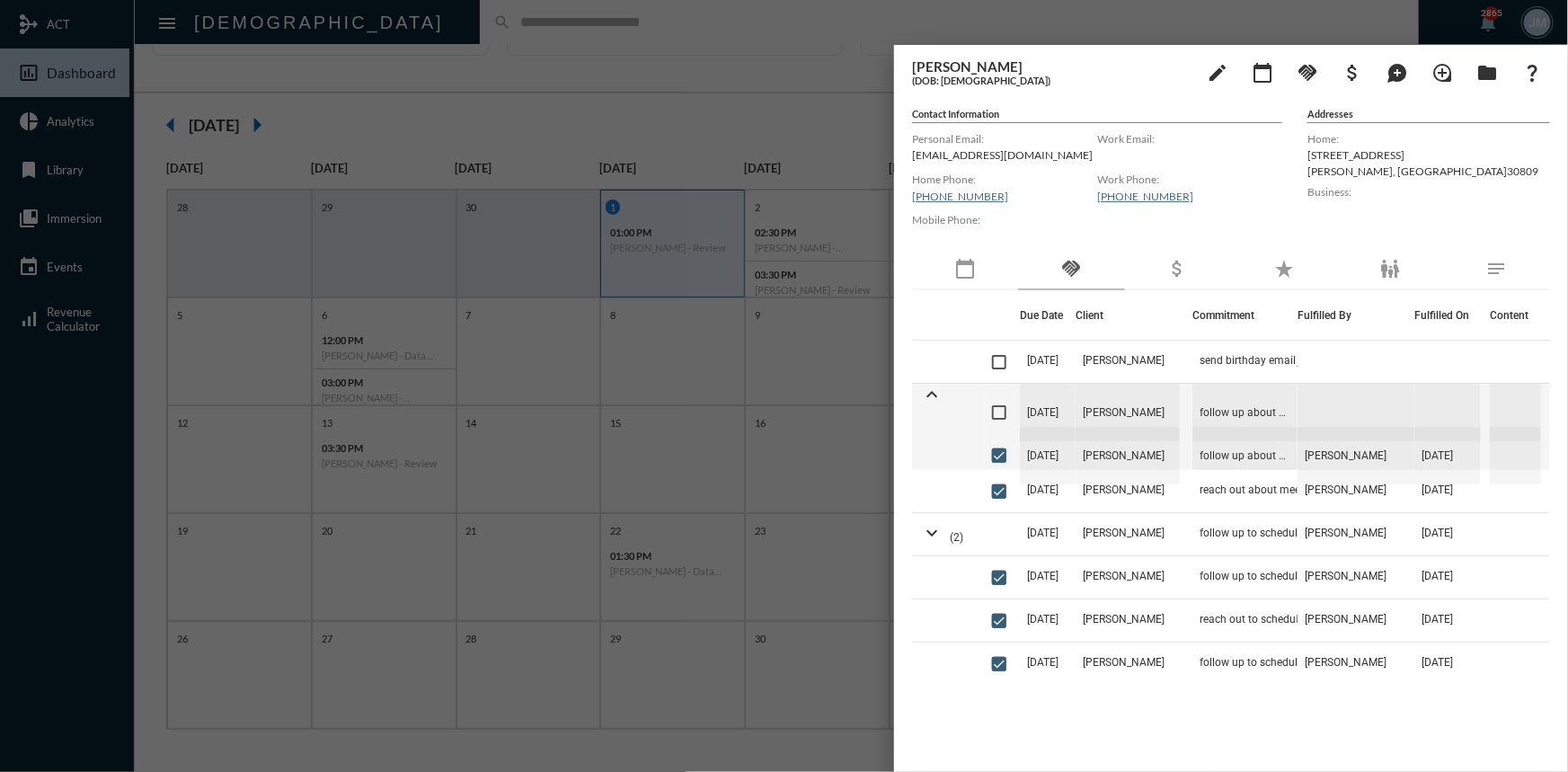
click at [760, 104] on div at bounding box center [784, 386] width 1568 height 772
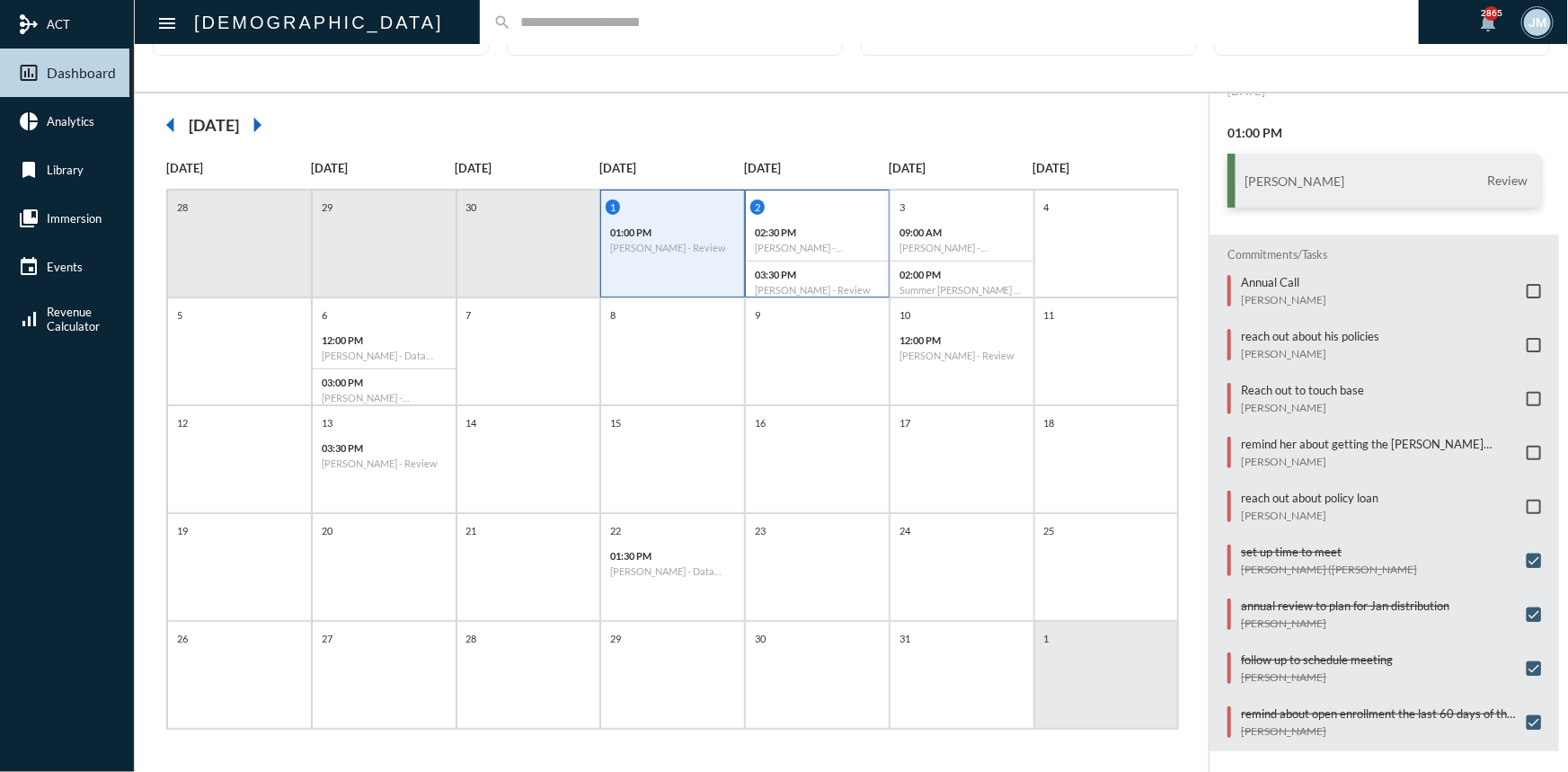
click at [814, 214] on div "2 02:30 PM Erin Munson - Investment Compliance Review 03:30 PM Erik Stuckart - …" at bounding box center [817, 251] width 143 height 103
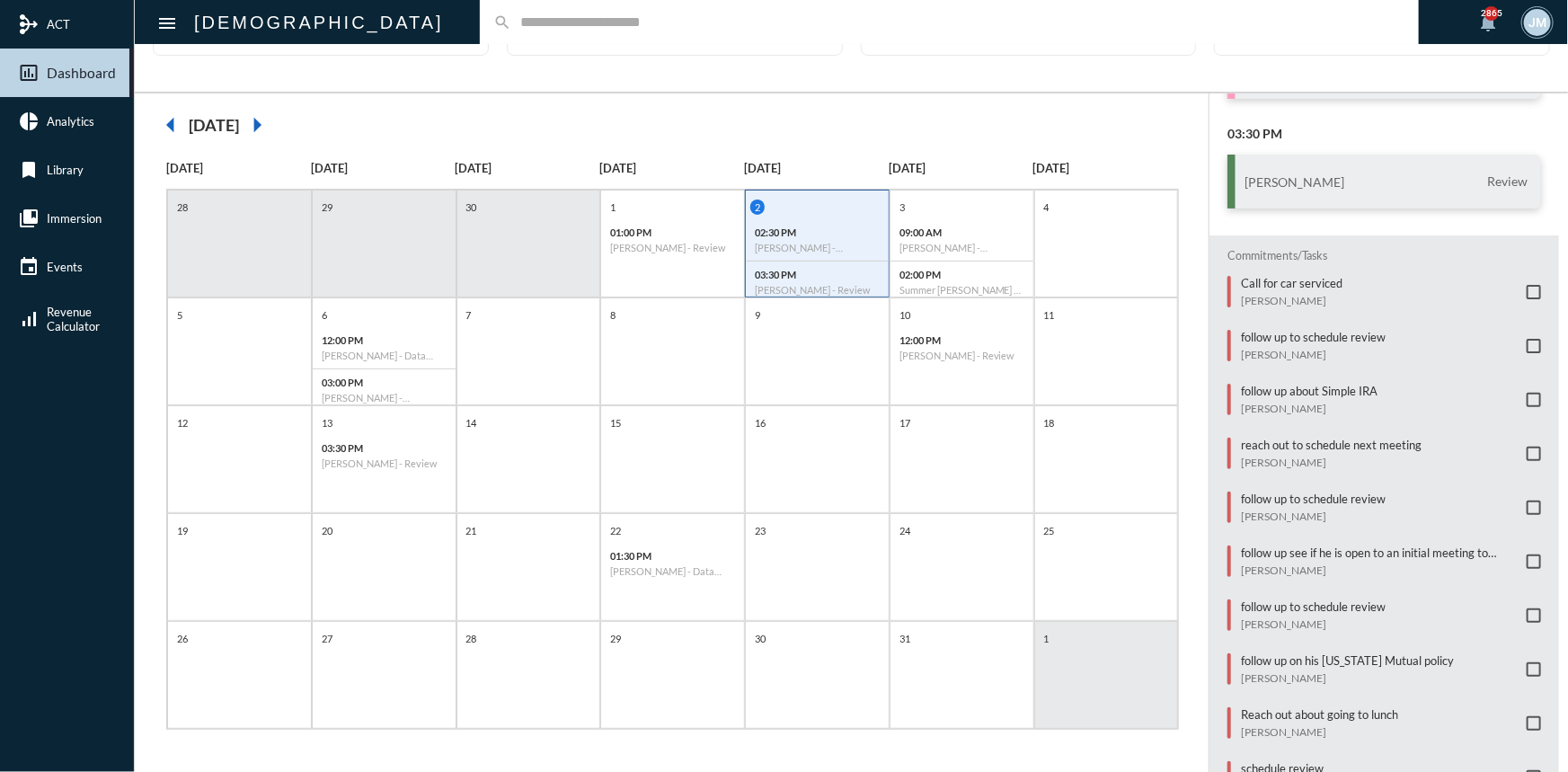
scroll to position [220, 0]
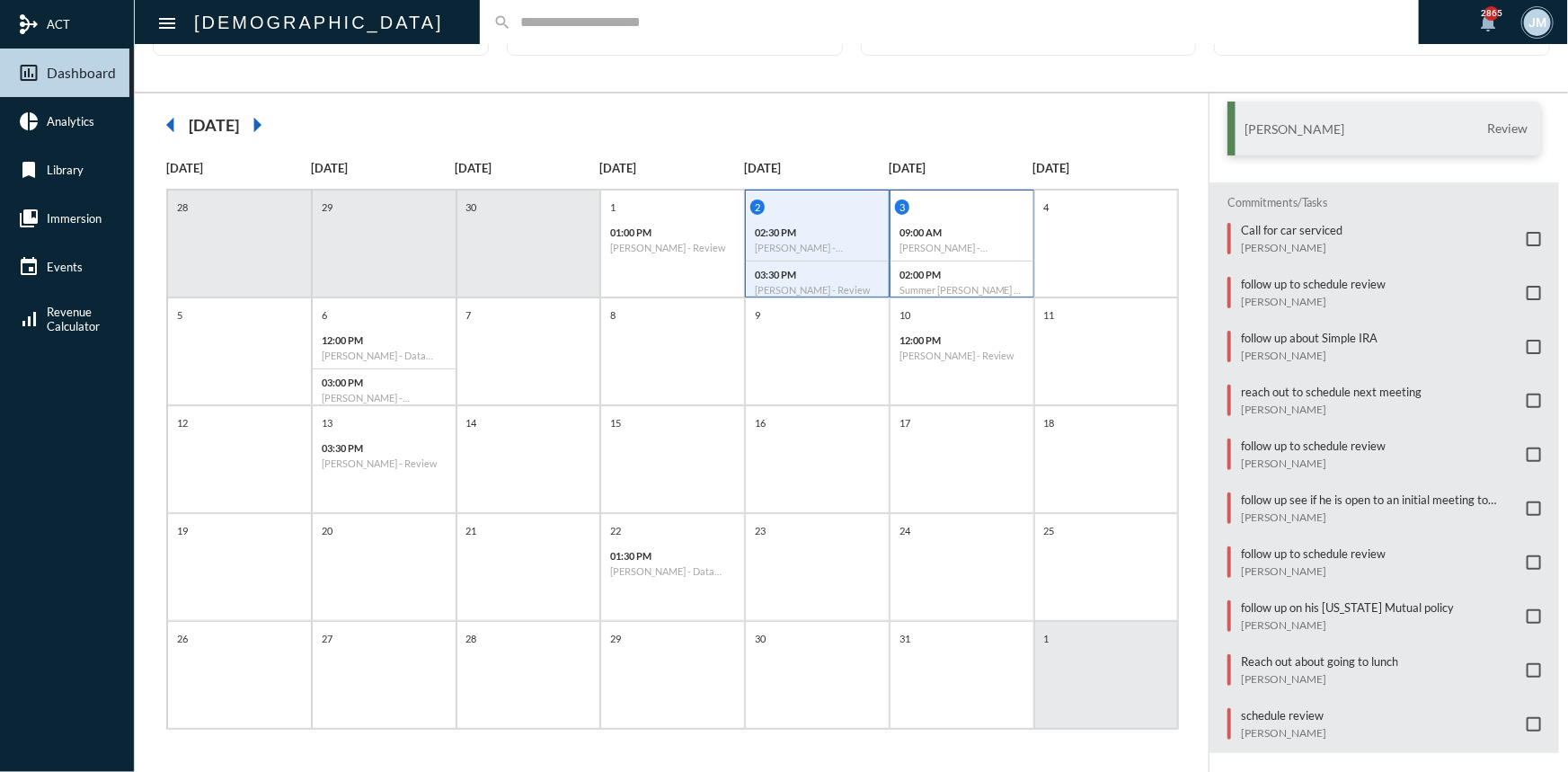
click at [989, 215] on div "3 09:00 AM Meredith Saxon - Verification 02:00 PM Summer Franks - Verification" at bounding box center [962, 251] width 143 height 103
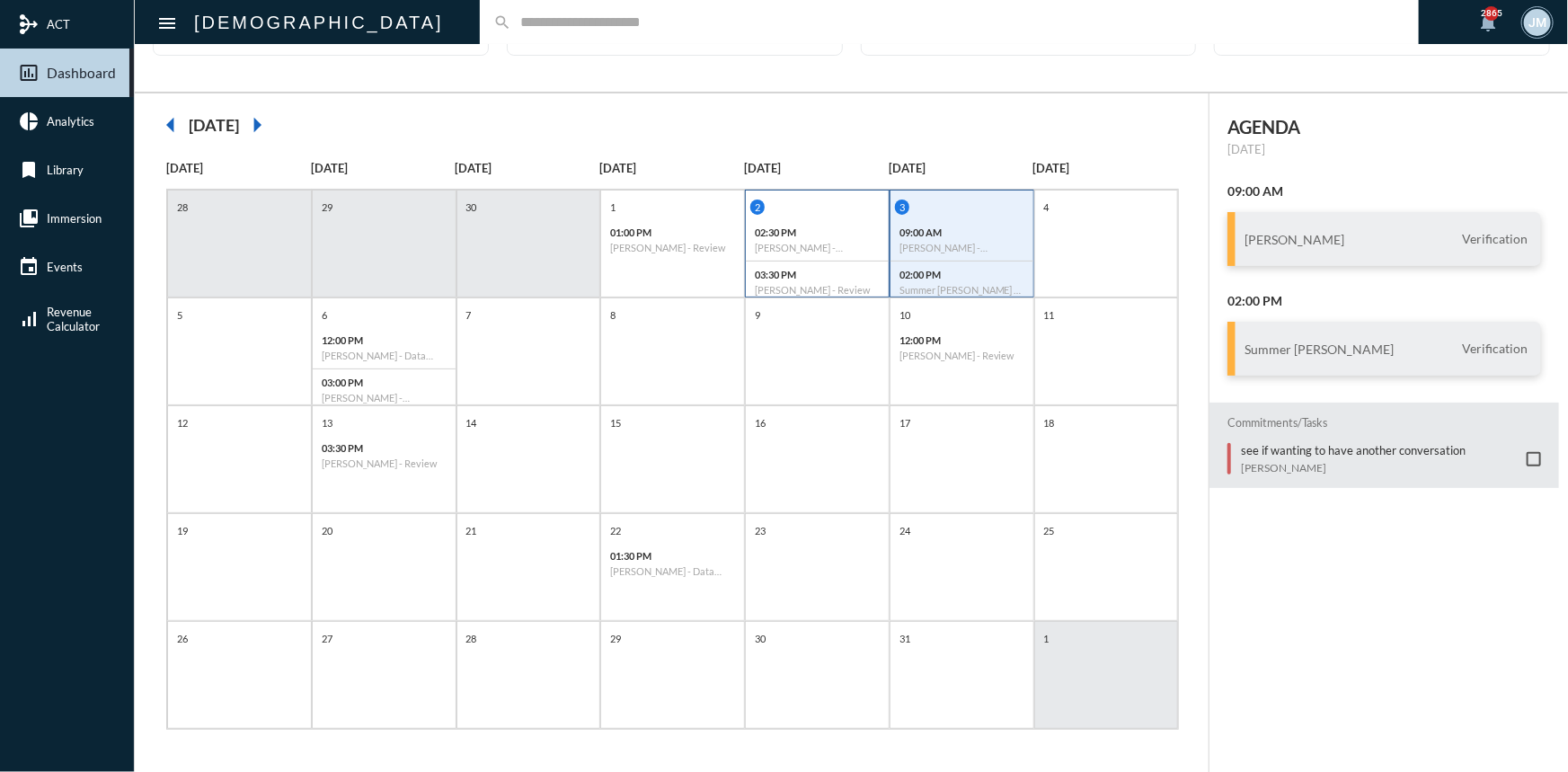
click at [816, 215] on div "2 02:30 PM Erin Munson - Investment Compliance Review 03:30 PM Erik Stuckart - …" at bounding box center [817, 251] width 143 height 103
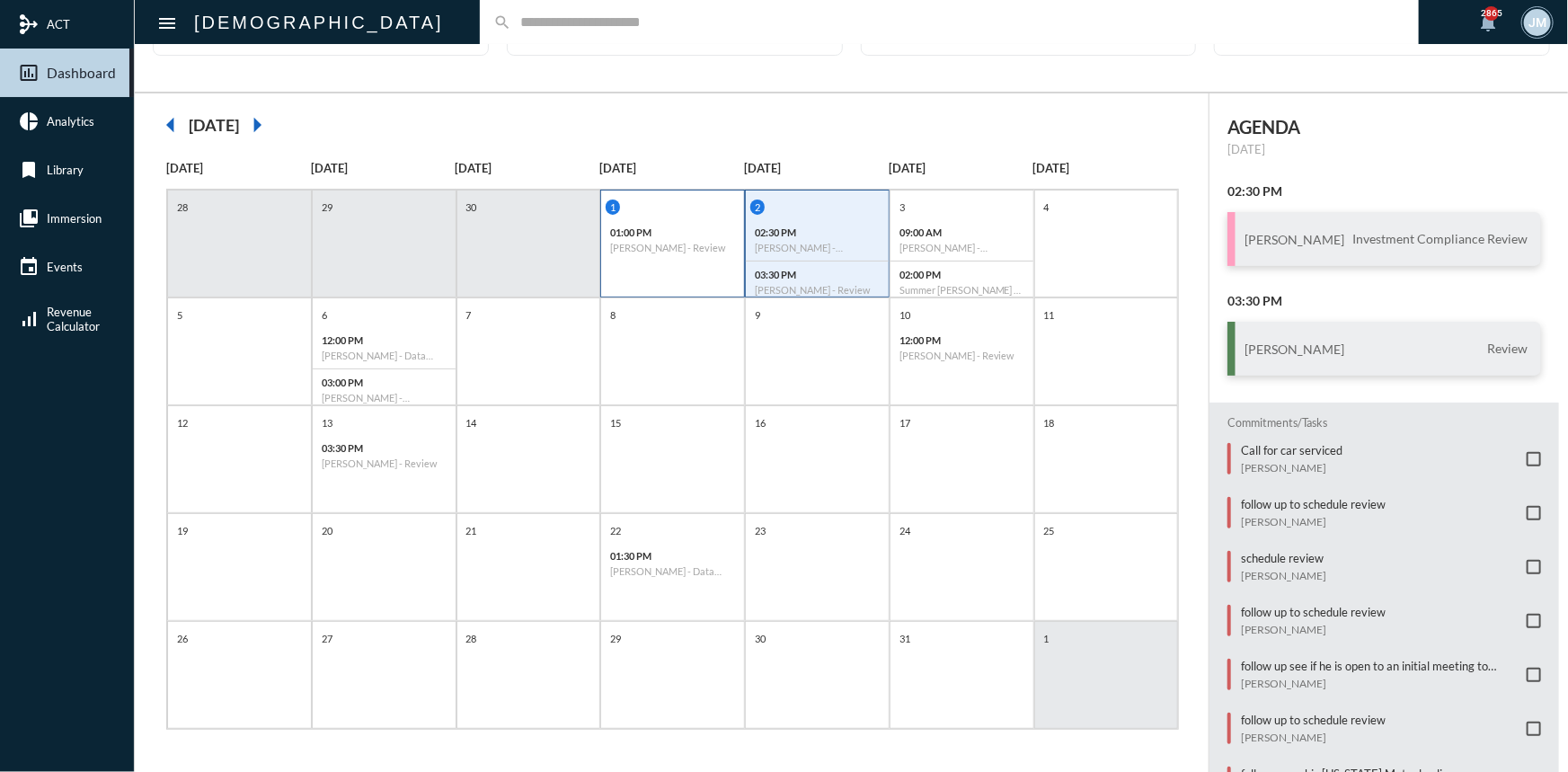
click at [689, 206] on div "1" at bounding box center [675, 207] width 138 height 15
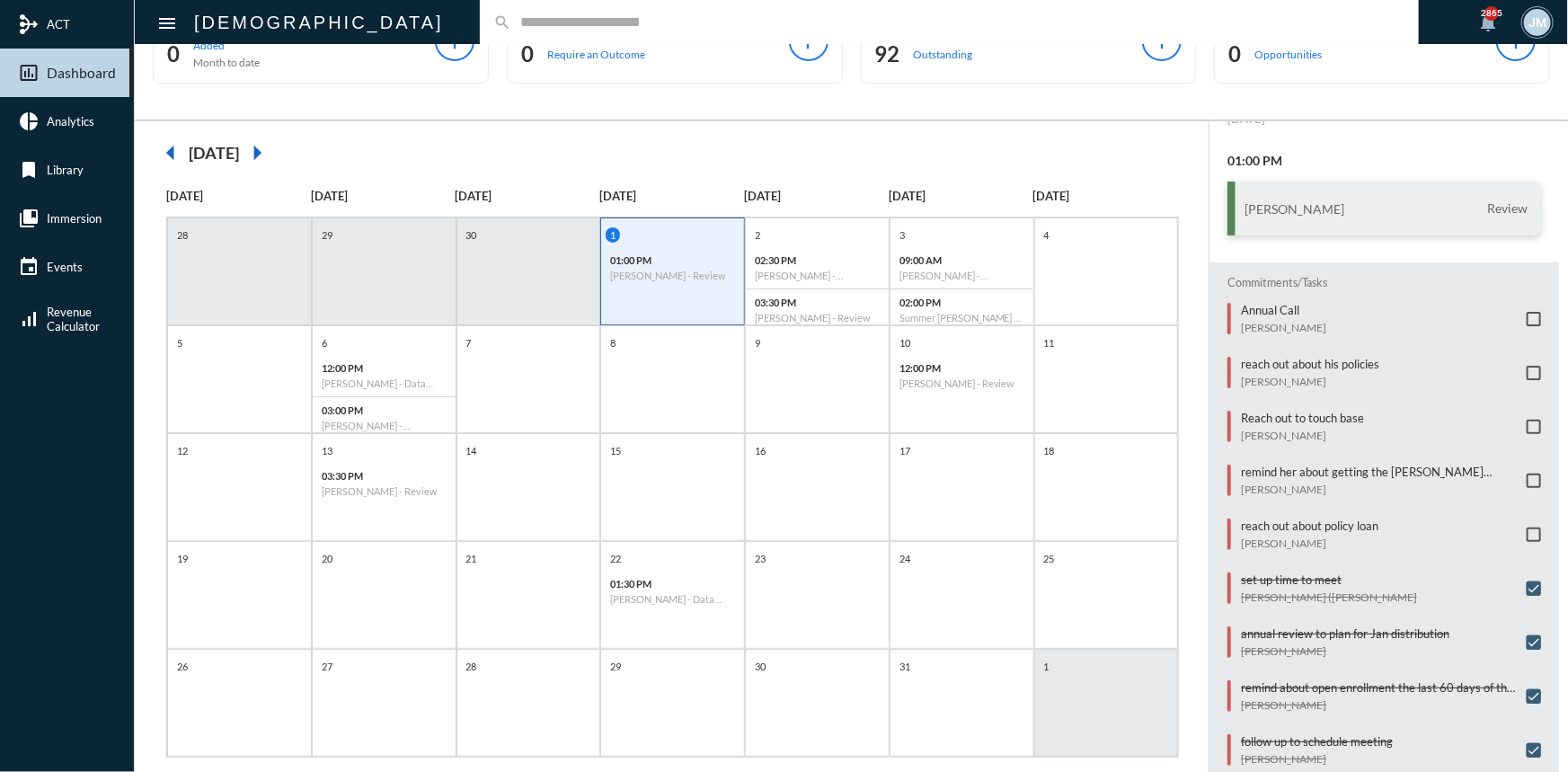
scroll to position [93, 0]
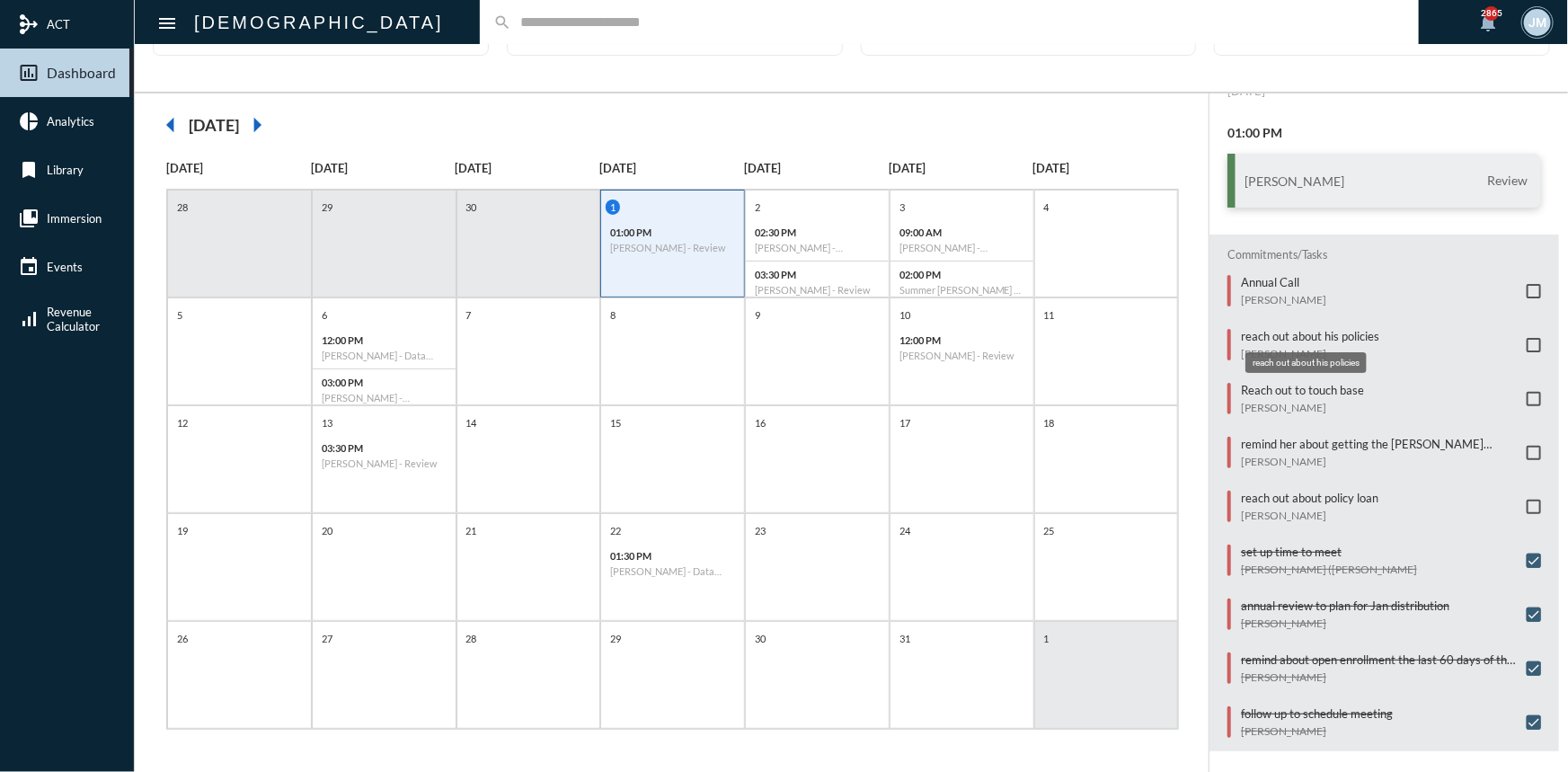
click at [1297, 328] on p "reach out about his policies" at bounding box center [1310, 335] width 138 height 14
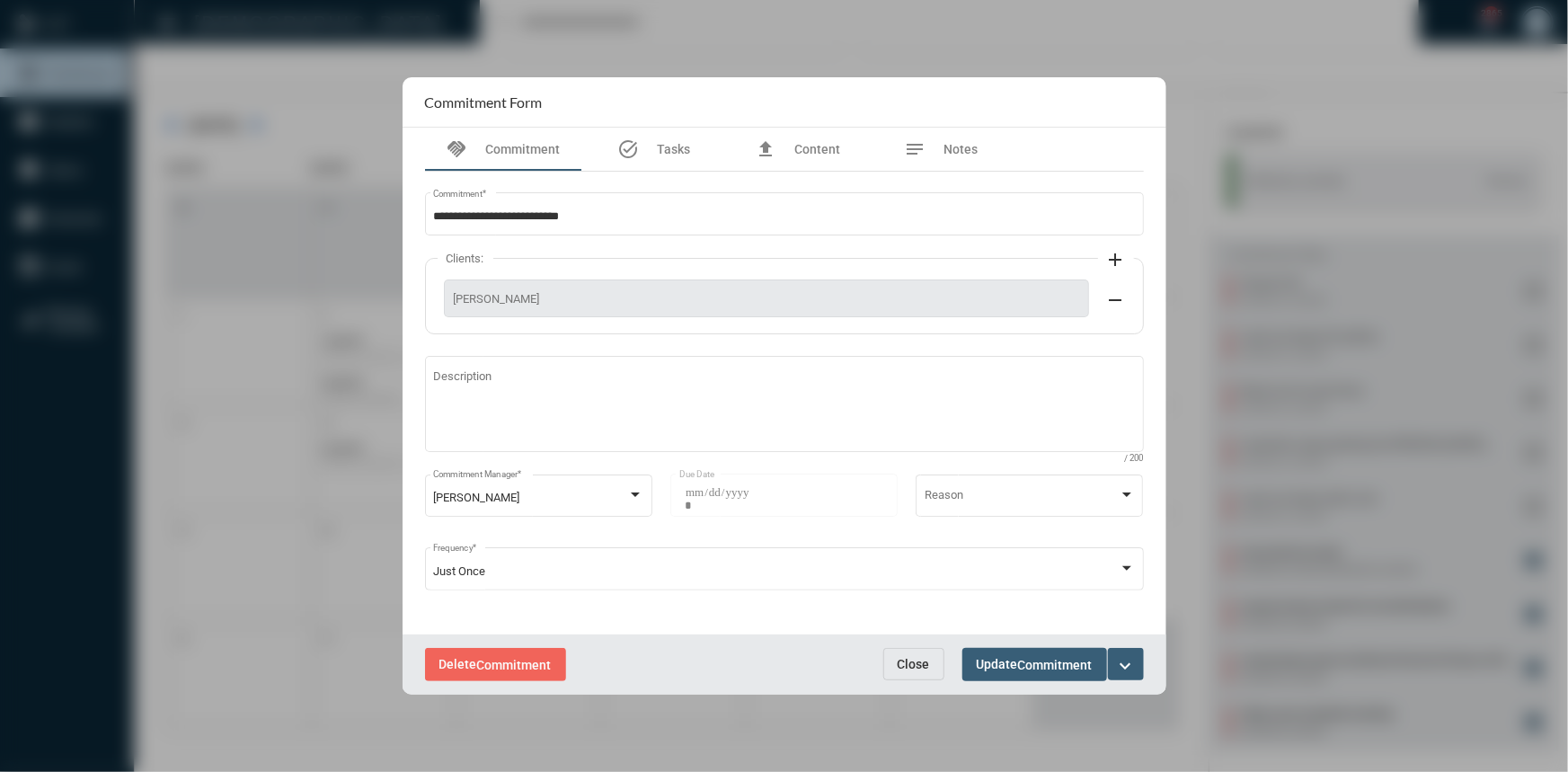
click at [1118, 664] on mat-icon "expand_more" at bounding box center [1125, 665] width 22 height 22
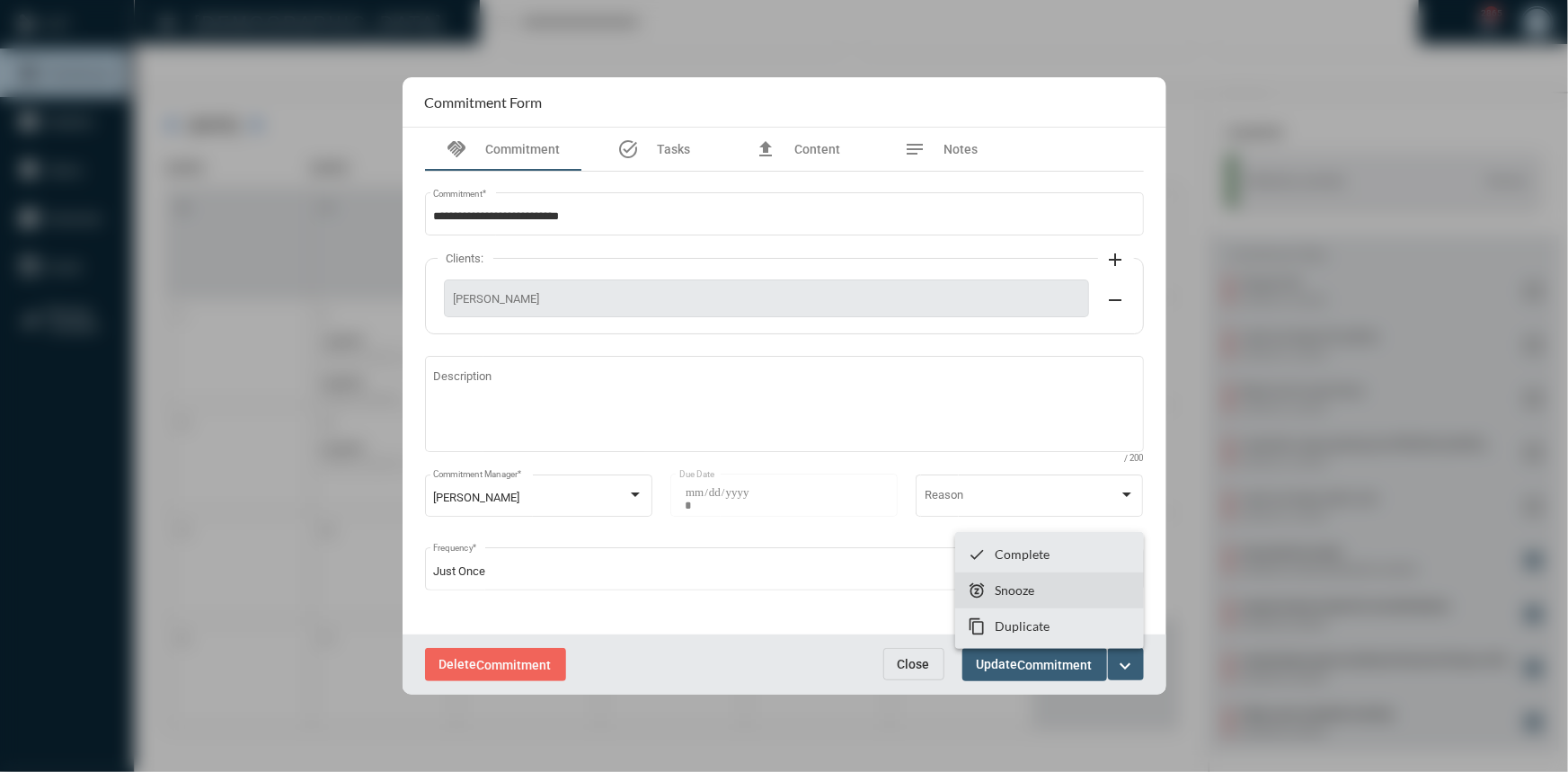
click at [1005, 586] on p "Snooze" at bounding box center [1014, 590] width 39 height 15
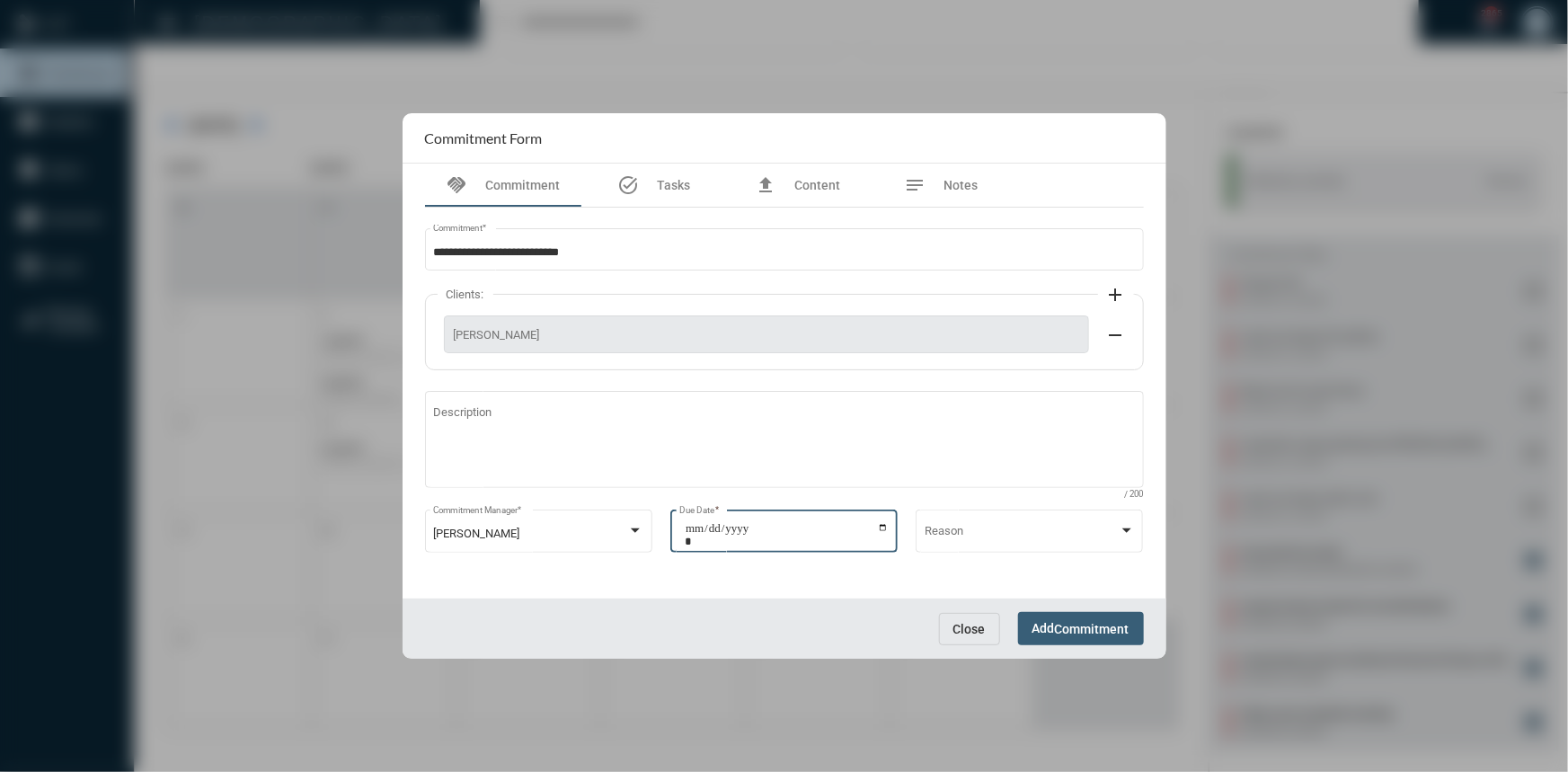
click at [883, 528] on input "**********" at bounding box center [787, 534] width 204 height 25
type input "**********"
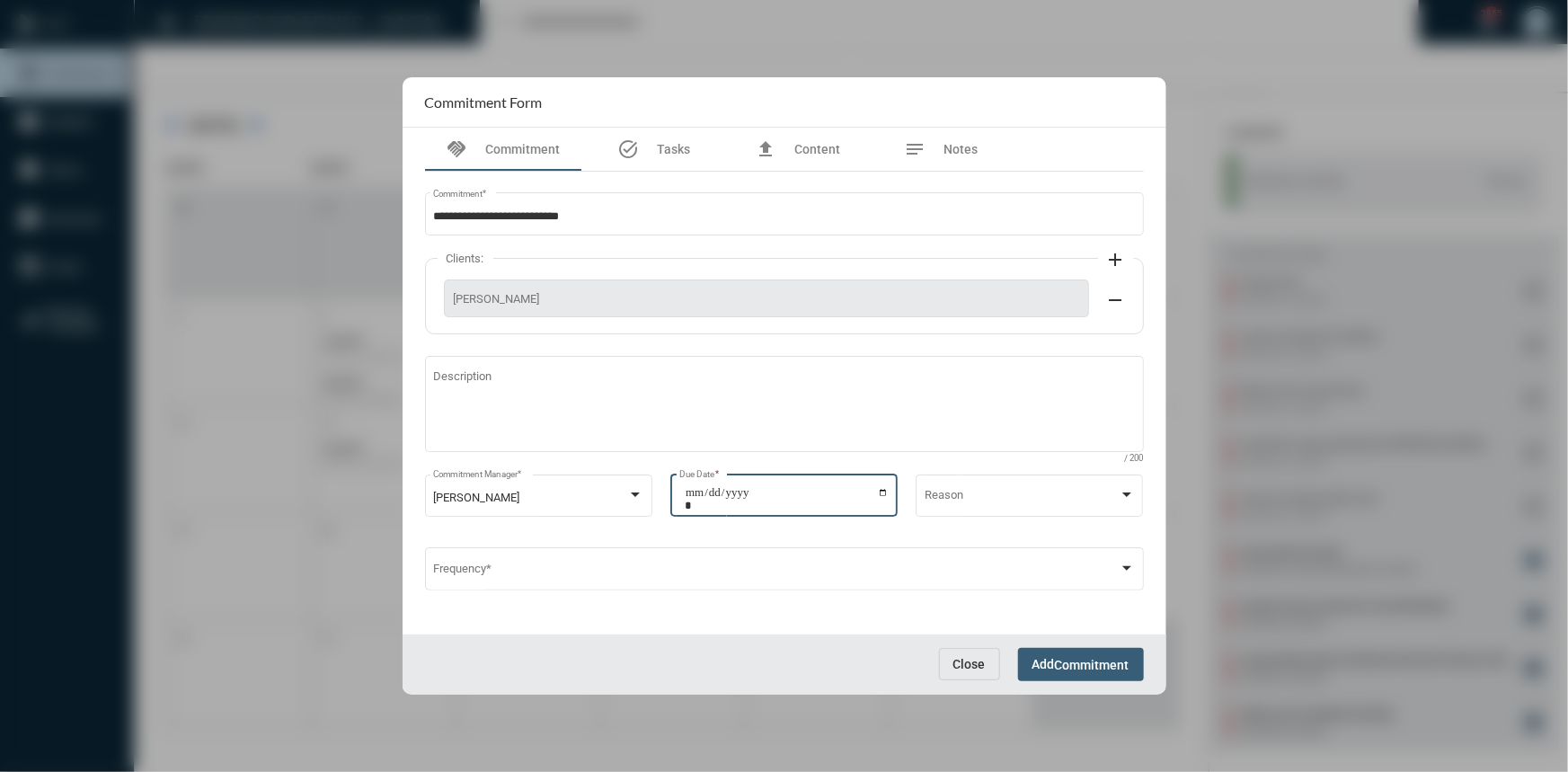
click at [1064, 672] on span "Commitment" at bounding box center [1092, 664] width 75 height 14
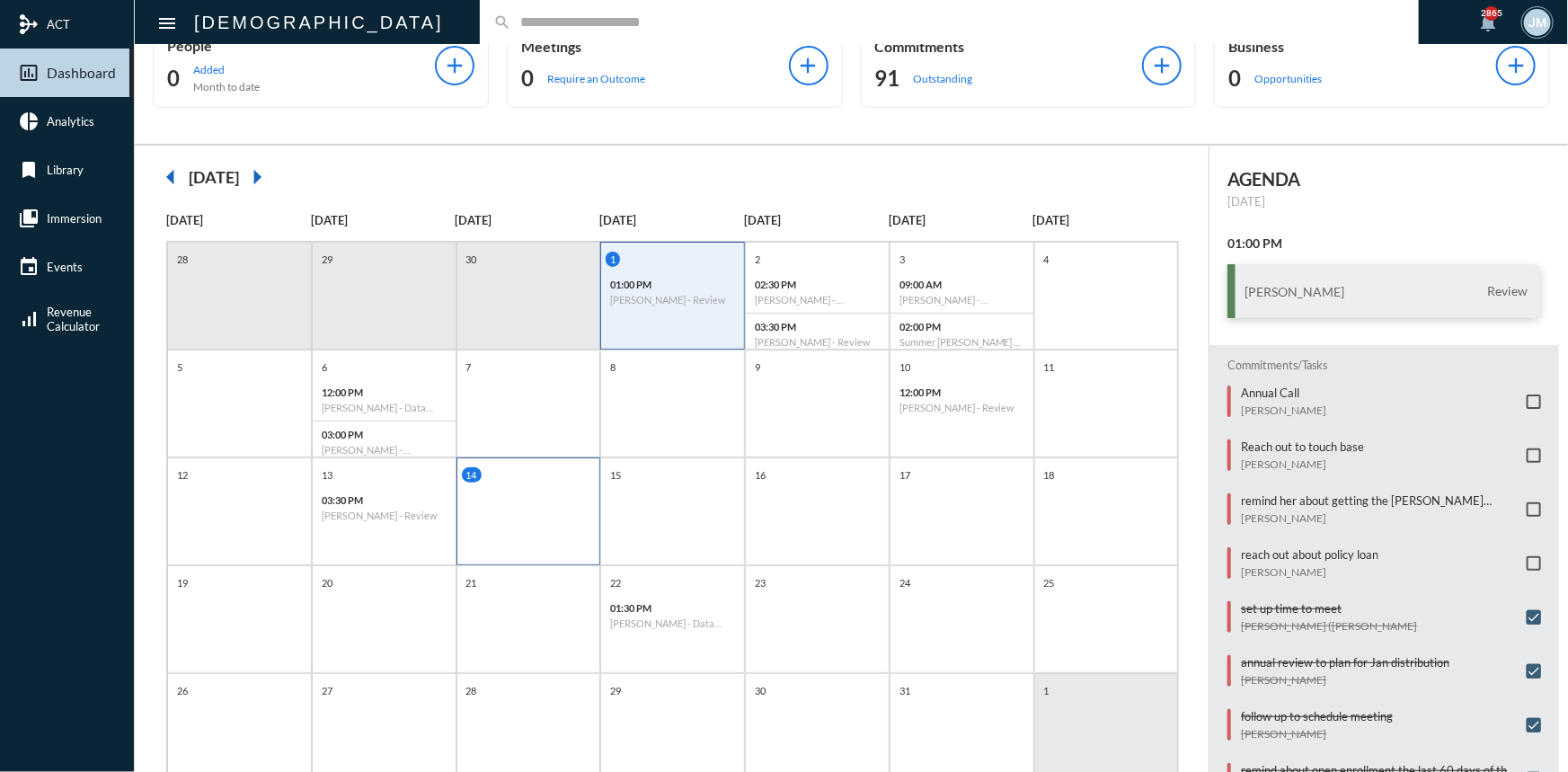
scroll to position [0, 0]
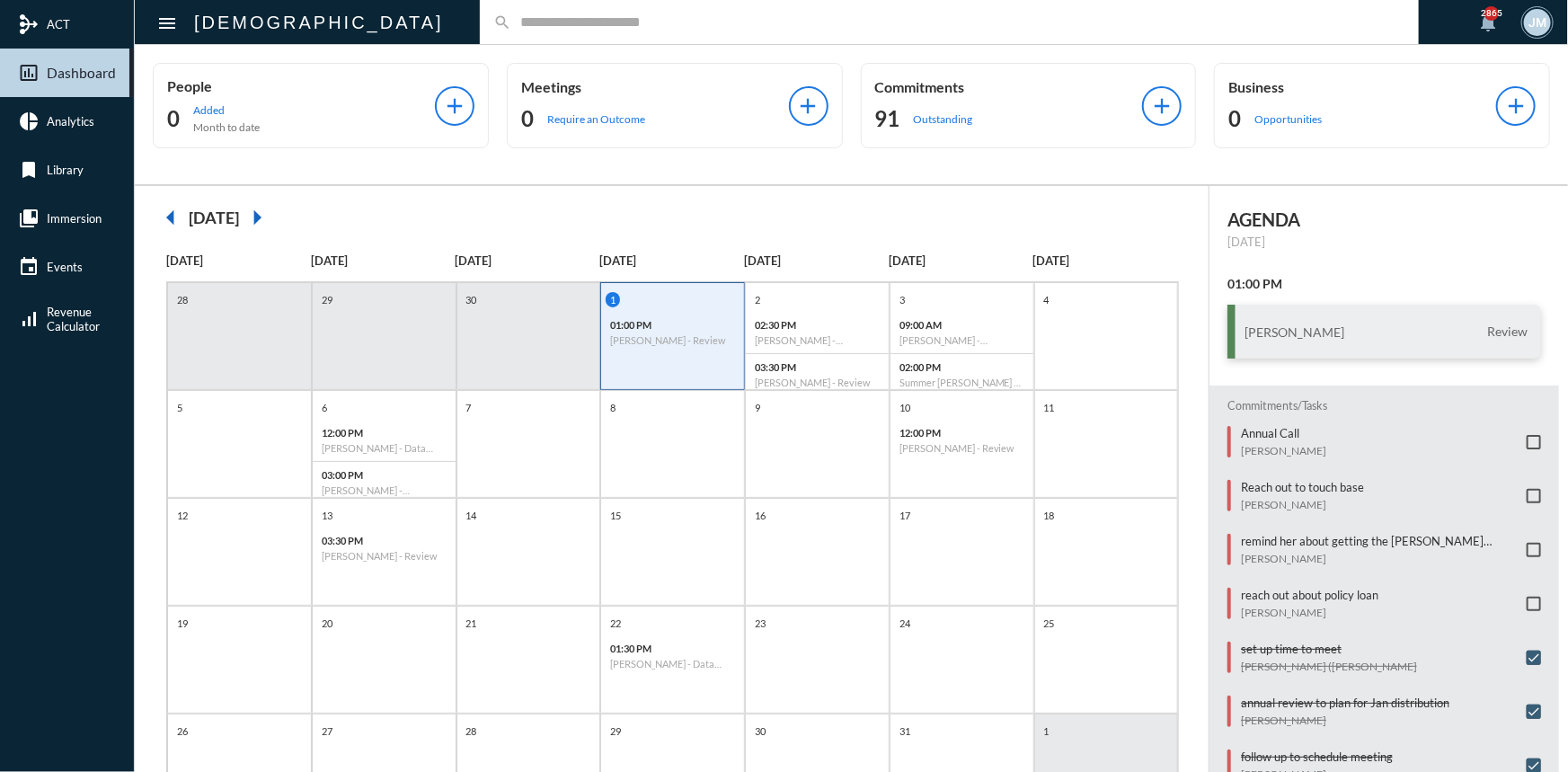
click at [511, 26] on input "text" at bounding box center [958, 22] width 894 height 15
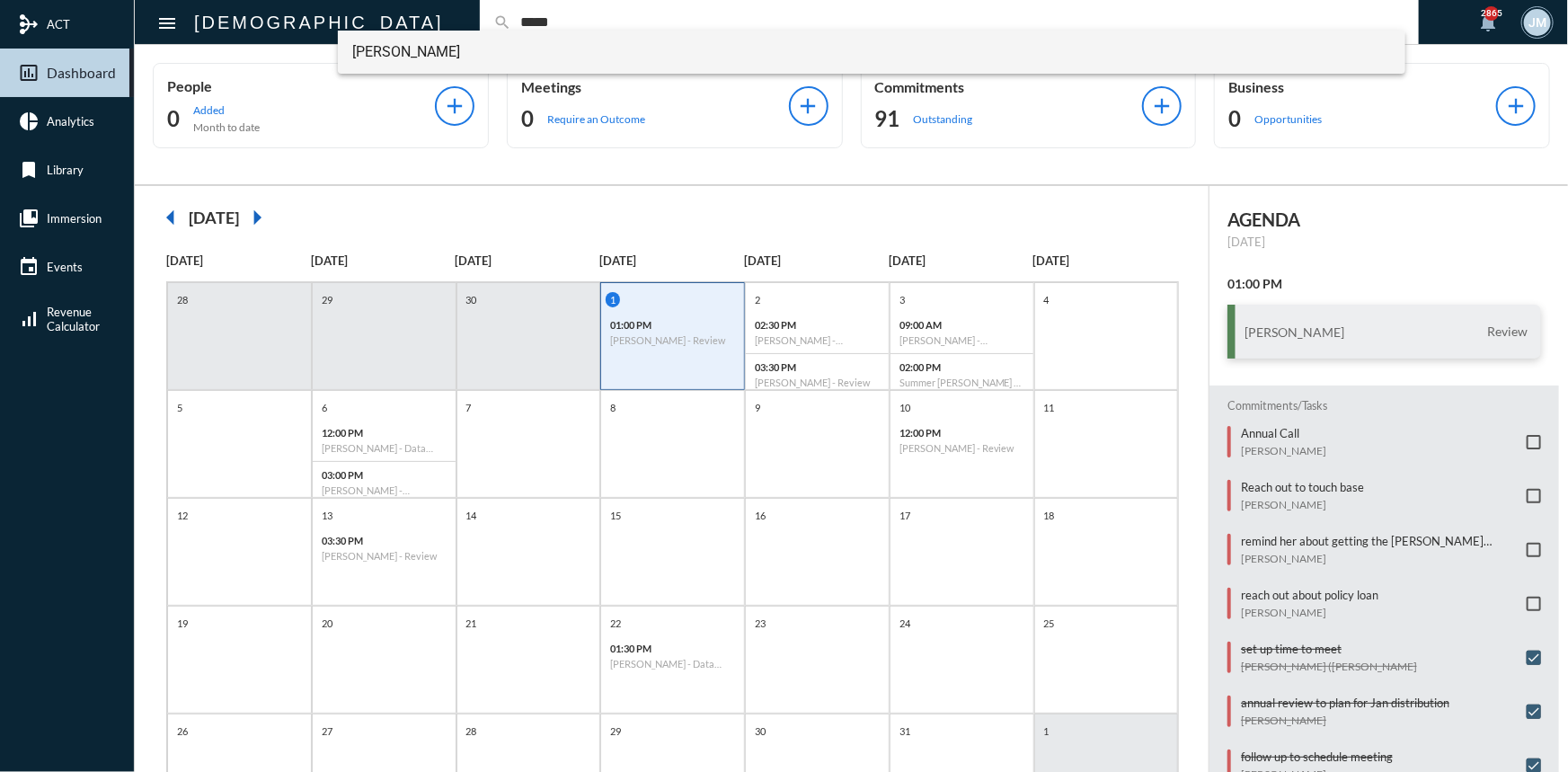
type input "*****"
click at [373, 53] on span "Kyle Cline" at bounding box center [871, 52] width 1038 height 43
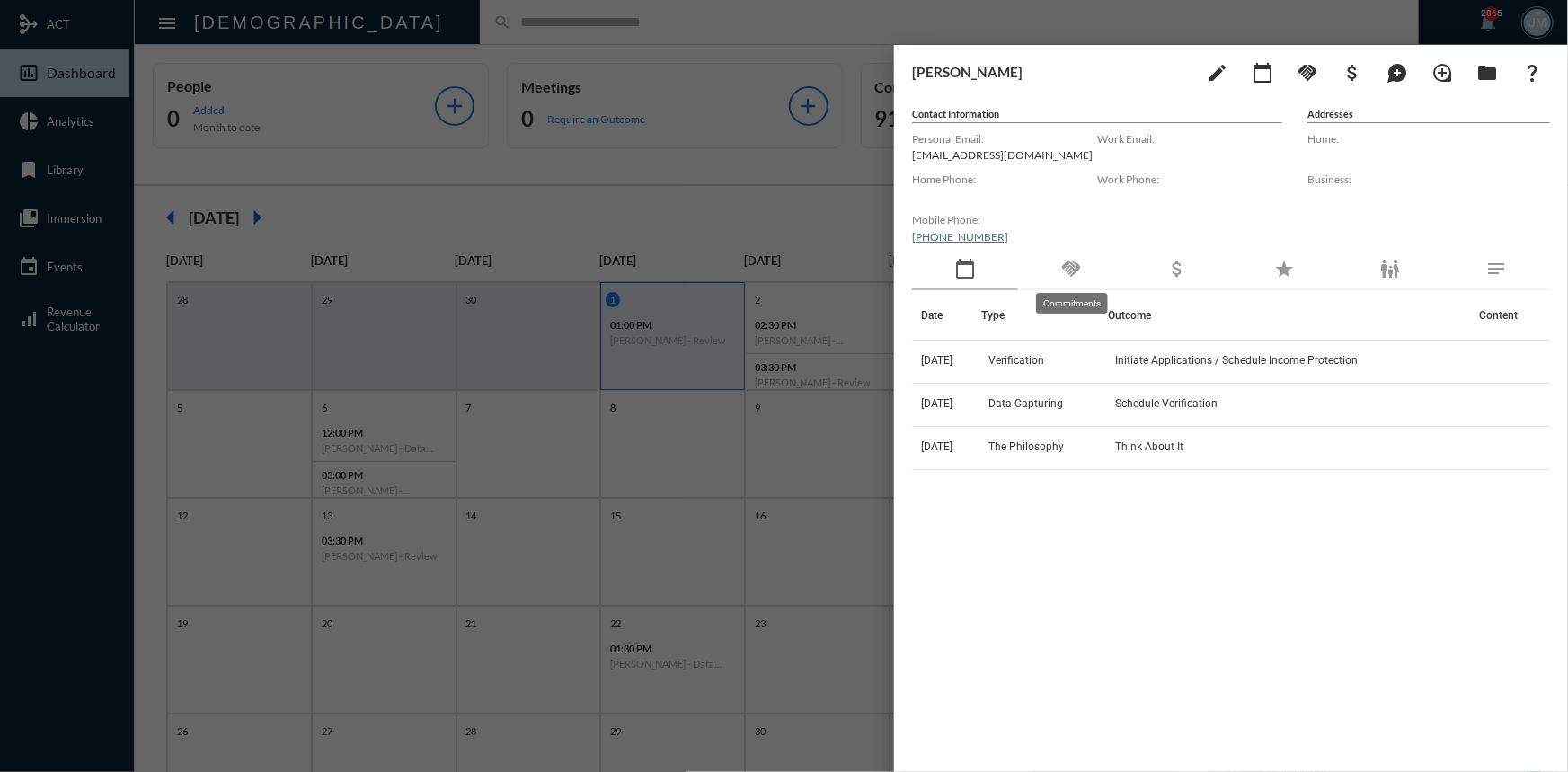
click at [1078, 266] on mat-icon "handshake" at bounding box center [1070, 269] width 22 height 22
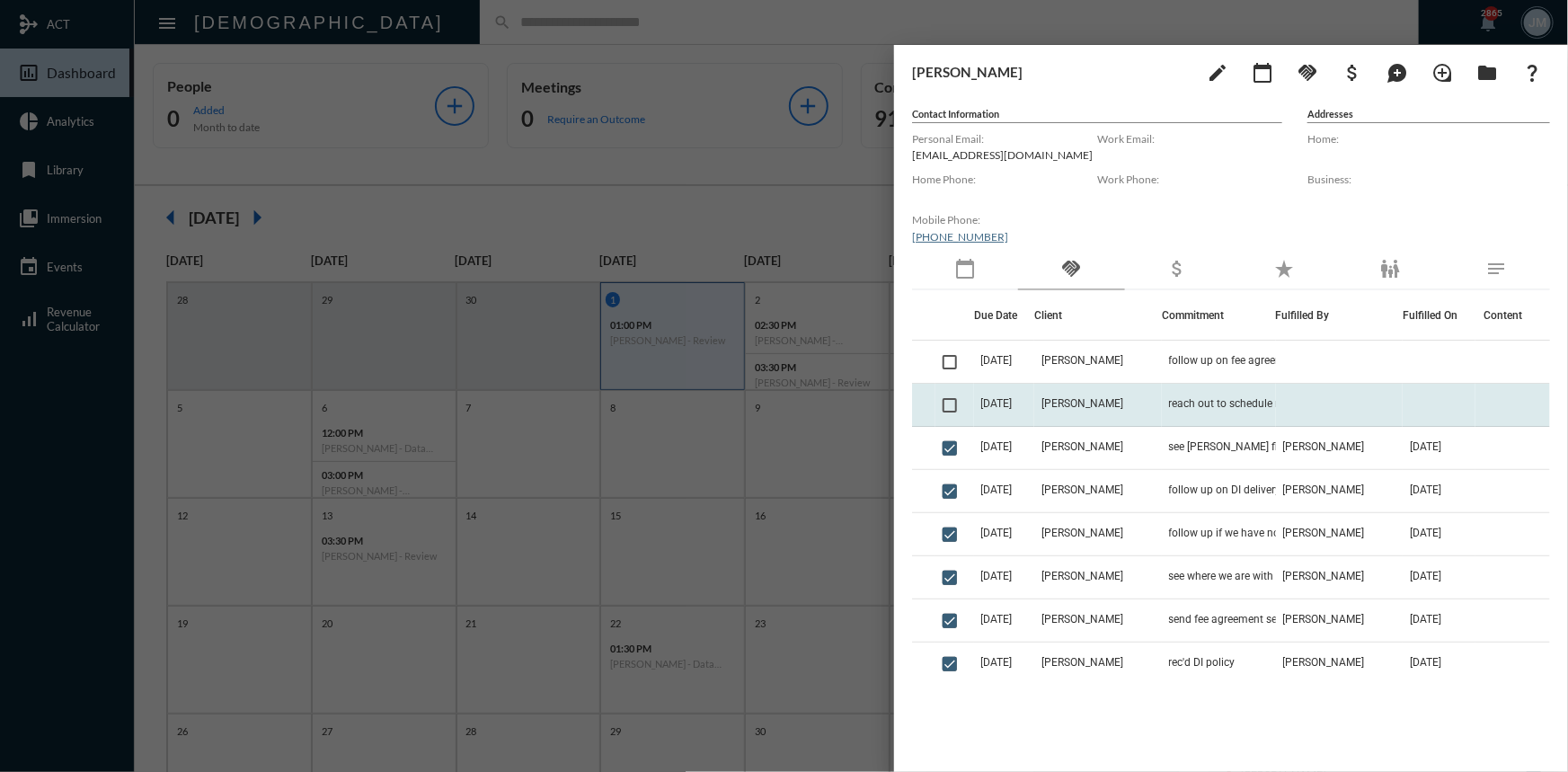
click at [949, 401] on span at bounding box center [949, 404] width 14 height 14
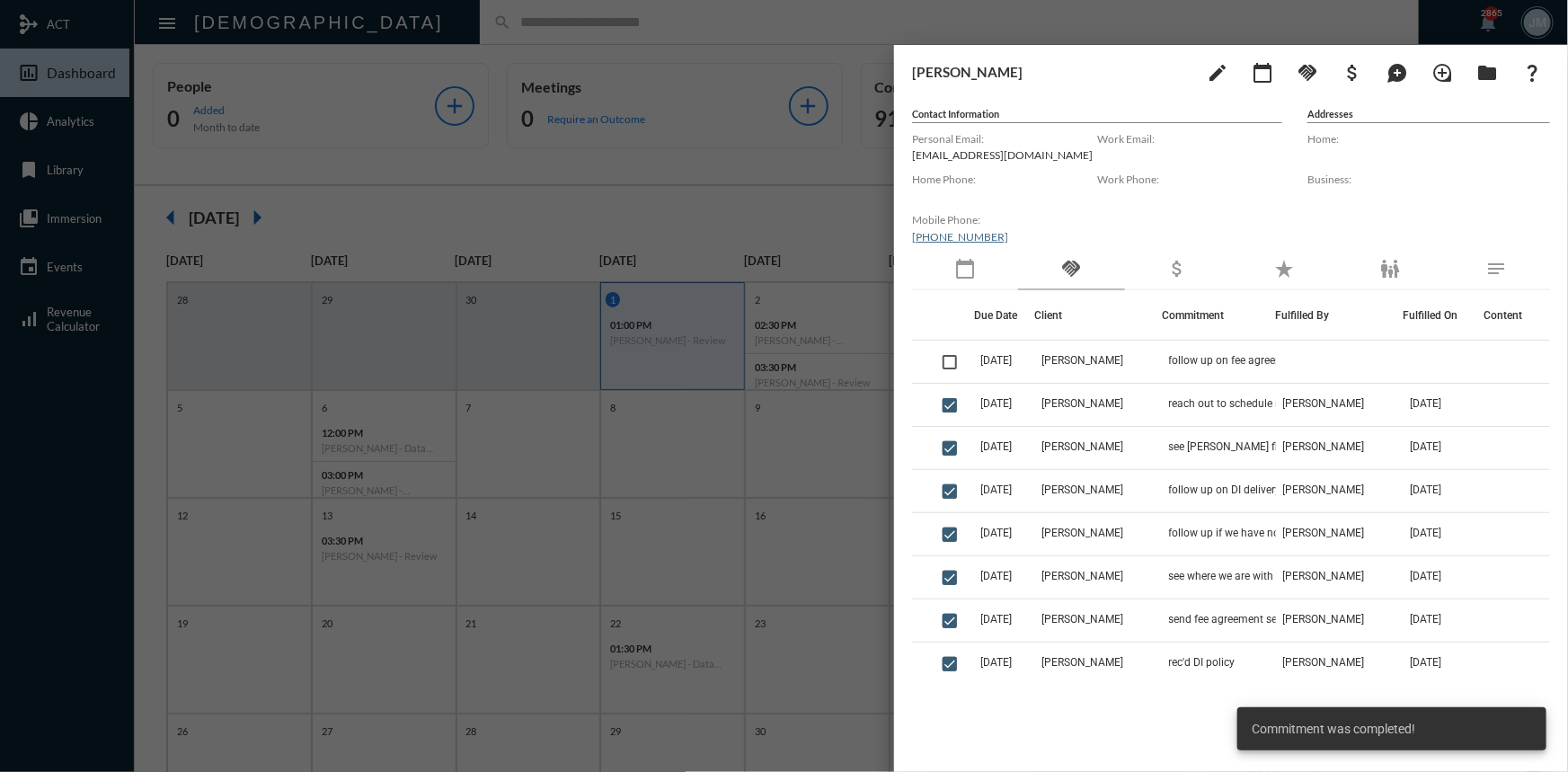
click at [760, 191] on div at bounding box center [784, 386] width 1568 height 772
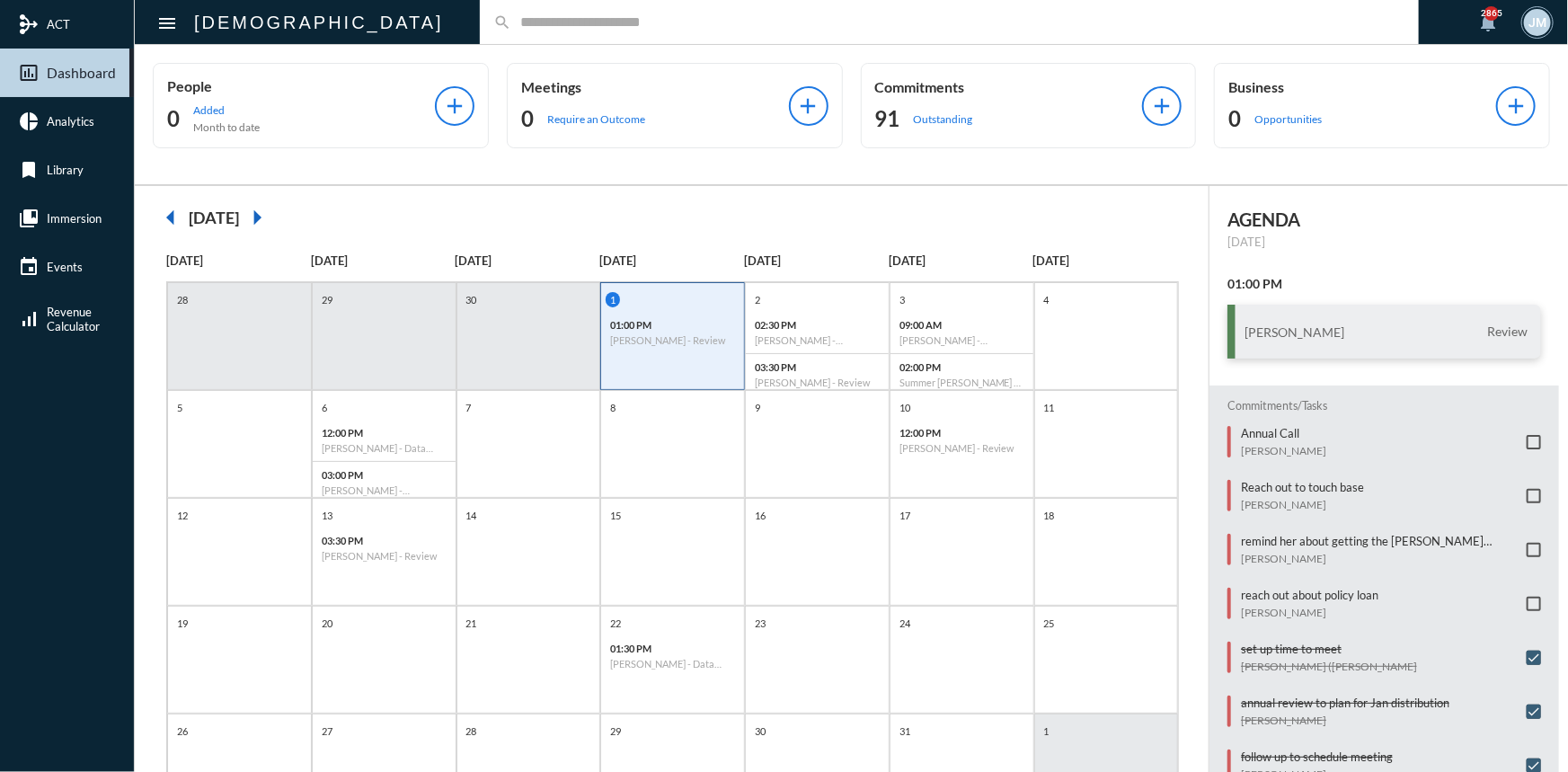
scroll to position [6, 0]
click at [566, 22] on input "text" at bounding box center [958, 22] width 894 height 15
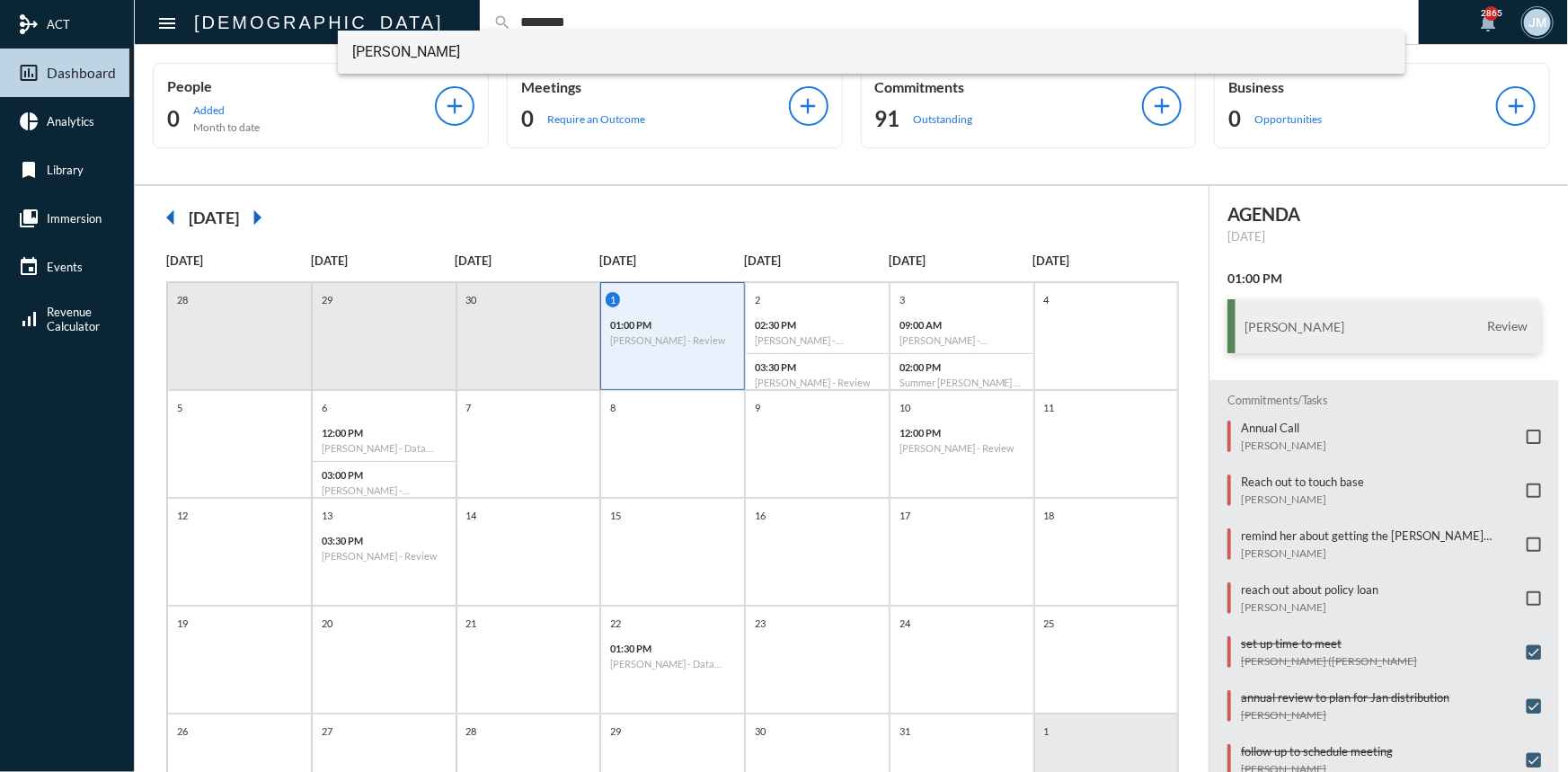
type input "********"
click at [411, 51] on span "Kristie Pattison" at bounding box center [871, 52] width 1038 height 43
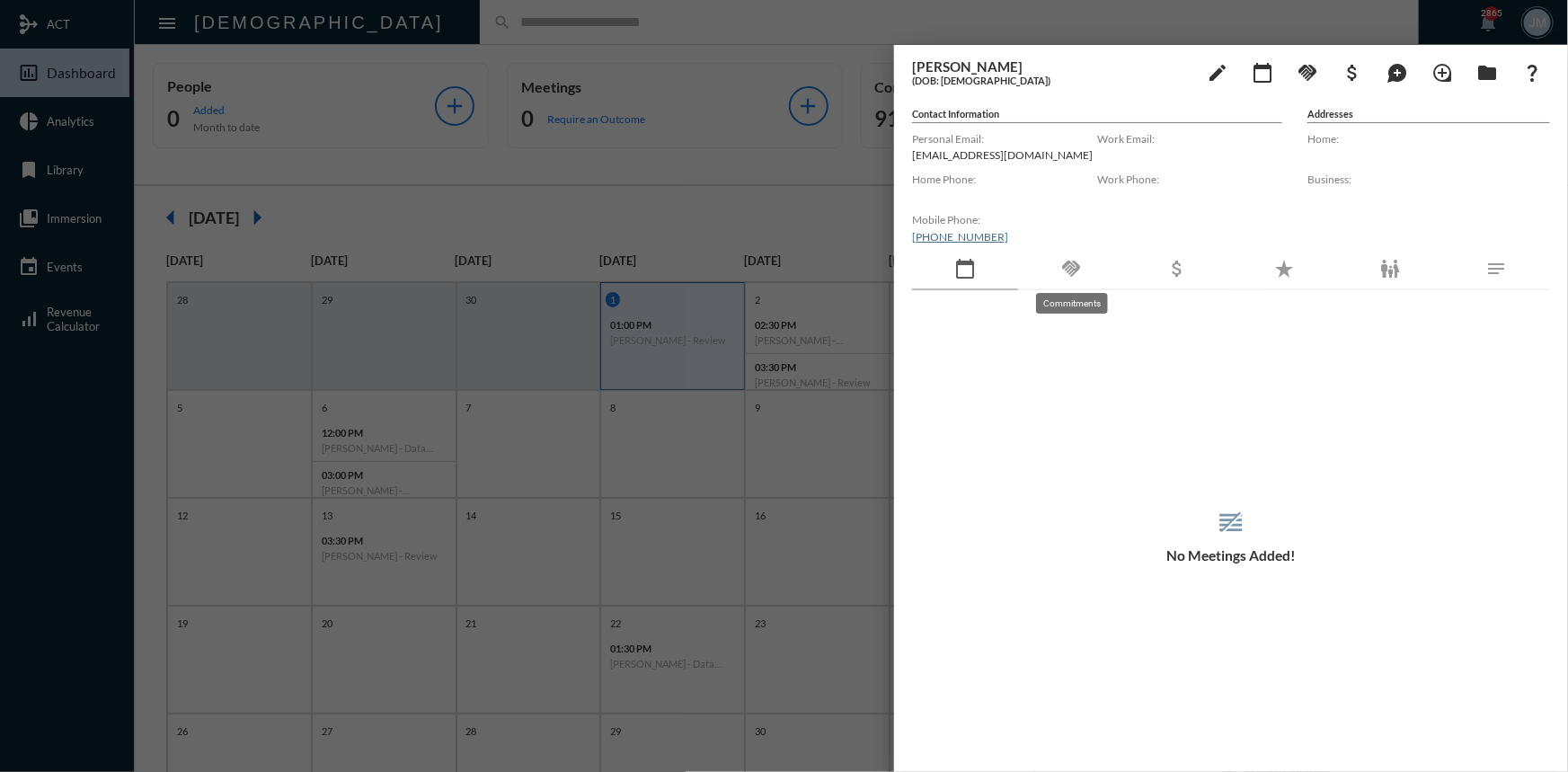
click at [1071, 268] on mat-icon "handshake" at bounding box center [1070, 269] width 22 height 22
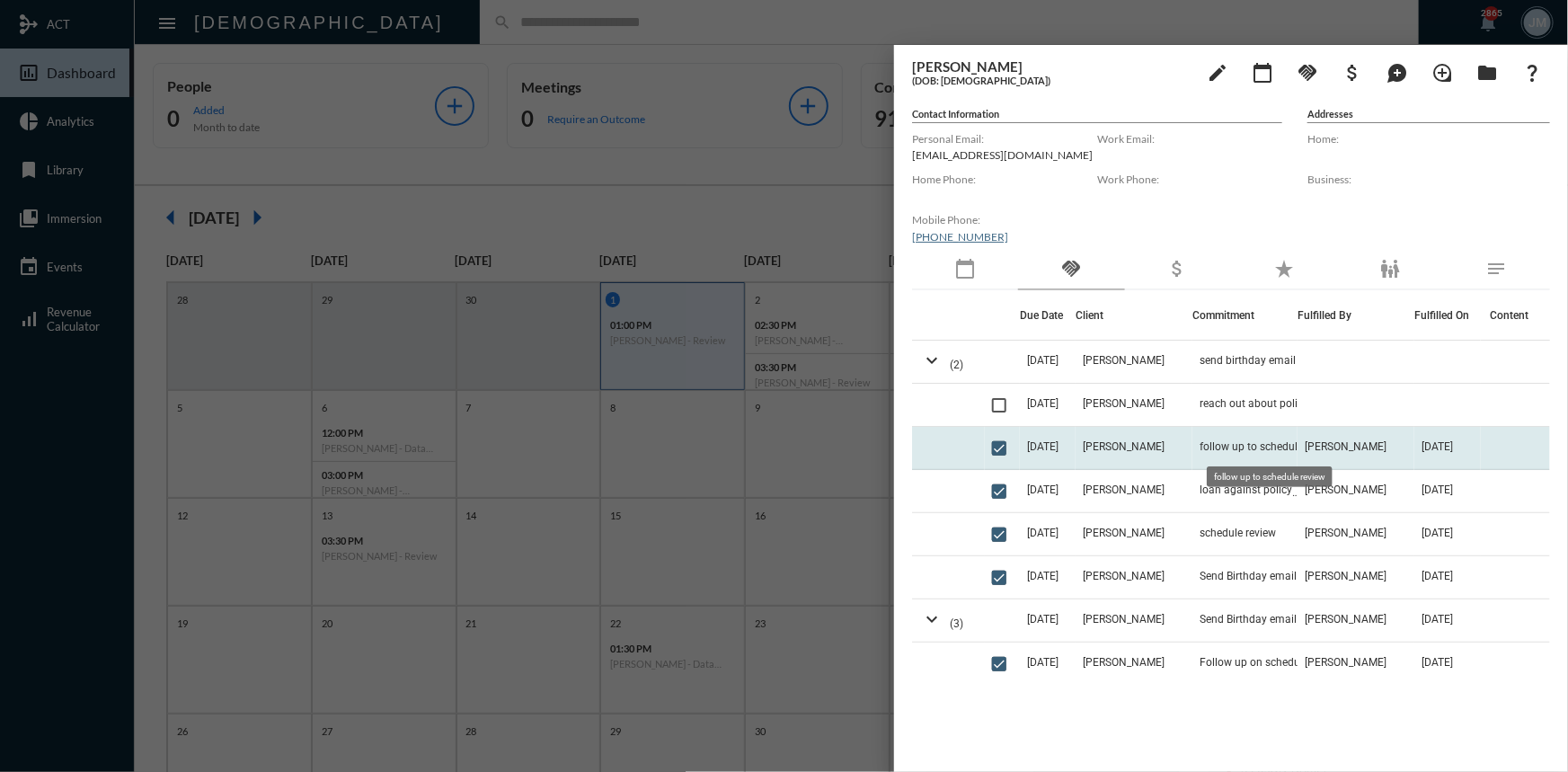
click at [1244, 444] on span "follow up to schedule review" at bounding box center [1268, 446] width 137 height 12
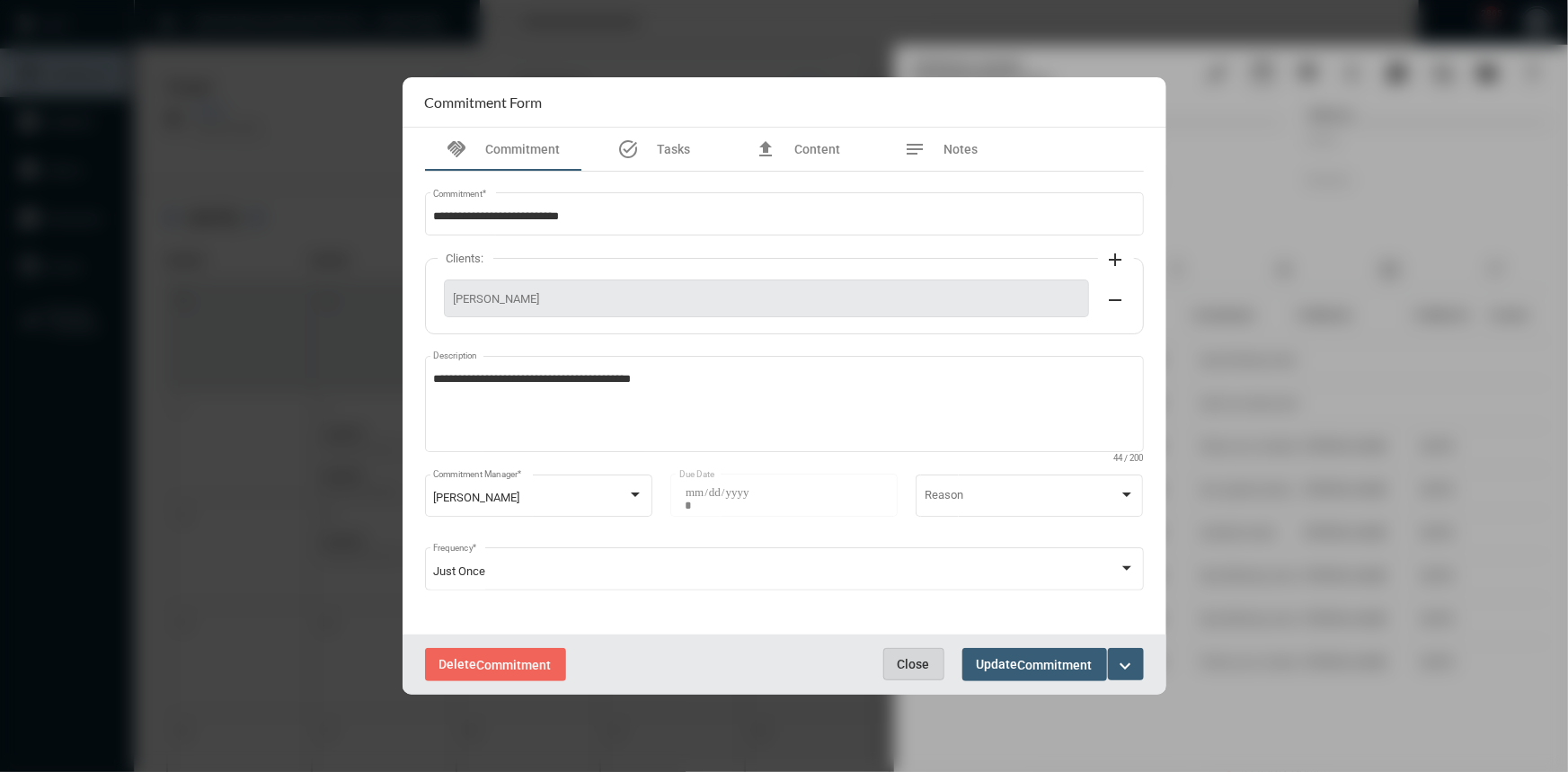
click at [922, 662] on span "Close" at bounding box center [913, 663] width 33 height 14
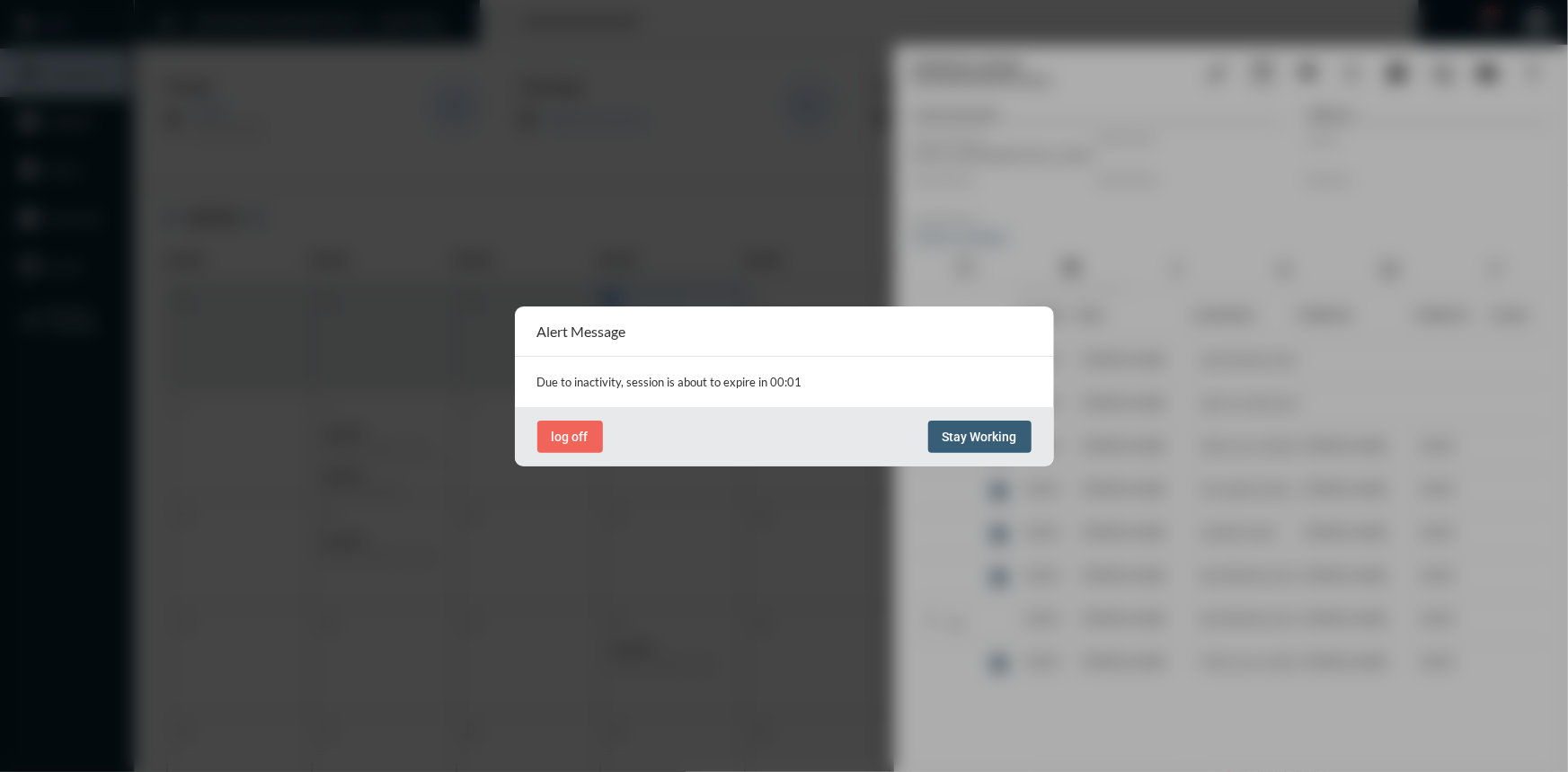
click at [954, 440] on span "Stay Working" at bounding box center [980, 436] width 75 height 14
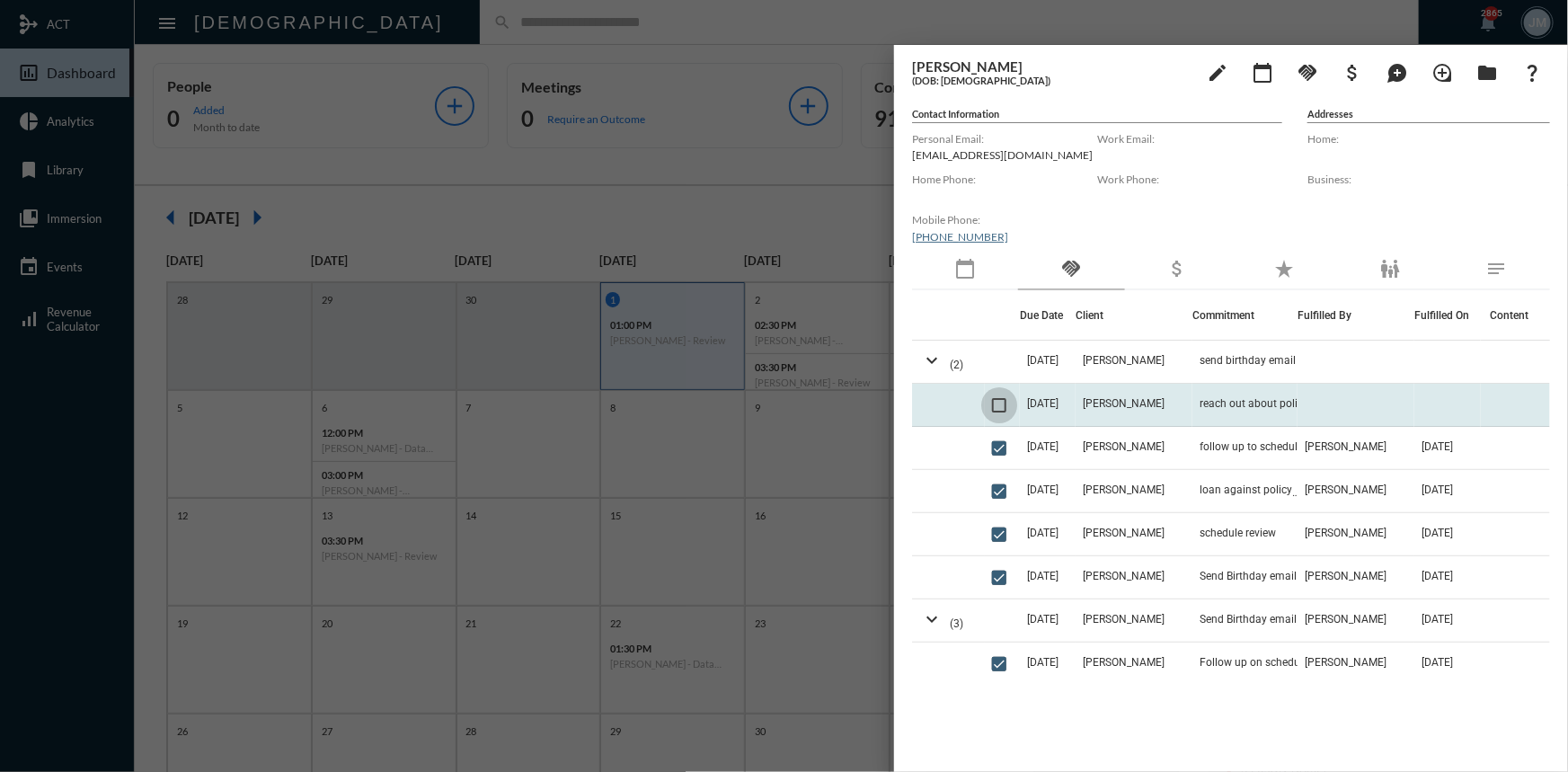
click at [997, 403] on span at bounding box center [998, 404] width 14 height 14
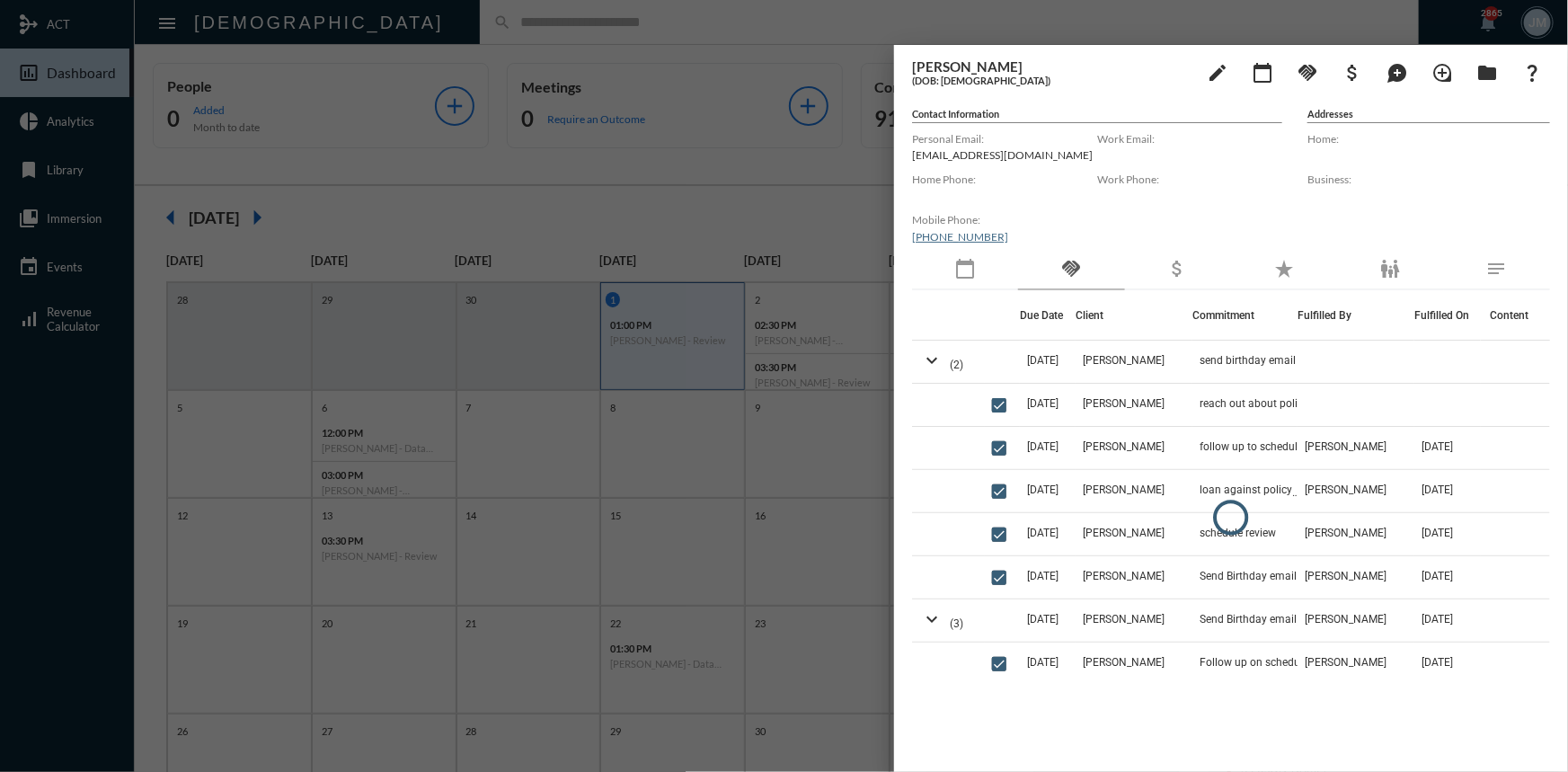
click at [570, 170] on div at bounding box center [784, 386] width 1568 height 772
